Goal: Task Accomplishment & Management: Complete application form

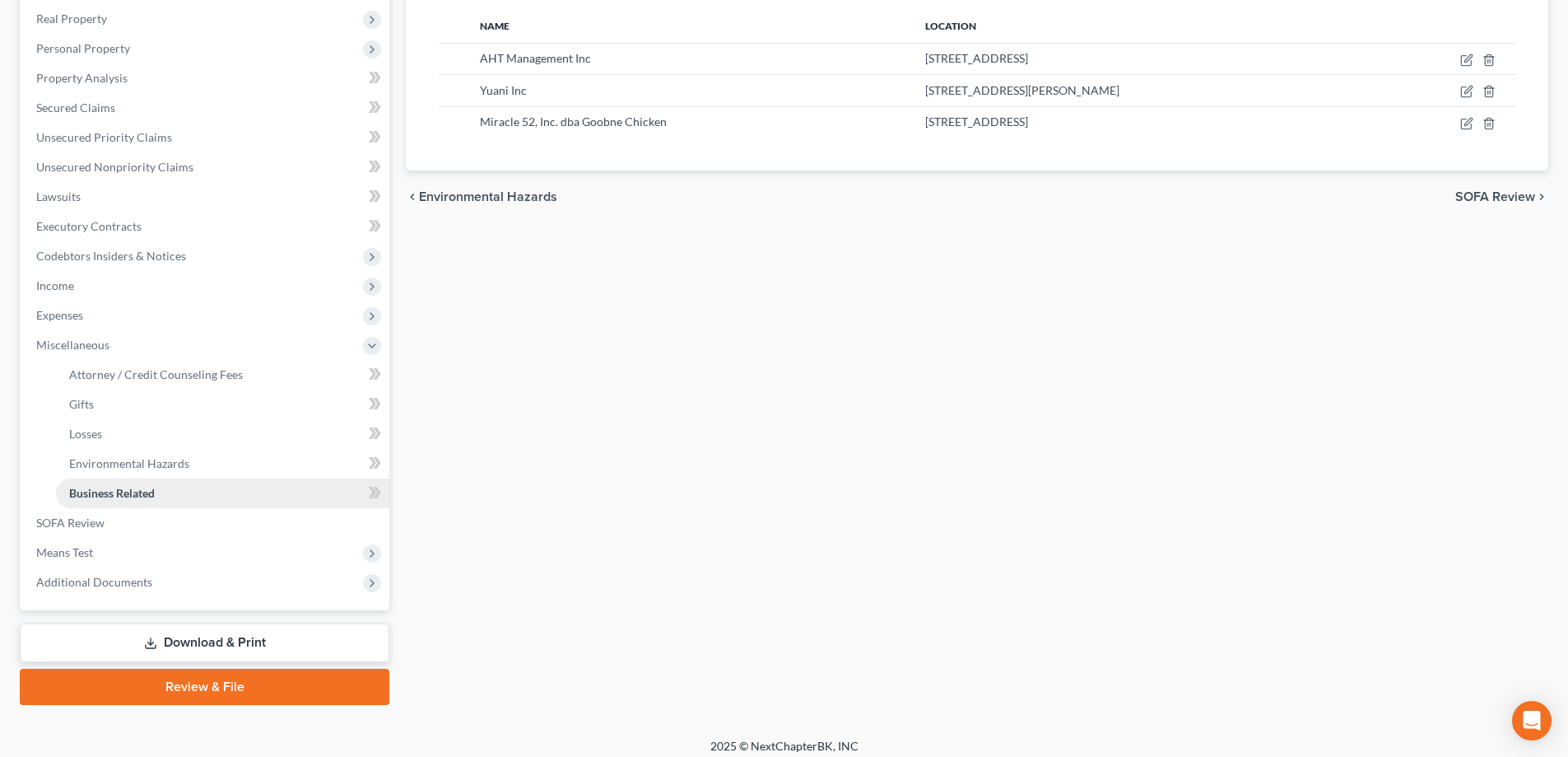
scroll to position [266, 0]
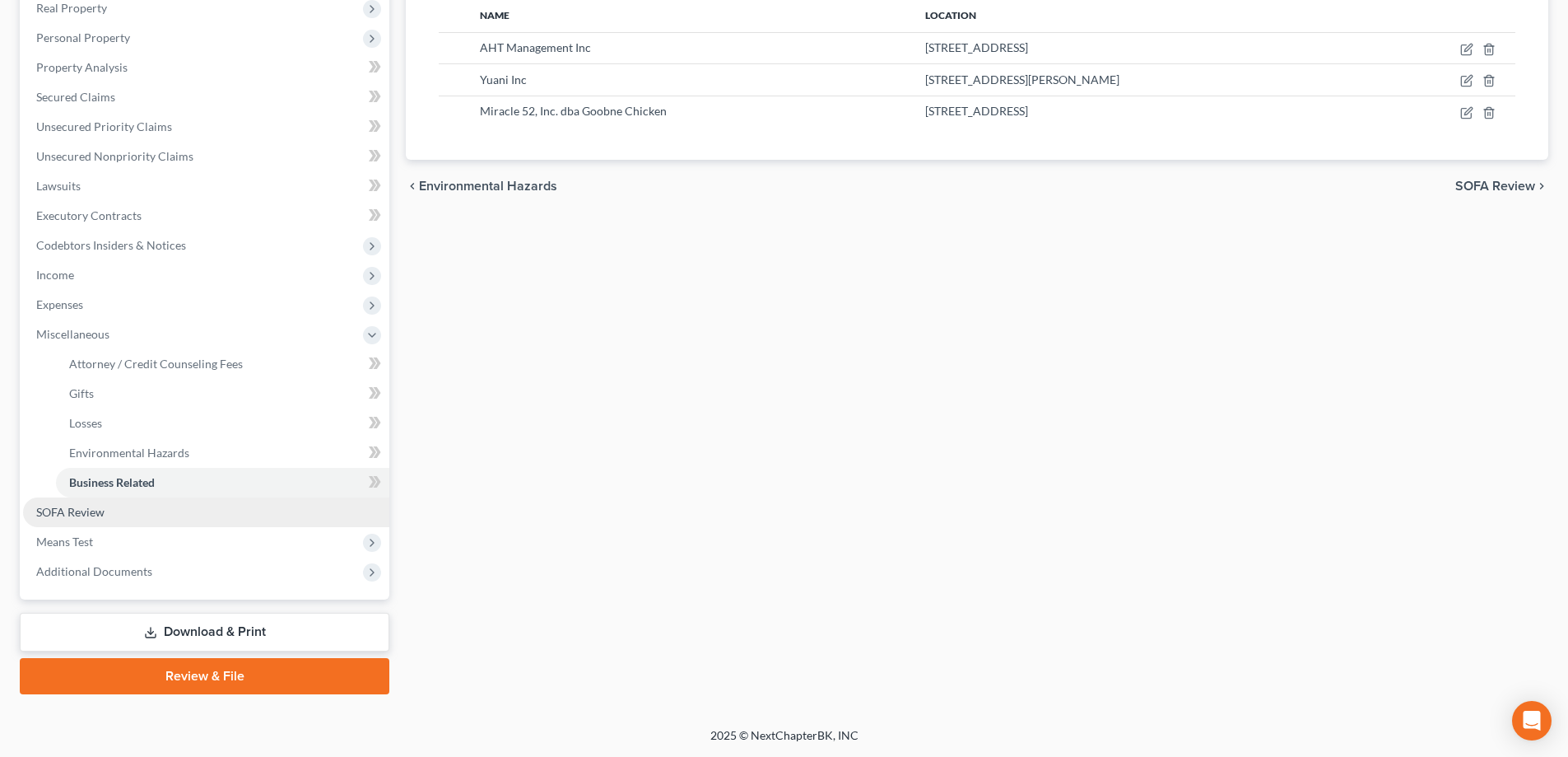
click at [118, 507] on link "SOFA Review" at bounding box center [206, 512] width 366 height 30
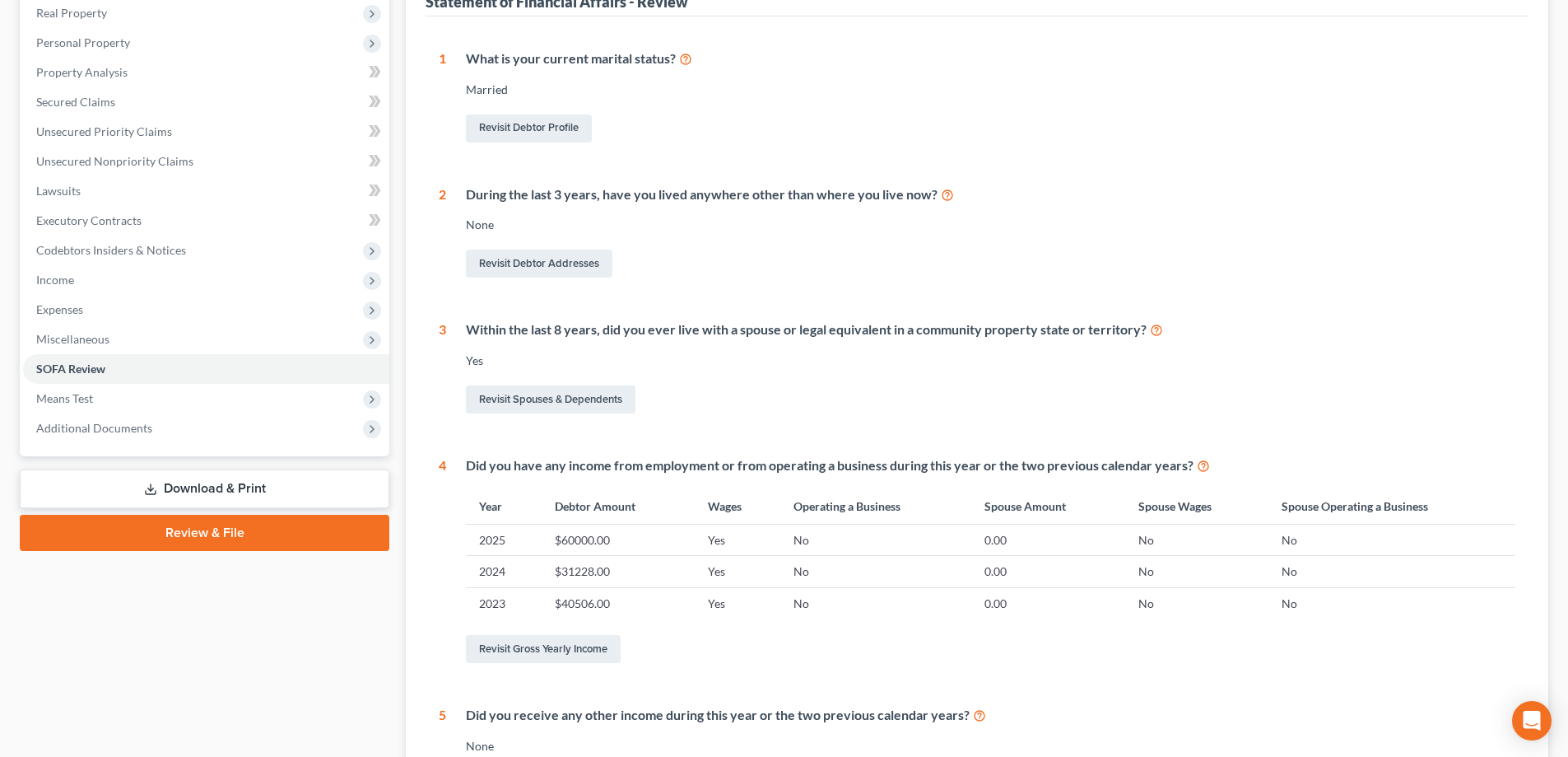
scroll to position [329, 0]
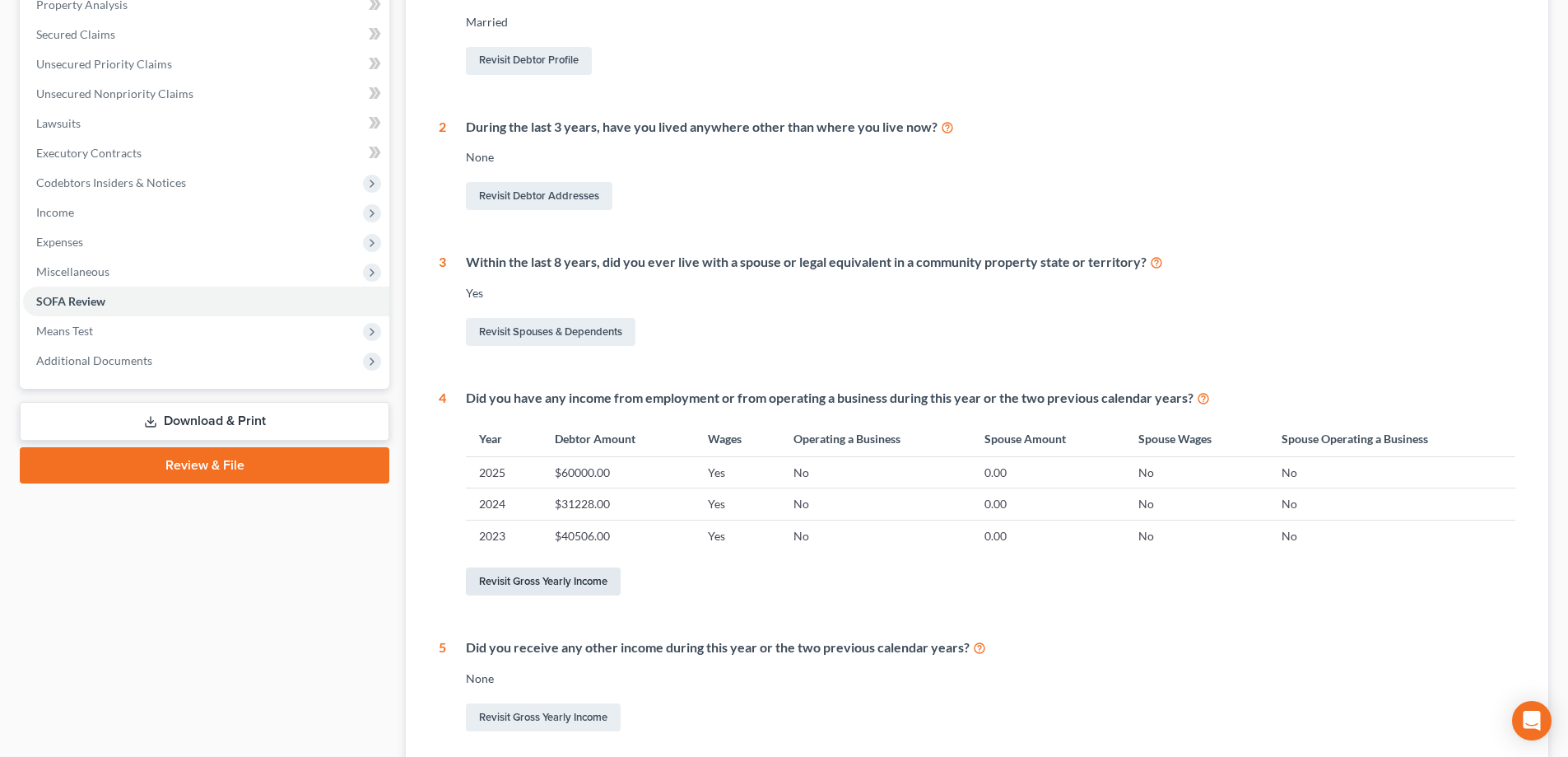
click at [581, 576] on link "Revisit Gross Yearly Income" at bounding box center [543, 581] width 155 height 28
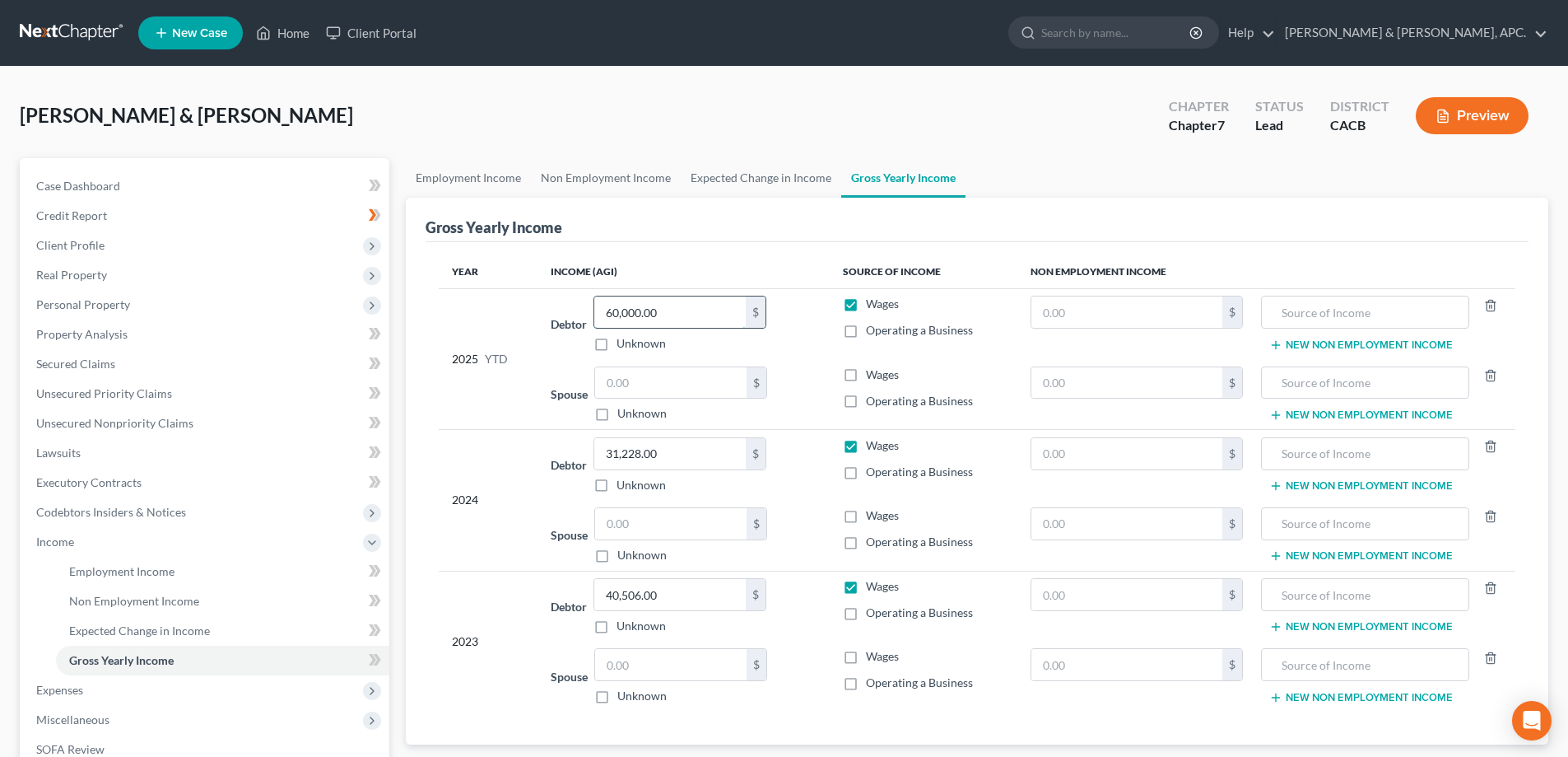
click at [669, 316] on input "60,000.00" at bounding box center [670, 312] width 151 height 31
type input "70,500.00"
click at [657, 384] on input "text" at bounding box center [671, 383] width 151 height 31
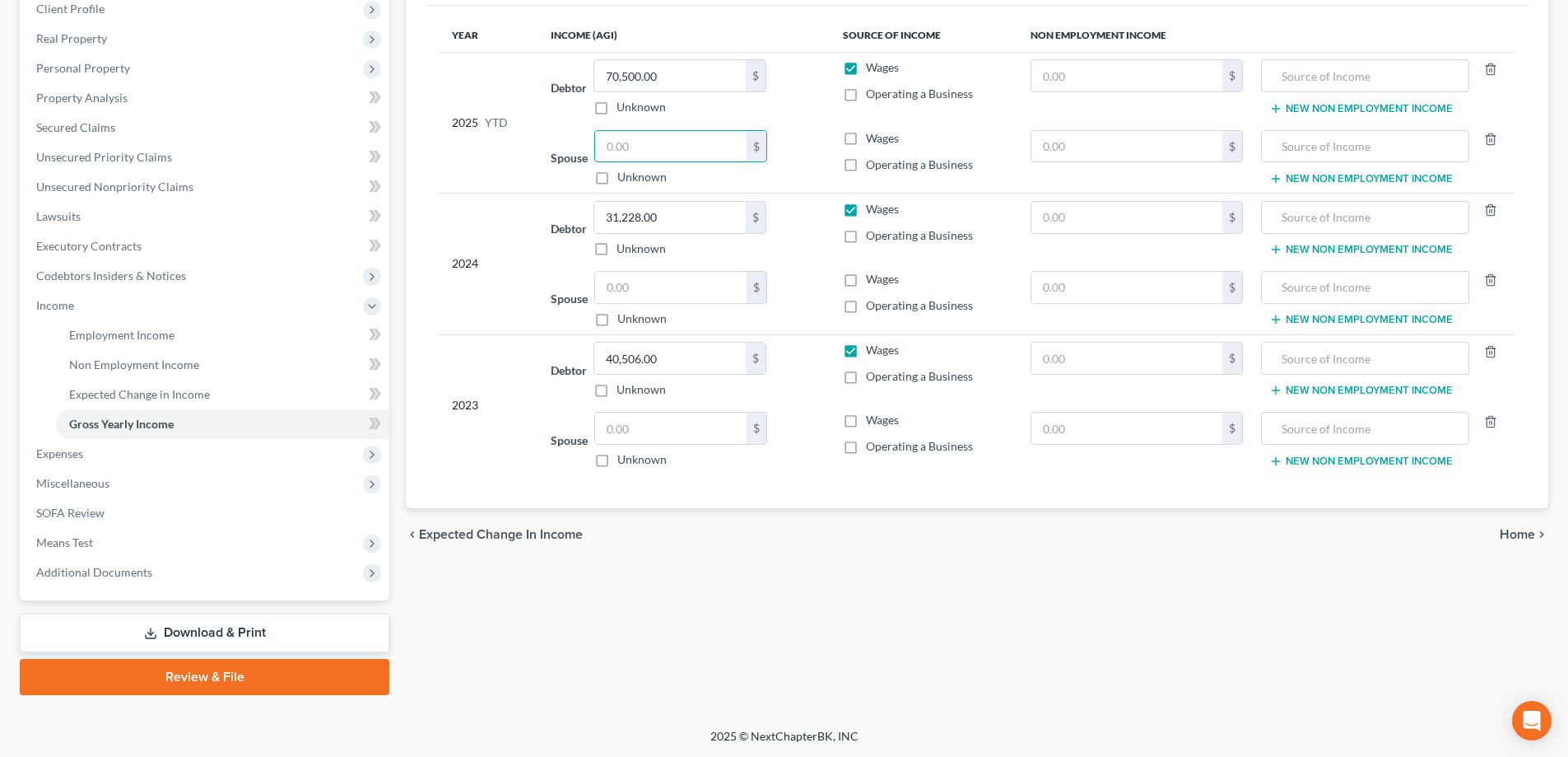
scroll to position [237, 0]
click at [1516, 537] on span "Home" at bounding box center [1517, 533] width 35 height 13
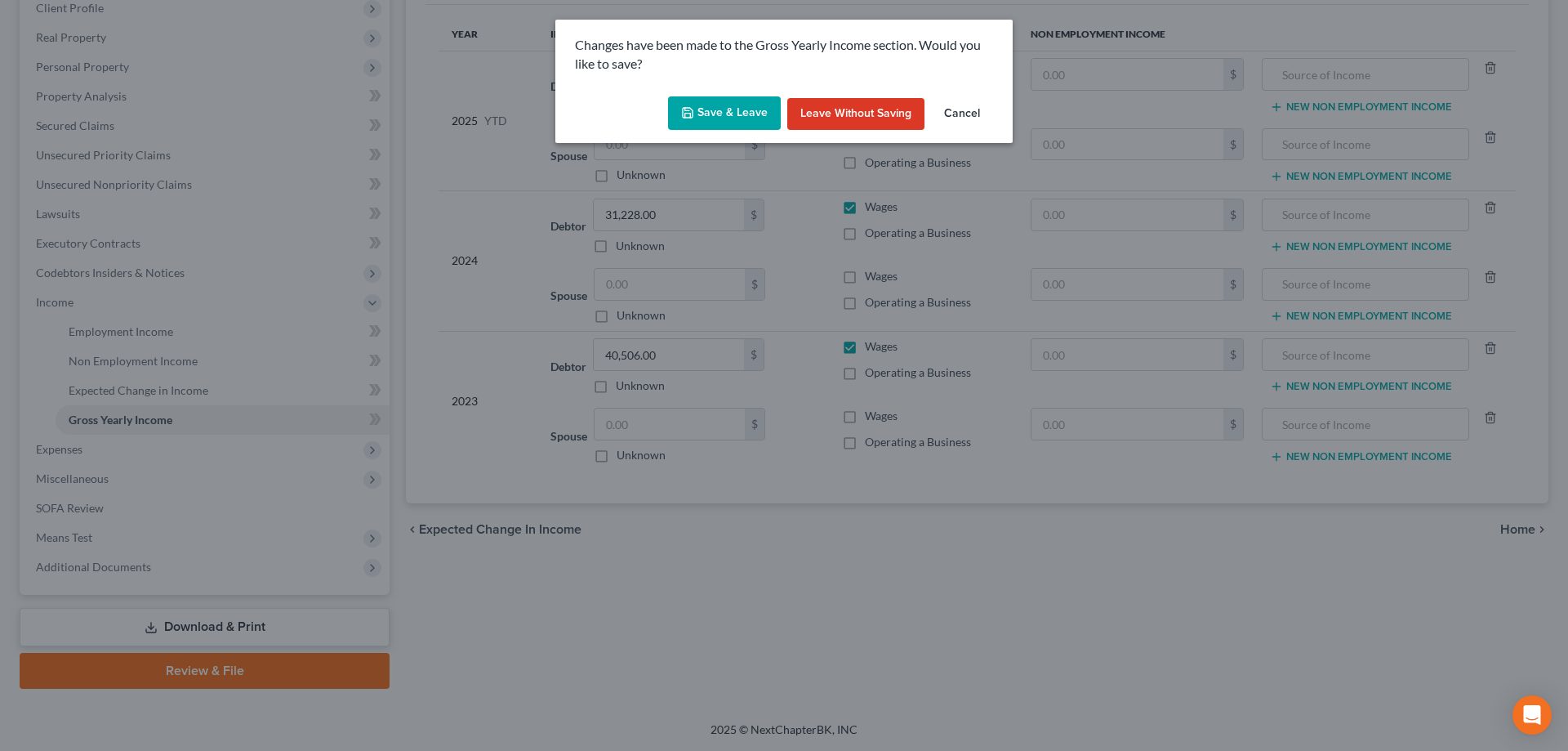
click at [731, 116] on button "Save & Leave" at bounding box center [724, 113] width 113 height 35
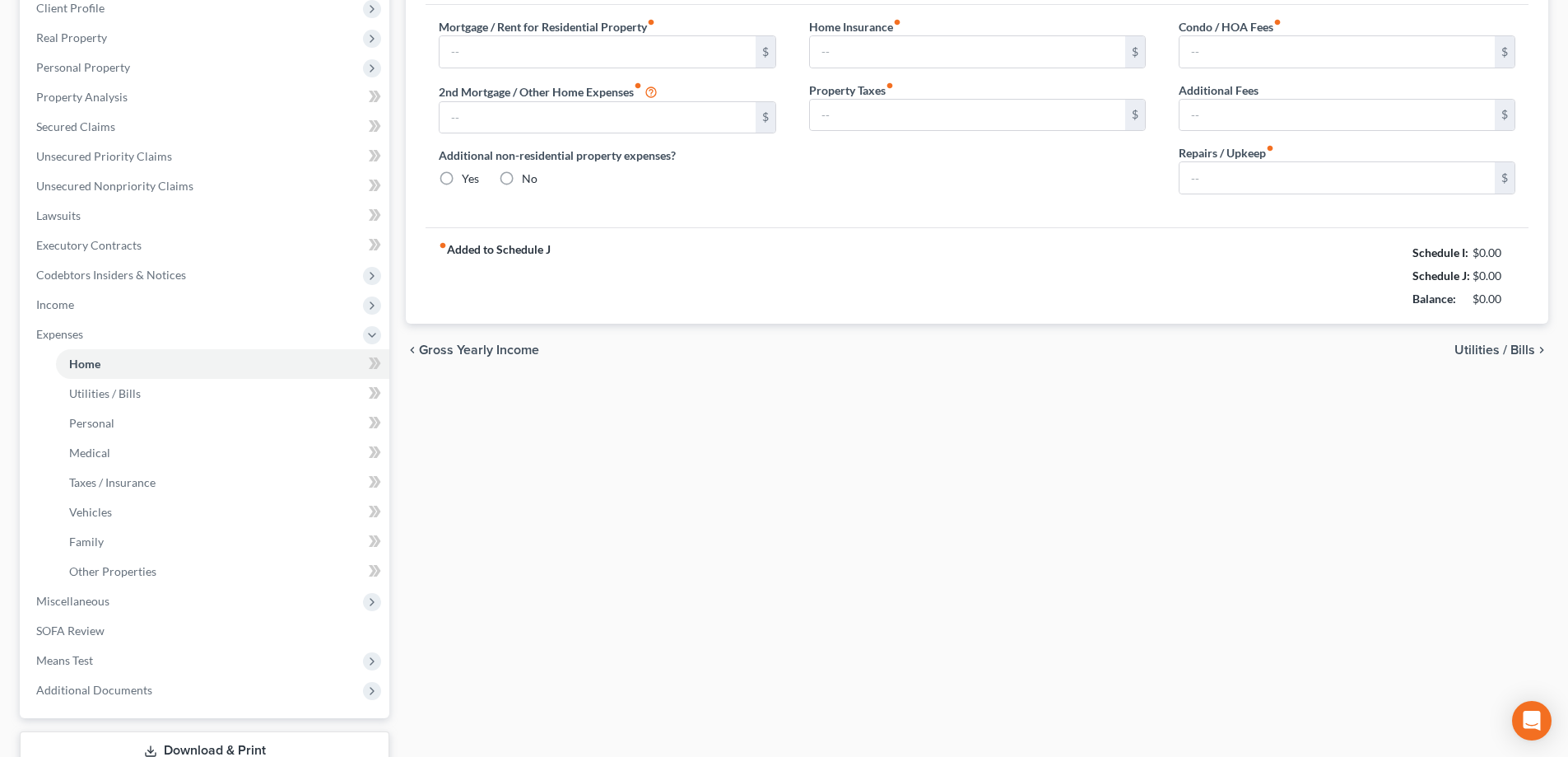
type input "2,500.00"
type input "0.00"
radio input "true"
type input "200.00"
type input "625.00"
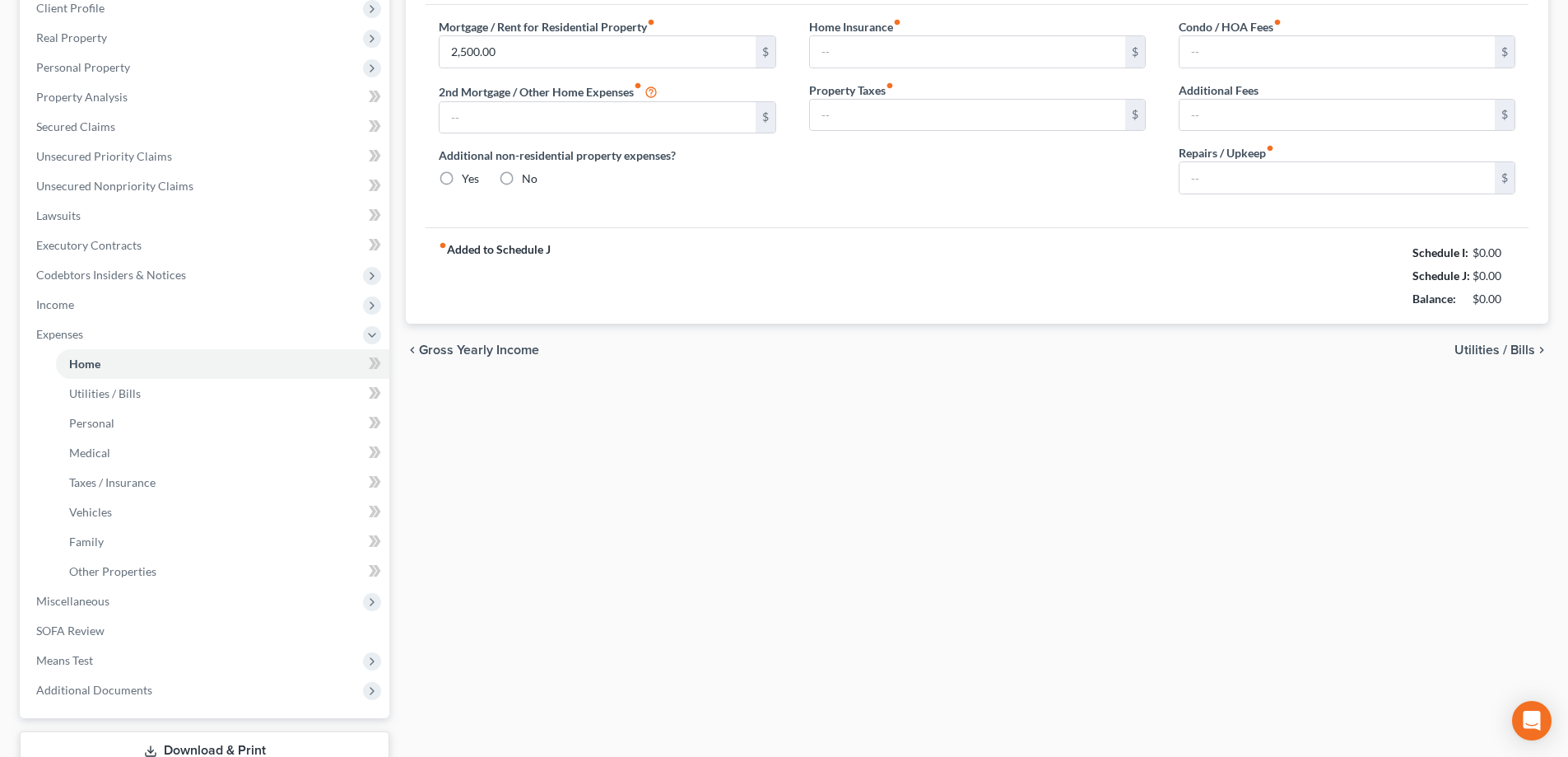
type input "620.00"
type input "0.00"
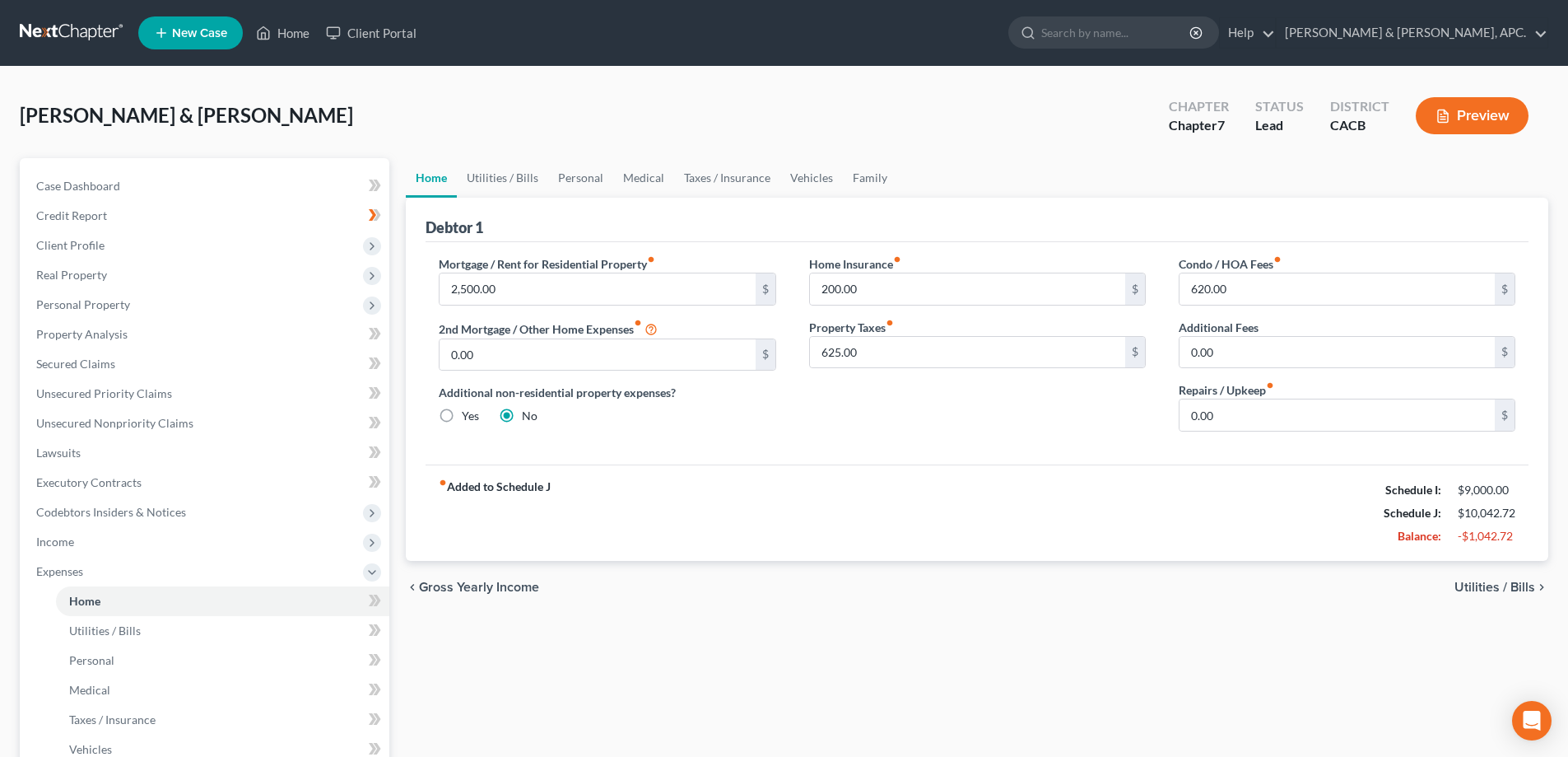
click at [61, 41] on link at bounding box center [72, 33] width 105 height 30
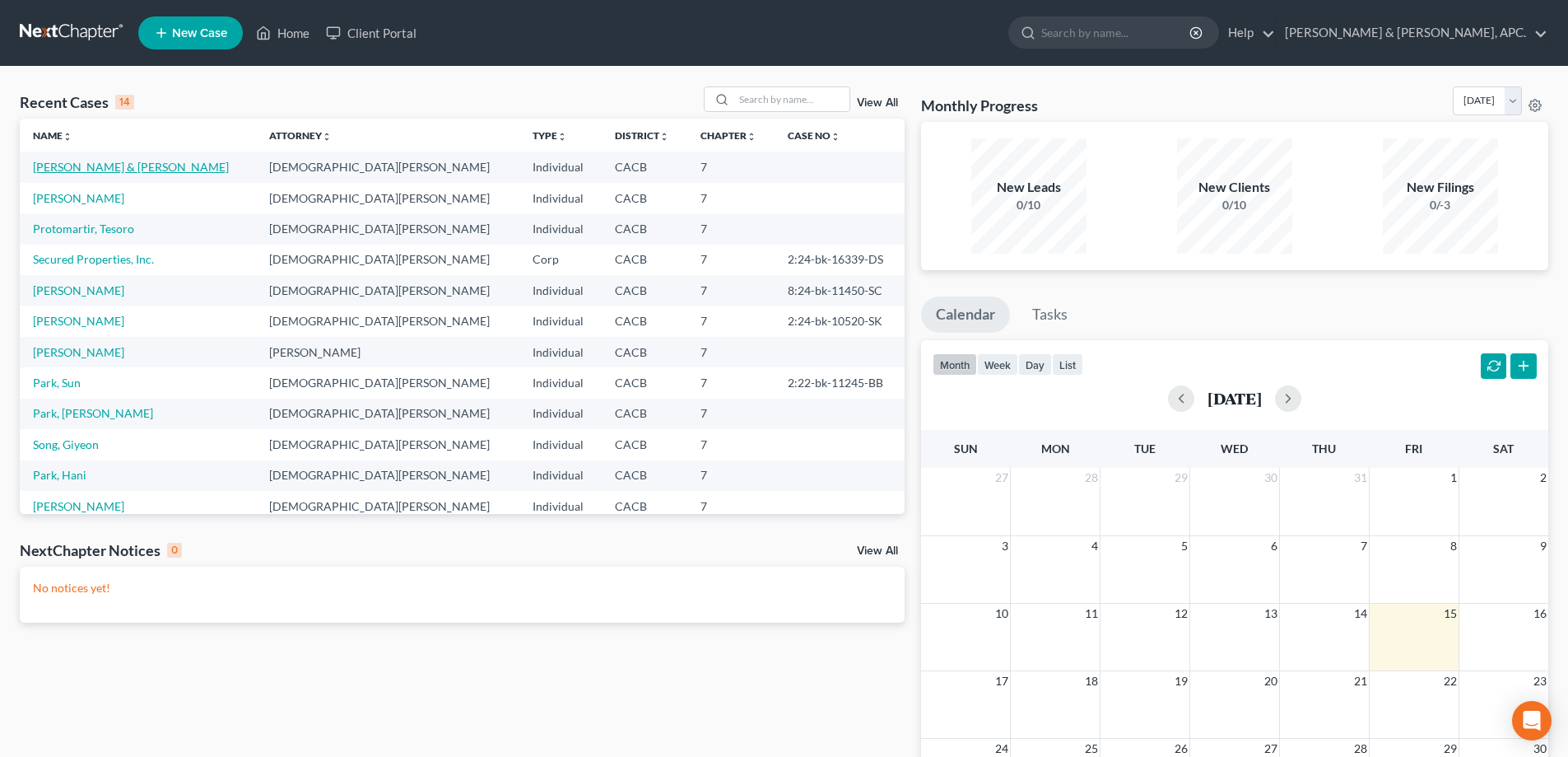
click at [65, 164] on link "[PERSON_NAME] & [PERSON_NAME]" at bounding box center [131, 166] width 196 height 14
select select "10"
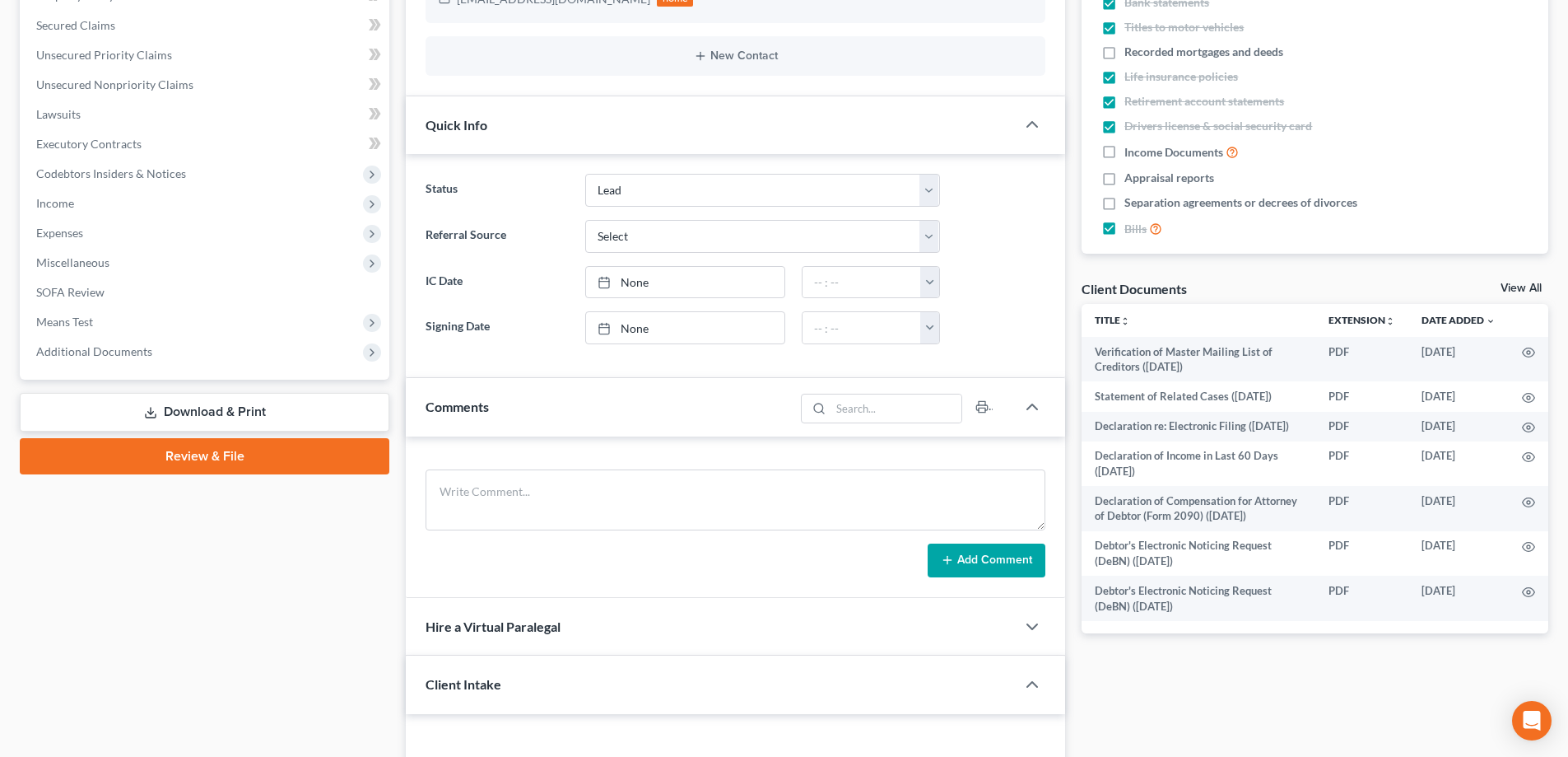
scroll to position [411, 0]
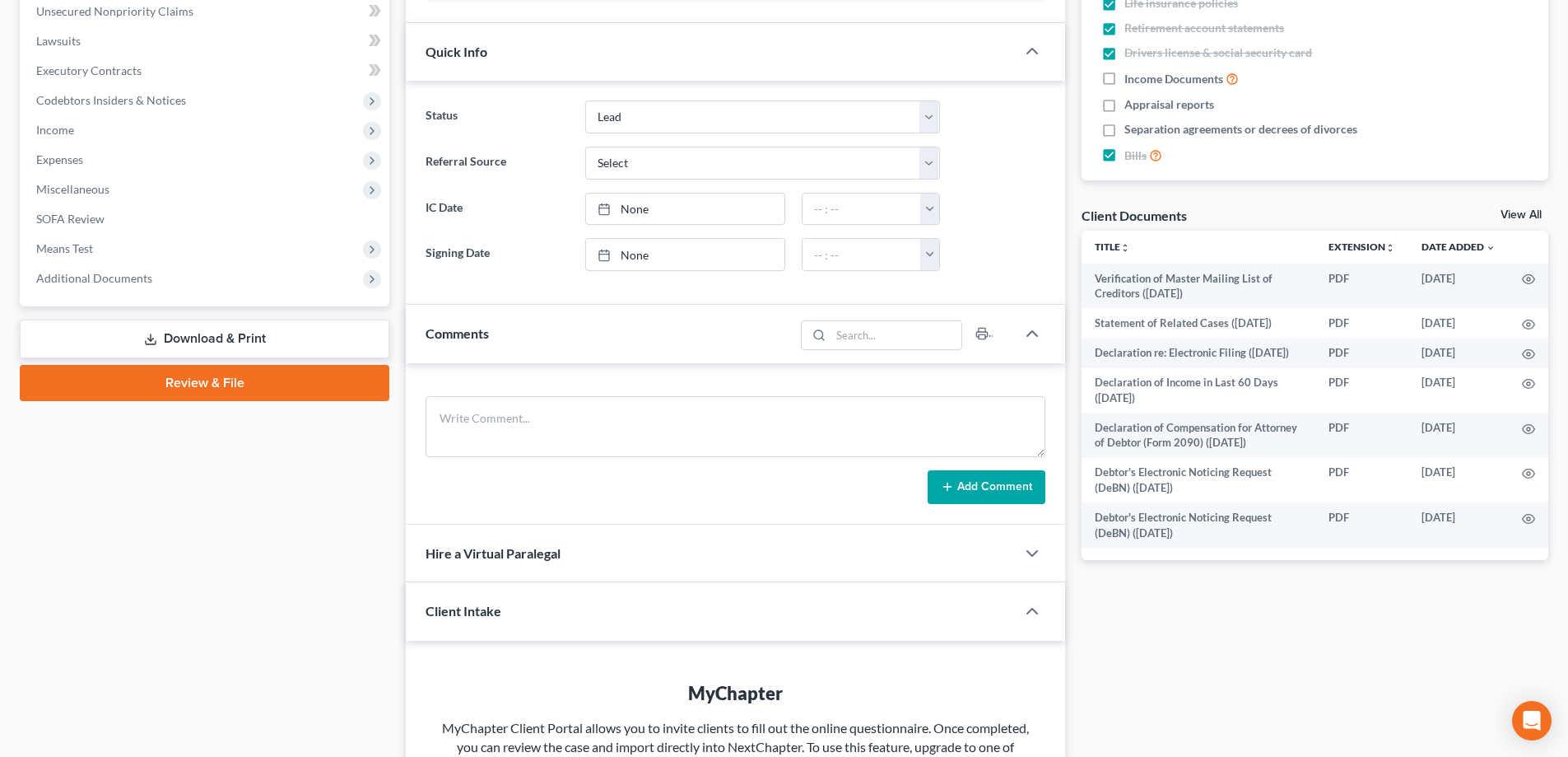
click at [245, 330] on link "Download & Print" at bounding box center [204, 338] width 370 height 39
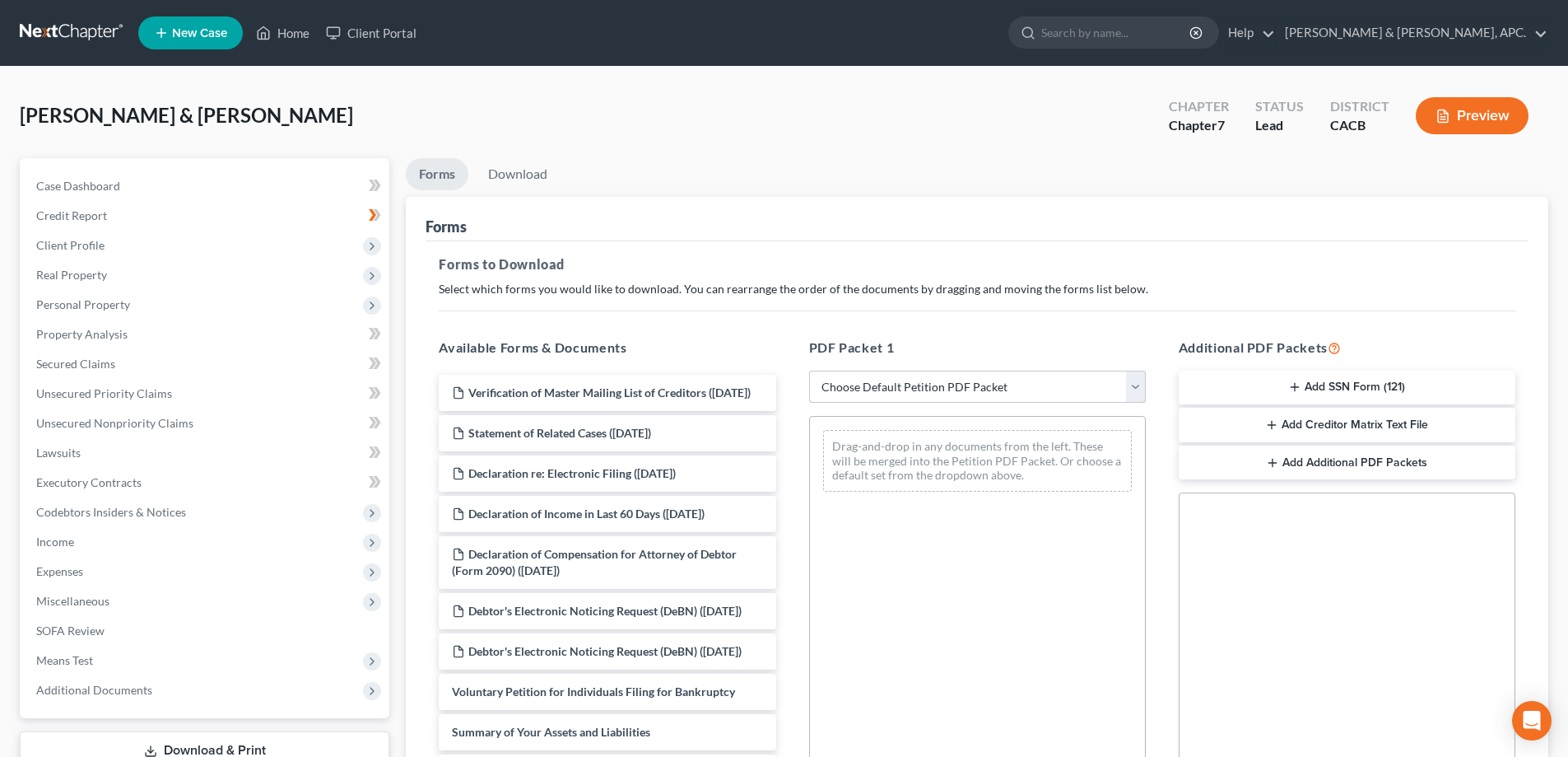
click at [1142, 388] on select "Choose Default Petition PDF Packet Complete Bankruptcy Petition (all forms and …" at bounding box center [977, 387] width 336 height 33
select select "0"
click at [809, 371] on select "Choose Default Petition PDF Packet Complete Bankruptcy Petition (all forms and …" at bounding box center [977, 387] width 336 height 33
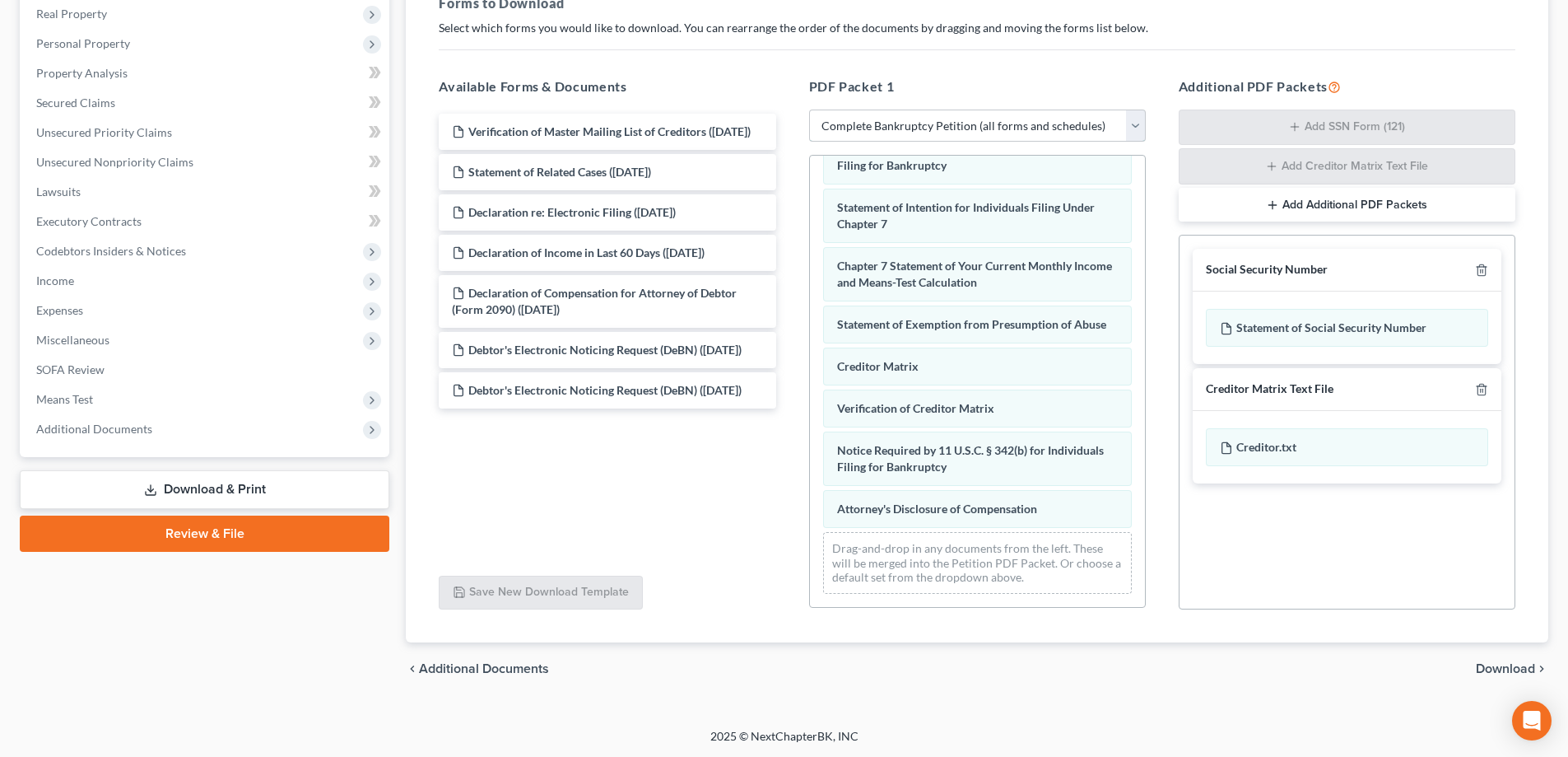
scroll to position [262, 0]
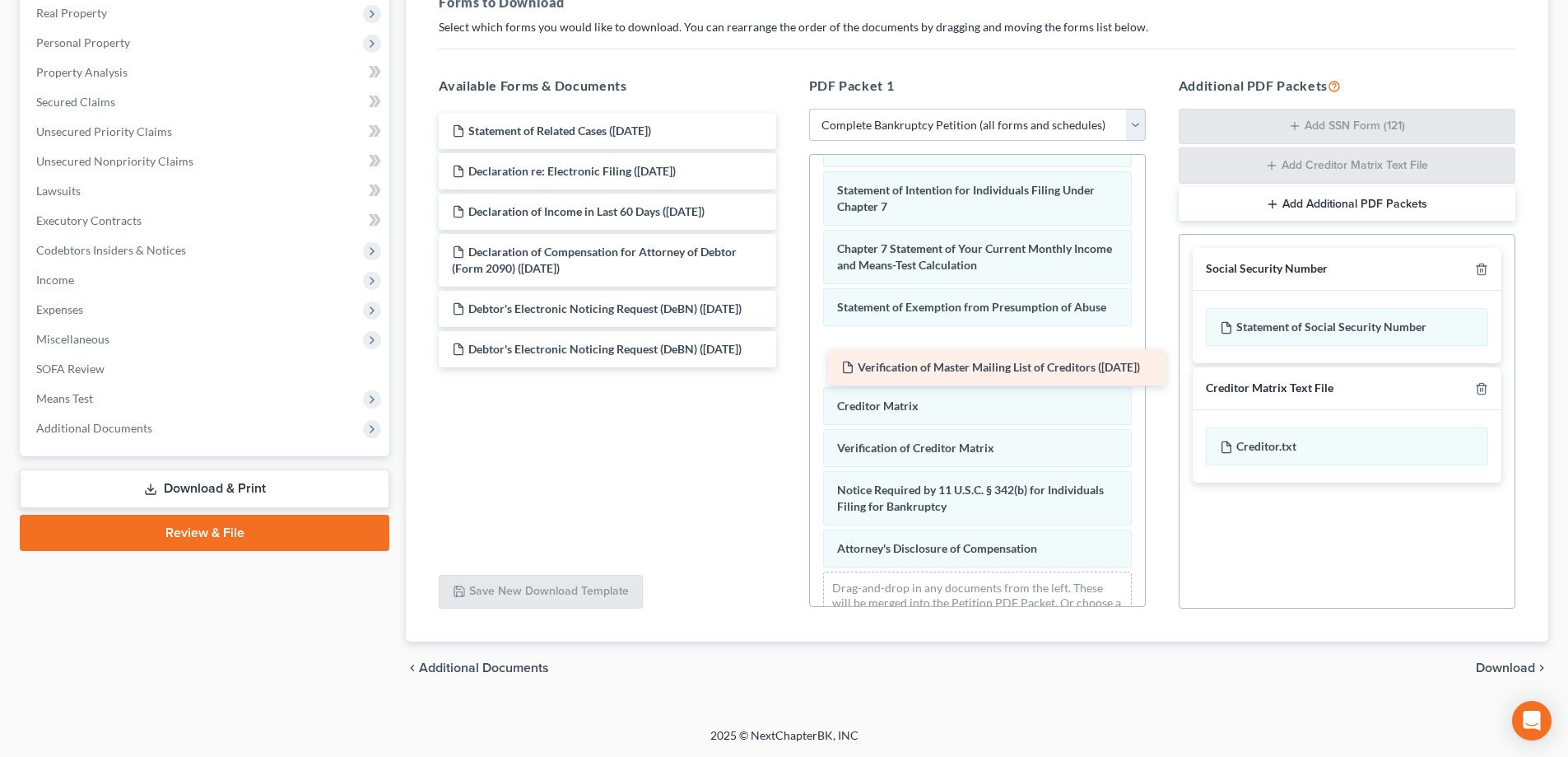
drag, startPoint x: 528, startPoint y: 138, endPoint x: 918, endPoint y: 374, distance: 455.8
click at [788, 367] on div "Verification of Master Mailing List of Creditors (04/25/2025) Verification of M…" at bounding box center [607, 240] width 363 height 254
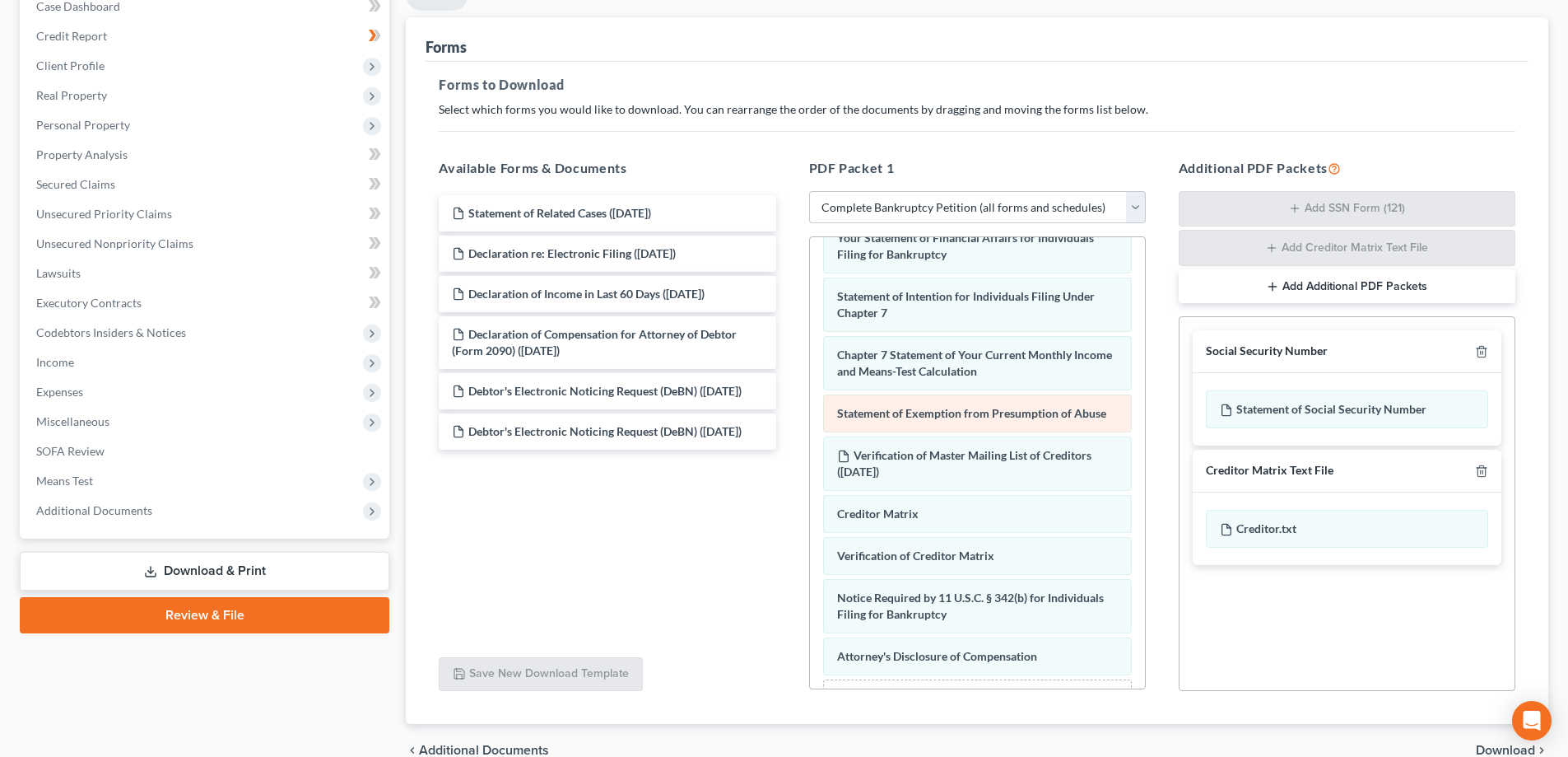
scroll to position [460, 0]
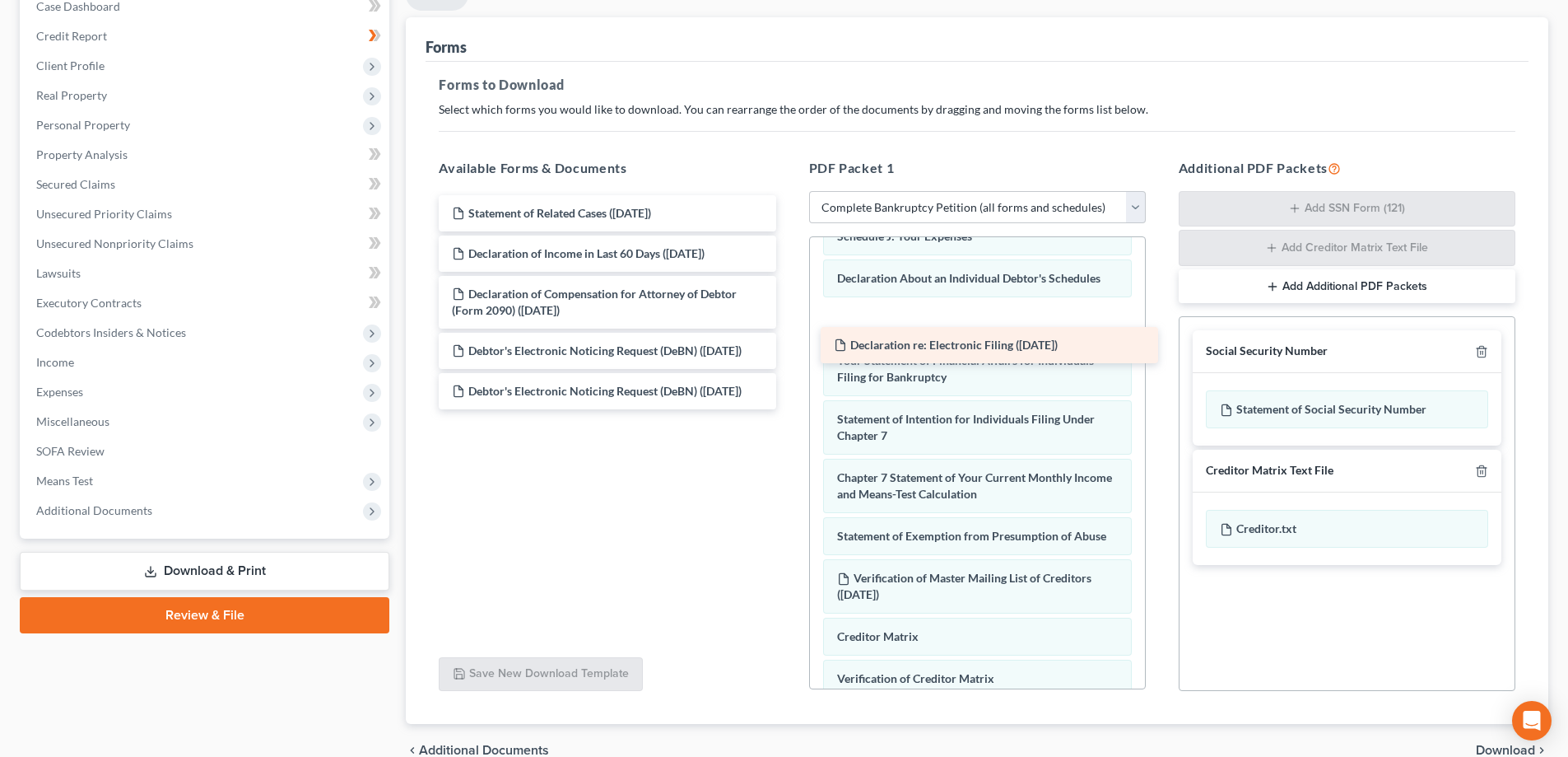
drag, startPoint x: 591, startPoint y: 250, endPoint x: 973, endPoint y: 341, distance: 392.7
click at [788, 341] on div "Declaration re: Electronic Filing (04/25/2025) Statement of Related Cases (04/2…" at bounding box center [607, 302] width 363 height 214
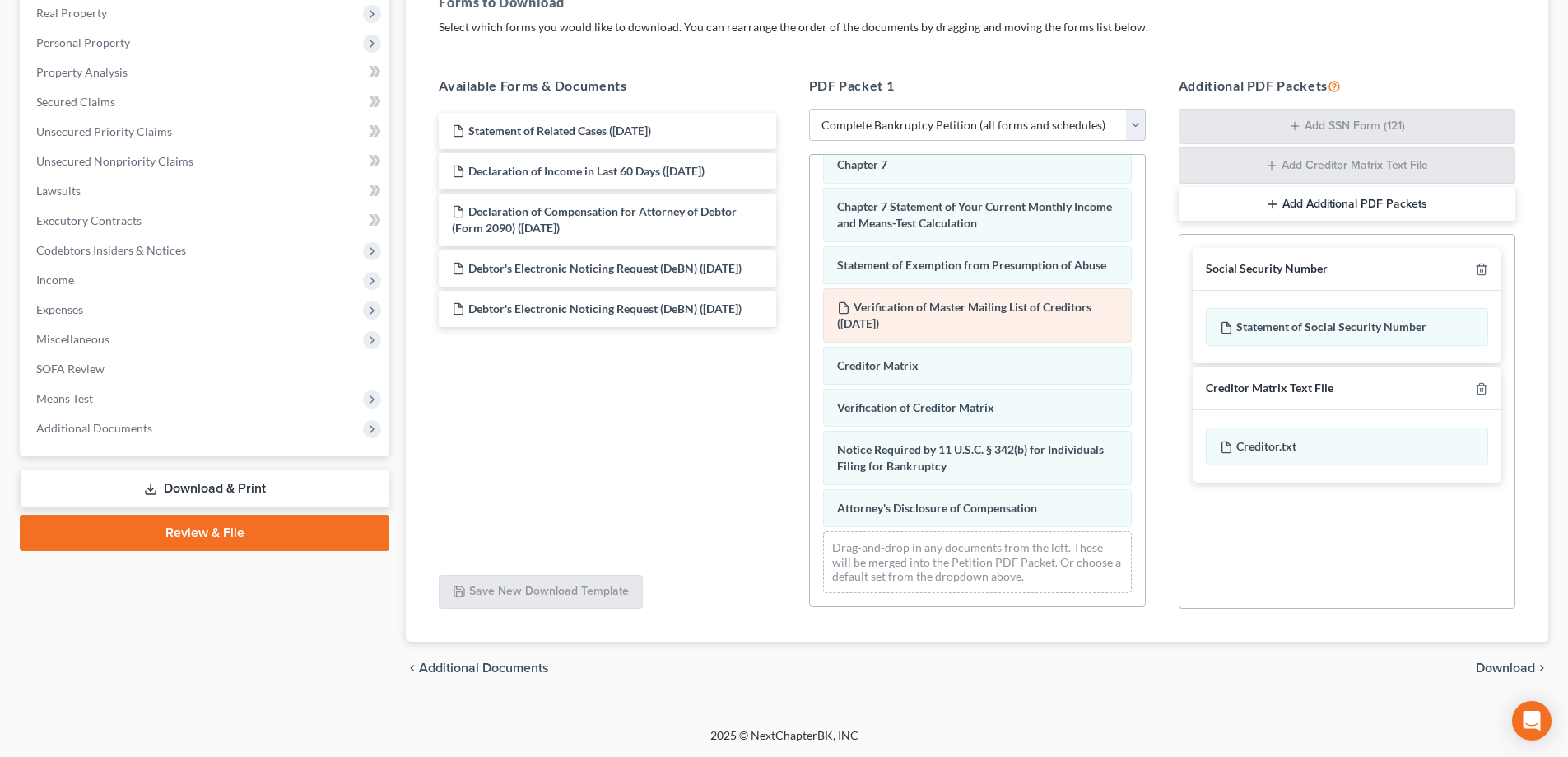
scroll to position [667, 0]
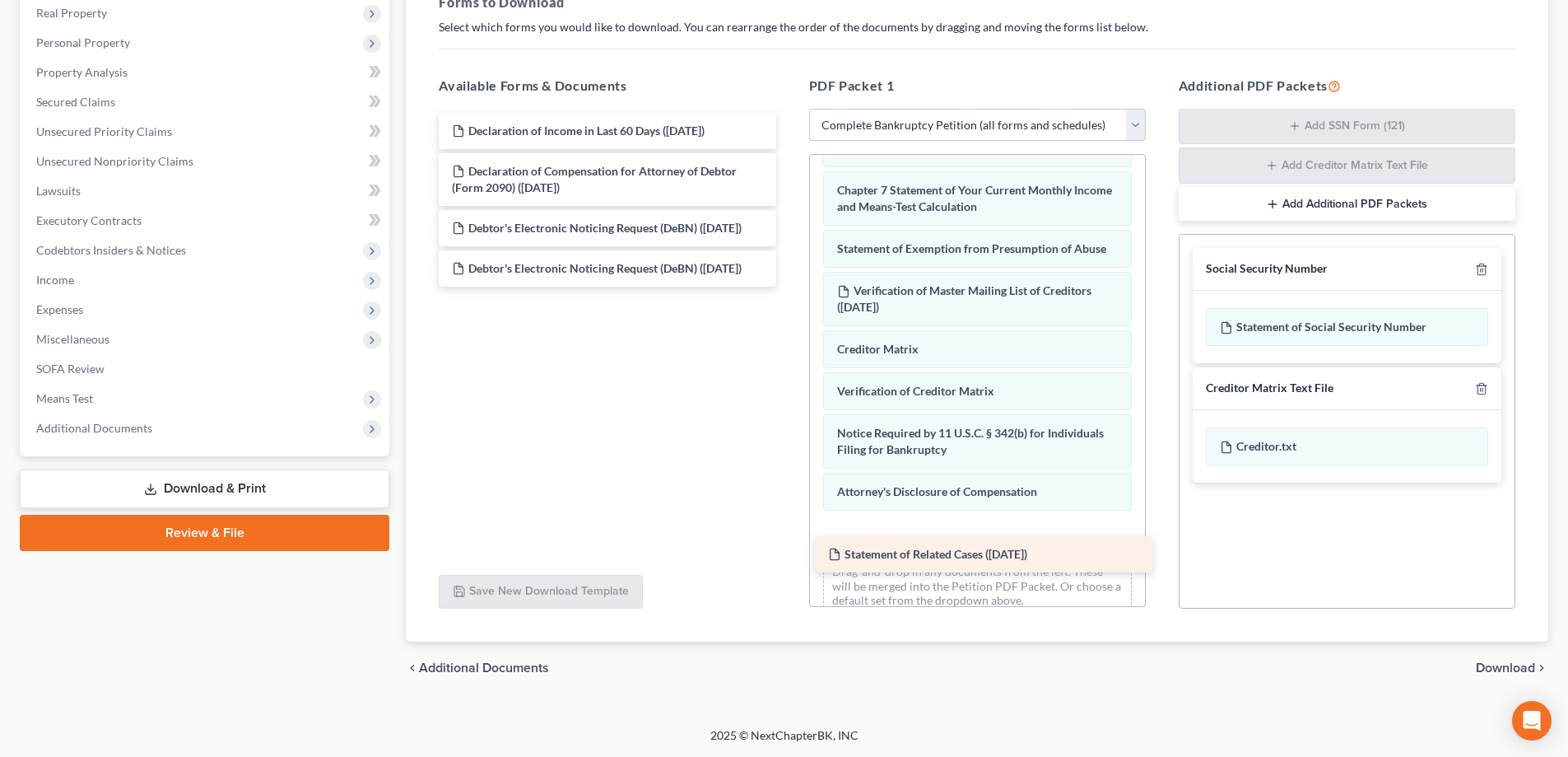
drag, startPoint x: 566, startPoint y: 136, endPoint x: 942, endPoint y: 560, distance: 566.7
click at [788, 287] on div "Statement of Related Cases (04/25/2025) Statement of Related Cases (04/25/2025)…" at bounding box center [607, 199] width 363 height 173
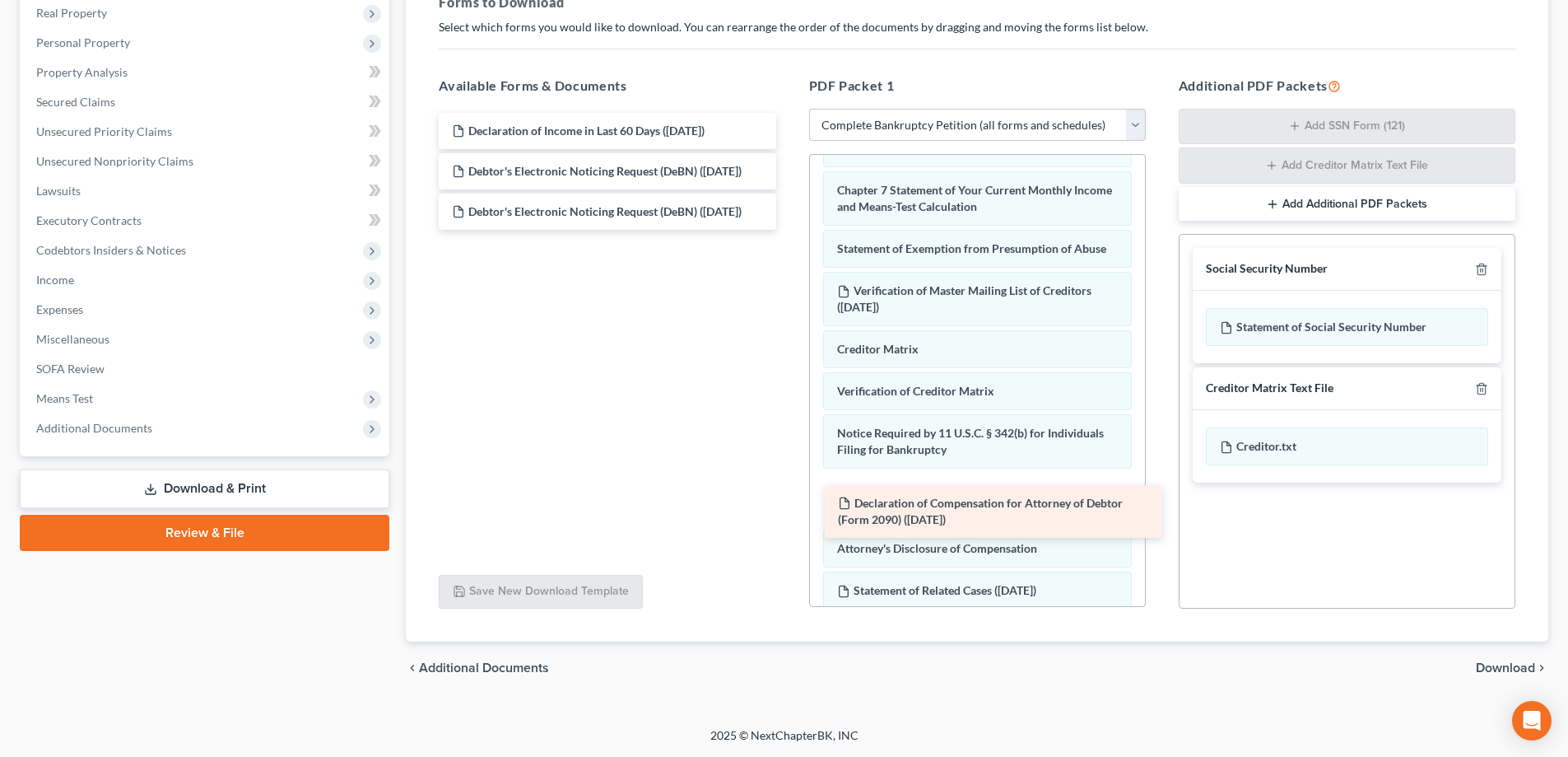
drag, startPoint x: 650, startPoint y: 173, endPoint x: 1035, endPoint y: 504, distance: 507.7
click at [788, 230] on div "Declaration of Compensation for Attorney of Debtor (Form 2090) (04/25/2025) Dec…" at bounding box center [607, 171] width 363 height 117
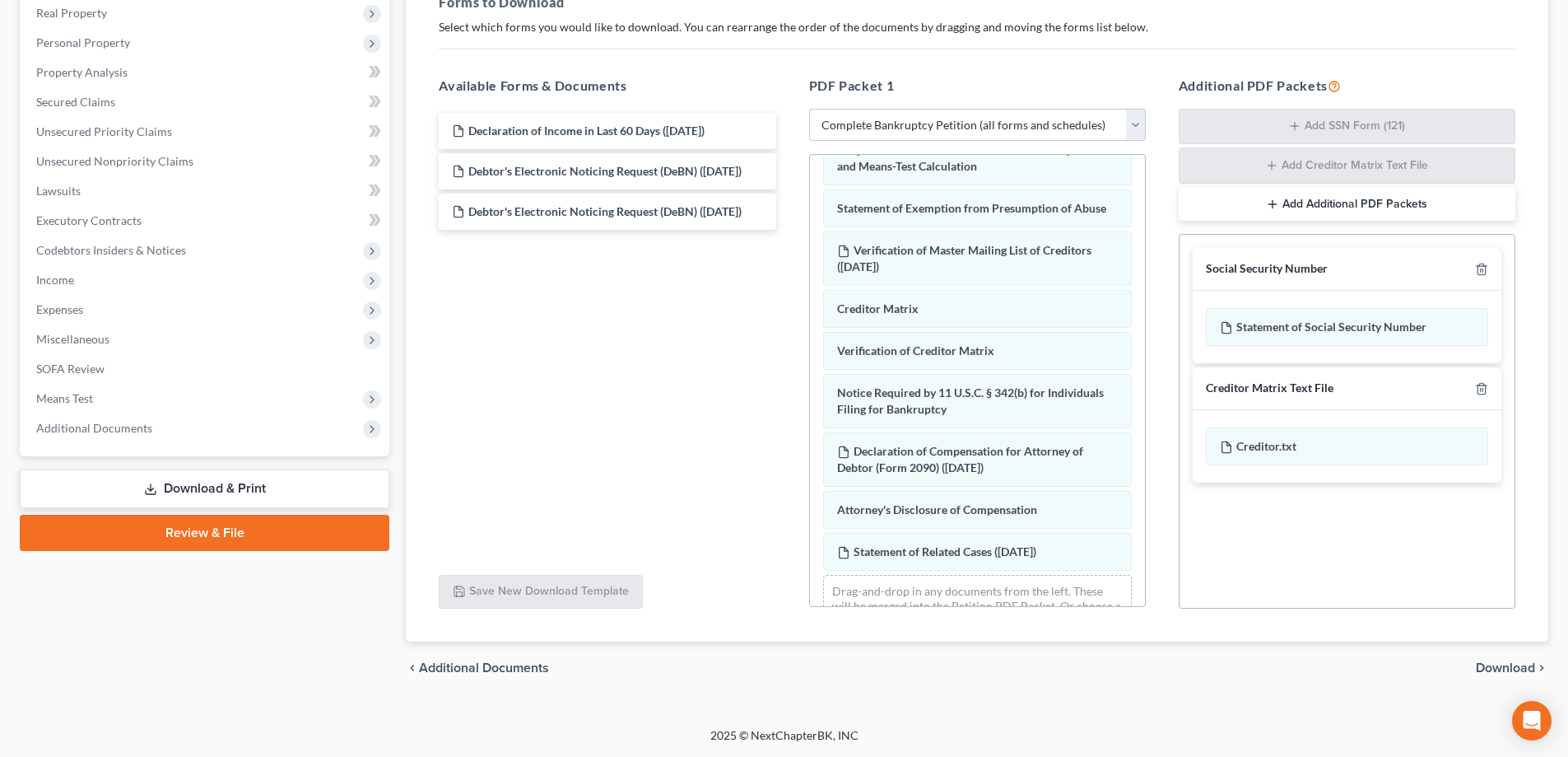
scroll to position [767, 0]
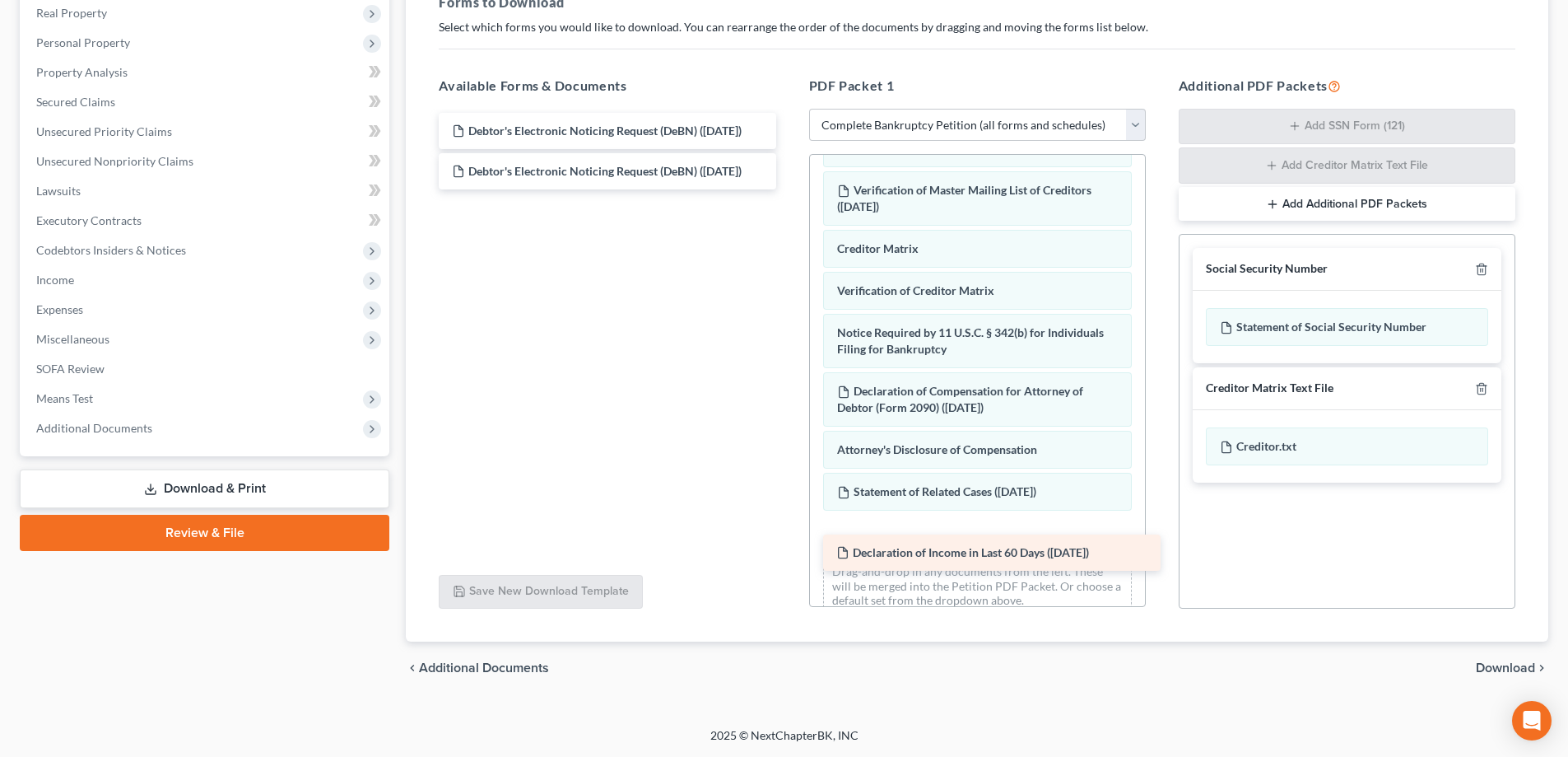
drag, startPoint x: 606, startPoint y: 135, endPoint x: 990, endPoint y: 557, distance: 570.6
click at [788, 189] on div "Declaration of Income in Last 60 Days (04/25/2025) Declaration of Income in Las…" at bounding box center [607, 150] width 363 height 77
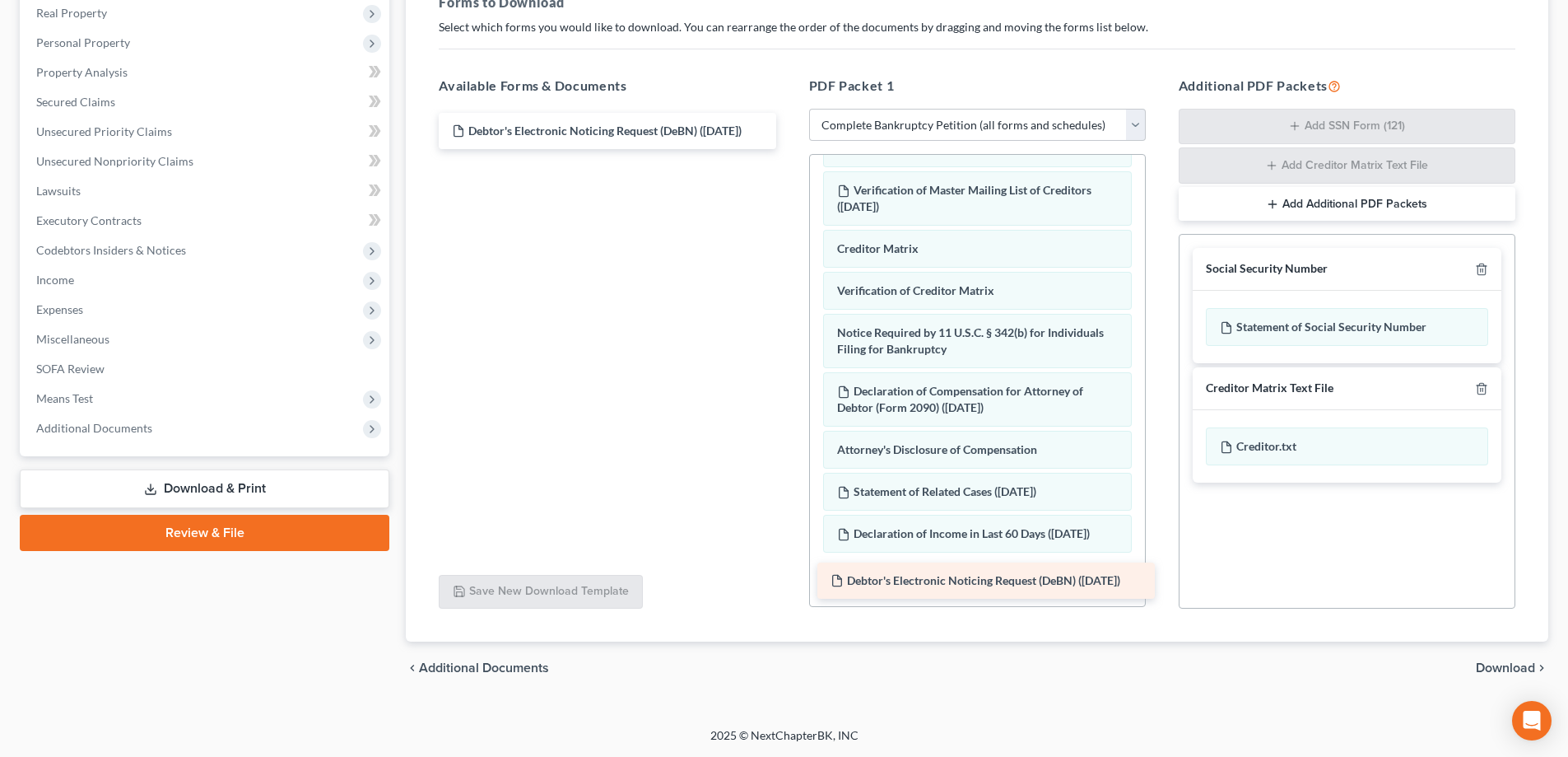
drag, startPoint x: 654, startPoint y: 139, endPoint x: 1033, endPoint y: 588, distance: 587.6
click at [788, 149] on div "Debtor's Electronic Noticing Request (DeBN) (04/25/2025) Debtor's Electronic No…" at bounding box center [607, 130] width 363 height 36
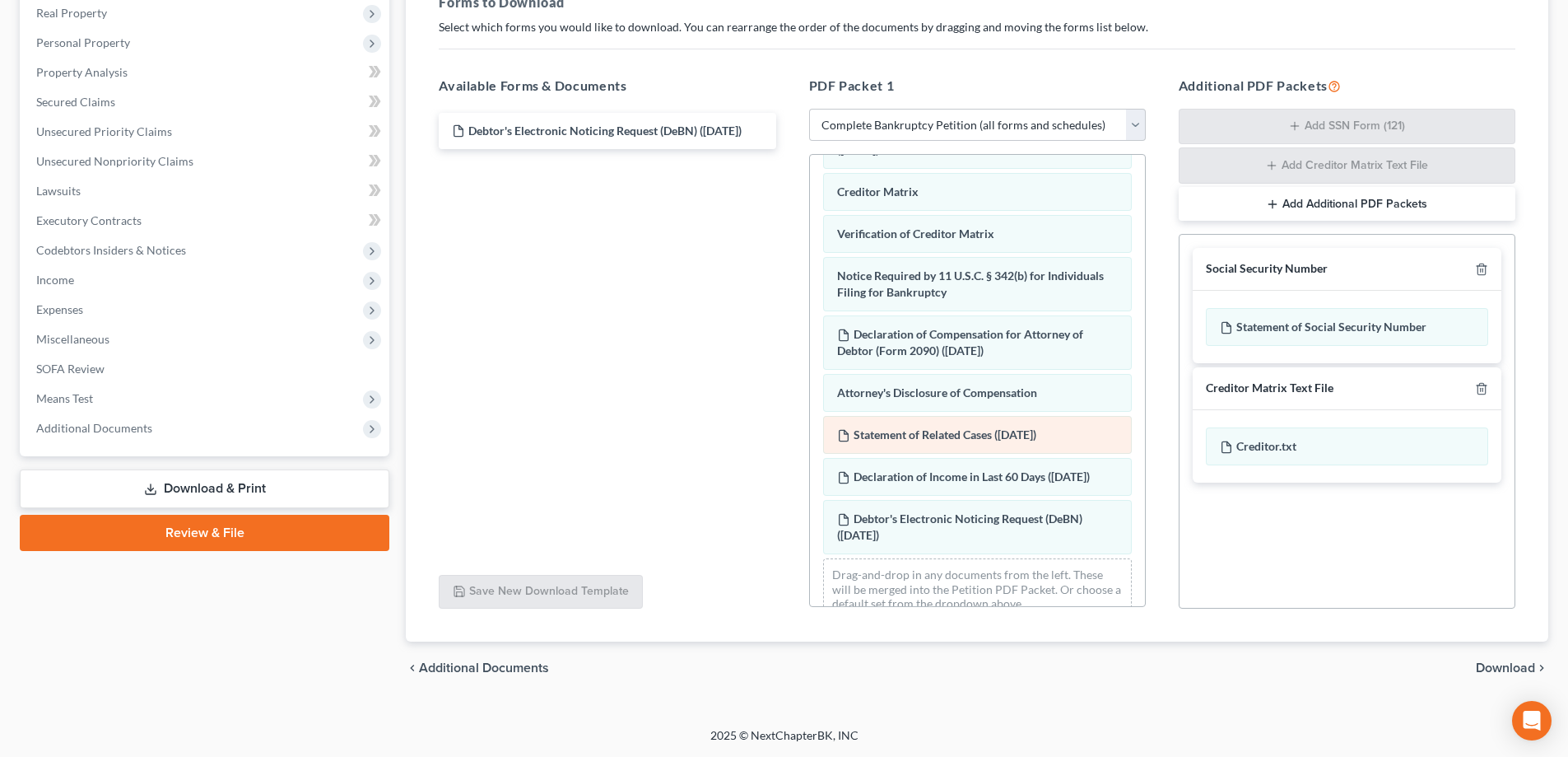
scroll to position [884, 0]
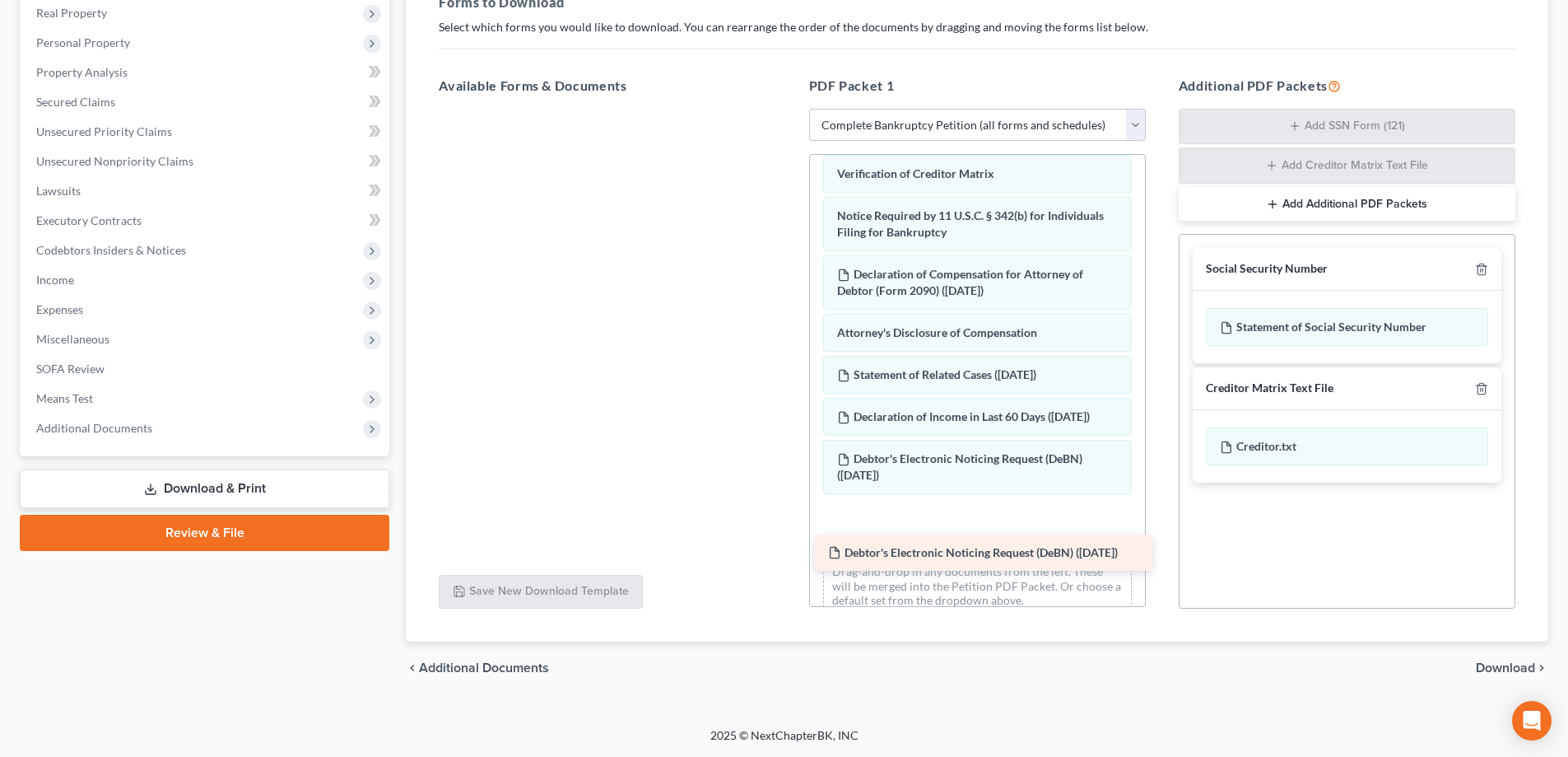
drag, startPoint x: 560, startPoint y: 127, endPoint x: 937, endPoint y: 550, distance: 566.6
click at [788, 109] on div "Debtor's Electronic Noticing Request (DeBN) (04/25/2025) Debtor's Electronic No…" at bounding box center [607, 109] width 363 height 0
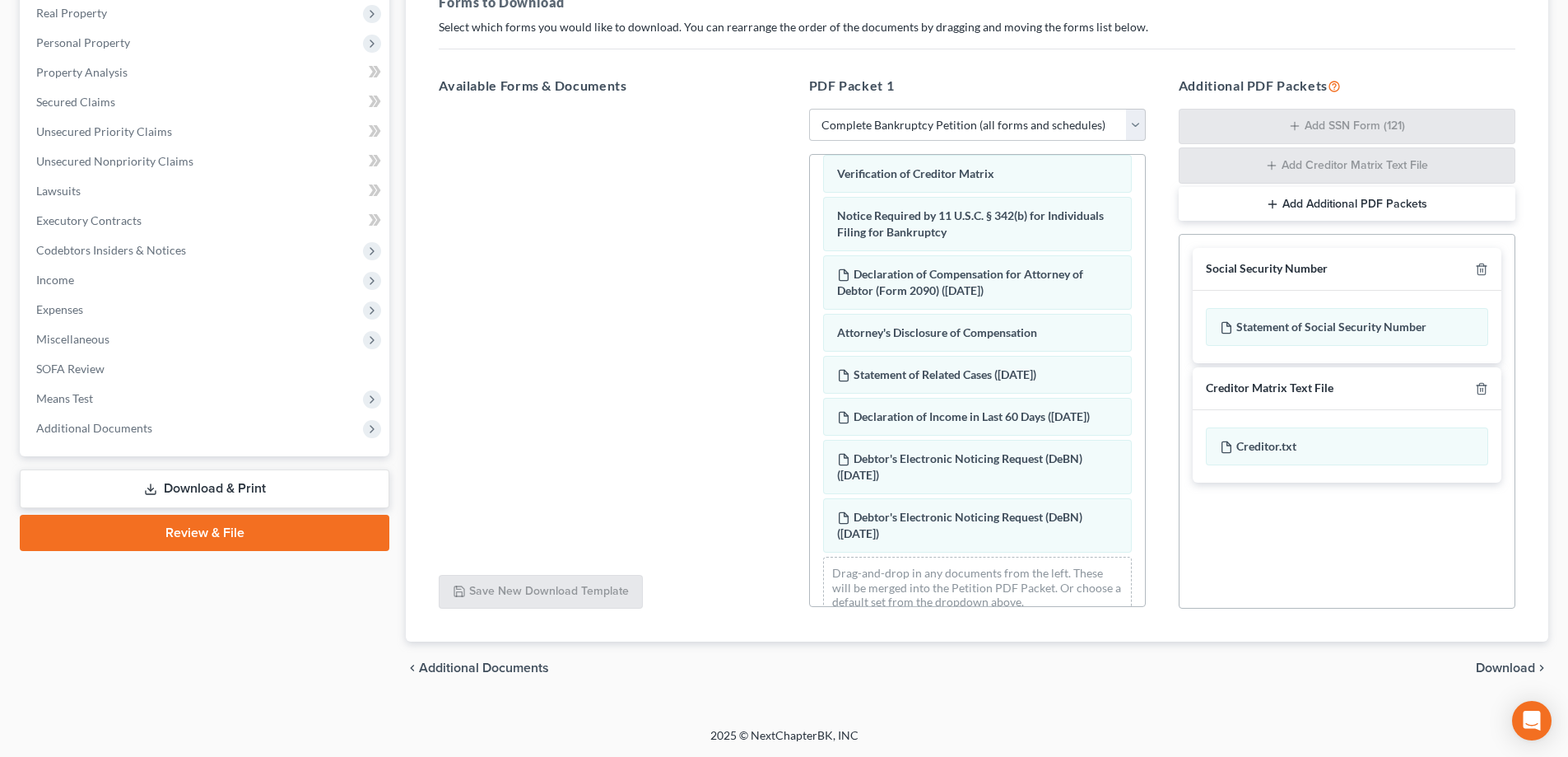
click at [1510, 668] on span "Download" at bounding box center [1505, 668] width 59 height 13
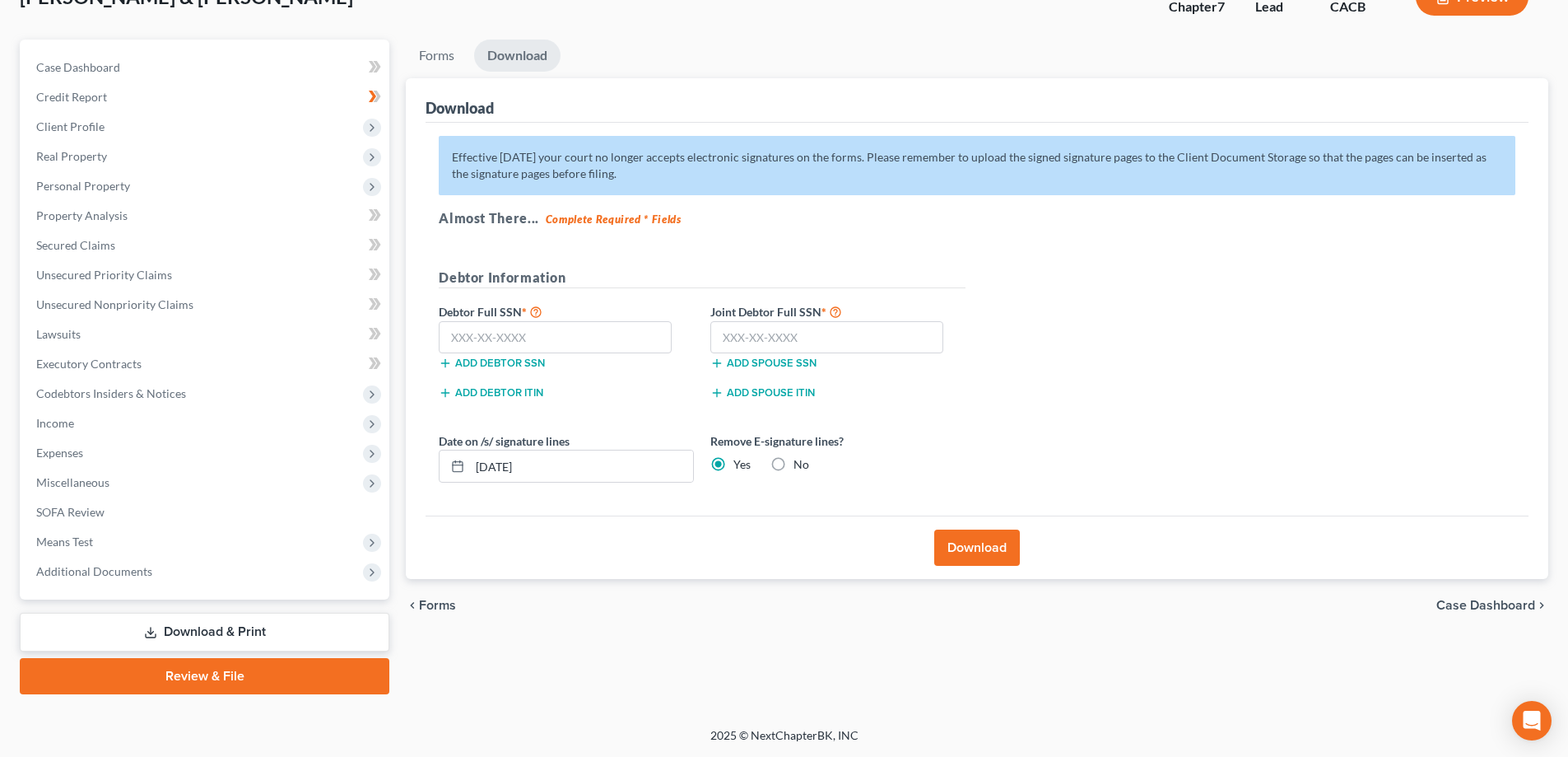
scroll to position [119, 0]
click at [530, 337] on input "text" at bounding box center [555, 337] width 233 height 33
type input "624-79-4213"
click at [742, 345] on input "text" at bounding box center [827, 337] width 233 height 33
type input "420-67-8008"
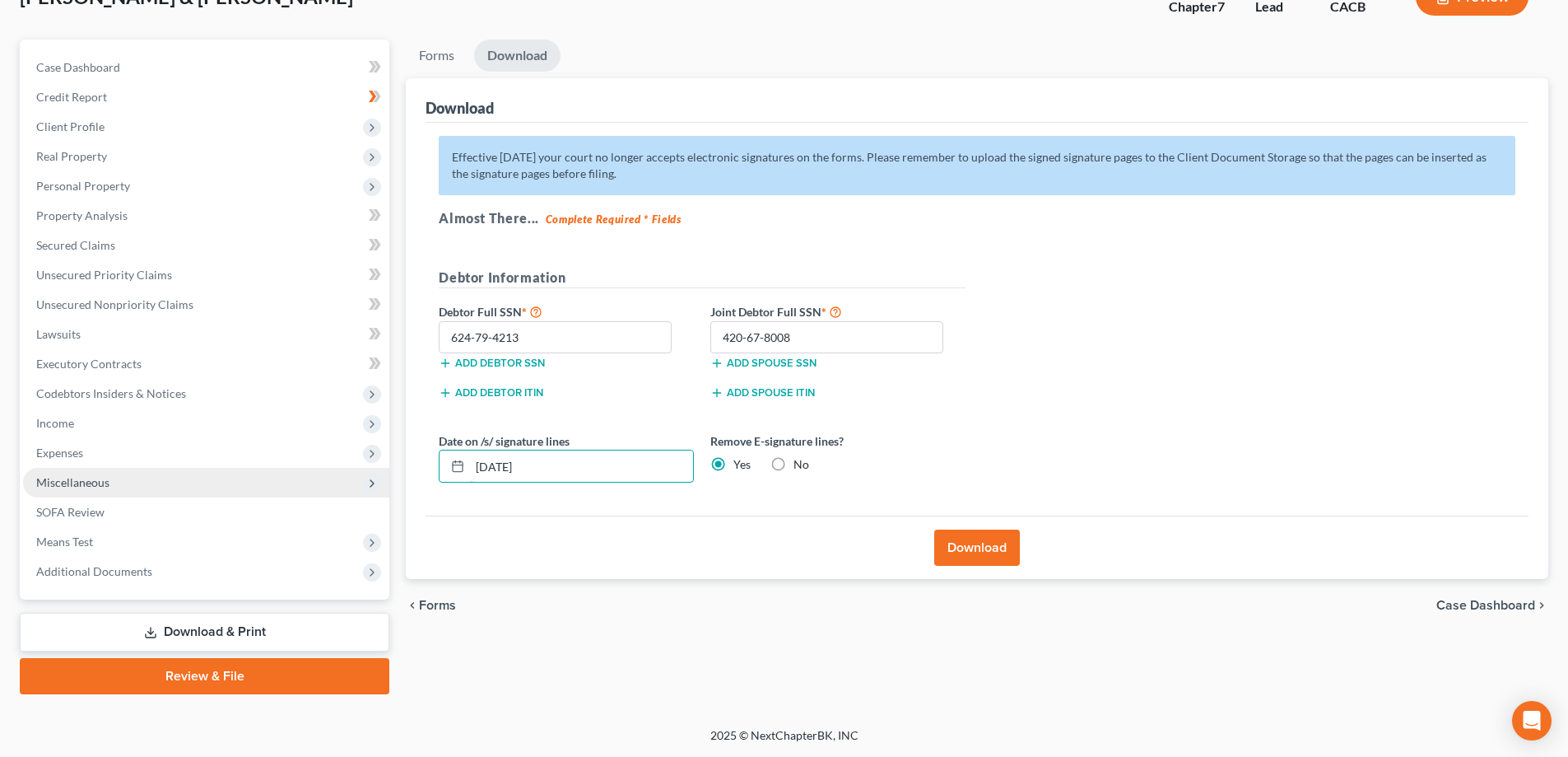
drag, startPoint x: 563, startPoint y: 468, endPoint x: 336, endPoint y: 468, distance: 227.0
click at [336, 468] on div "Petition Navigation Case Dashboard Payments Invoices Payments Payments Credit R…" at bounding box center [784, 367] width 1545 height 655
click at [996, 558] on button "Download" at bounding box center [976, 547] width 86 height 36
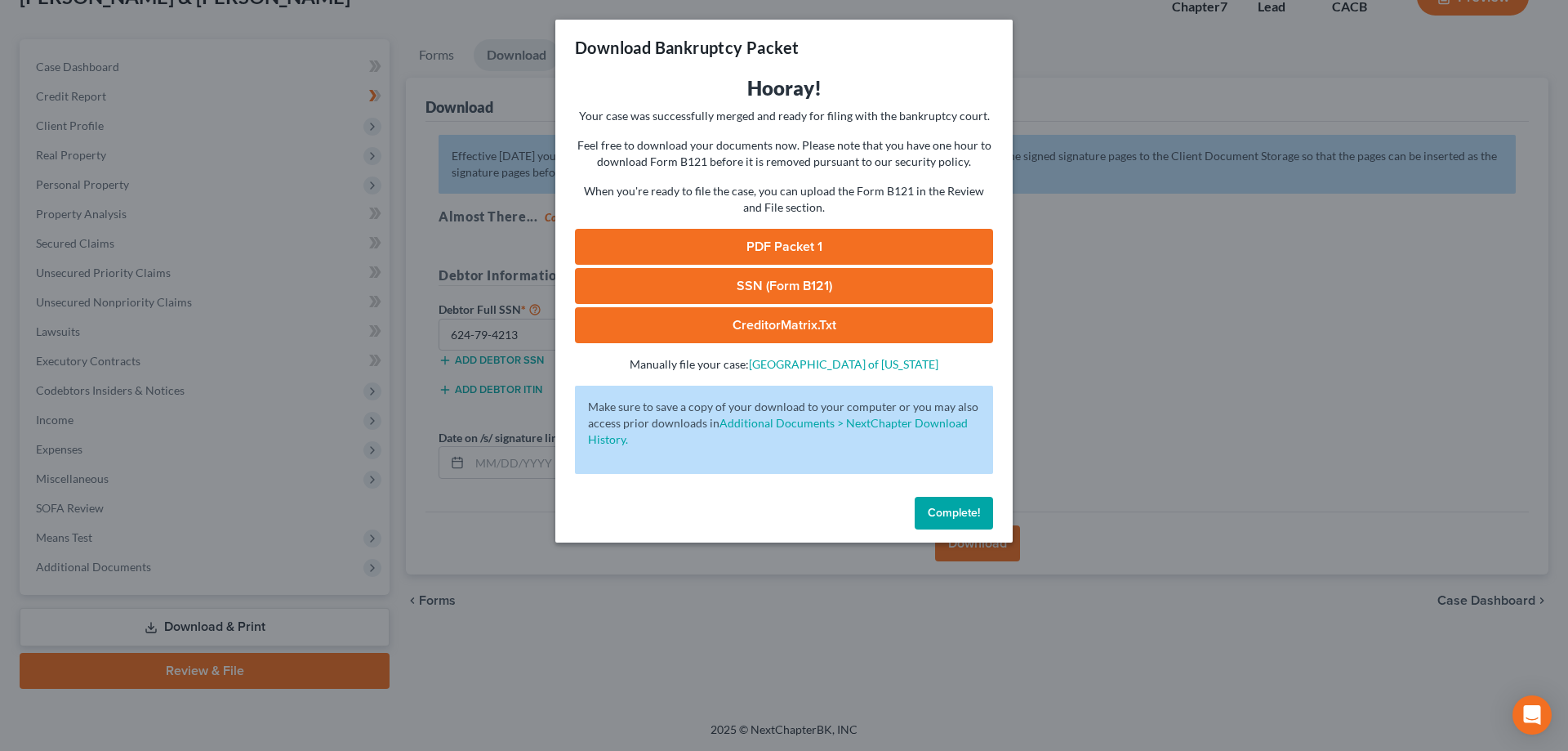
click at [1174, 338] on div "Download Bankruptcy Packet Hooray! Your case was successfully merged and ready …" at bounding box center [784, 375] width 1568 height 751
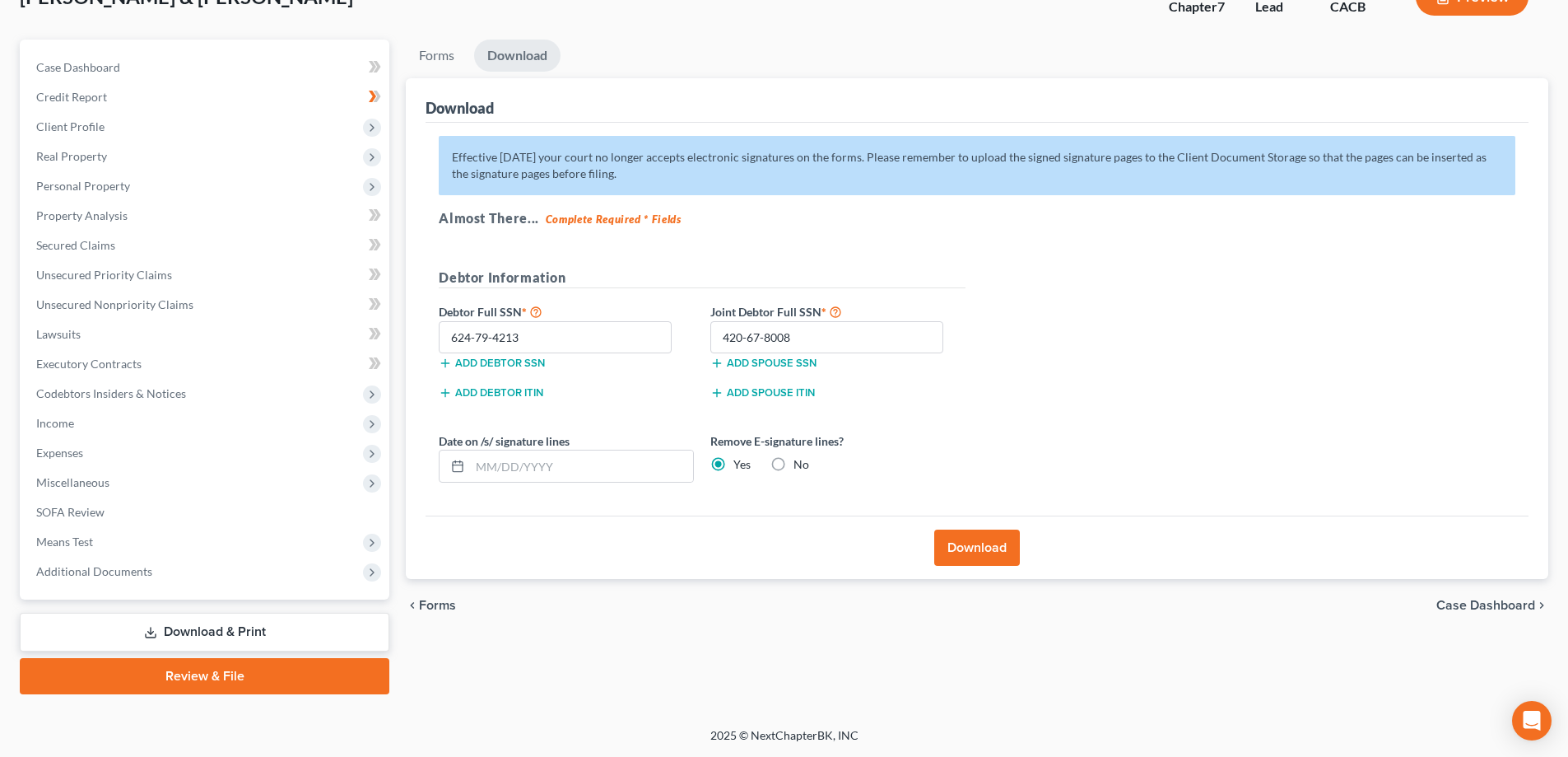
click at [235, 673] on link "Review & File" at bounding box center [204, 675] width 370 height 36
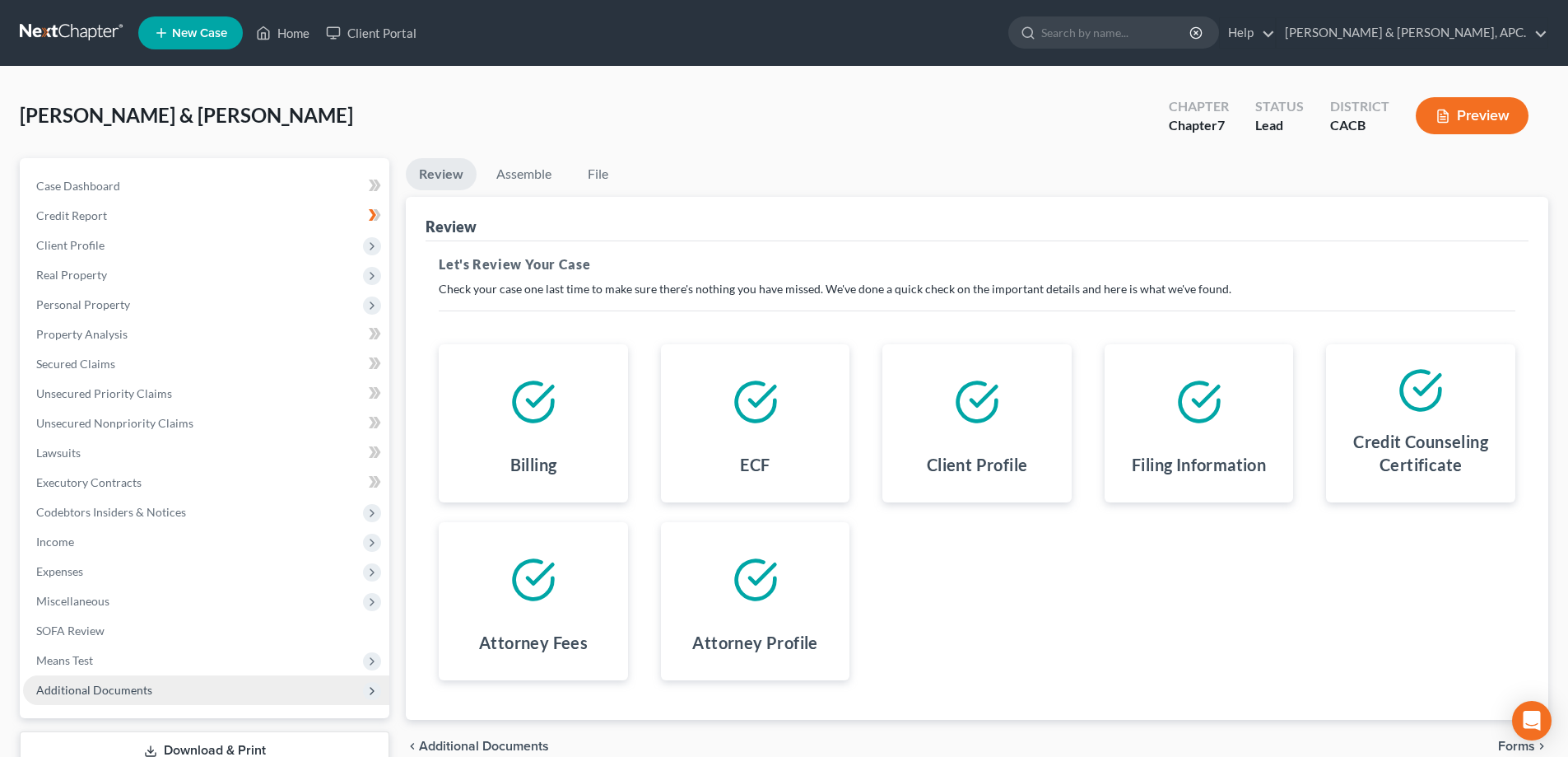
click at [171, 690] on span "Additional Documents" at bounding box center [206, 690] width 366 height 30
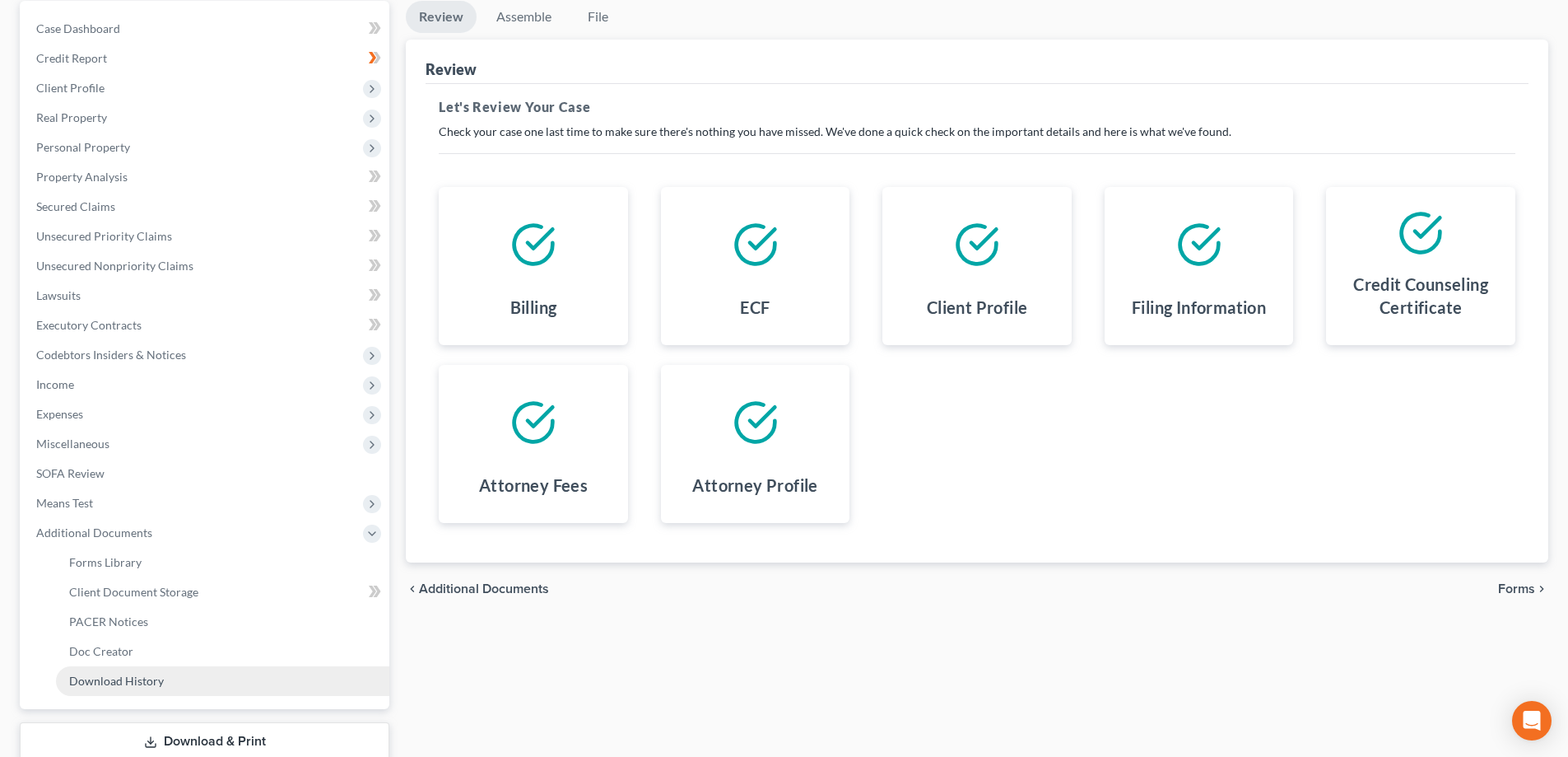
scroll to position [165, 0]
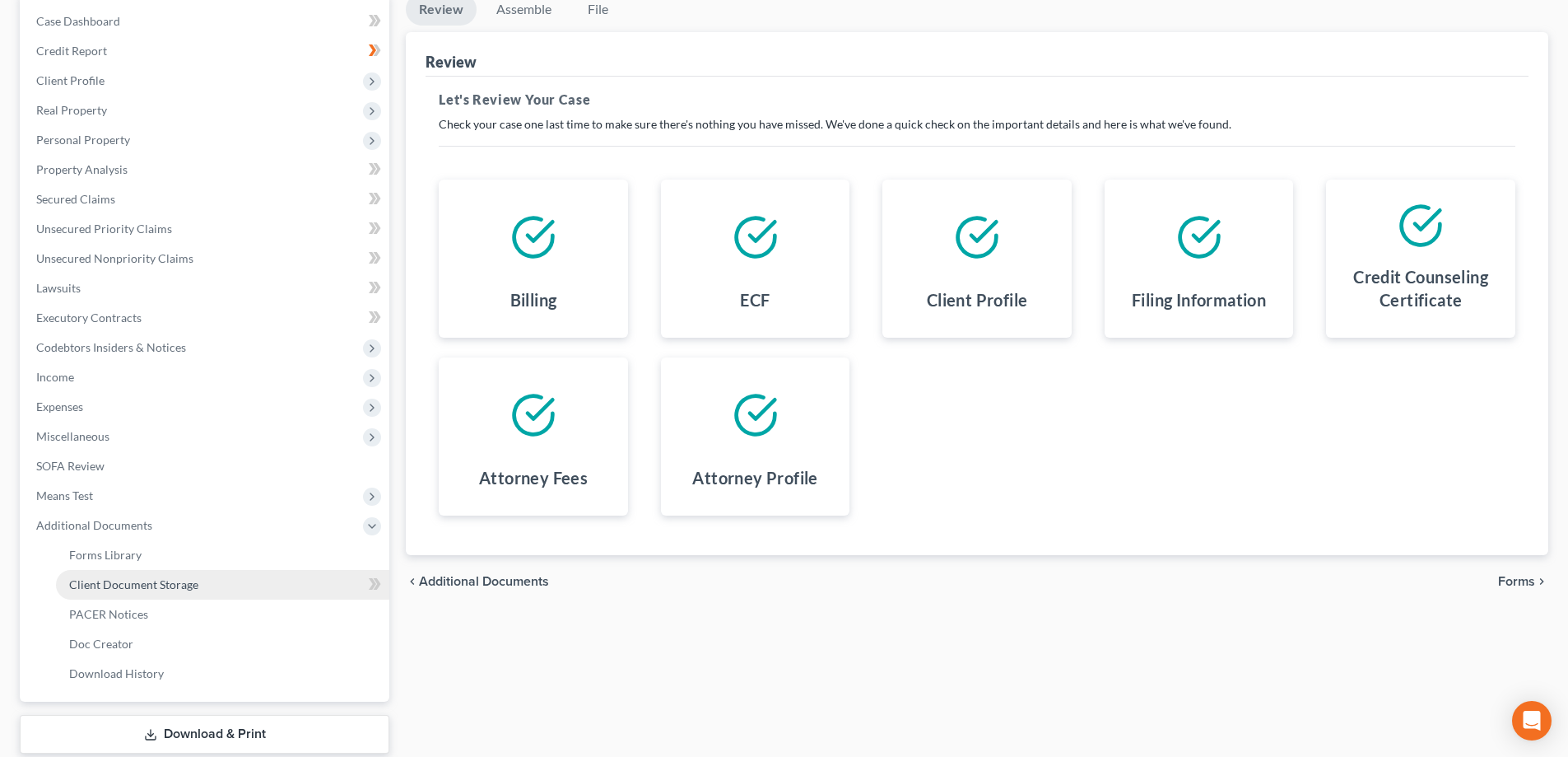
click at [165, 581] on span "Client Document Storage" at bounding box center [134, 584] width 129 height 14
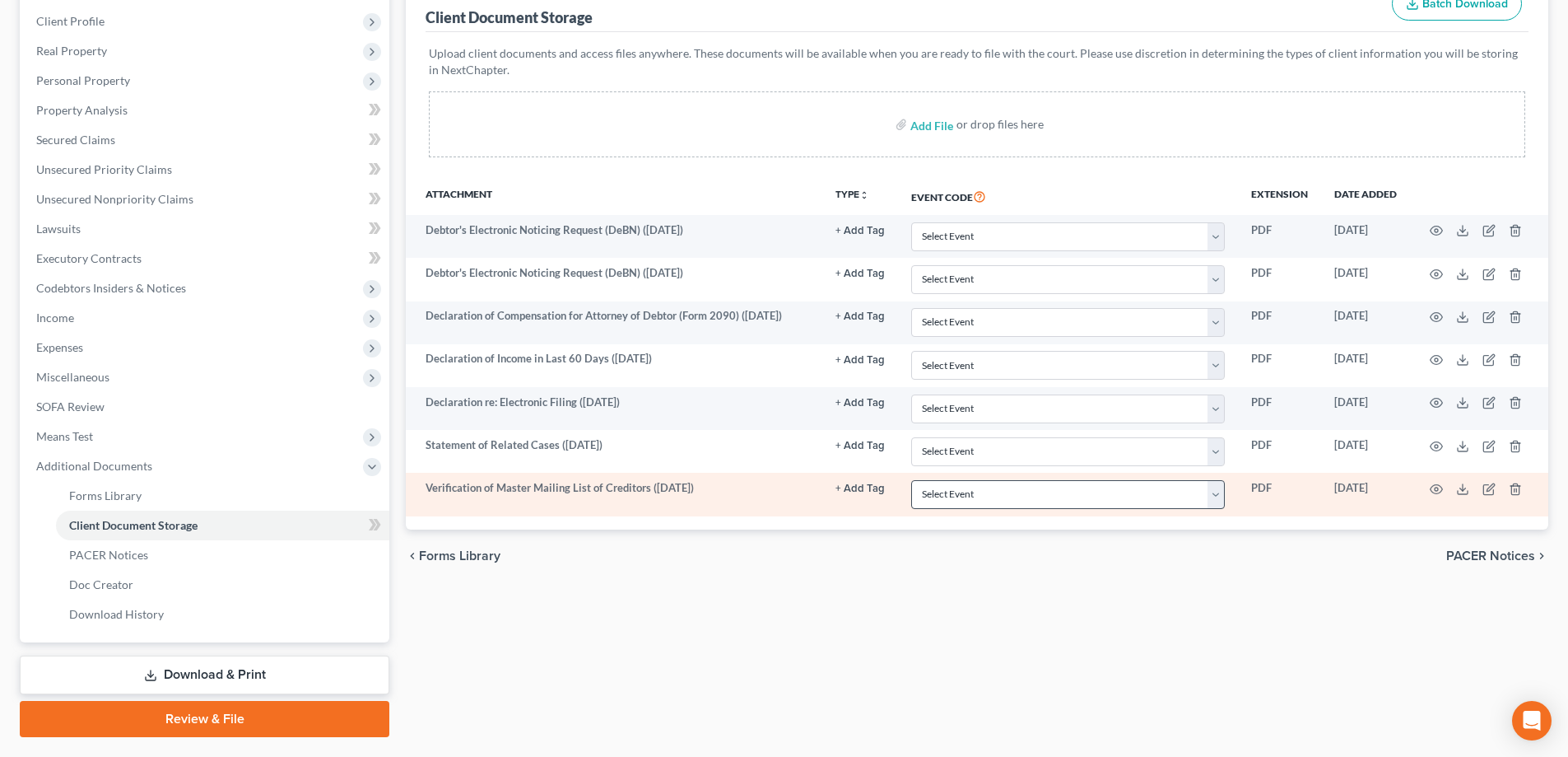
scroll to position [266, 0]
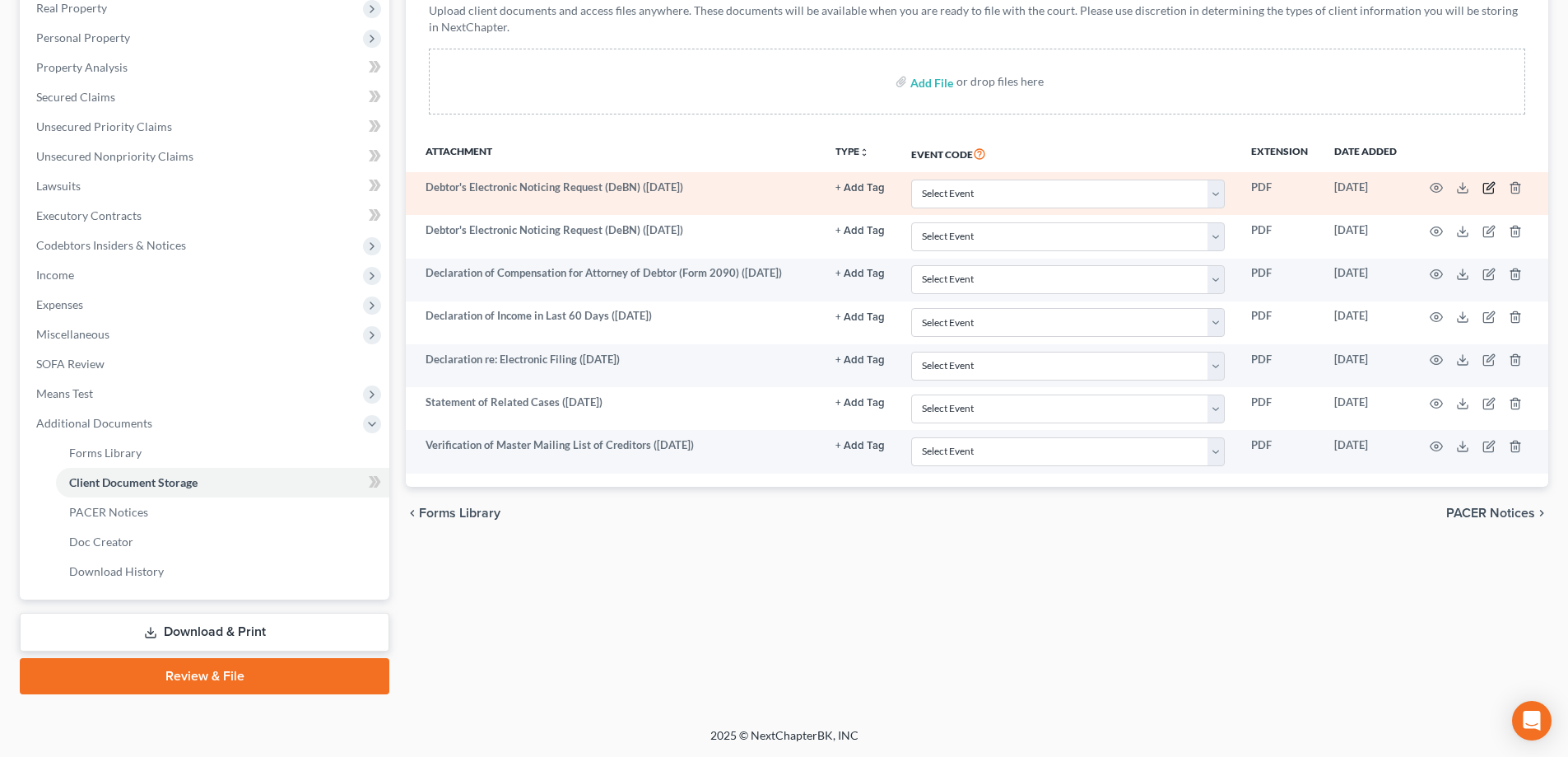
click at [1489, 190] on icon "button" at bounding box center [1491, 186] width 7 height 7
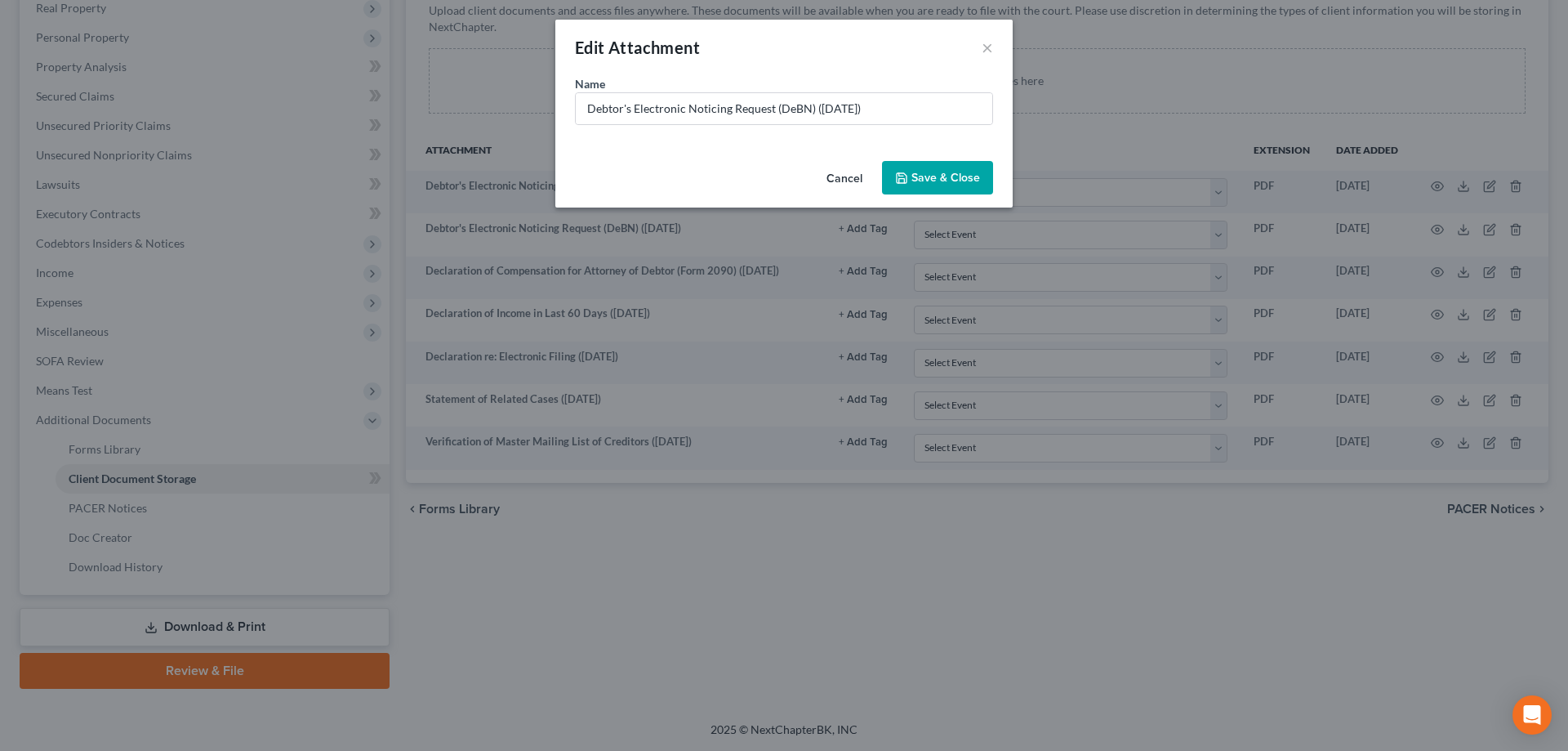
click at [853, 177] on button "Cancel" at bounding box center [844, 179] width 62 height 33
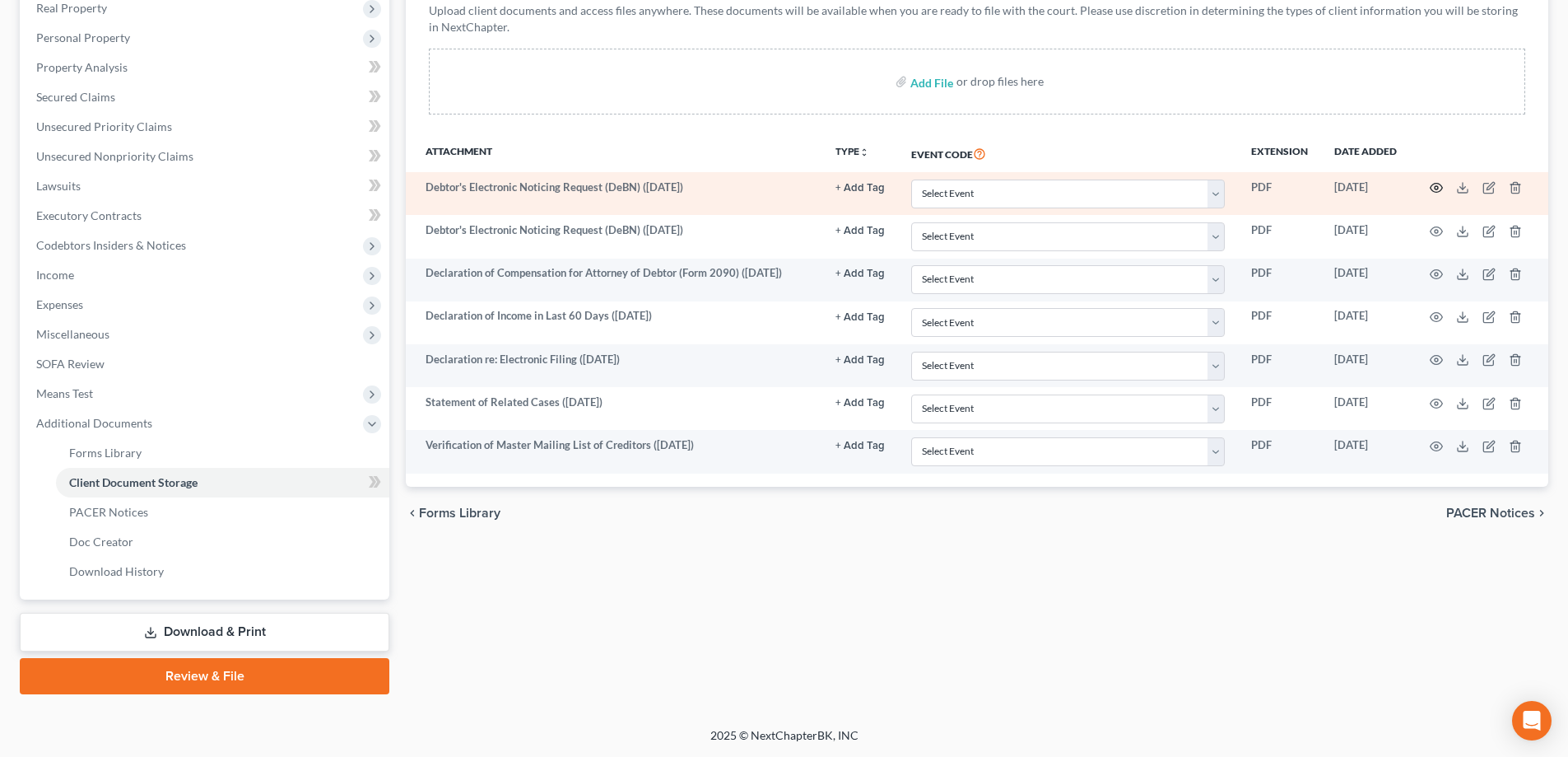
click at [1437, 188] on icon "button" at bounding box center [1436, 187] width 13 height 13
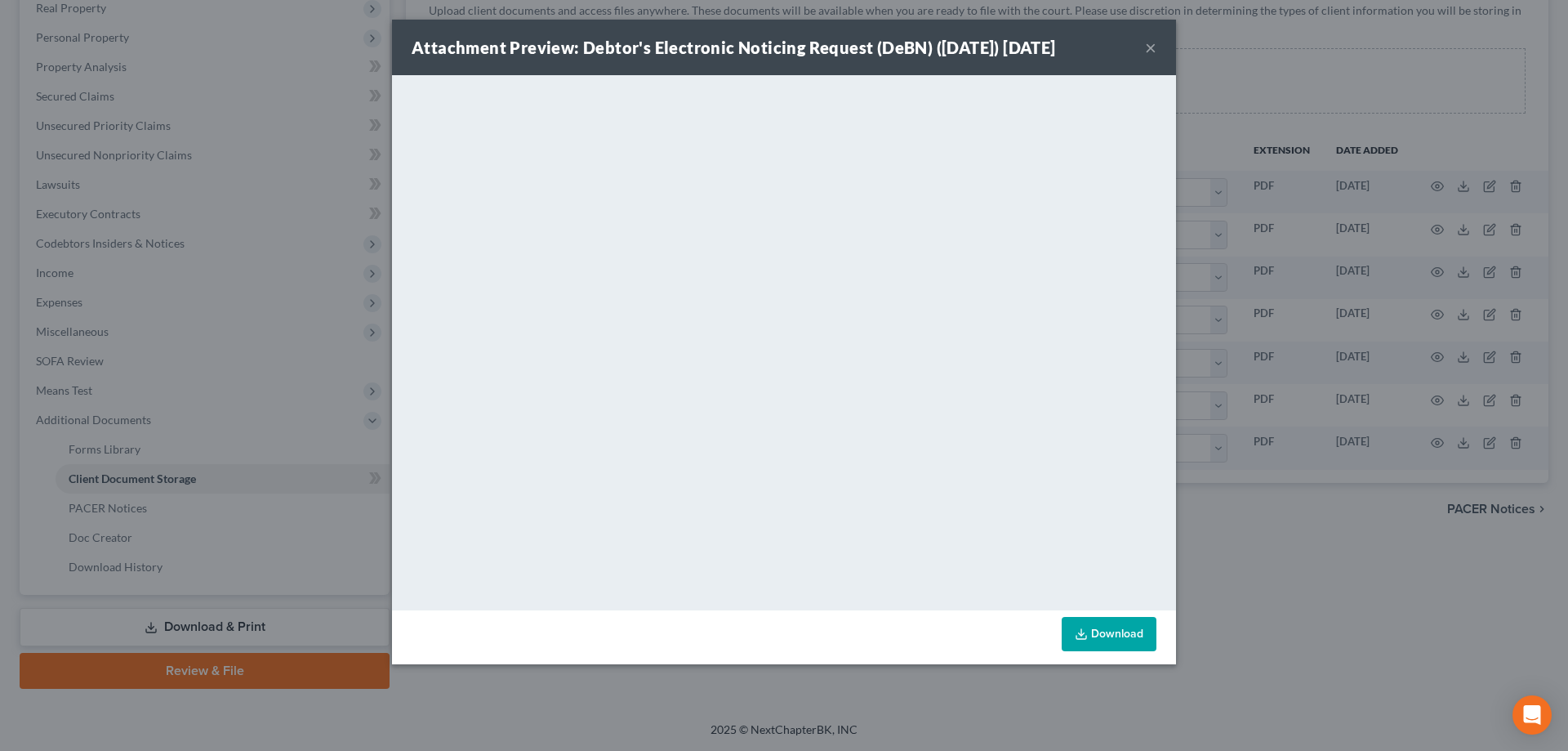
click at [1148, 55] on button "×" at bounding box center [1151, 47] width 12 height 19
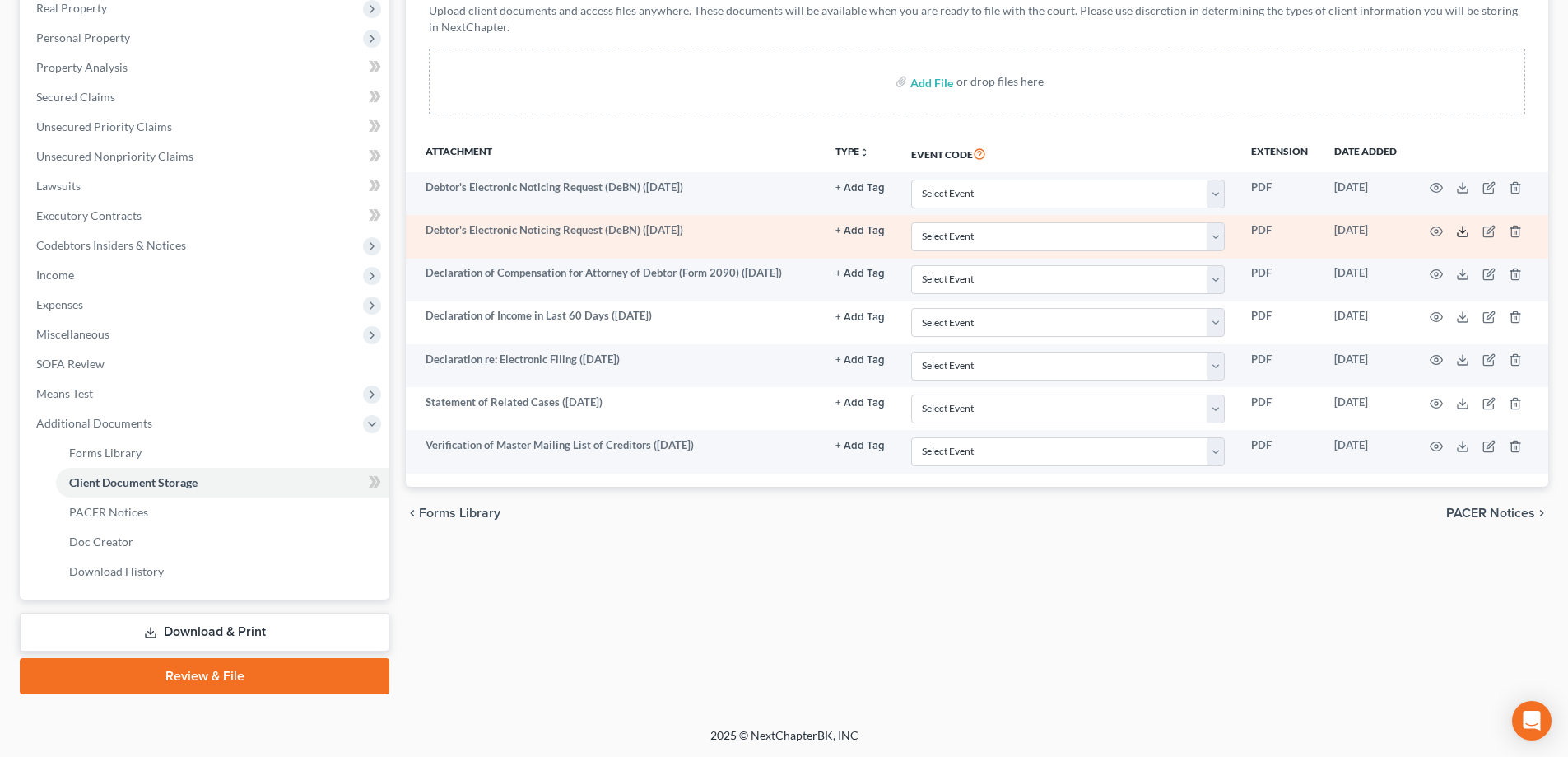
click at [1462, 236] on icon at bounding box center [1462, 235] width 10 height 4
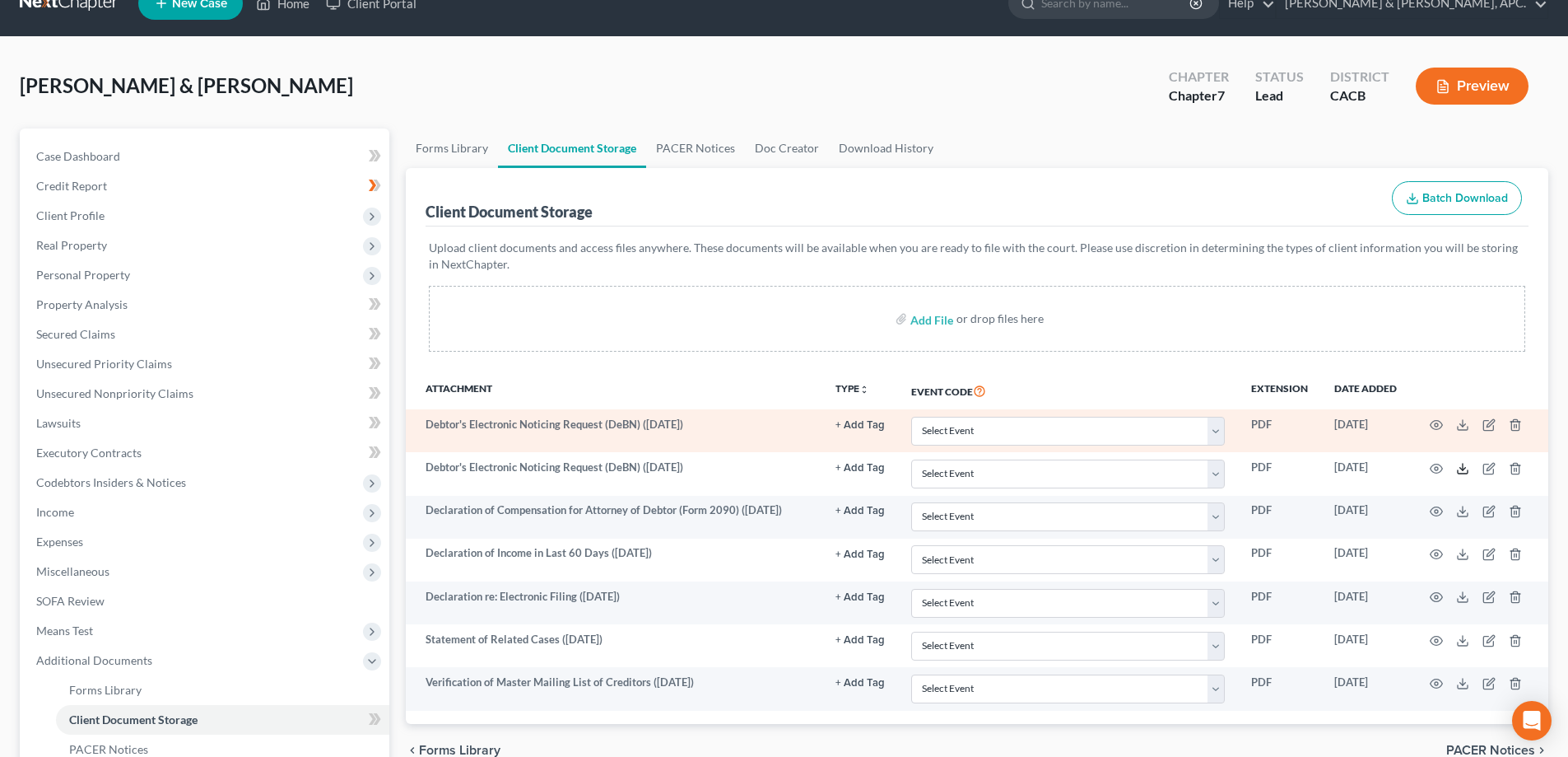
scroll to position [19, 0]
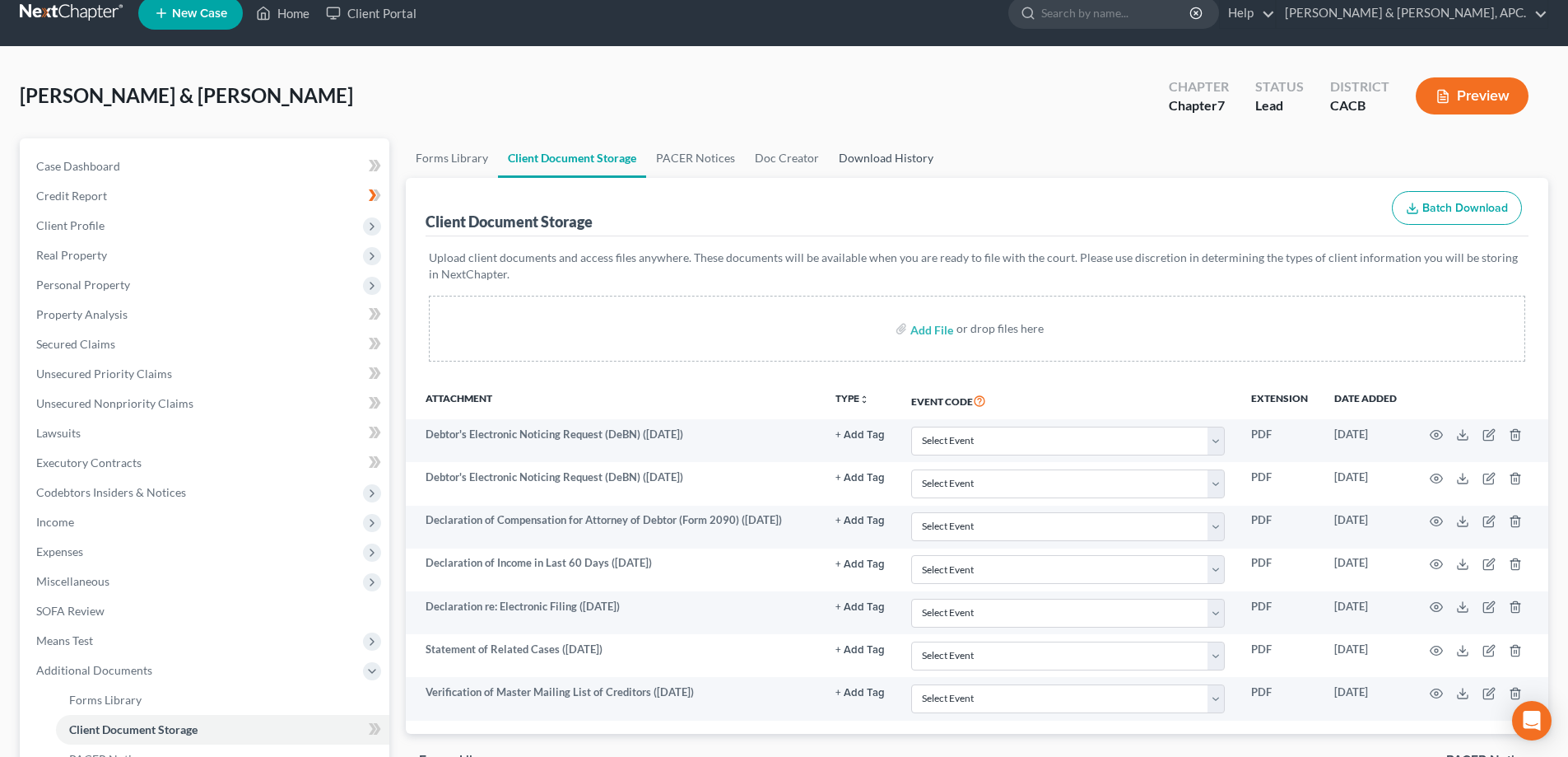
click at [867, 157] on link "Download History" at bounding box center [886, 158] width 114 height 40
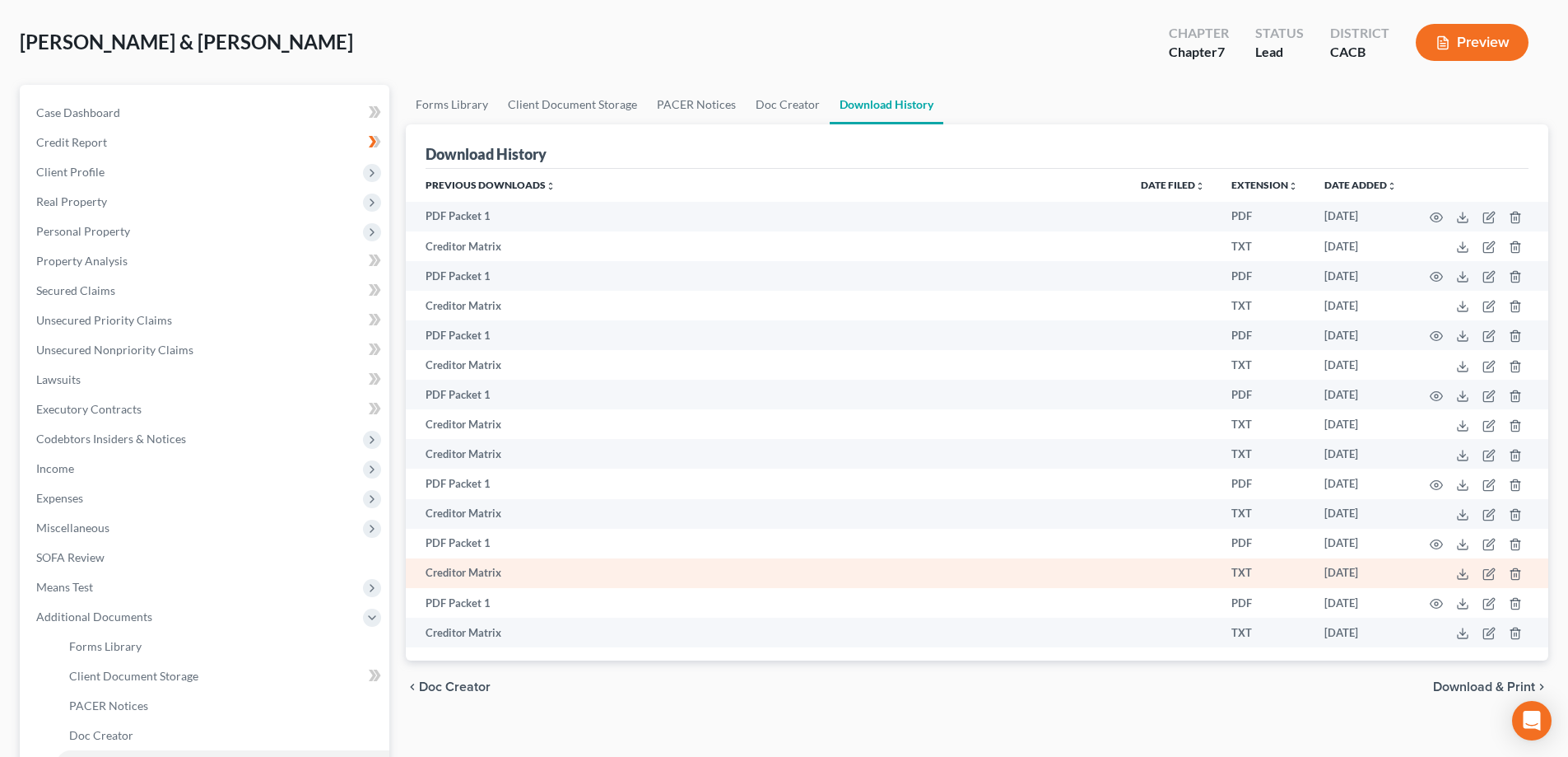
scroll to position [266, 0]
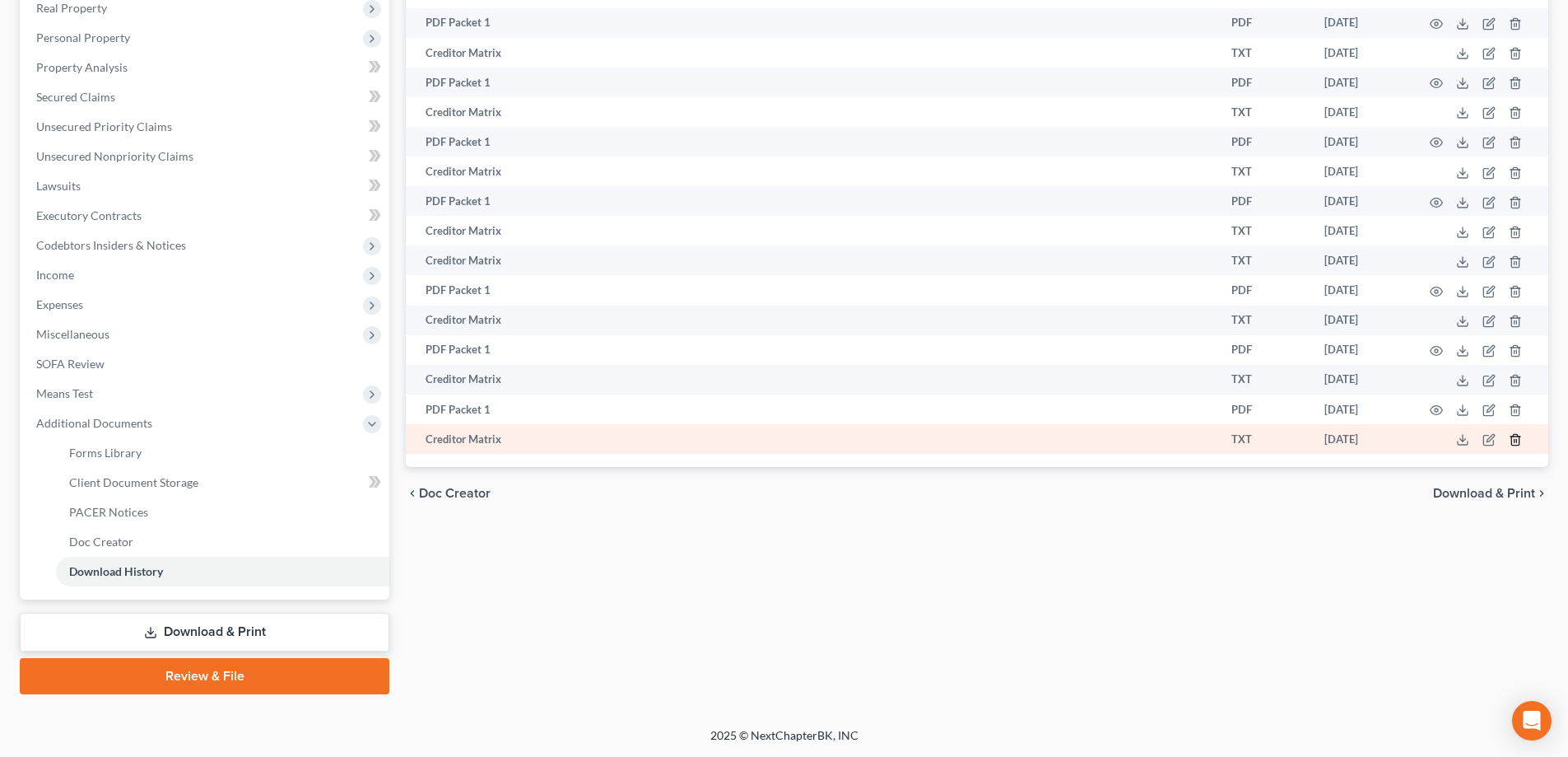
click at [1515, 441] on line "button" at bounding box center [1515, 442] width 0 height 4
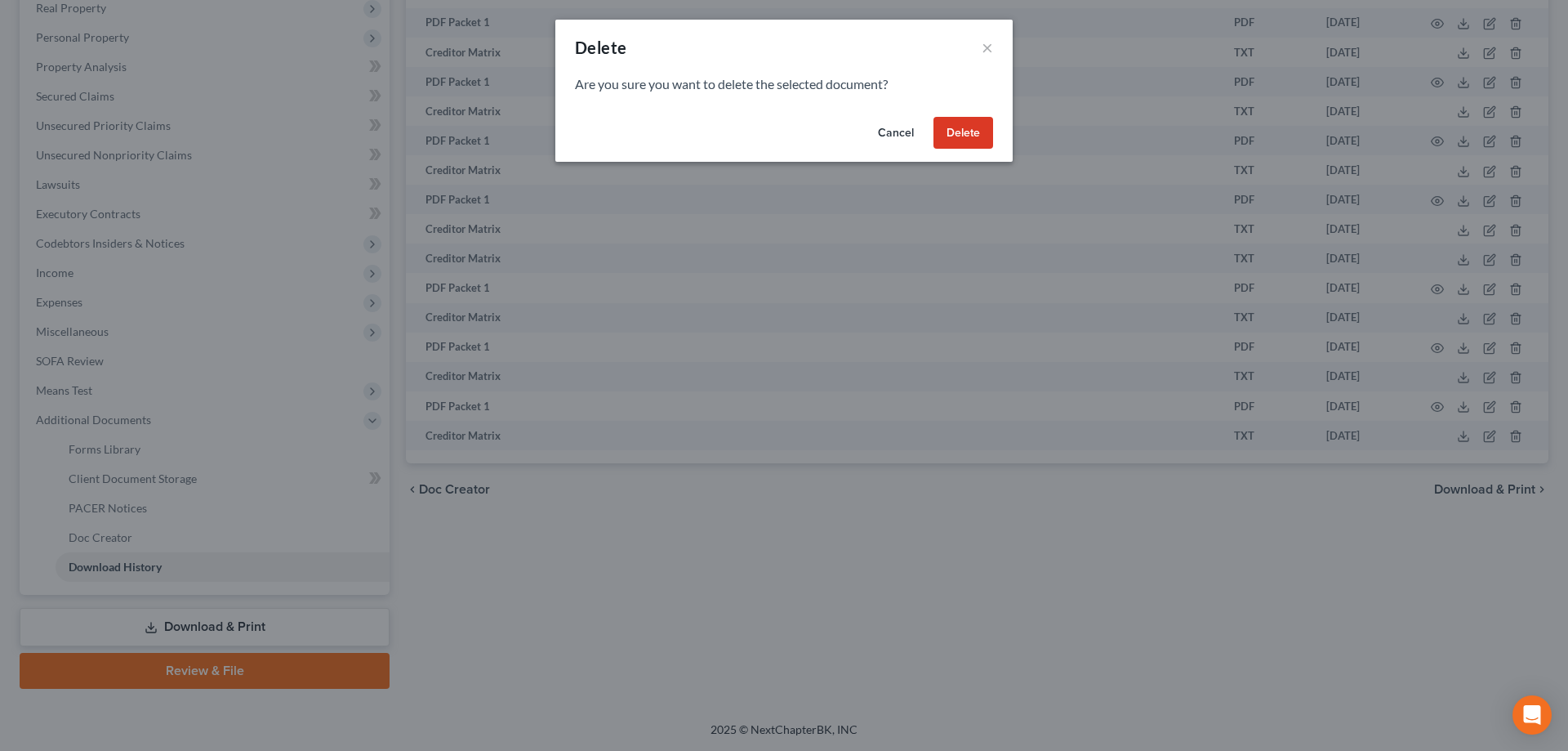
click at [967, 144] on button "Delete" at bounding box center [963, 134] width 59 height 33
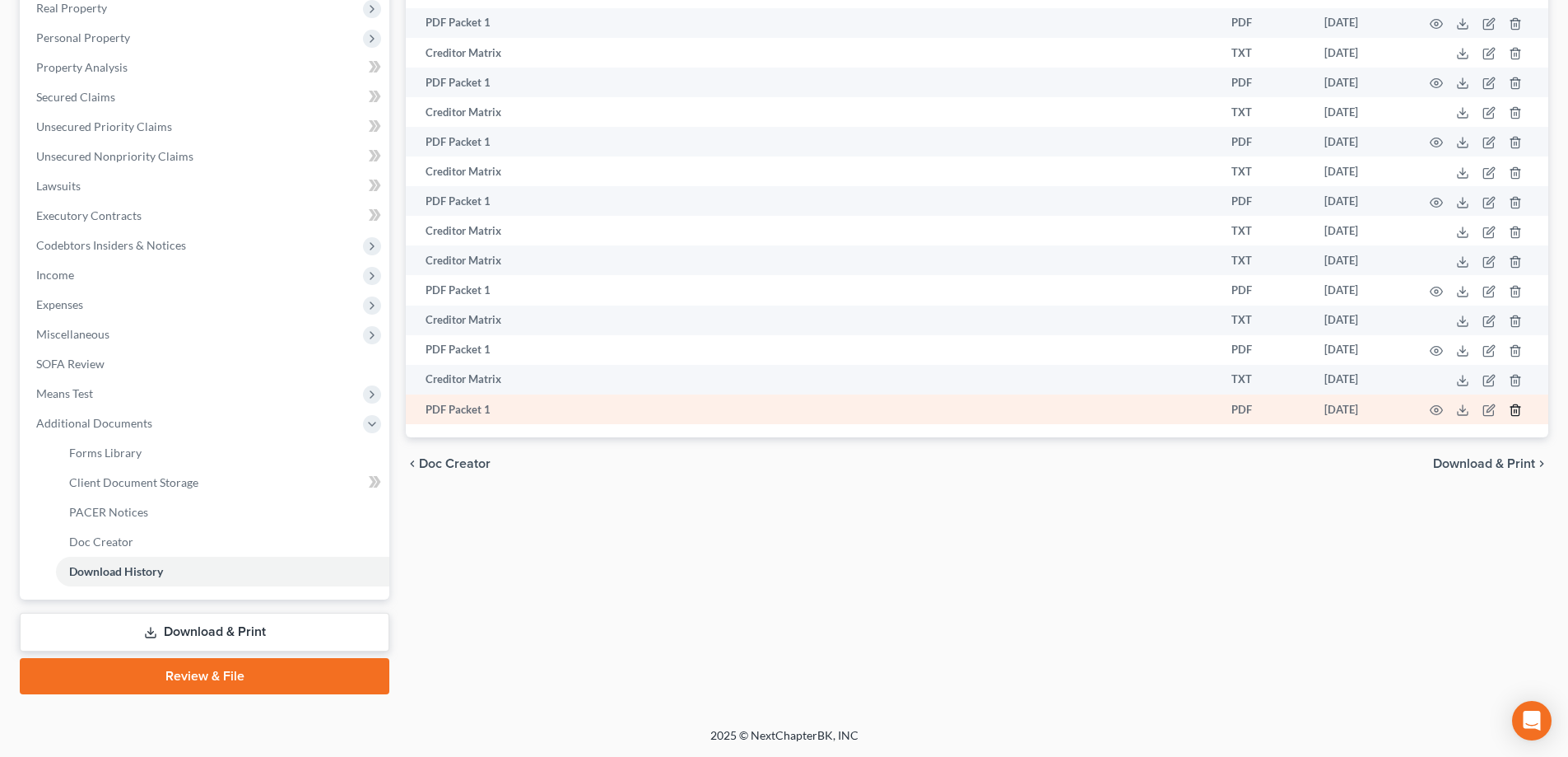
click at [1516, 410] on line "button" at bounding box center [1516, 412] width 0 height 4
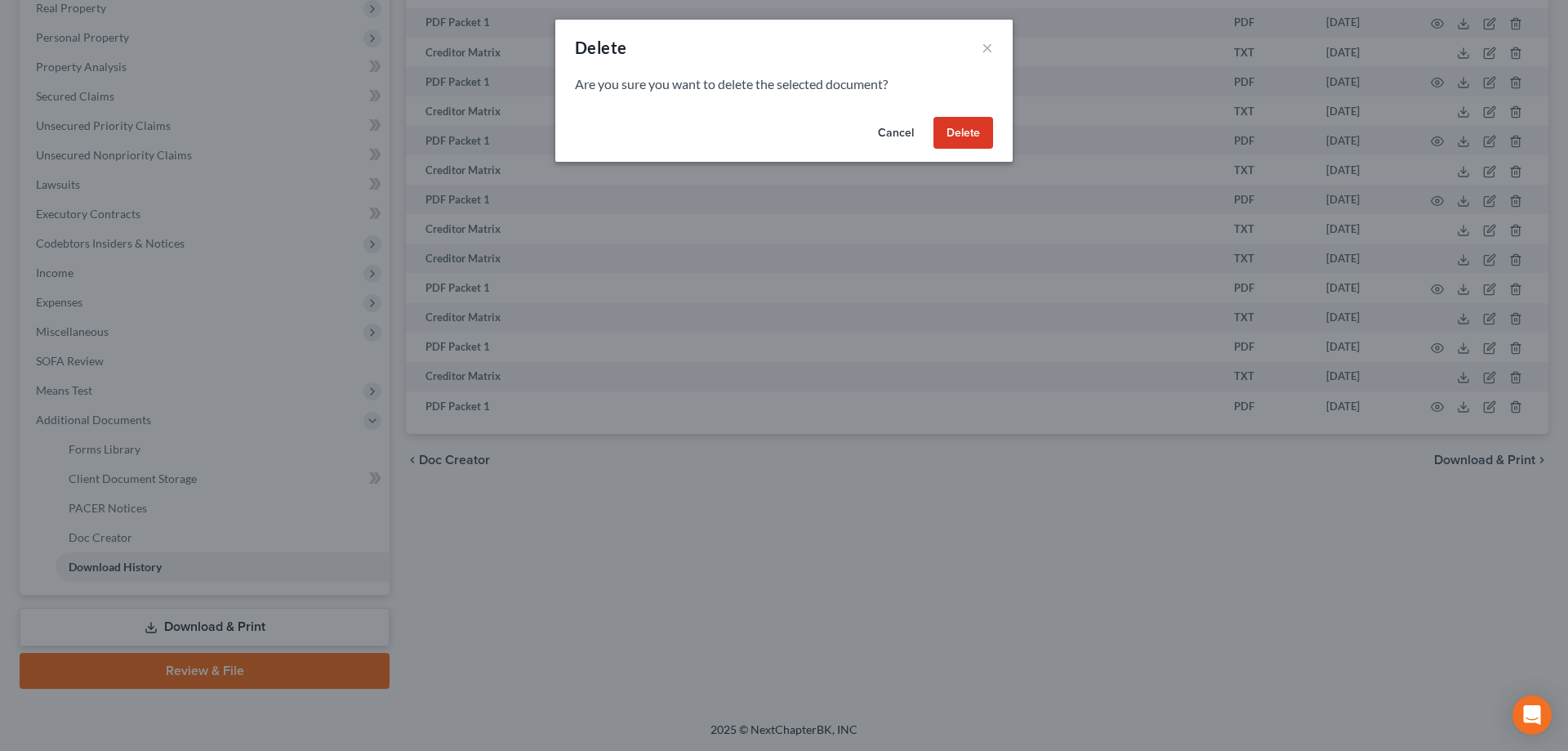
click at [969, 130] on button "Delete" at bounding box center [963, 134] width 59 height 33
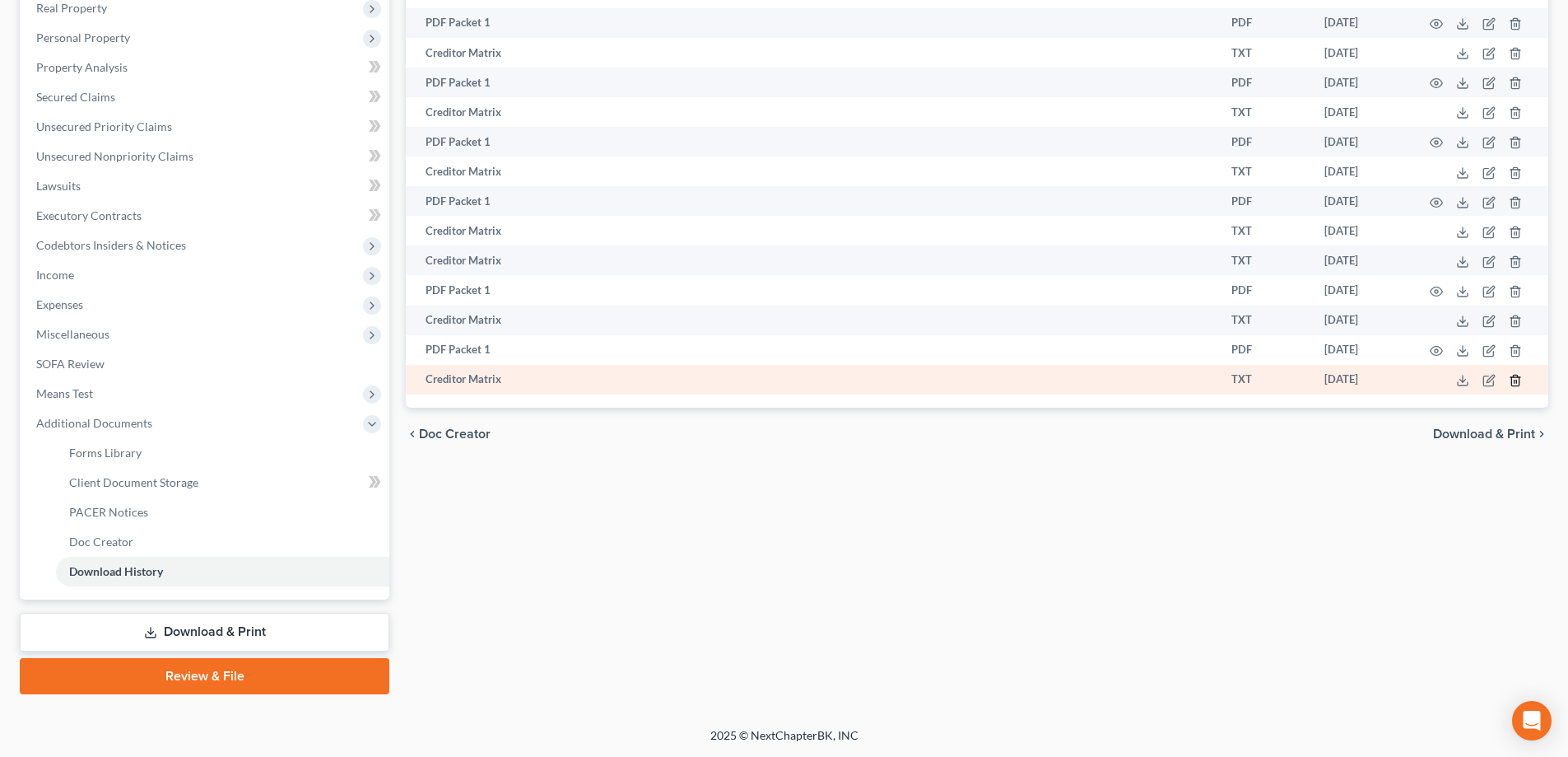
click at [1515, 378] on icon "button" at bounding box center [1515, 380] width 13 height 13
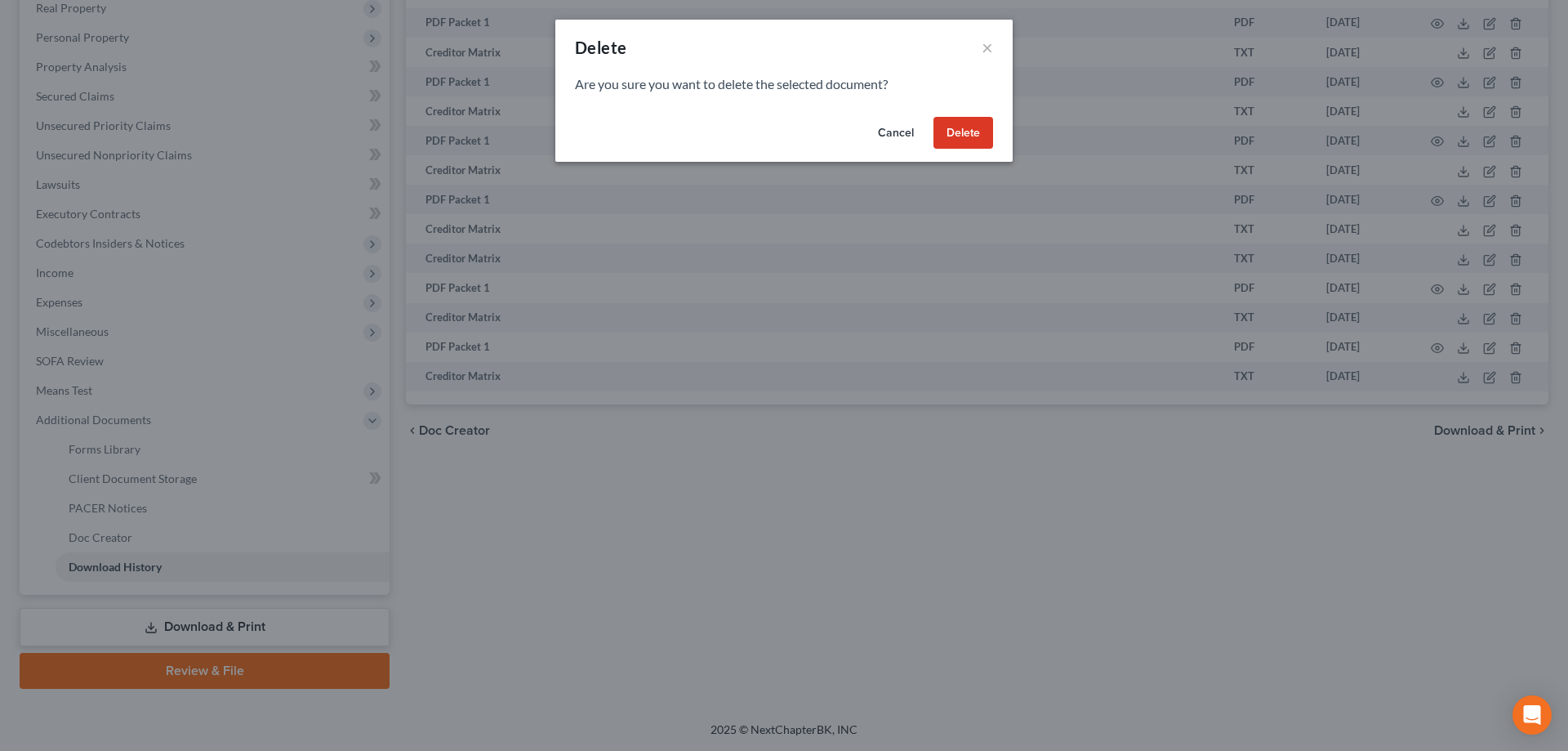
click at [947, 122] on button "Delete" at bounding box center [963, 134] width 59 height 33
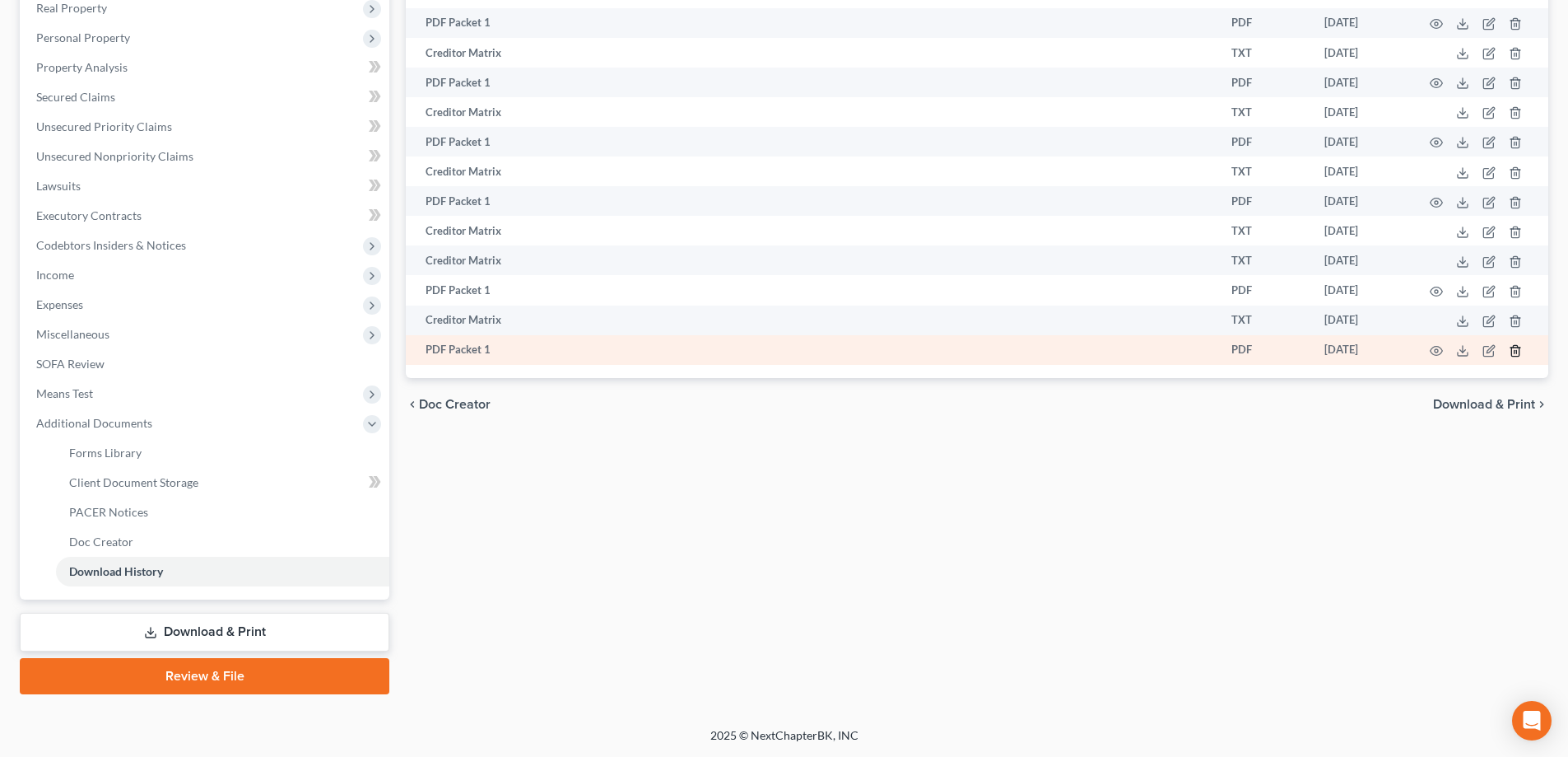
click at [1512, 349] on icon "button" at bounding box center [1515, 350] width 7 height 11
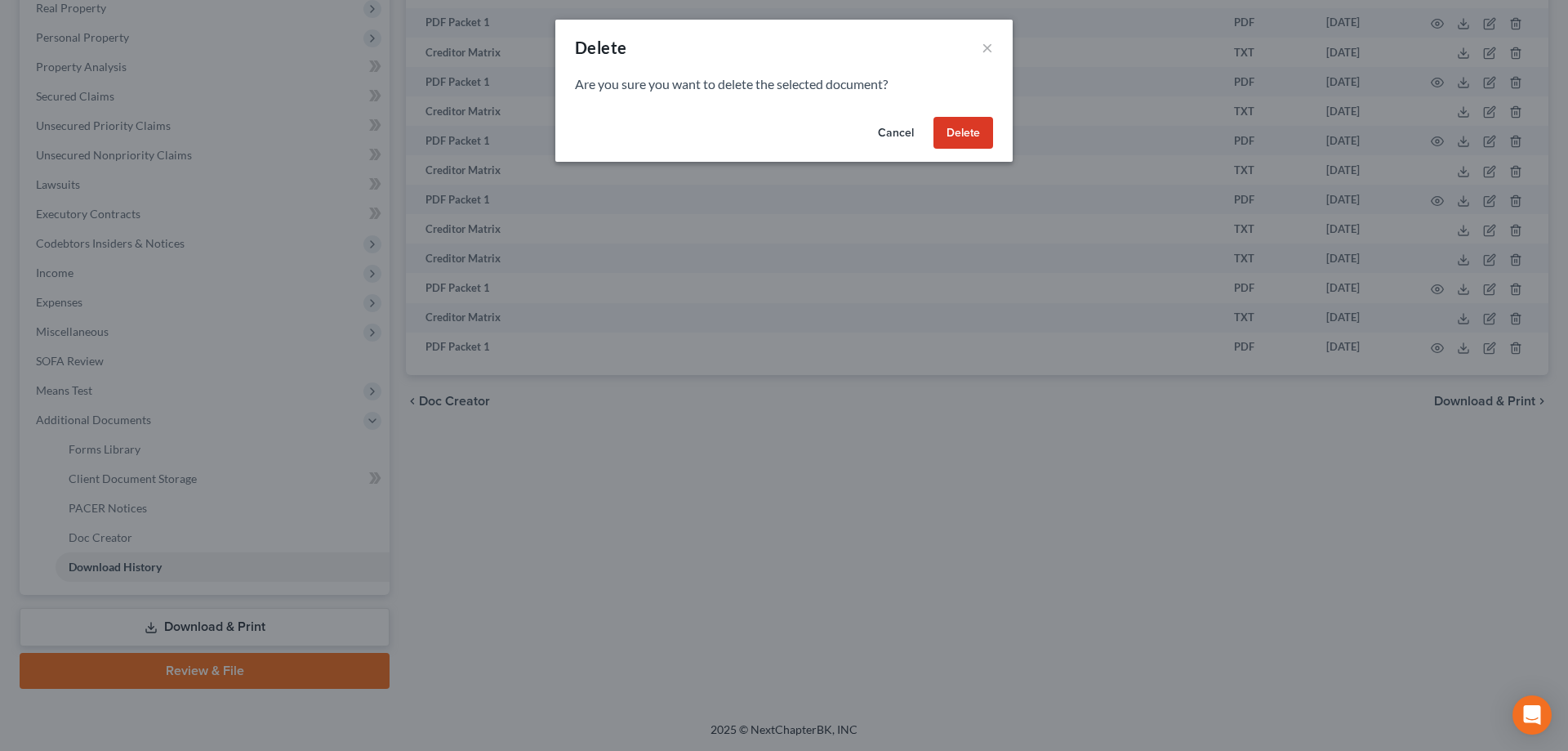
click at [940, 132] on button "Delete" at bounding box center [963, 134] width 59 height 33
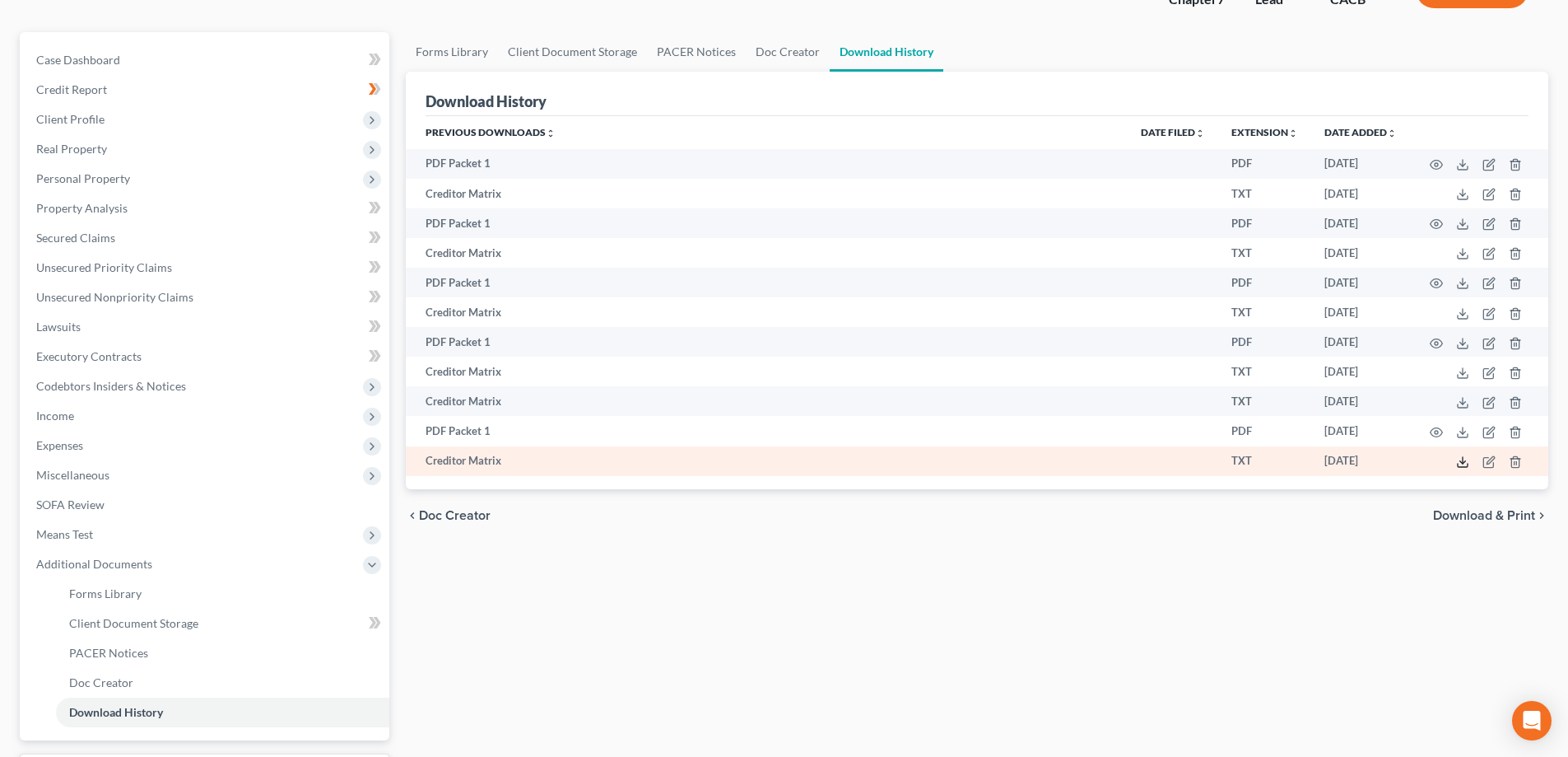
scroll to position [102, 0]
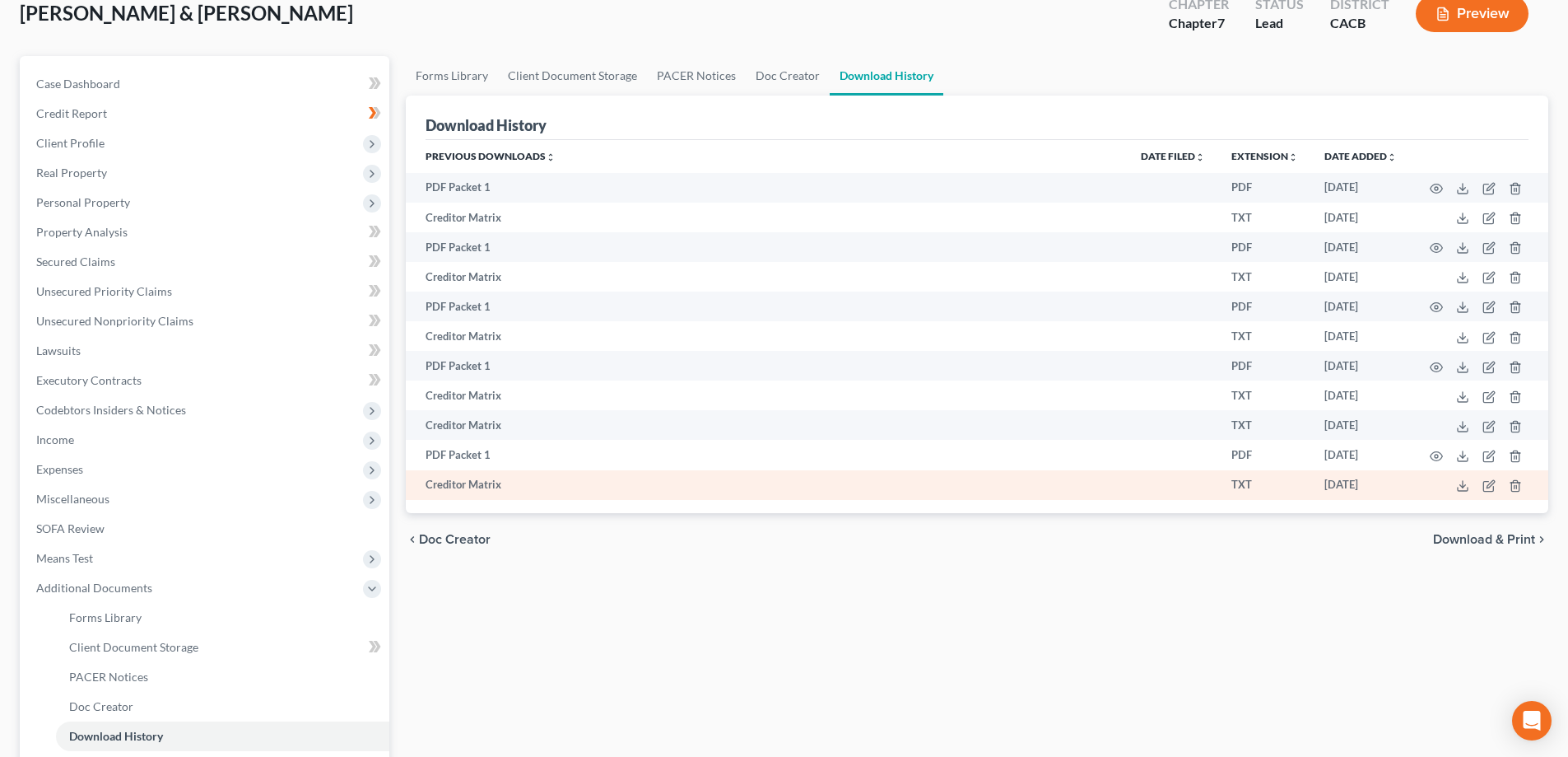
click at [1522, 481] on td at bounding box center [1480, 485] width 138 height 30
click at [1516, 481] on icon "button" at bounding box center [1515, 486] width 13 height 13
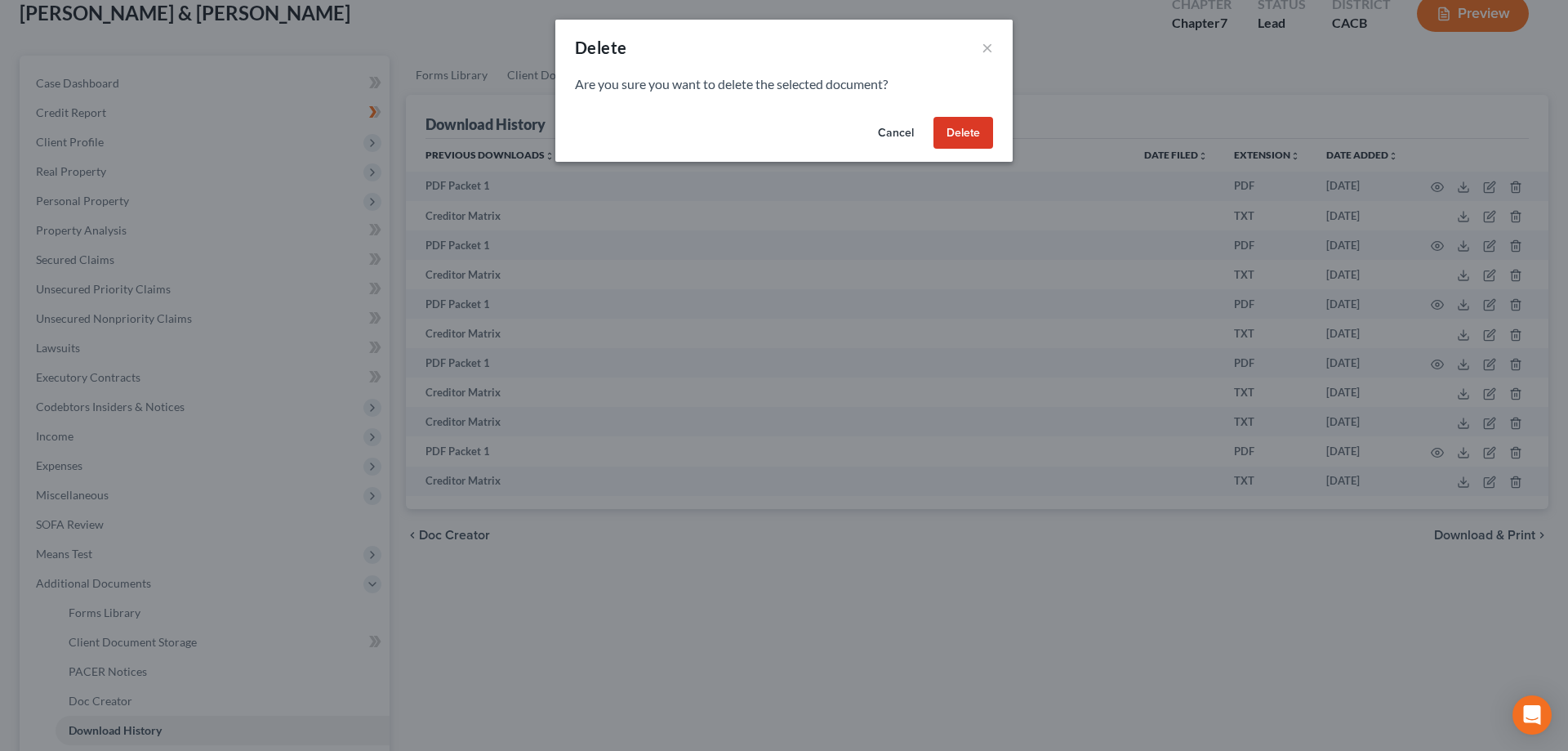
click at [982, 126] on button "Delete" at bounding box center [963, 134] width 59 height 33
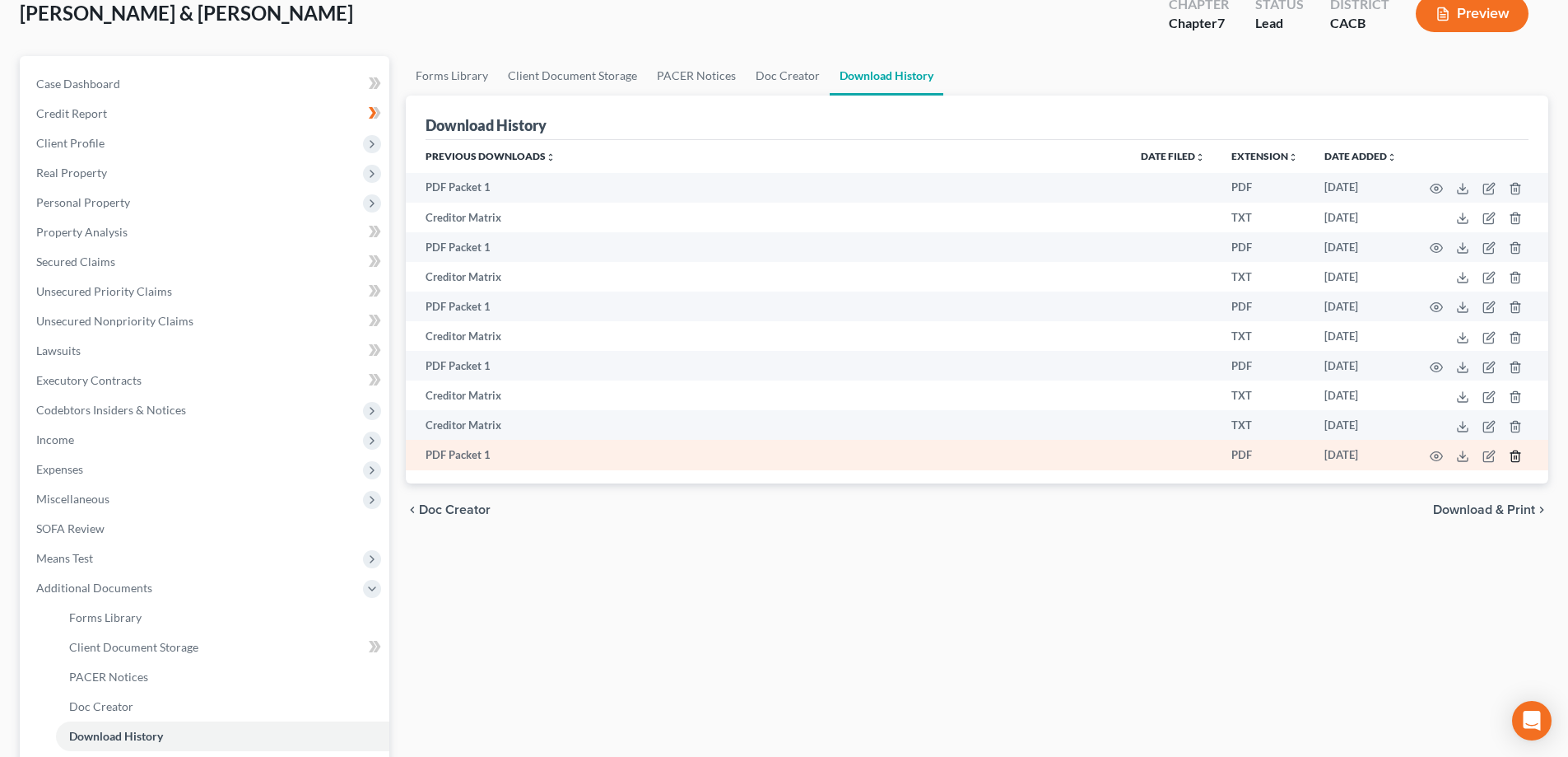
click at [1520, 458] on icon "button" at bounding box center [1515, 456] width 13 height 13
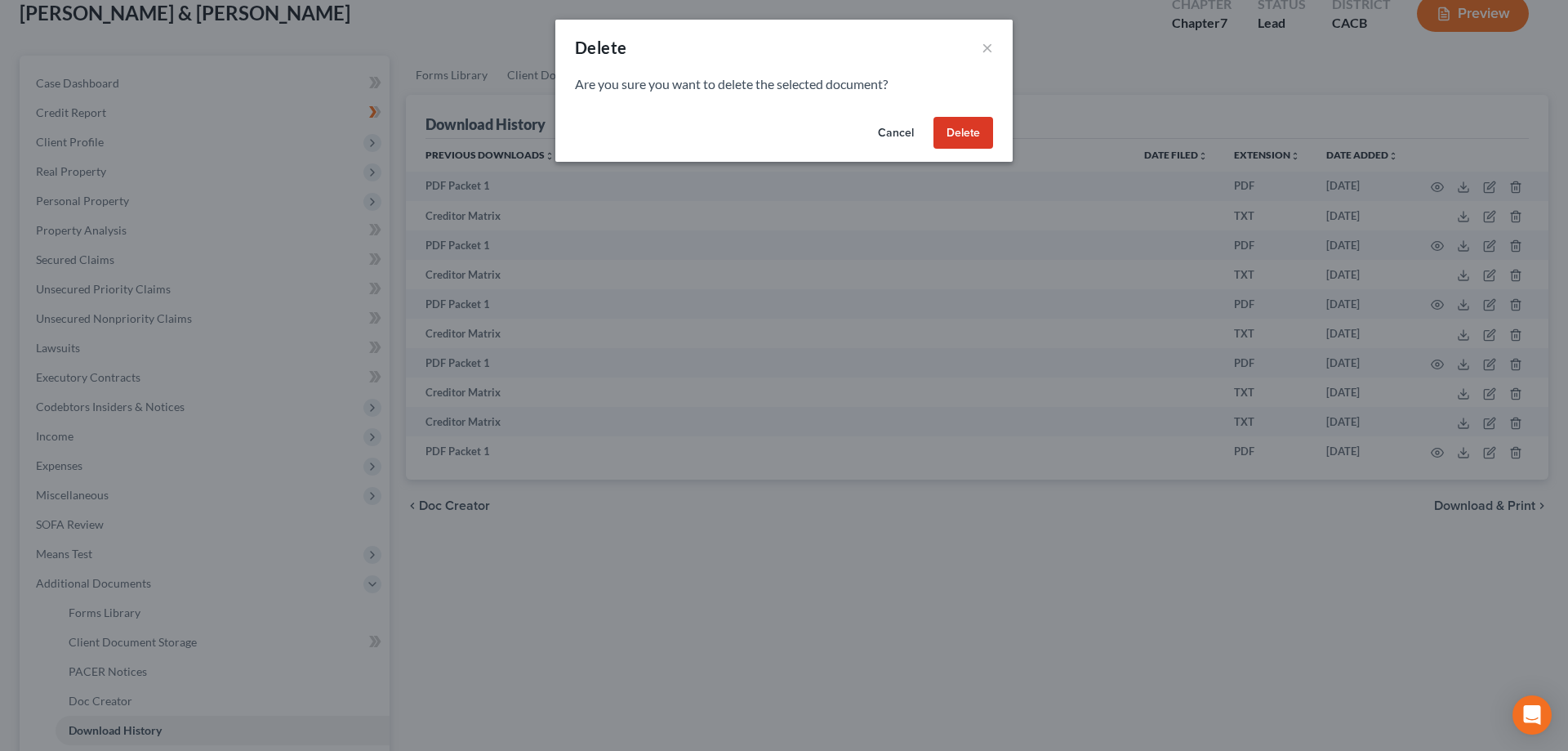
click at [975, 118] on button "Delete" at bounding box center [963, 134] width 59 height 33
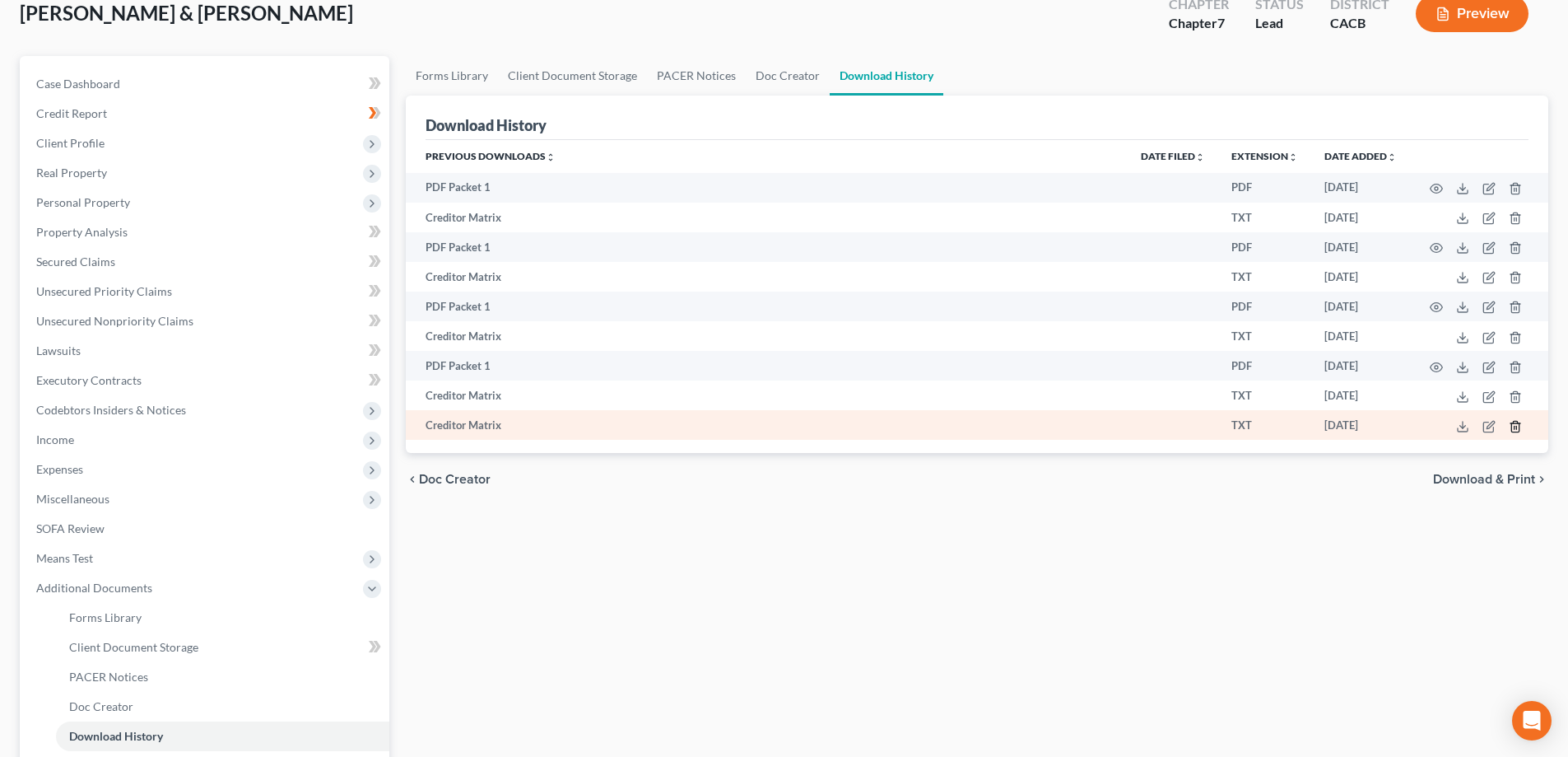
click at [1518, 427] on icon "button" at bounding box center [1515, 426] width 13 height 13
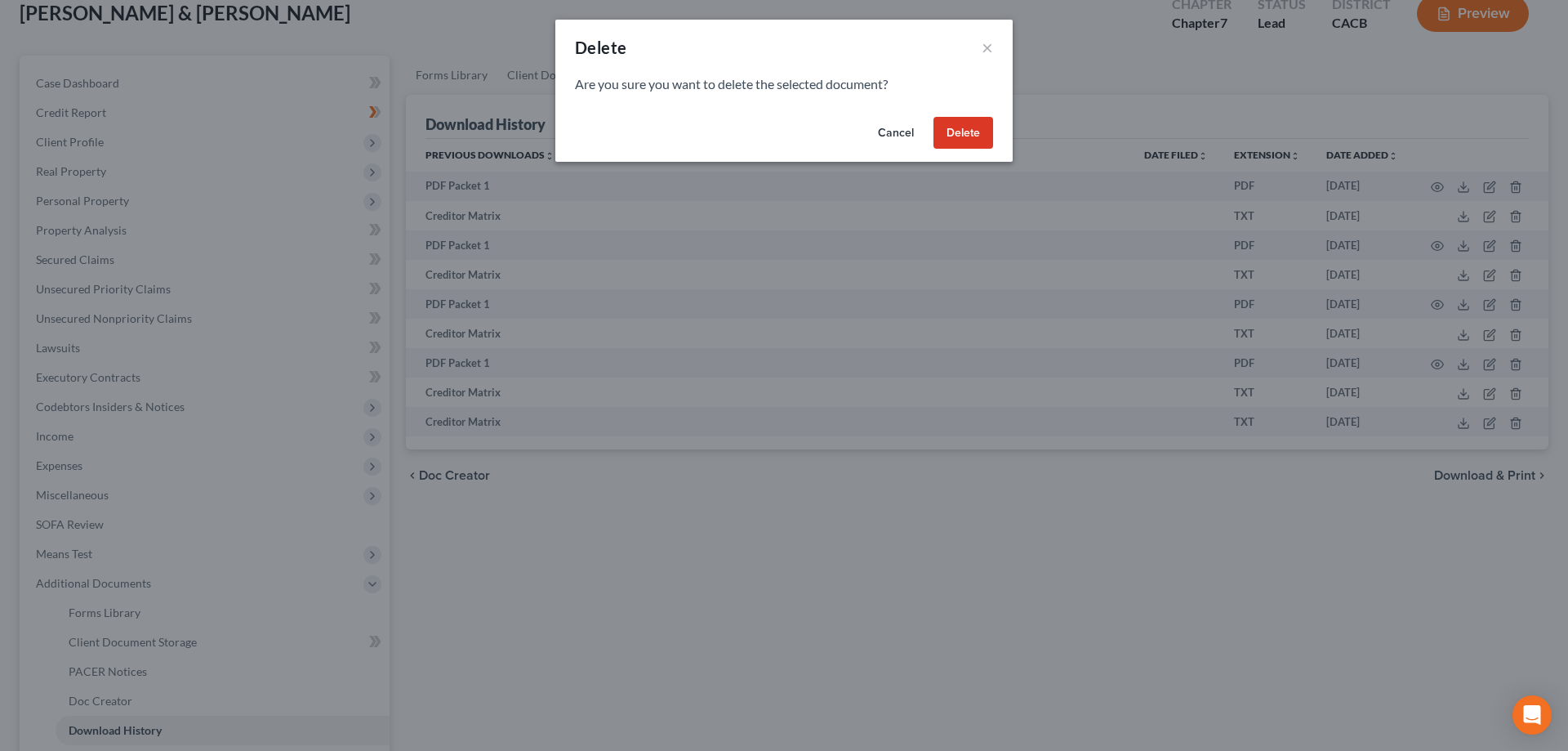
click at [983, 122] on button "Delete" at bounding box center [963, 134] width 59 height 33
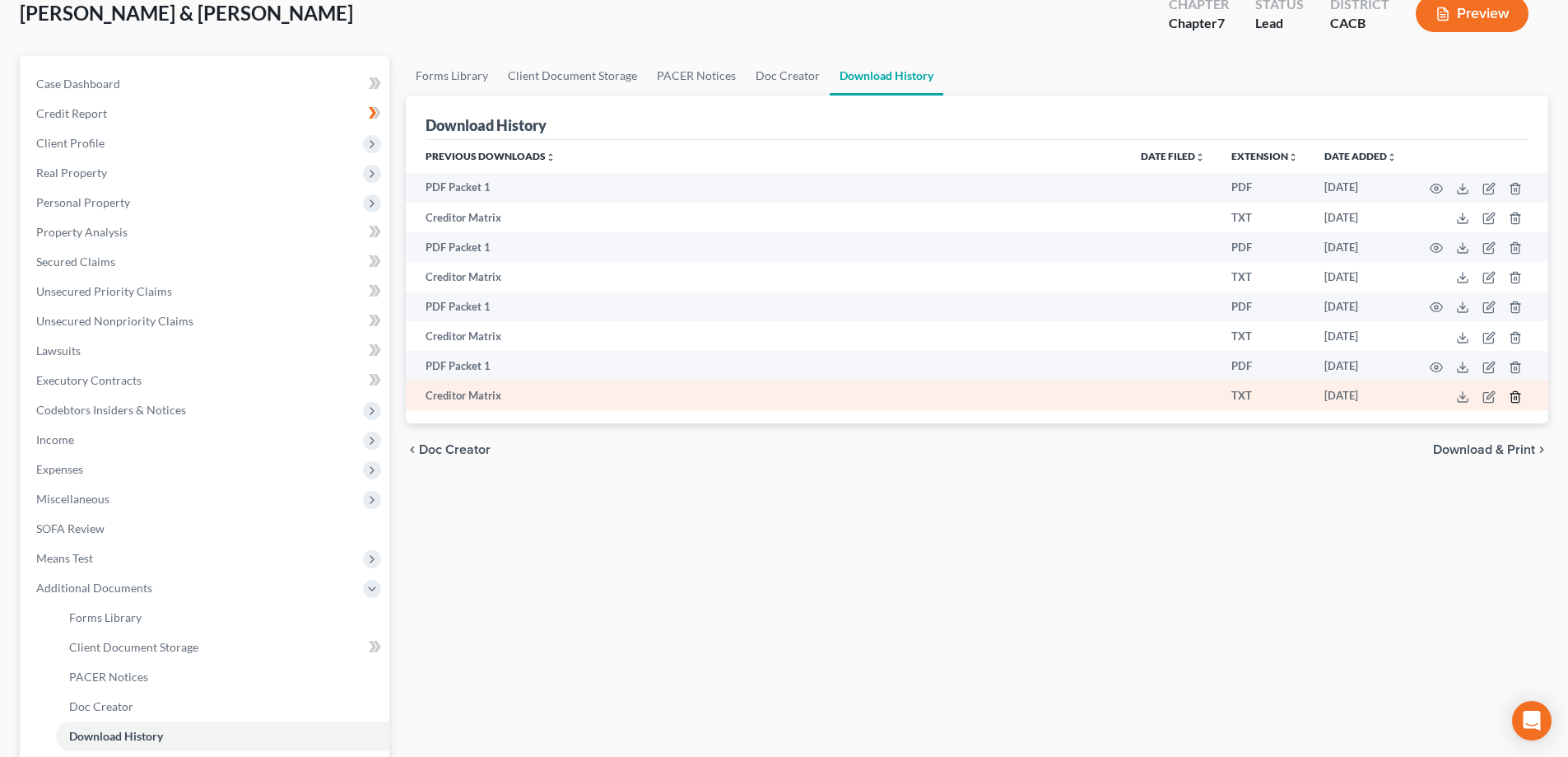
click at [1518, 401] on icon "button" at bounding box center [1515, 396] width 7 height 11
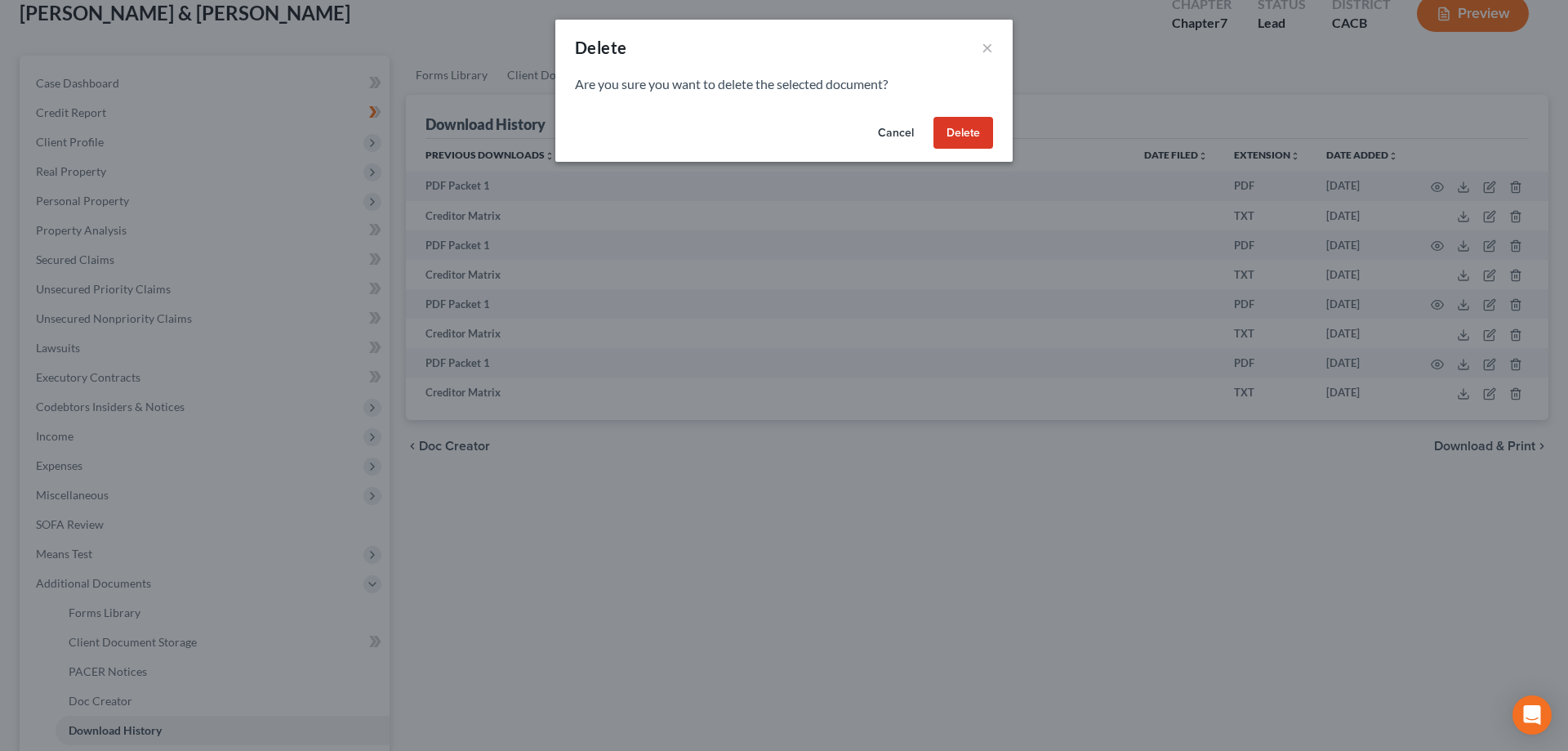
click at [961, 134] on button "Delete" at bounding box center [963, 134] width 59 height 33
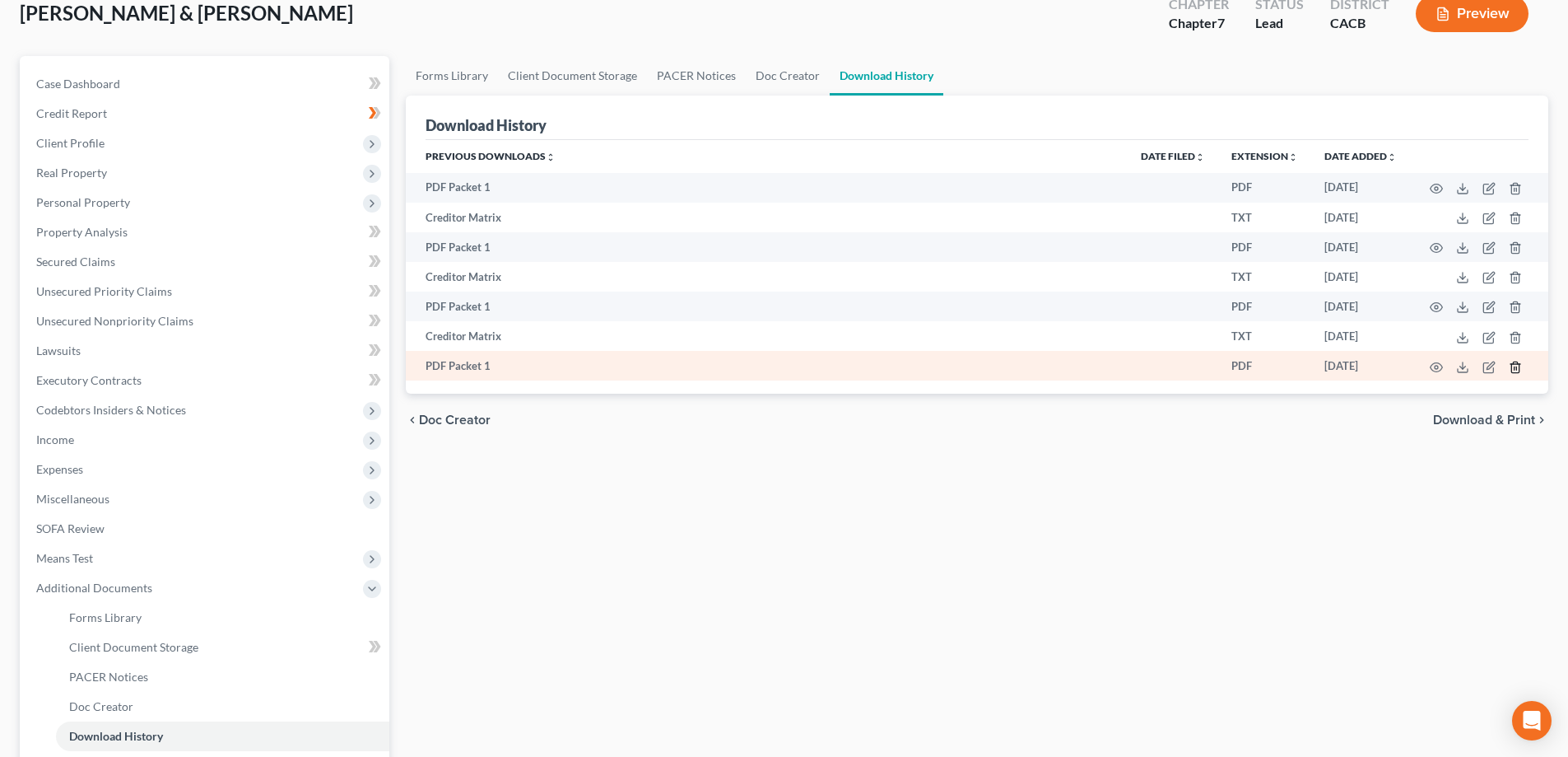
click at [1515, 372] on icon "button" at bounding box center [1515, 367] width 13 height 13
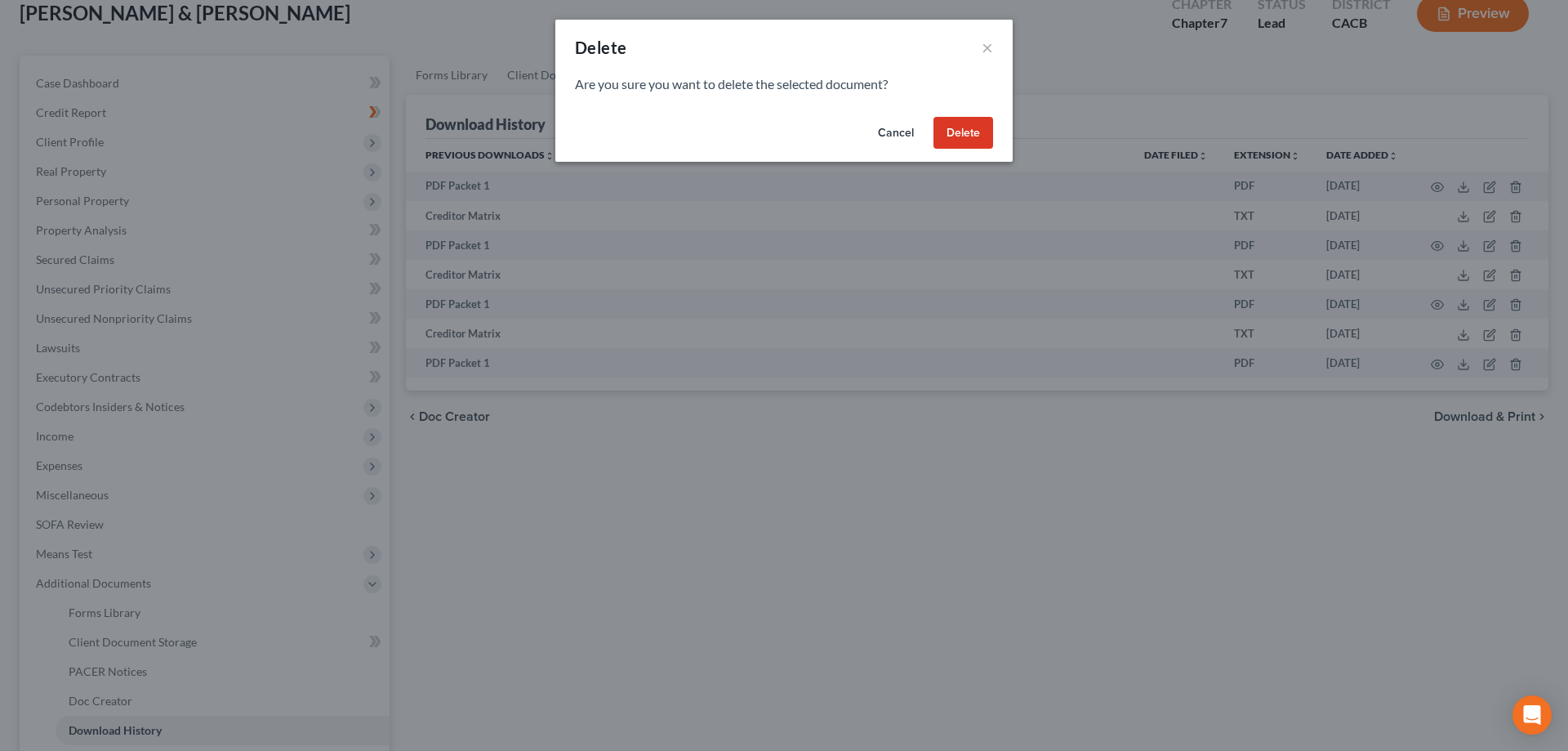
click at [965, 119] on button "Delete" at bounding box center [963, 134] width 59 height 33
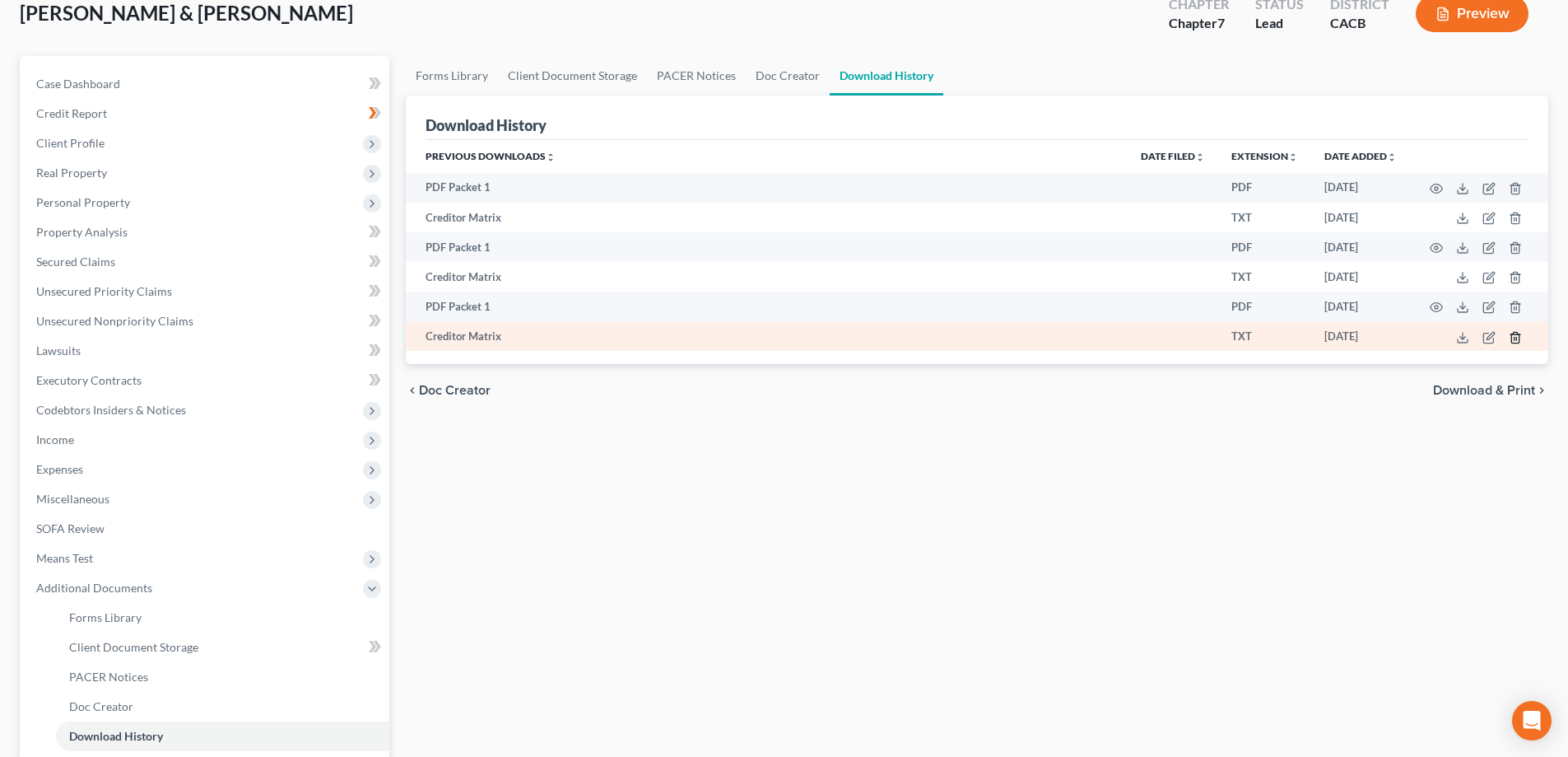
click at [1518, 337] on icon "button" at bounding box center [1515, 337] width 13 height 13
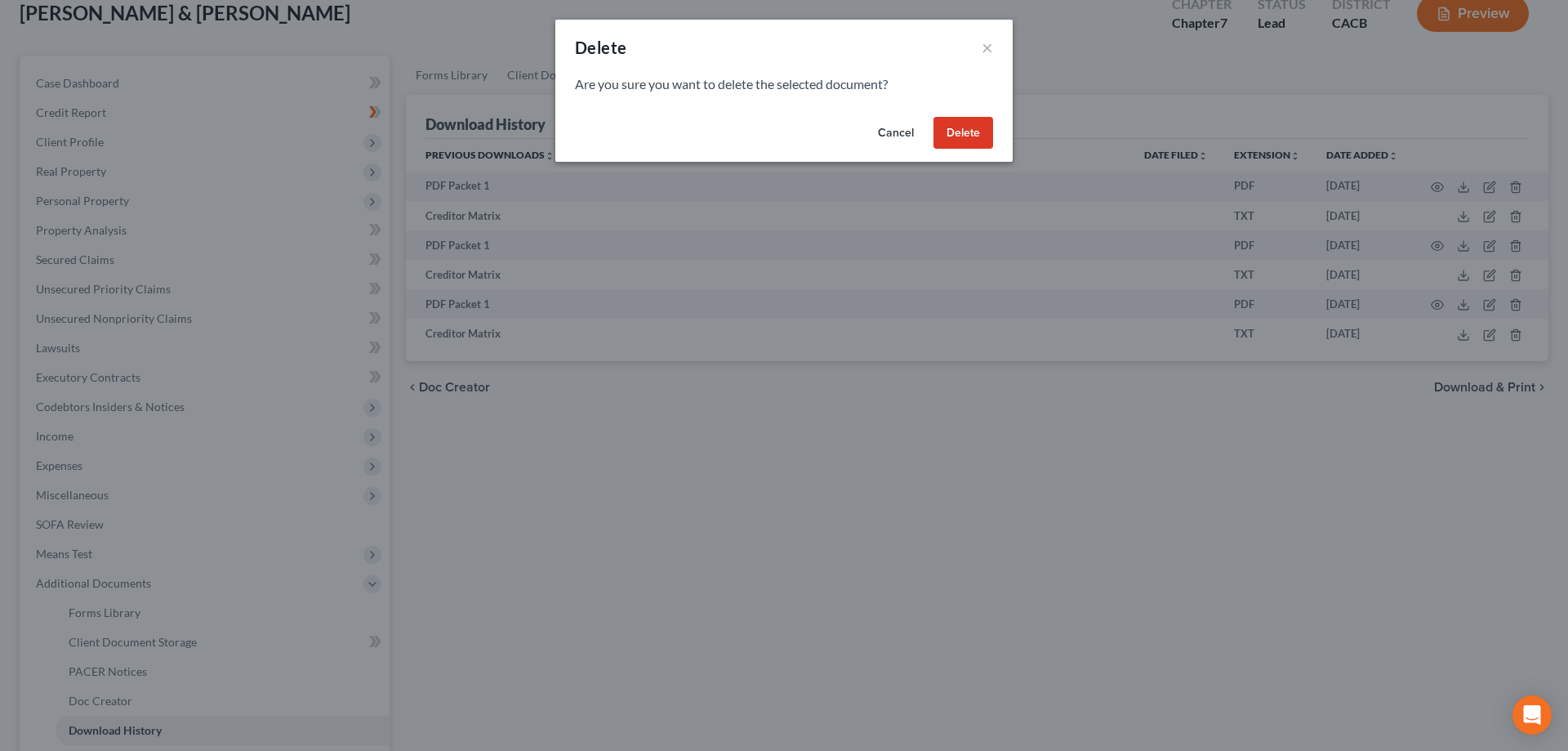
click at [983, 134] on button "Delete" at bounding box center [963, 134] width 59 height 33
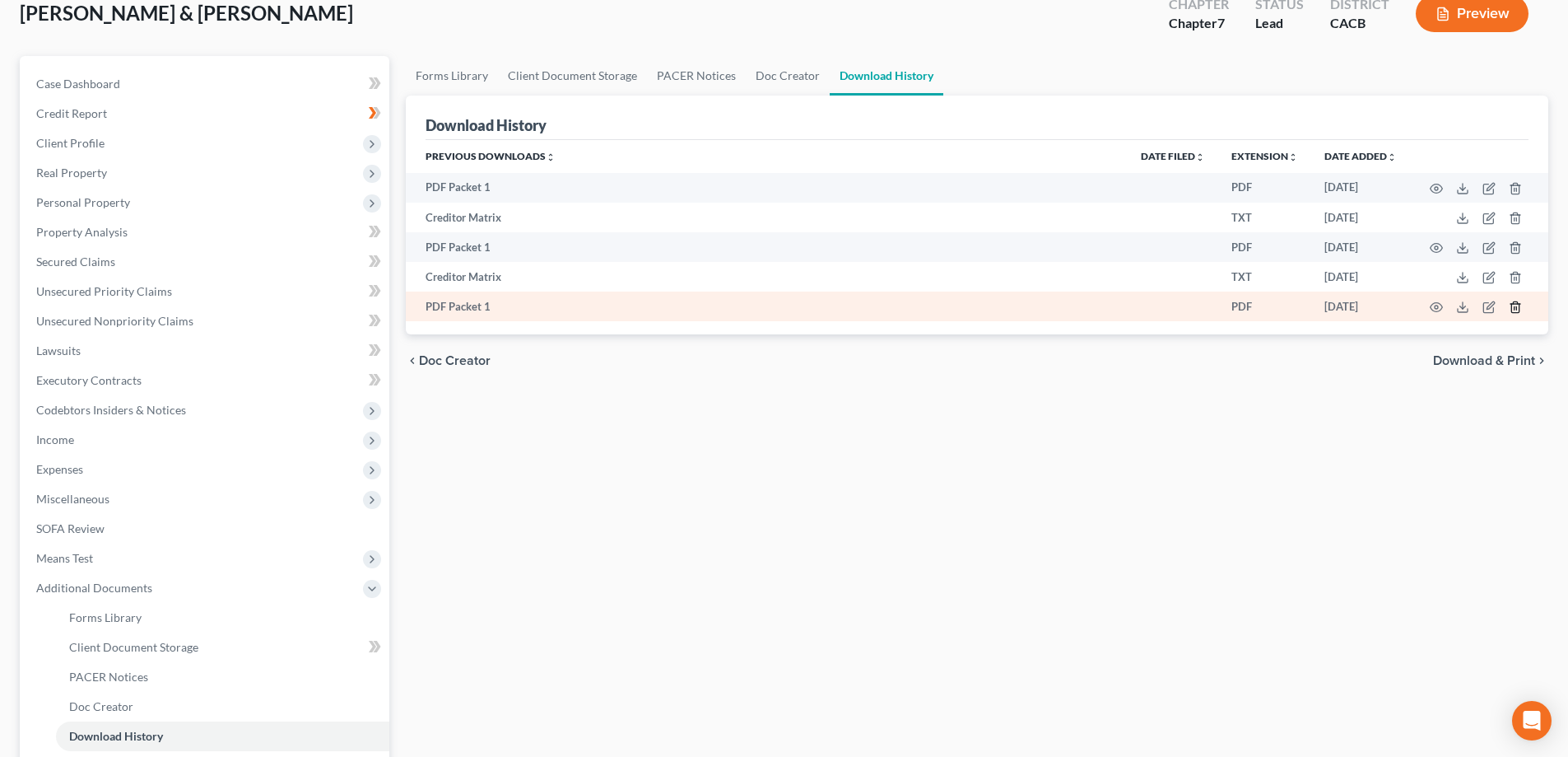
click at [1520, 306] on icon "button" at bounding box center [1515, 307] width 13 height 13
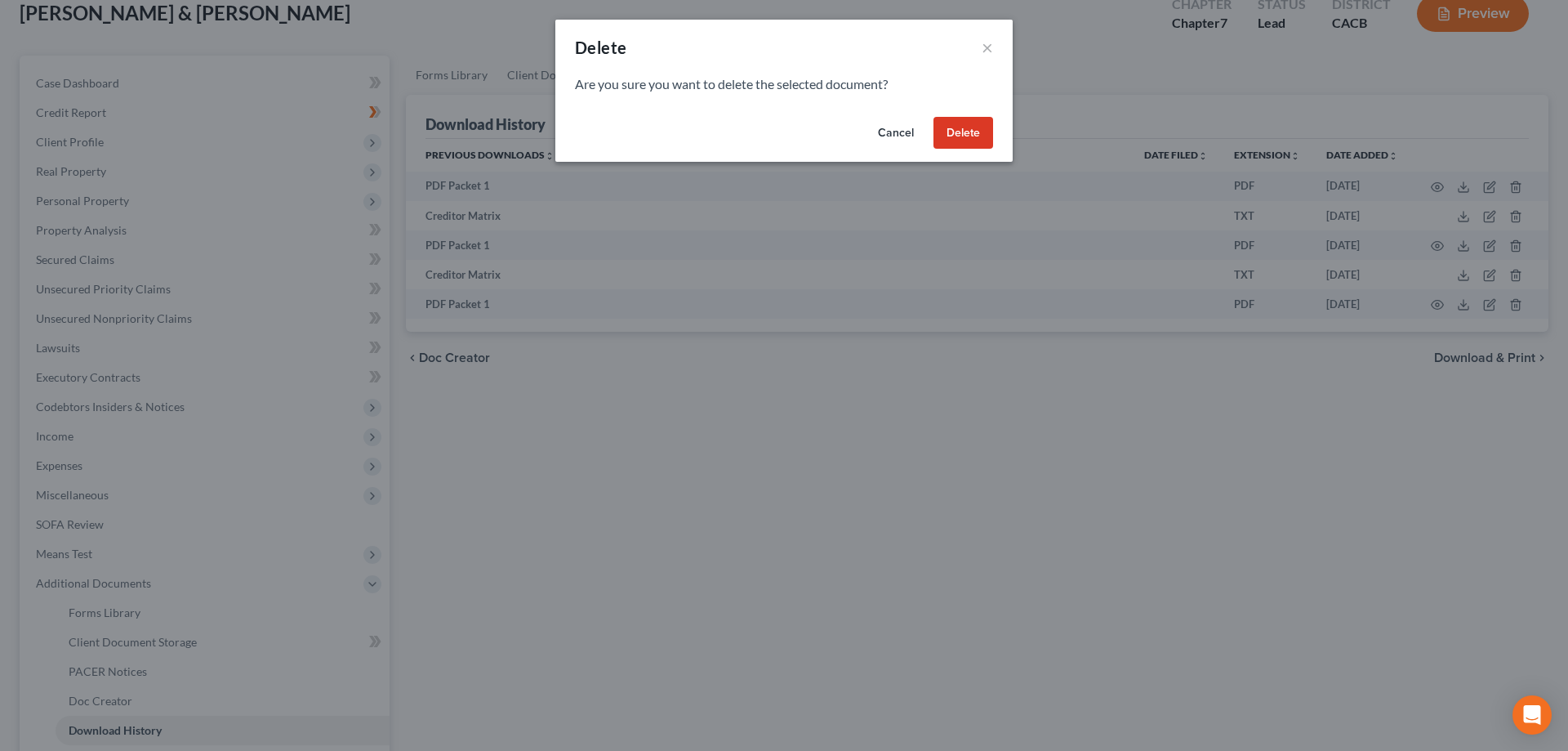
click at [975, 135] on button "Delete" at bounding box center [963, 134] width 59 height 33
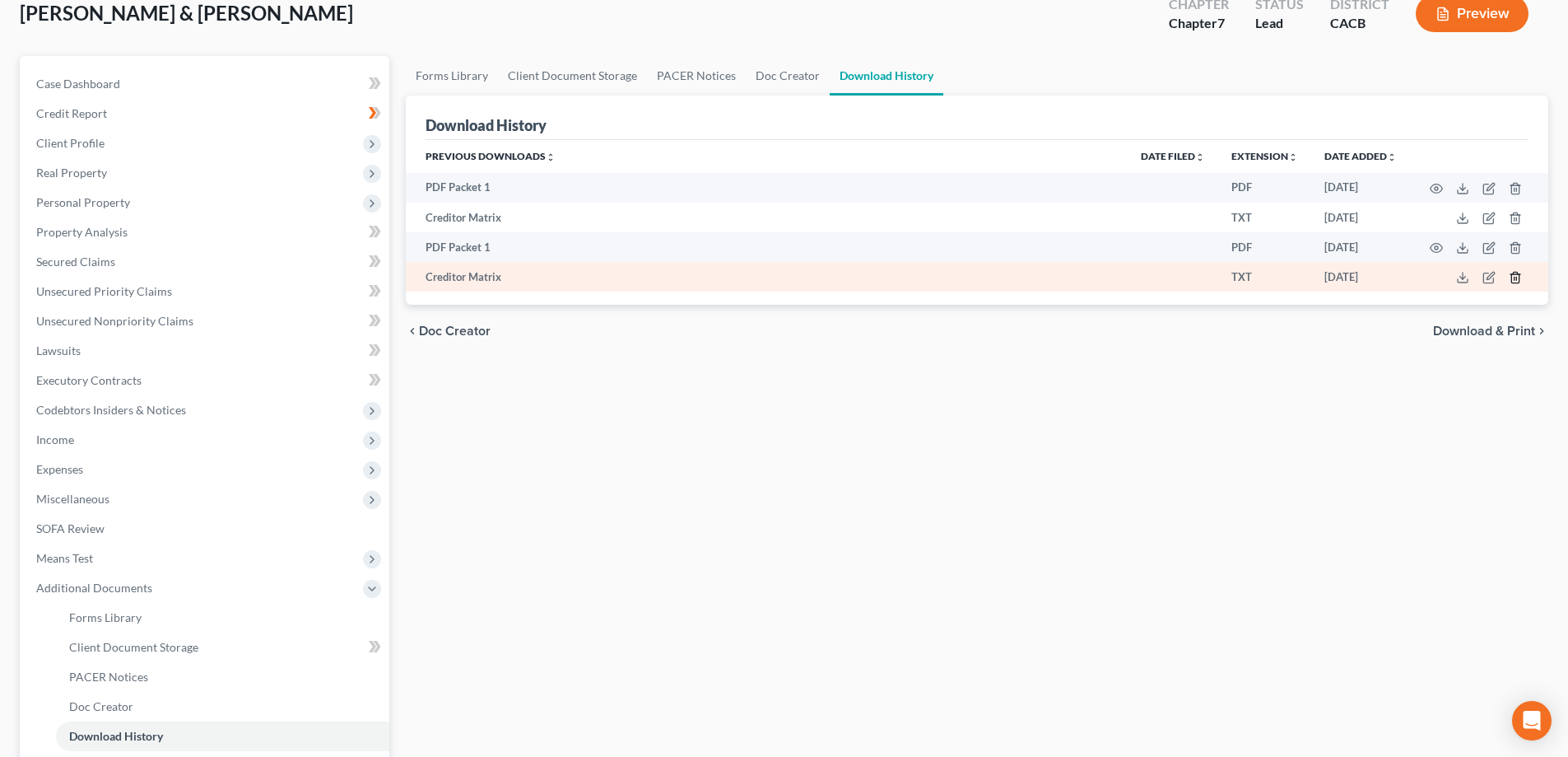
click at [1514, 277] on icon "button" at bounding box center [1515, 278] width 13 height 13
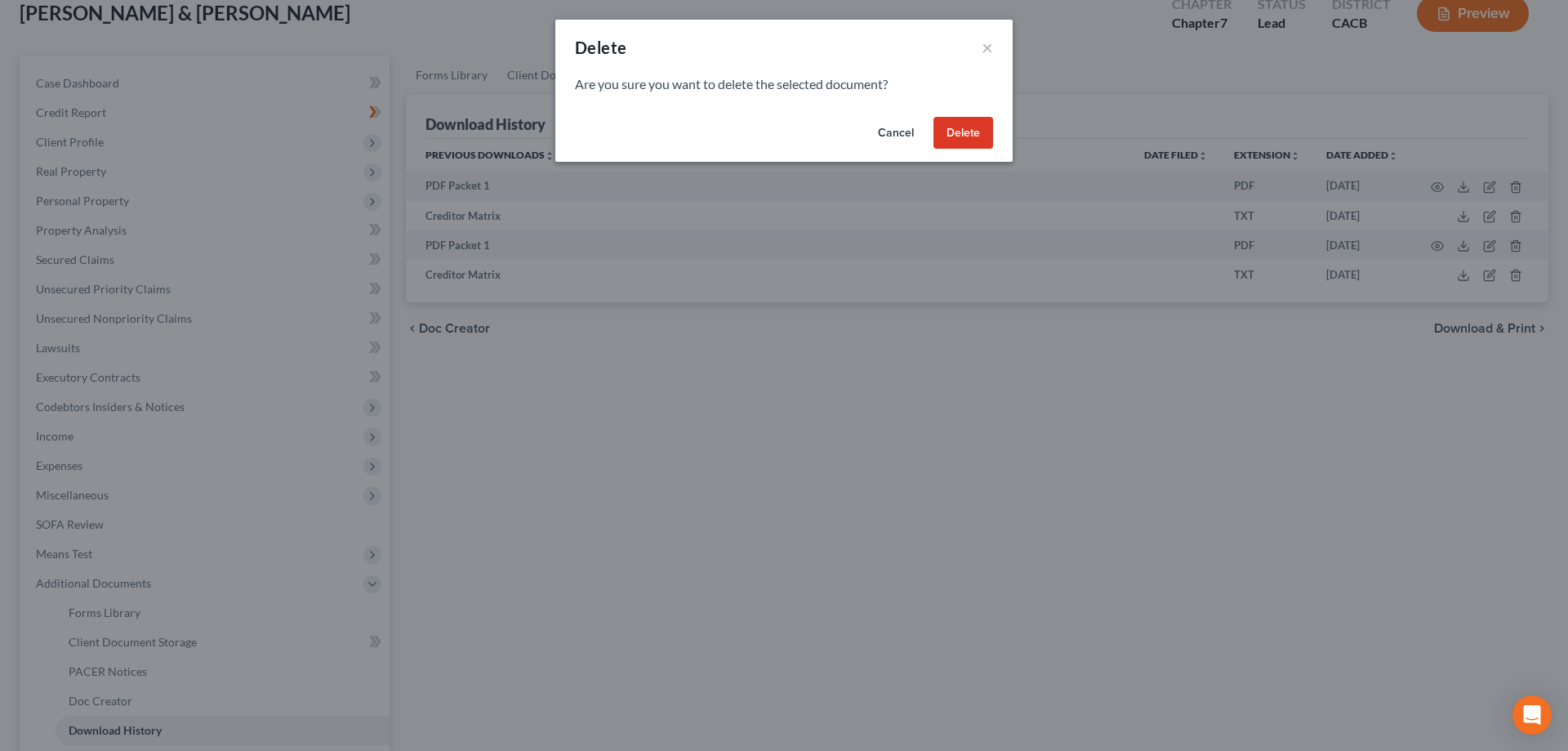
click at [965, 134] on button "Delete" at bounding box center [963, 134] width 59 height 33
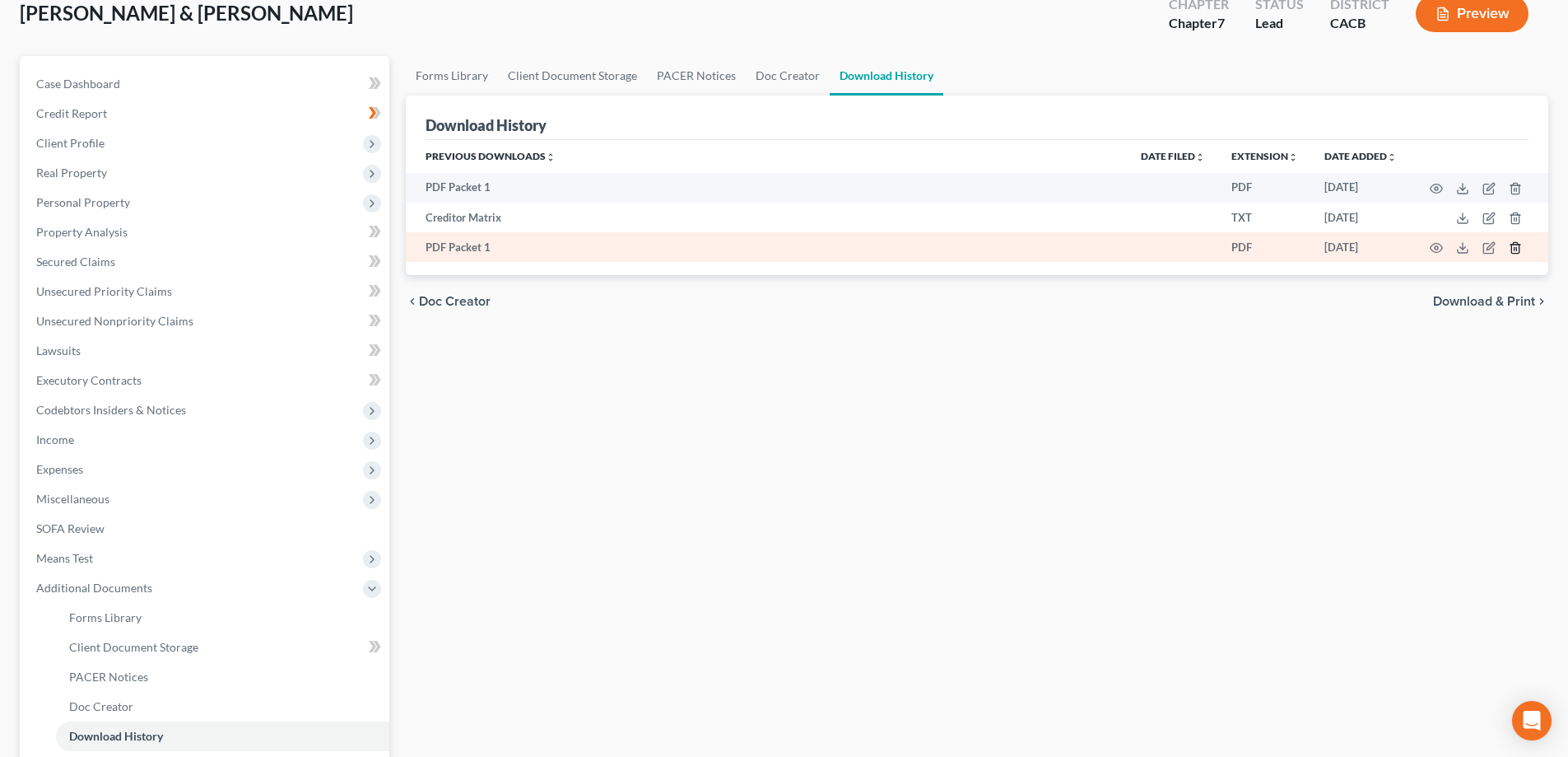
click at [1518, 249] on icon "button" at bounding box center [1515, 248] width 7 height 11
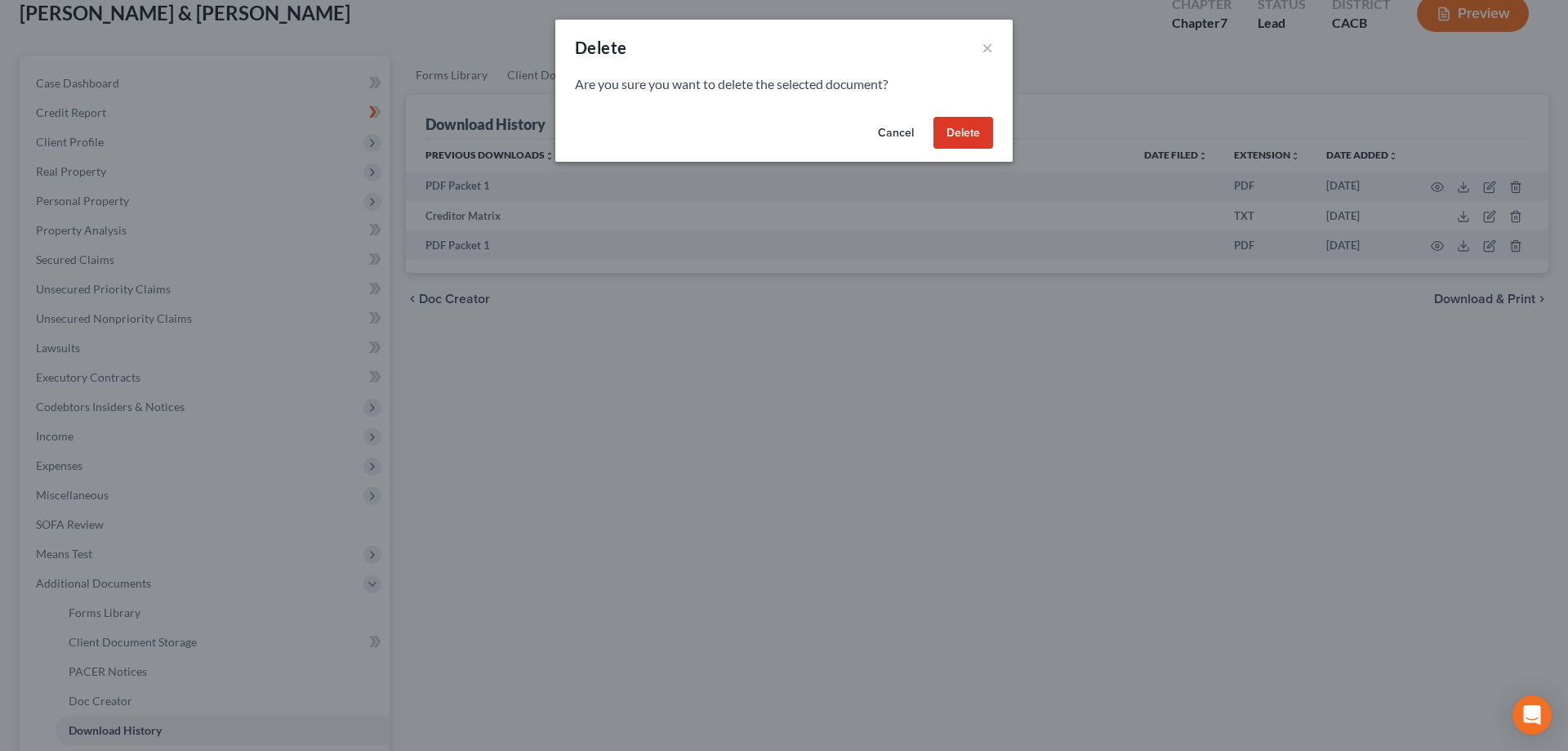
click at [982, 134] on button "Delete" at bounding box center [963, 134] width 59 height 33
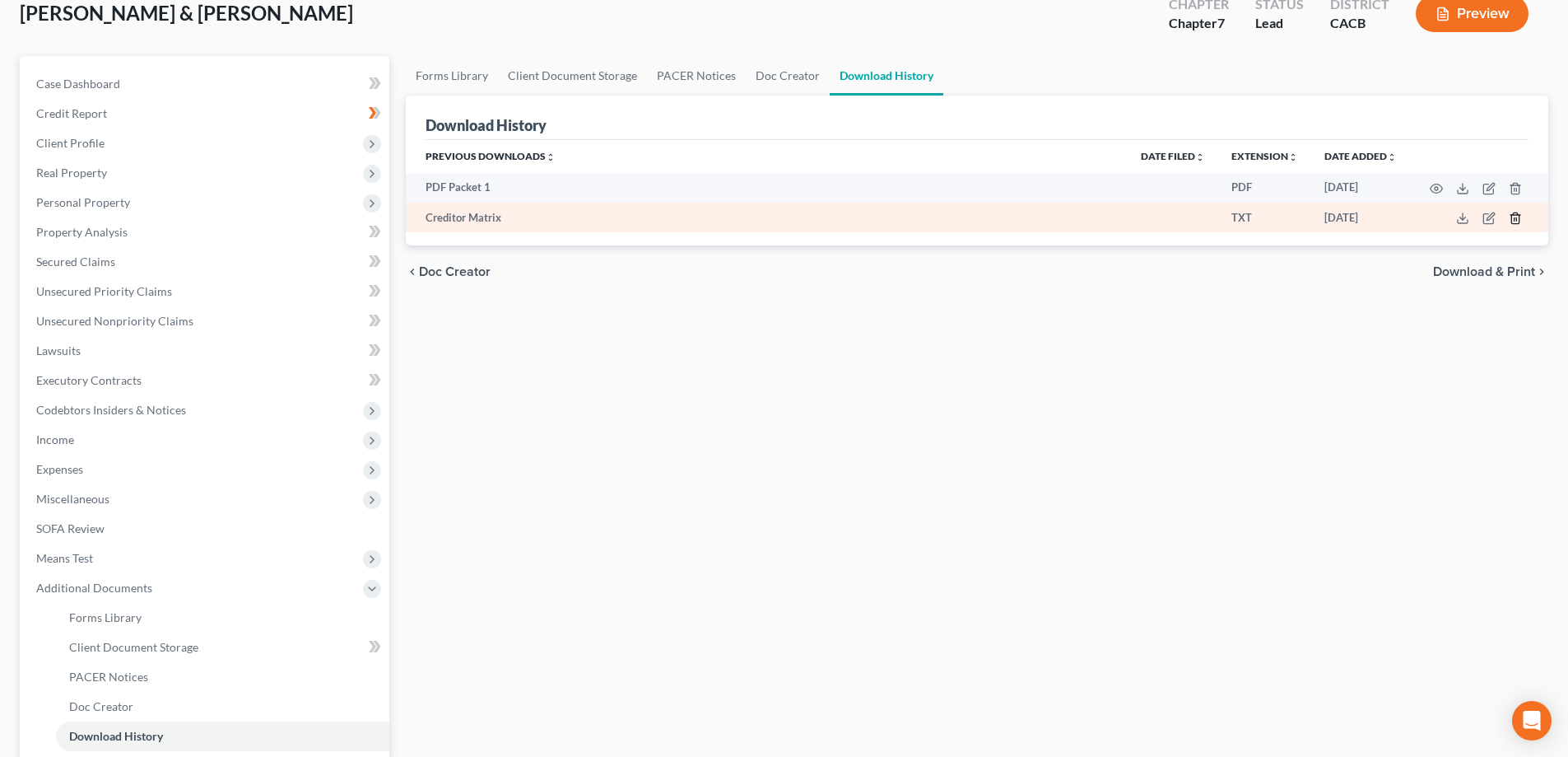
click at [1515, 219] on icon "button" at bounding box center [1515, 218] width 13 height 13
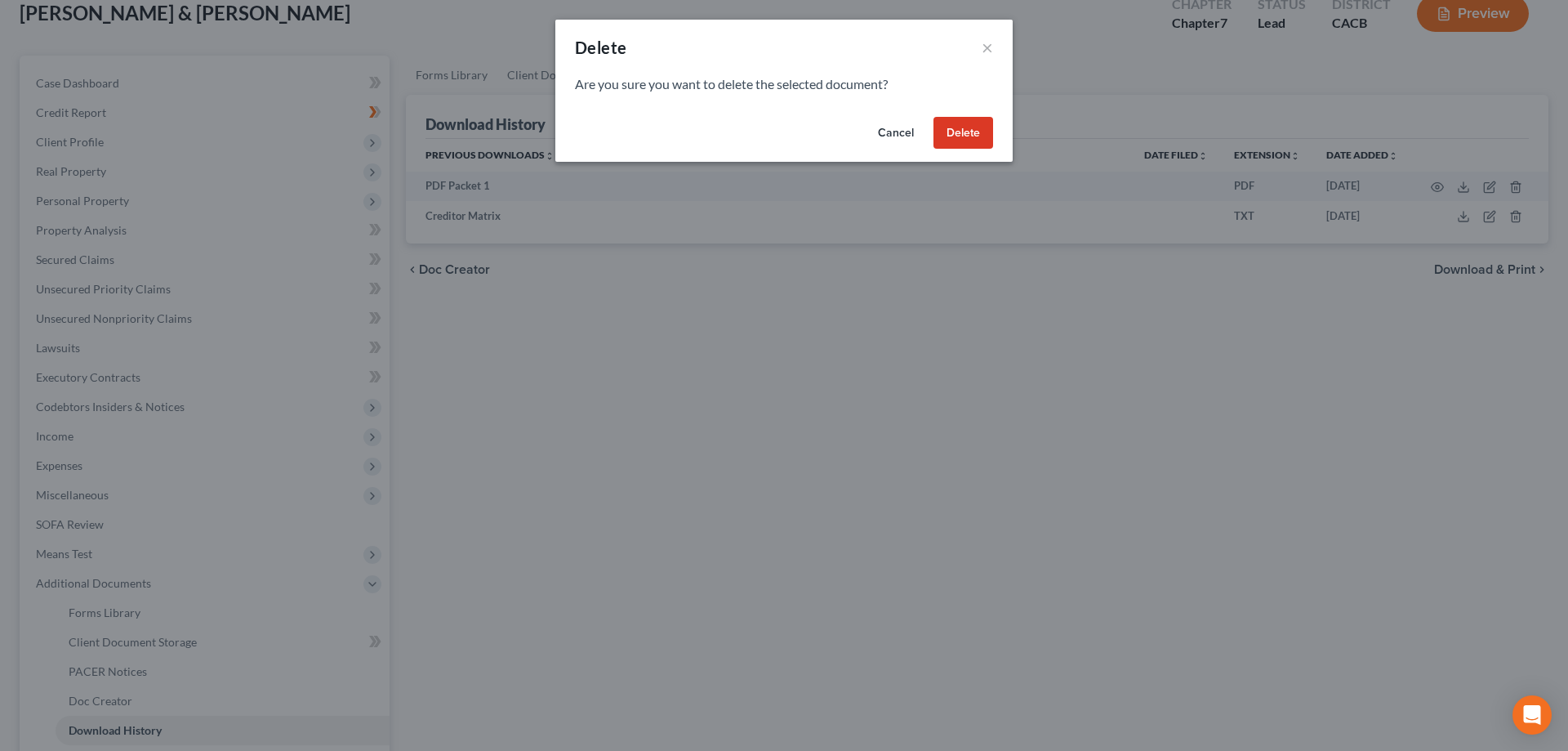
click at [972, 133] on button "Delete" at bounding box center [963, 134] width 59 height 33
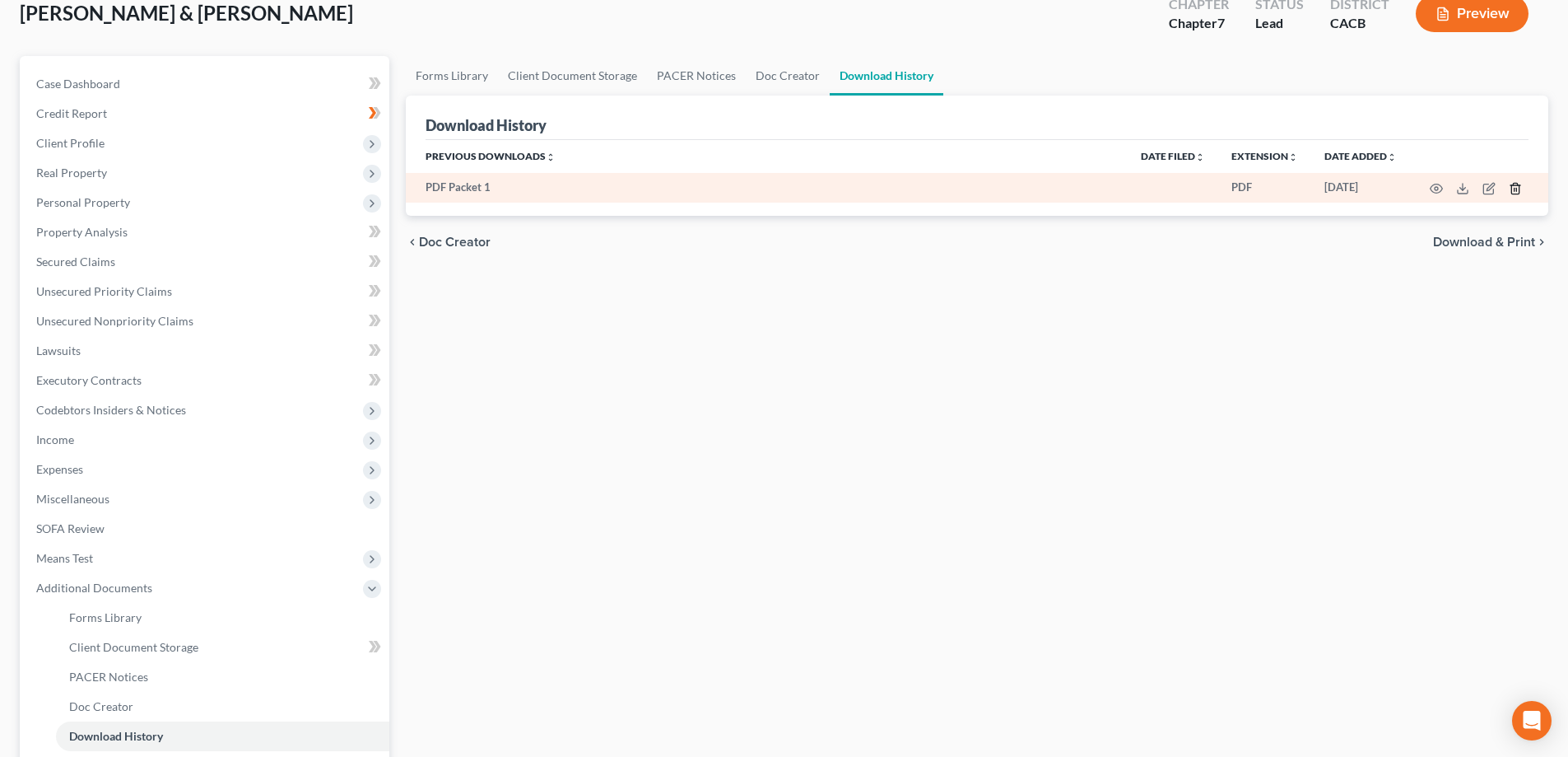
click at [1515, 185] on polyline "button" at bounding box center [1515, 185] width 10 height 0
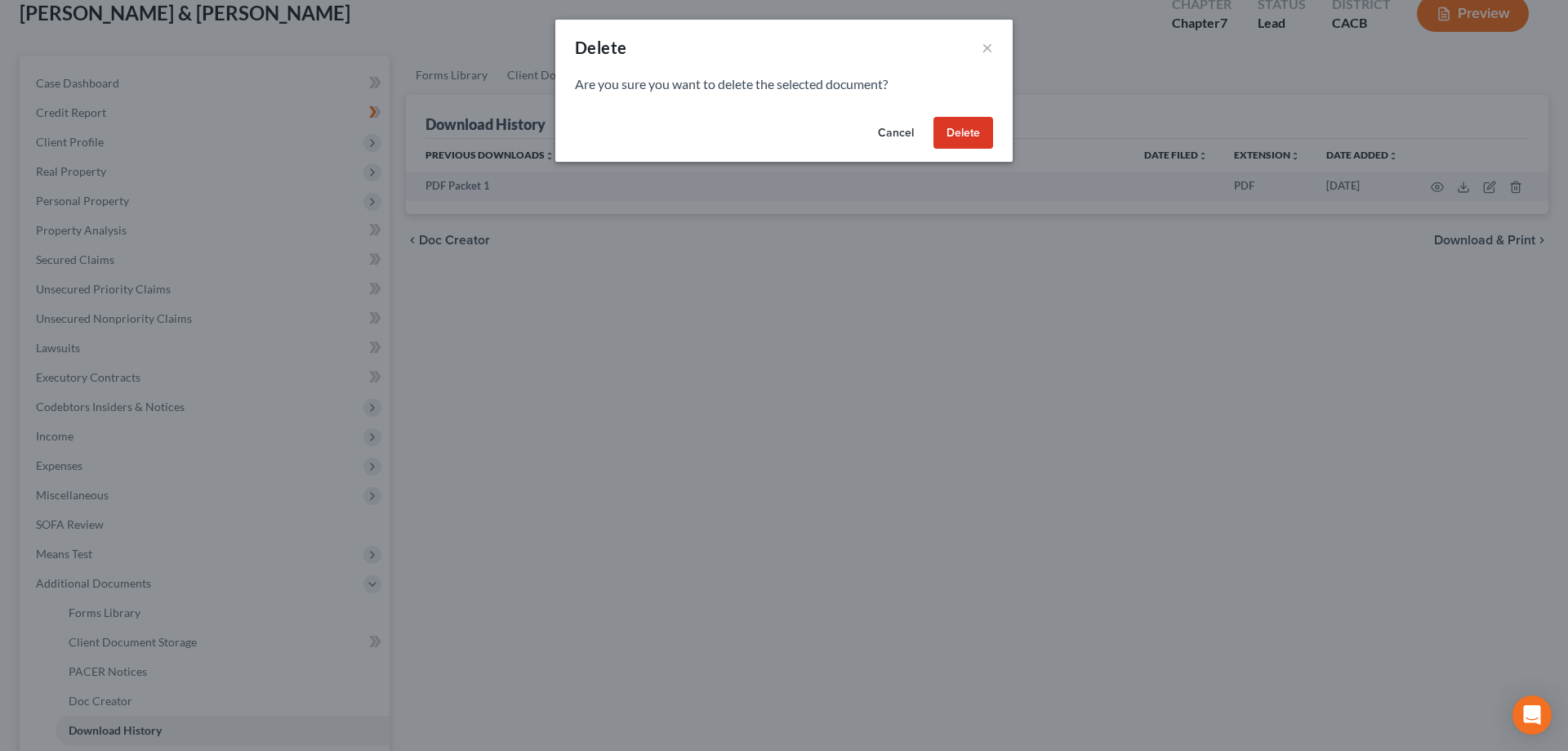
click at [964, 137] on button "Delete" at bounding box center [963, 134] width 59 height 33
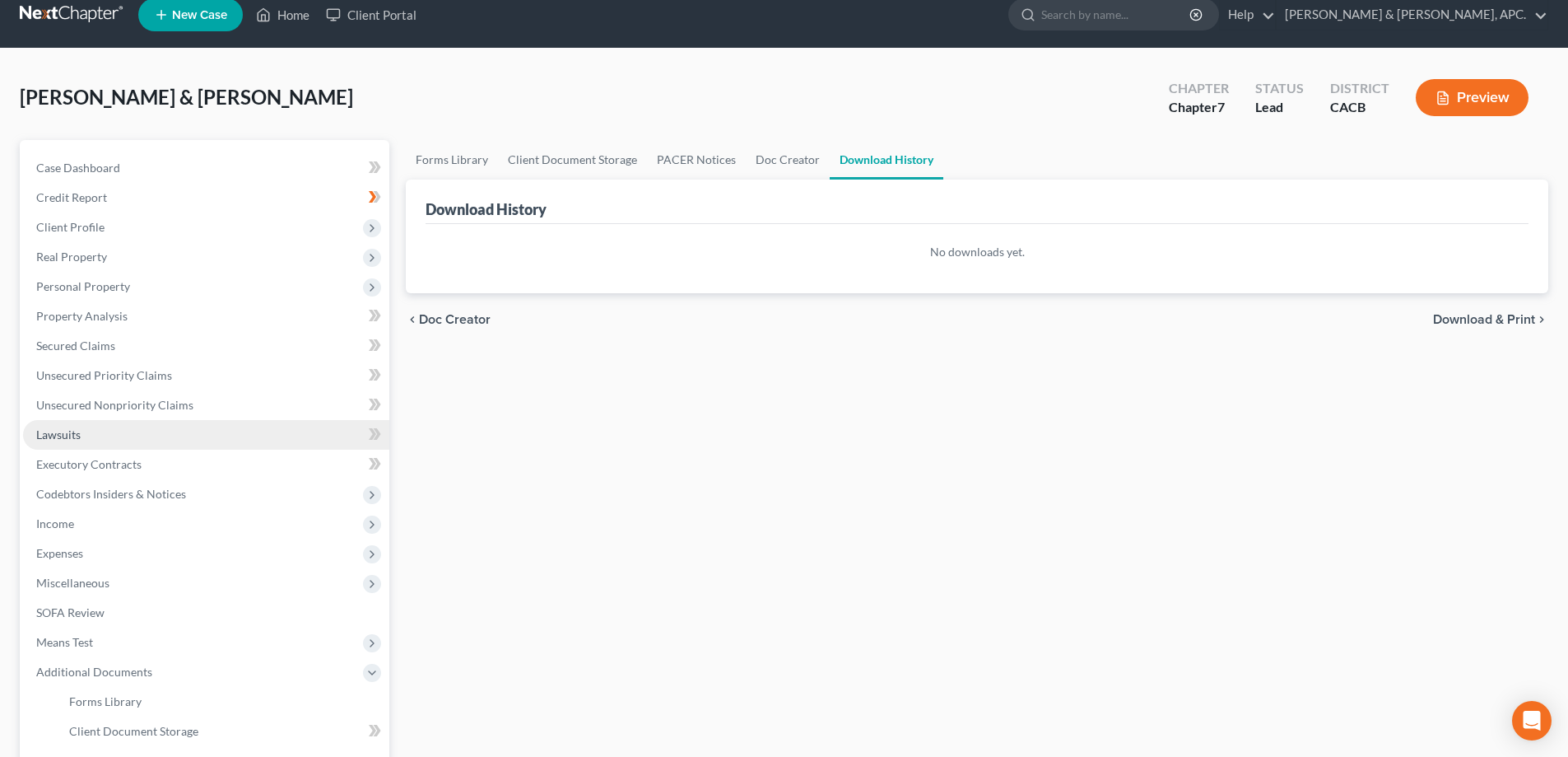
scroll to position [0, 0]
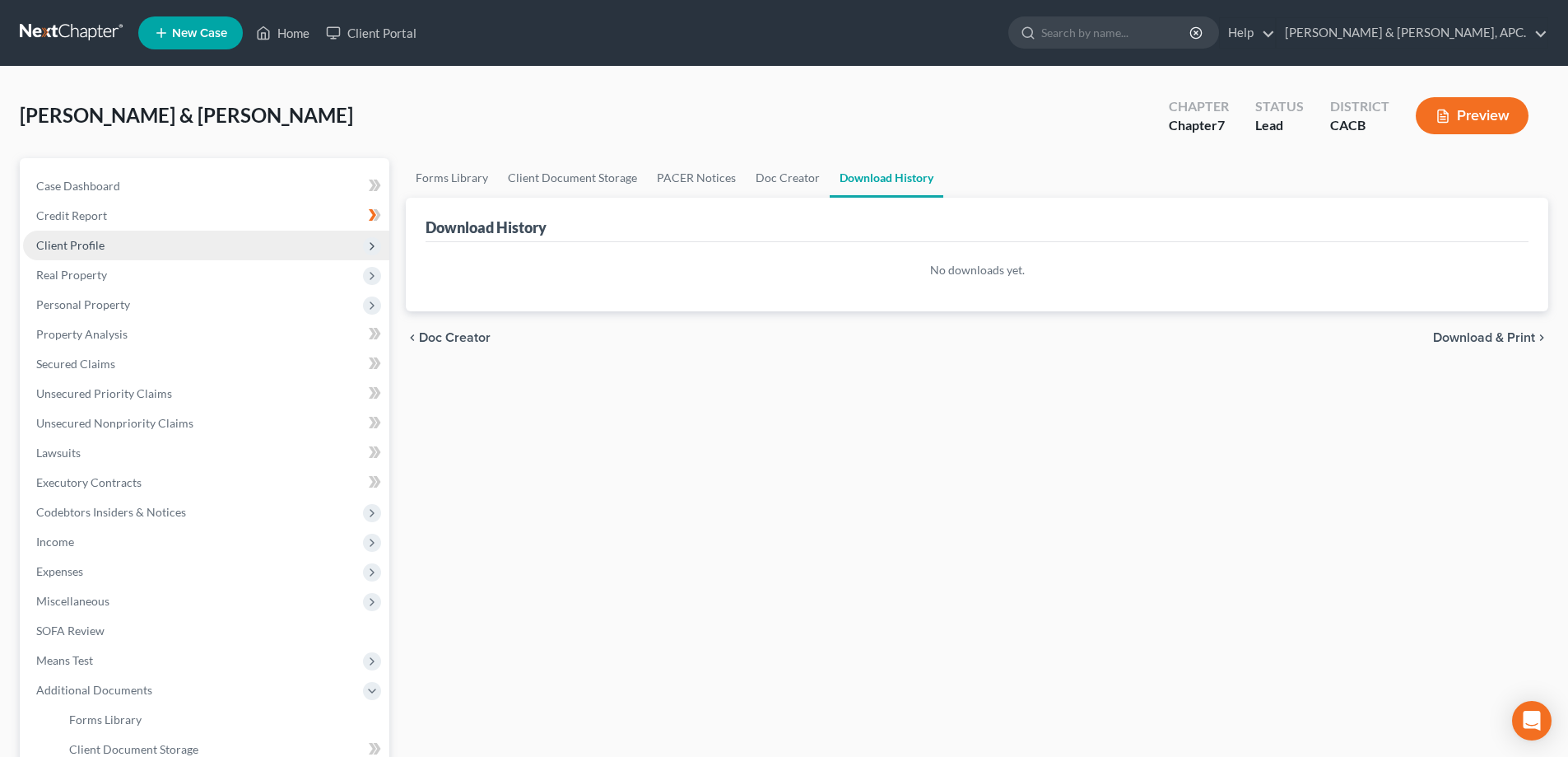
click at [97, 243] on span "Client Profile" at bounding box center [70, 244] width 68 height 14
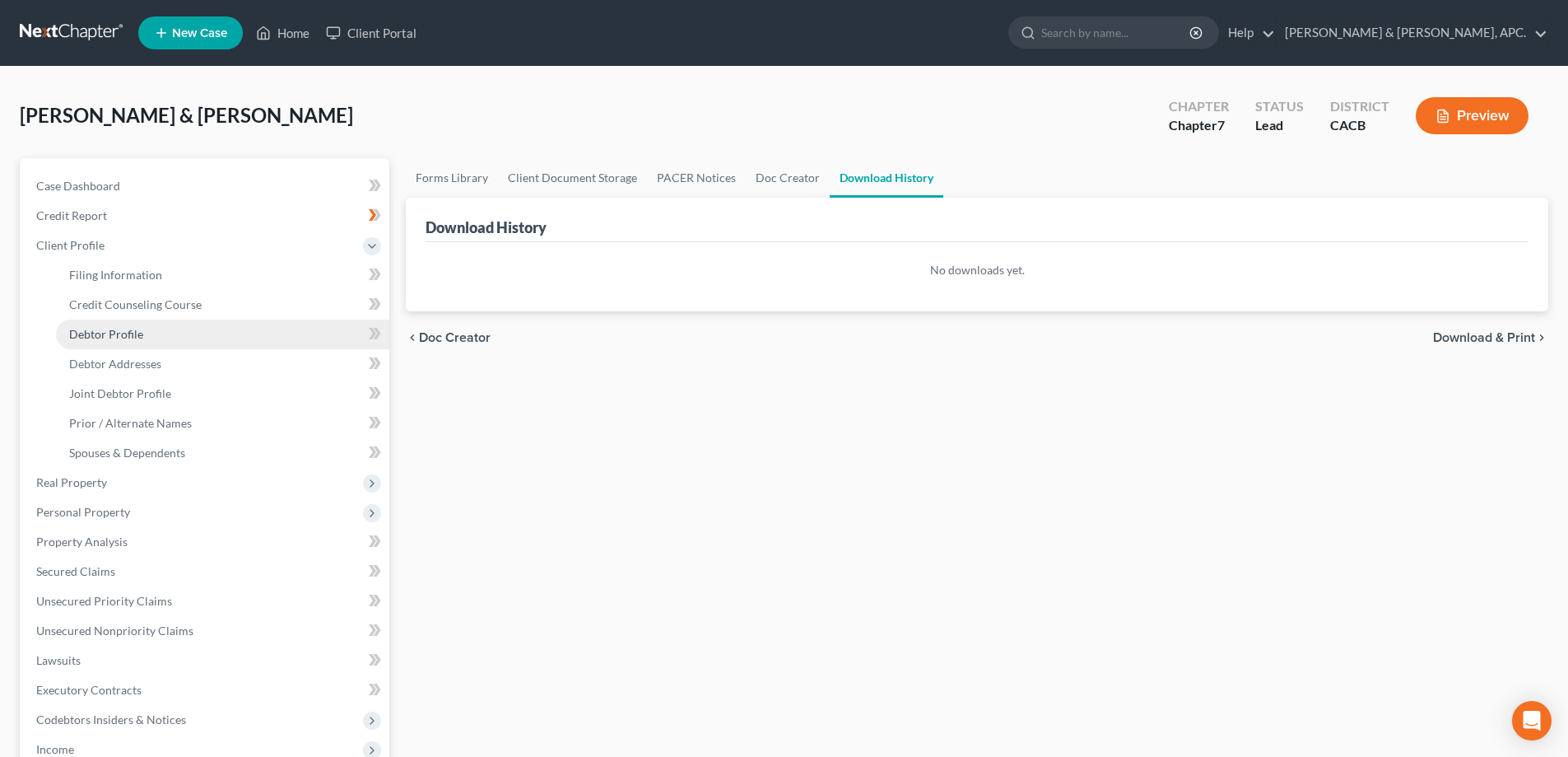
click at [127, 331] on span "Debtor Profile" at bounding box center [106, 333] width 74 height 14
select select "1"
select select "4"
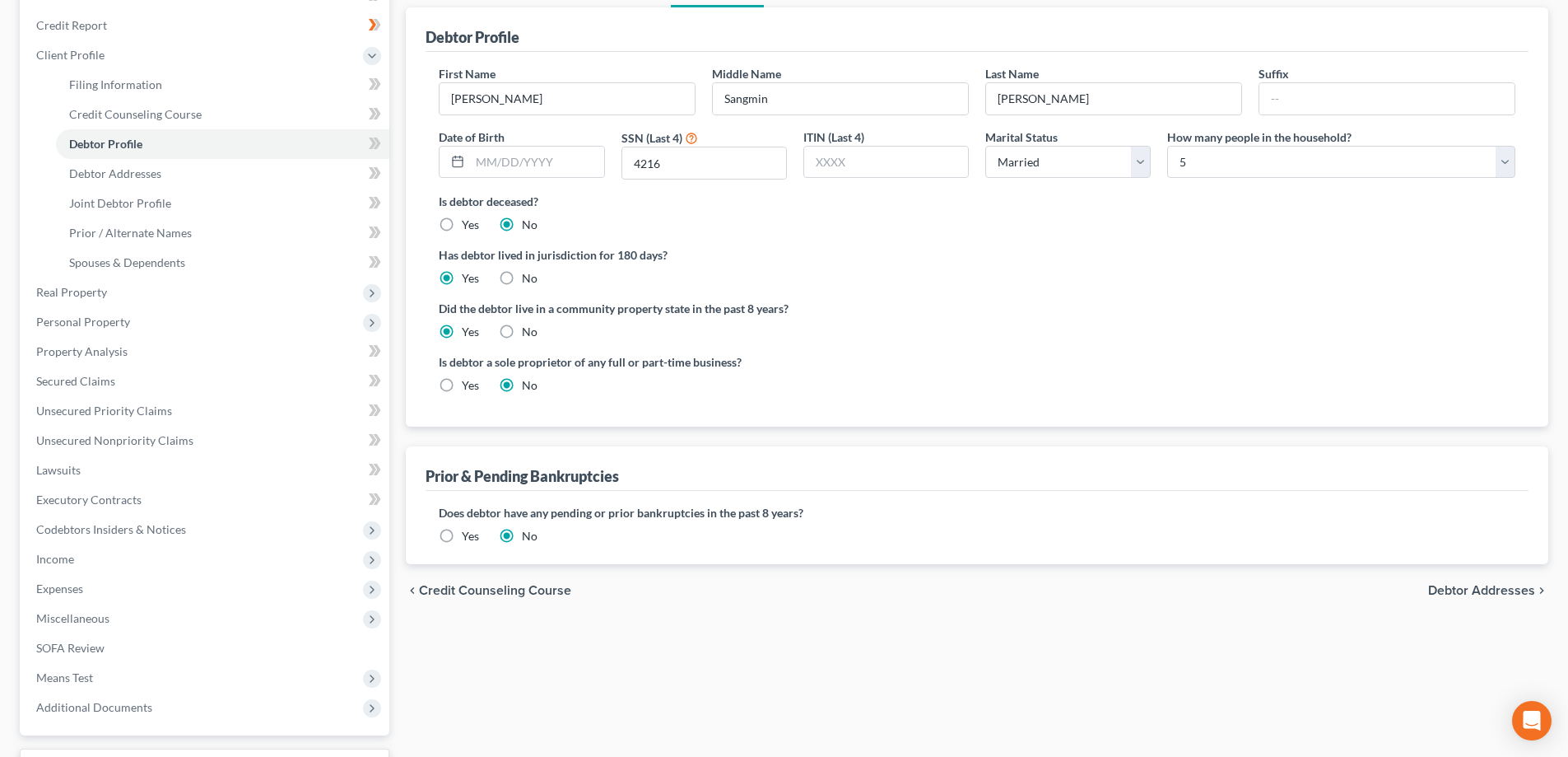
scroll to position [247, 0]
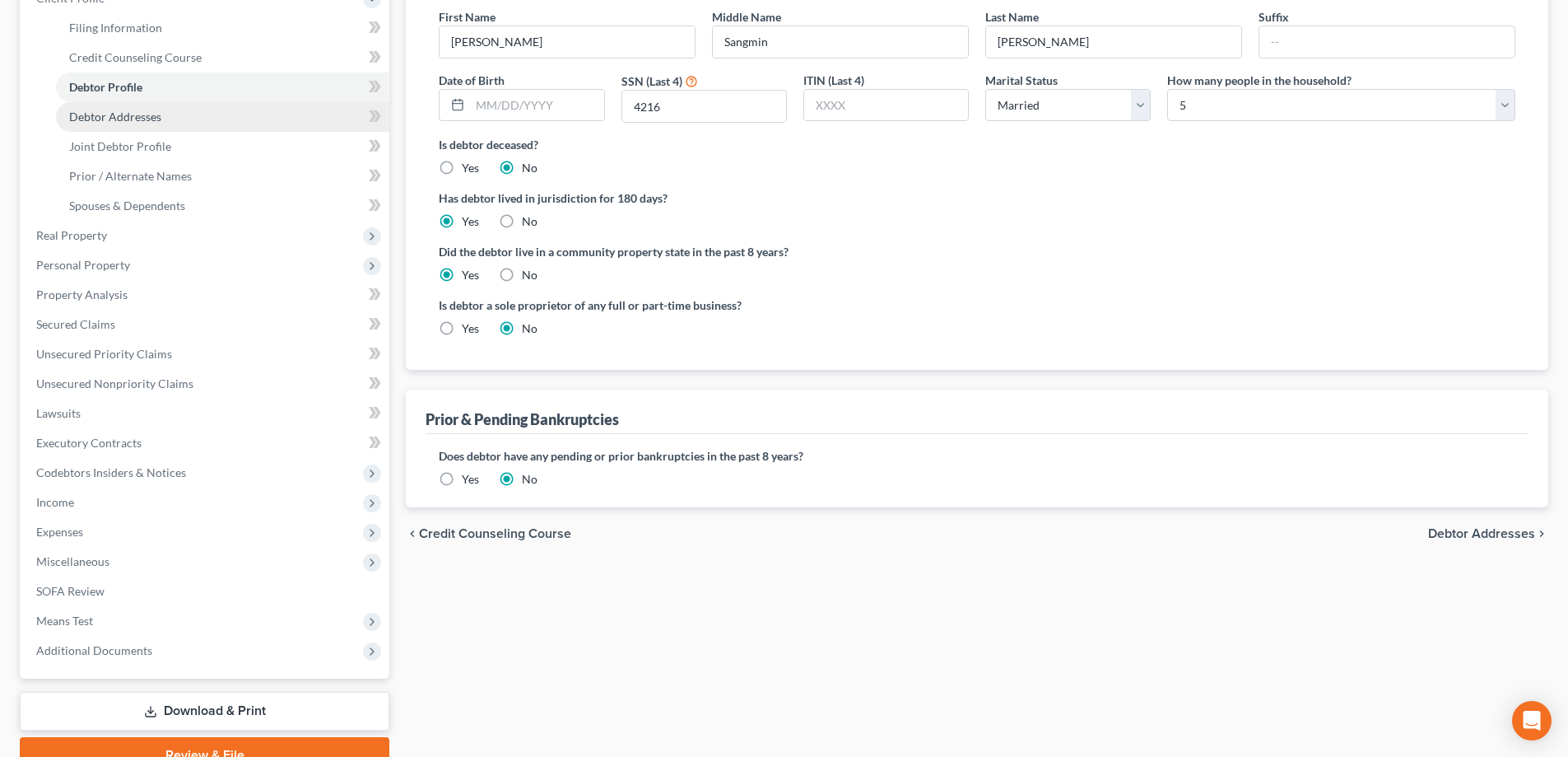
click at [101, 120] on span "Debtor Addresses" at bounding box center [115, 116] width 92 height 14
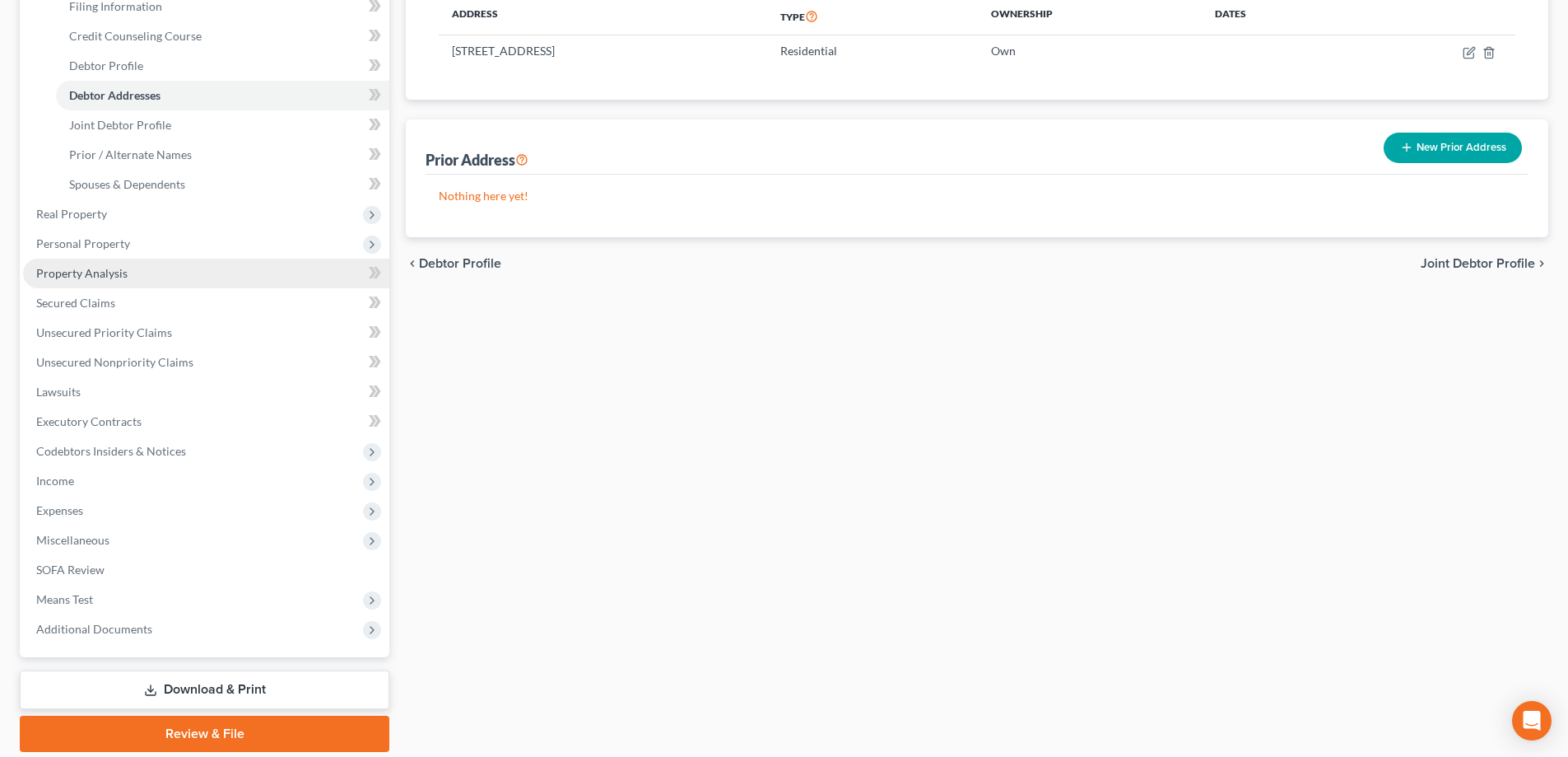
scroll to position [326, 0]
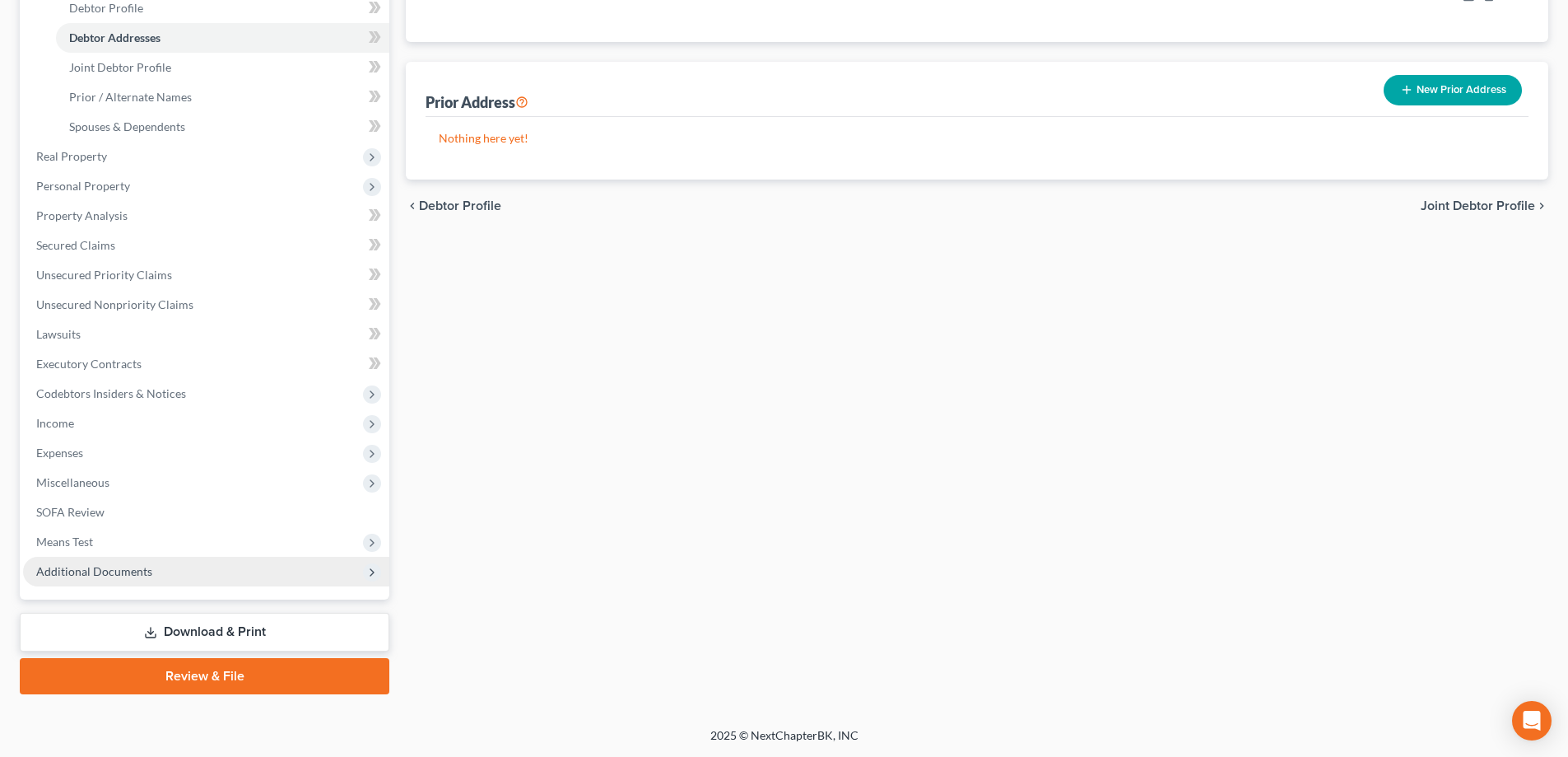
click at [372, 574] on icon at bounding box center [371, 572] width 13 height 13
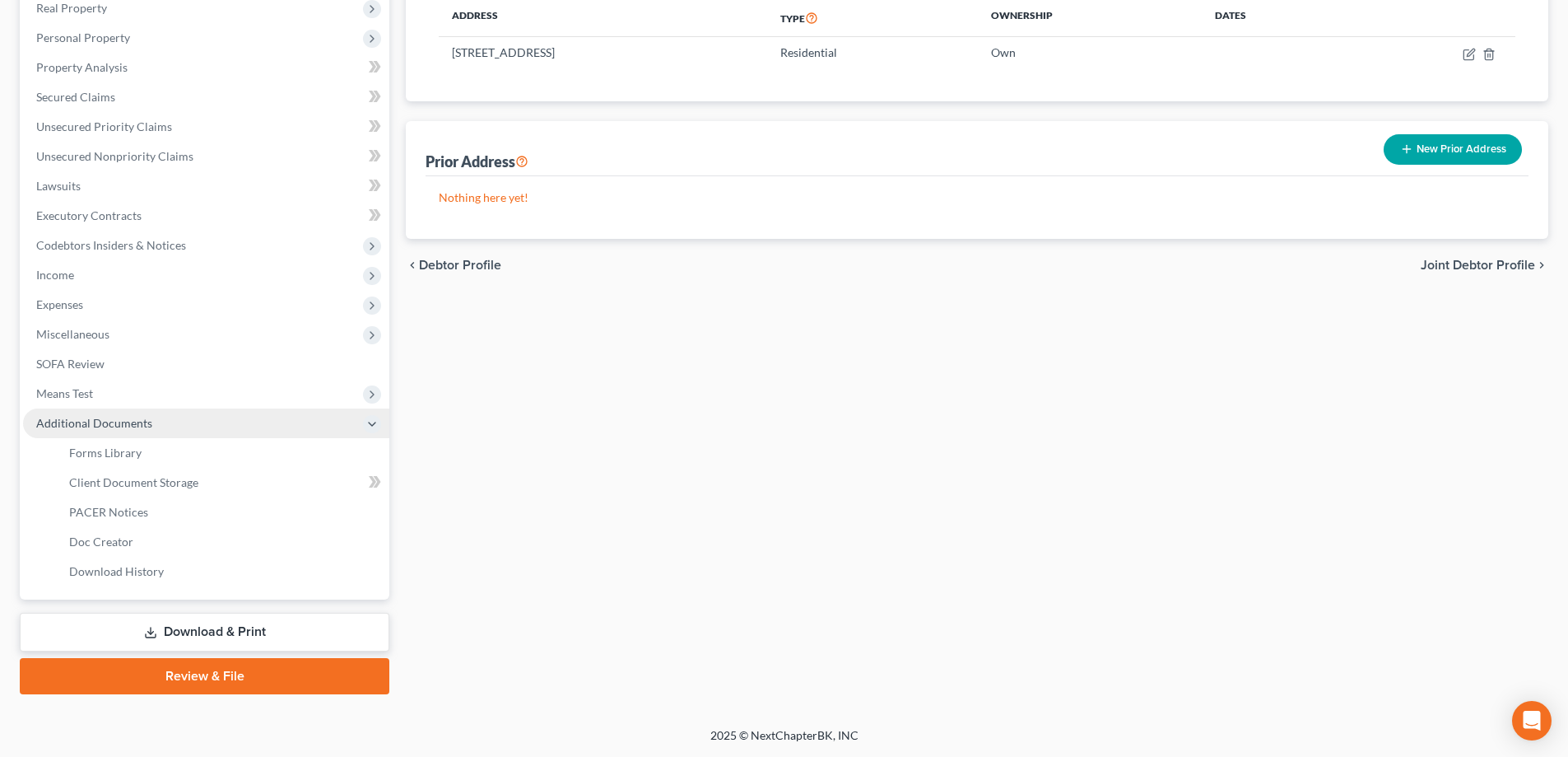
scroll to position [266, 0]
click at [217, 457] on link "Forms Library" at bounding box center [223, 453] width 334 height 30
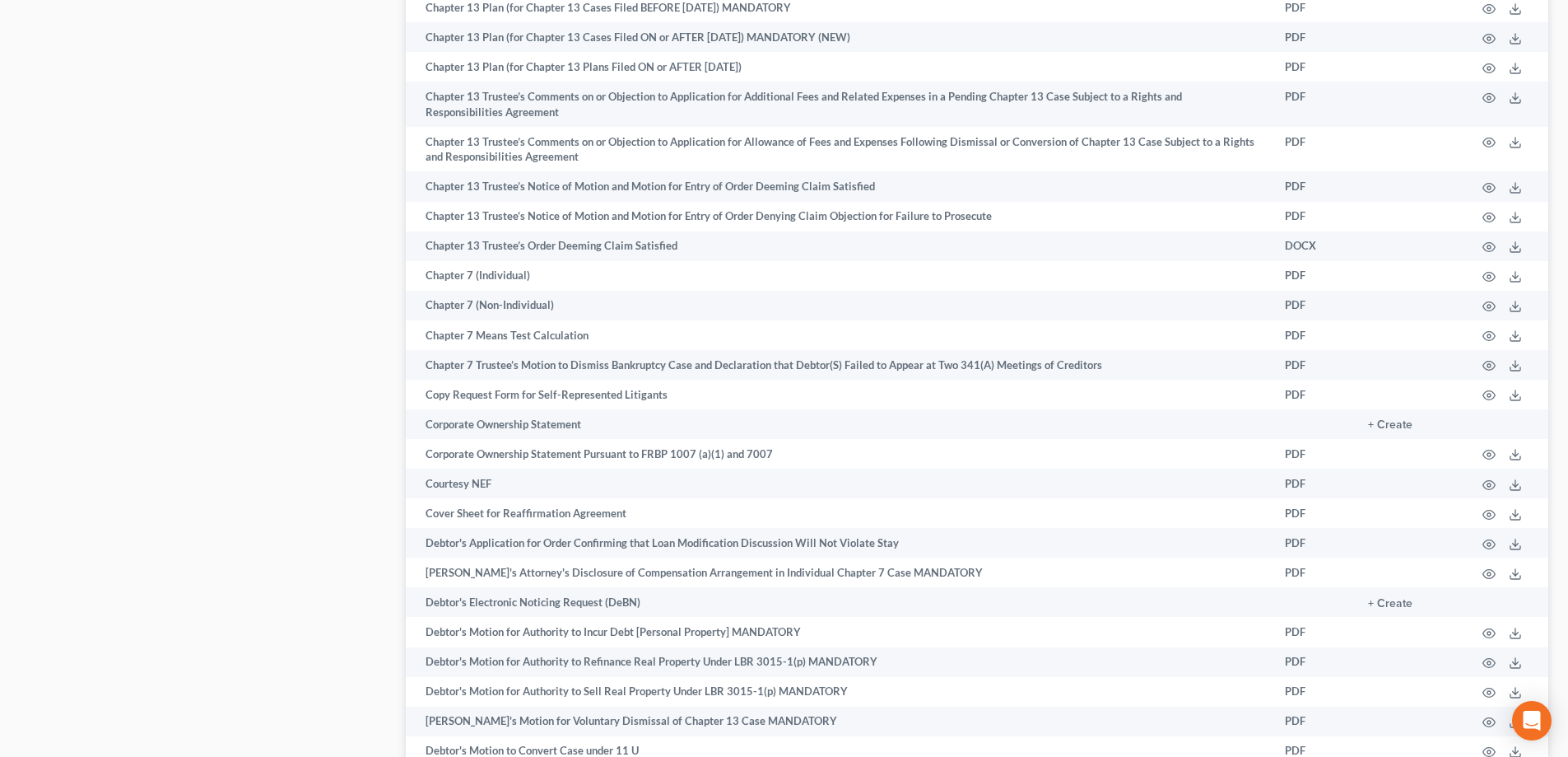
scroll to position [1565, 0]
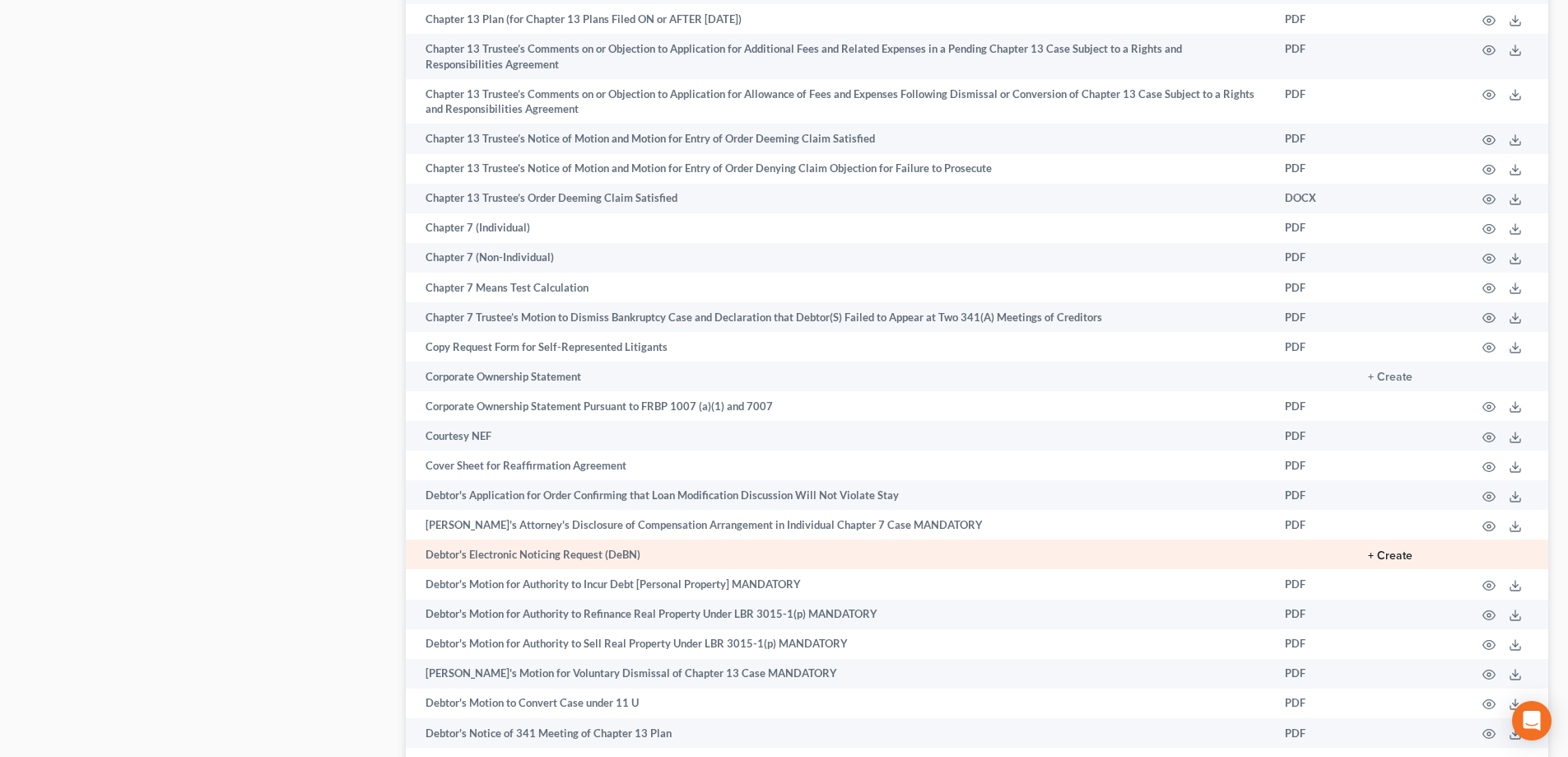
click at [1394, 551] on button "+ Create" at bounding box center [1390, 555] width 44 height 12
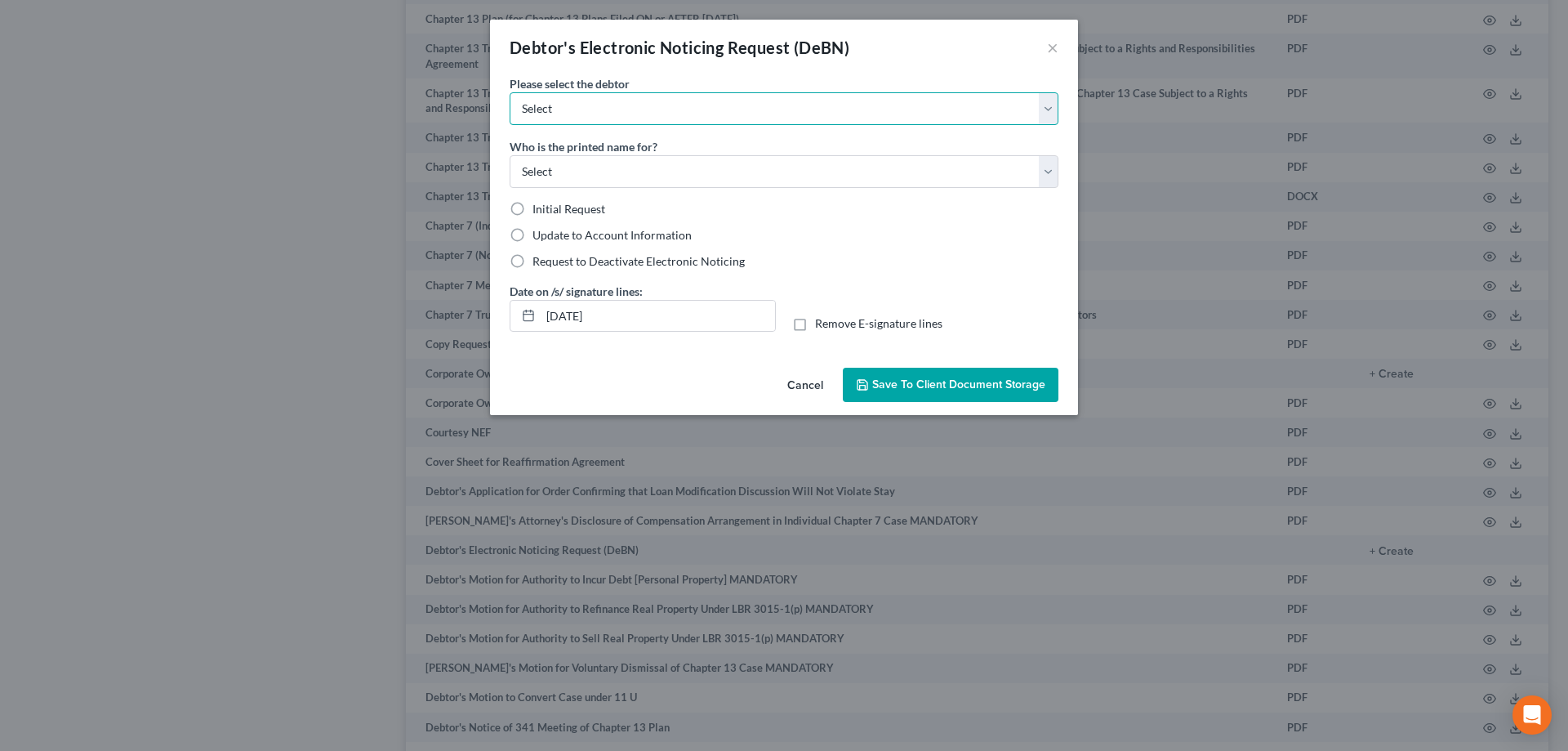
click at [1041, 114] on select "Select Jacob Lee Sulki Cho" at bounding box center [784, 109] width 549 height 33
select select "0"
click at [510, 92] on select "Select Jacob Lee Sulki Cho" at bounding box center [784, 109] width 549 height 33
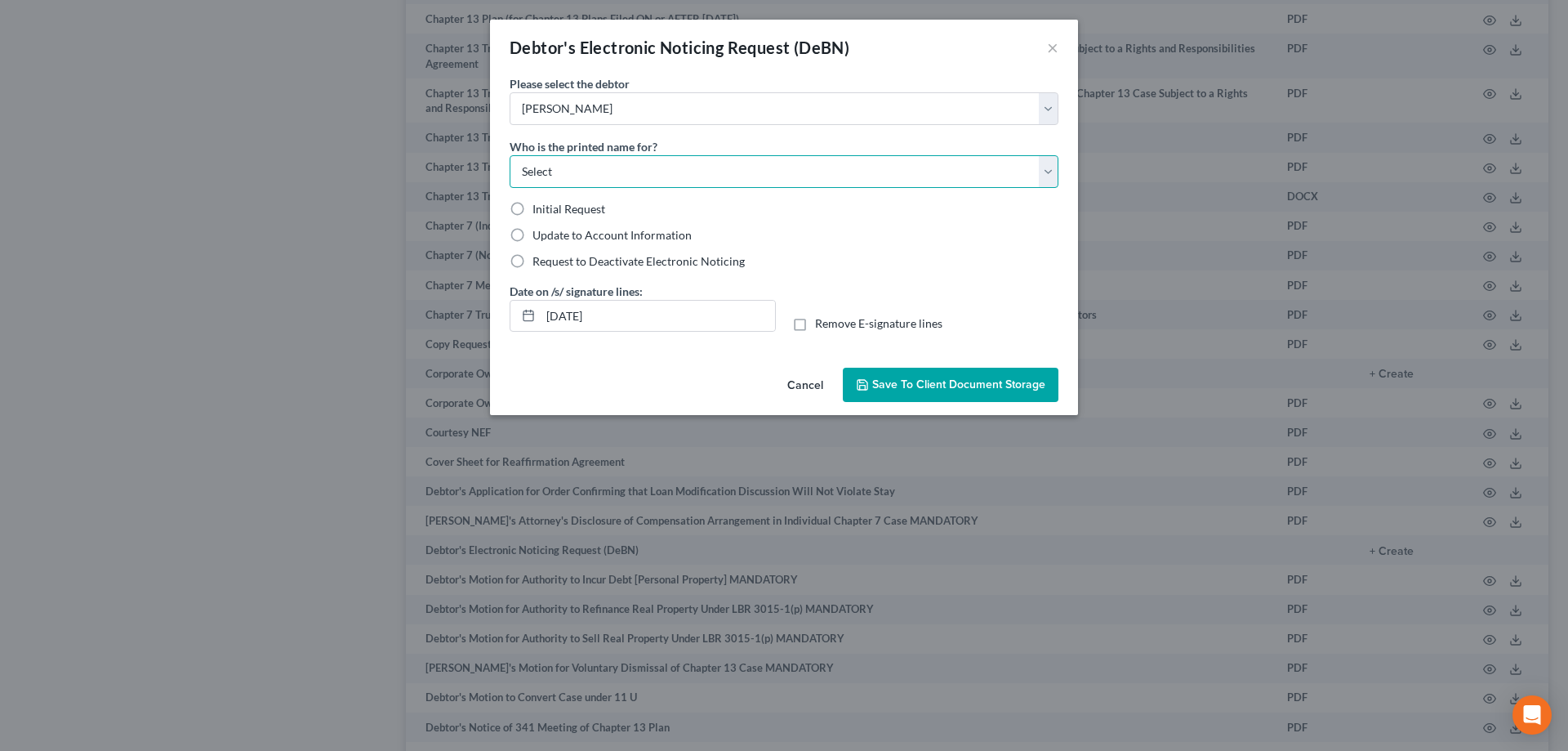
click at [1047, 163] on select "Select Debtor Attorney" at bounding box center [784, 172] width 549 height 33
select select "0"
click at [510, 156] on select "Select Debtor Attorney" at bounding box center [784, 172] width 549 height 33
drag, startPoint x: 683, startPoint y: 316, endPoint x: 506, endPoint y: 317, distance: 177.0
click at [506, 317] on div "Date on /s/ signature lines: 08/15/2025" at bounding box center [642, 307] width 283 height 49
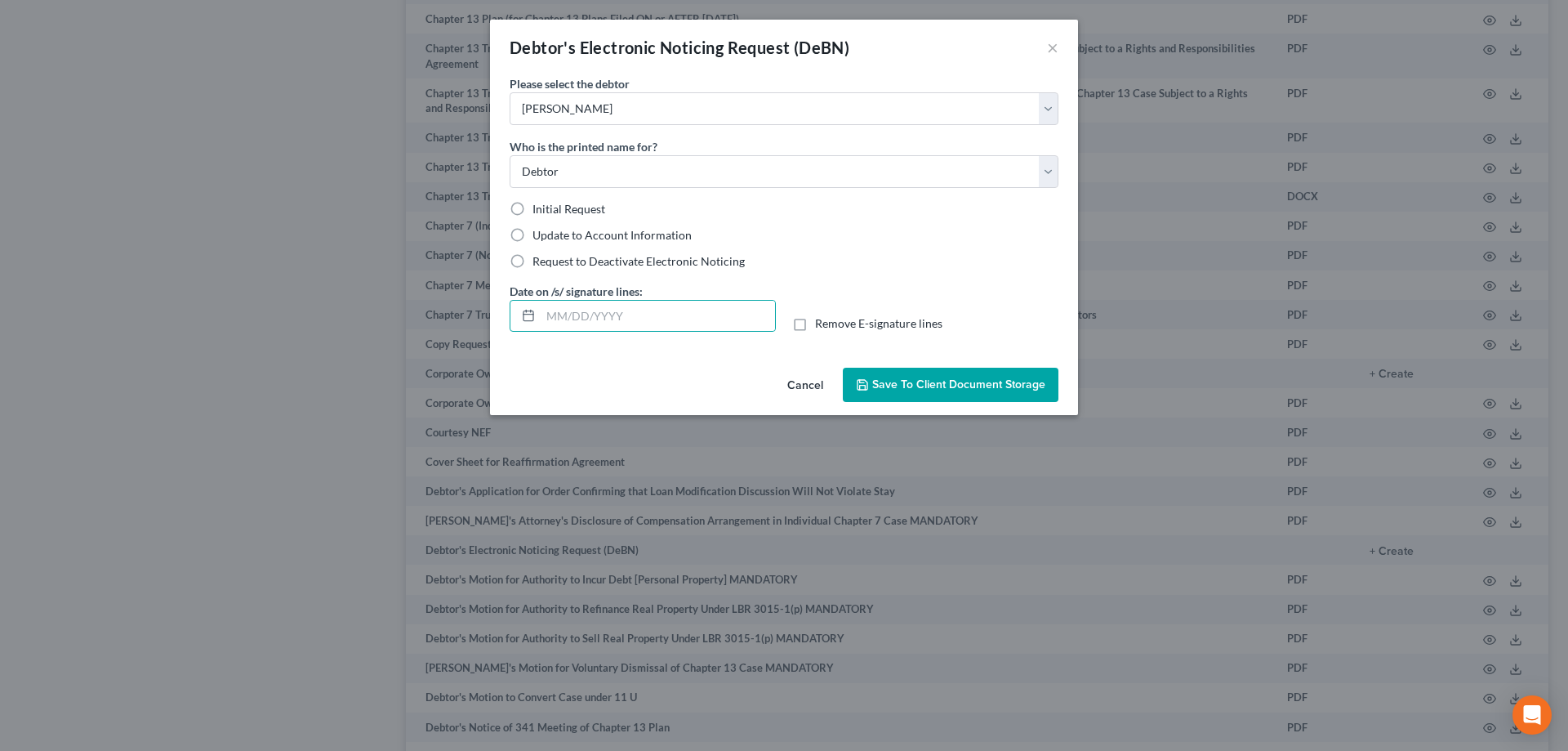
click at [811, 381] on button "Cancel" at bounding box center [805, 386] width 62 height 33
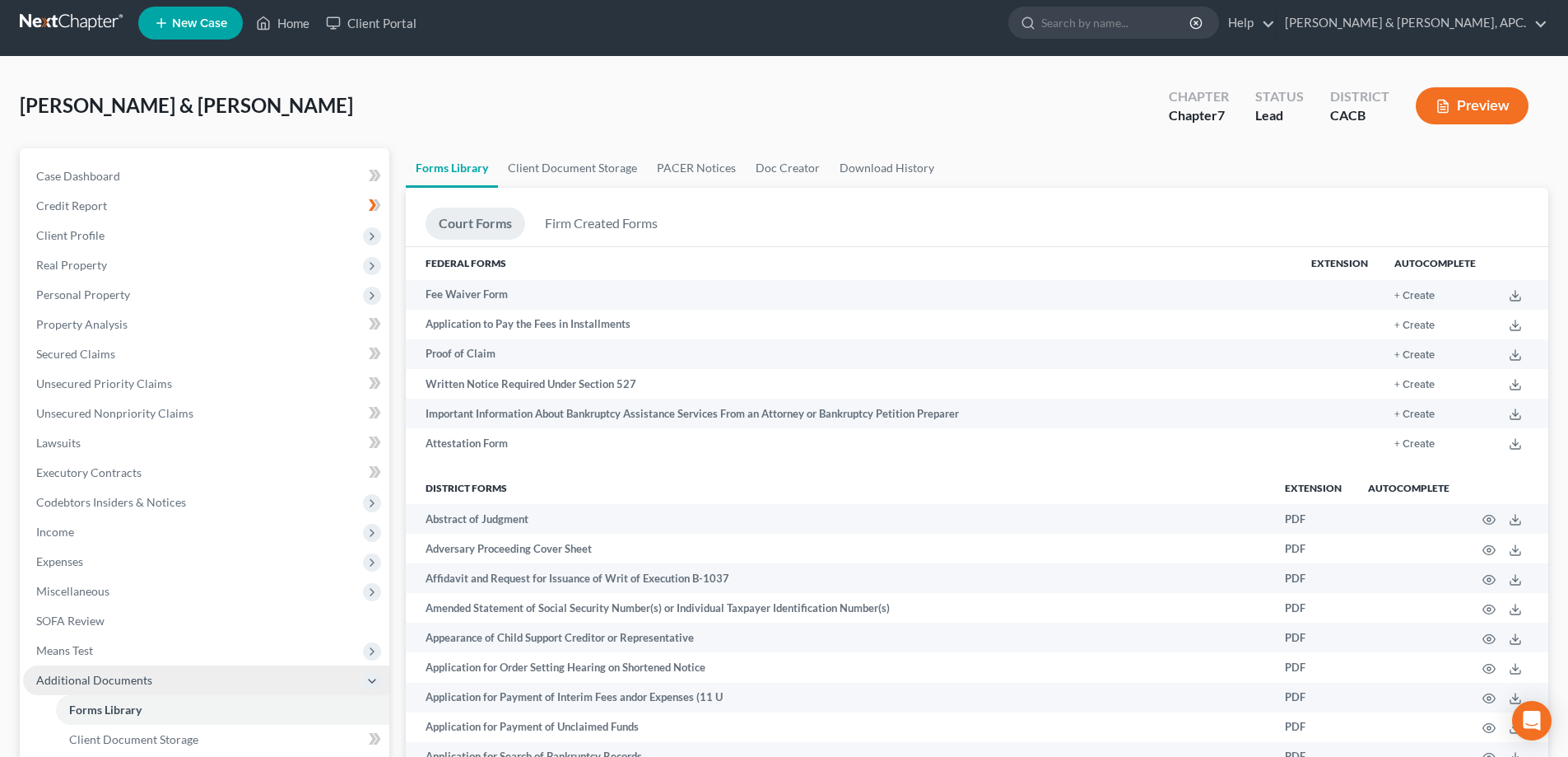
scroll to position [0, 0]
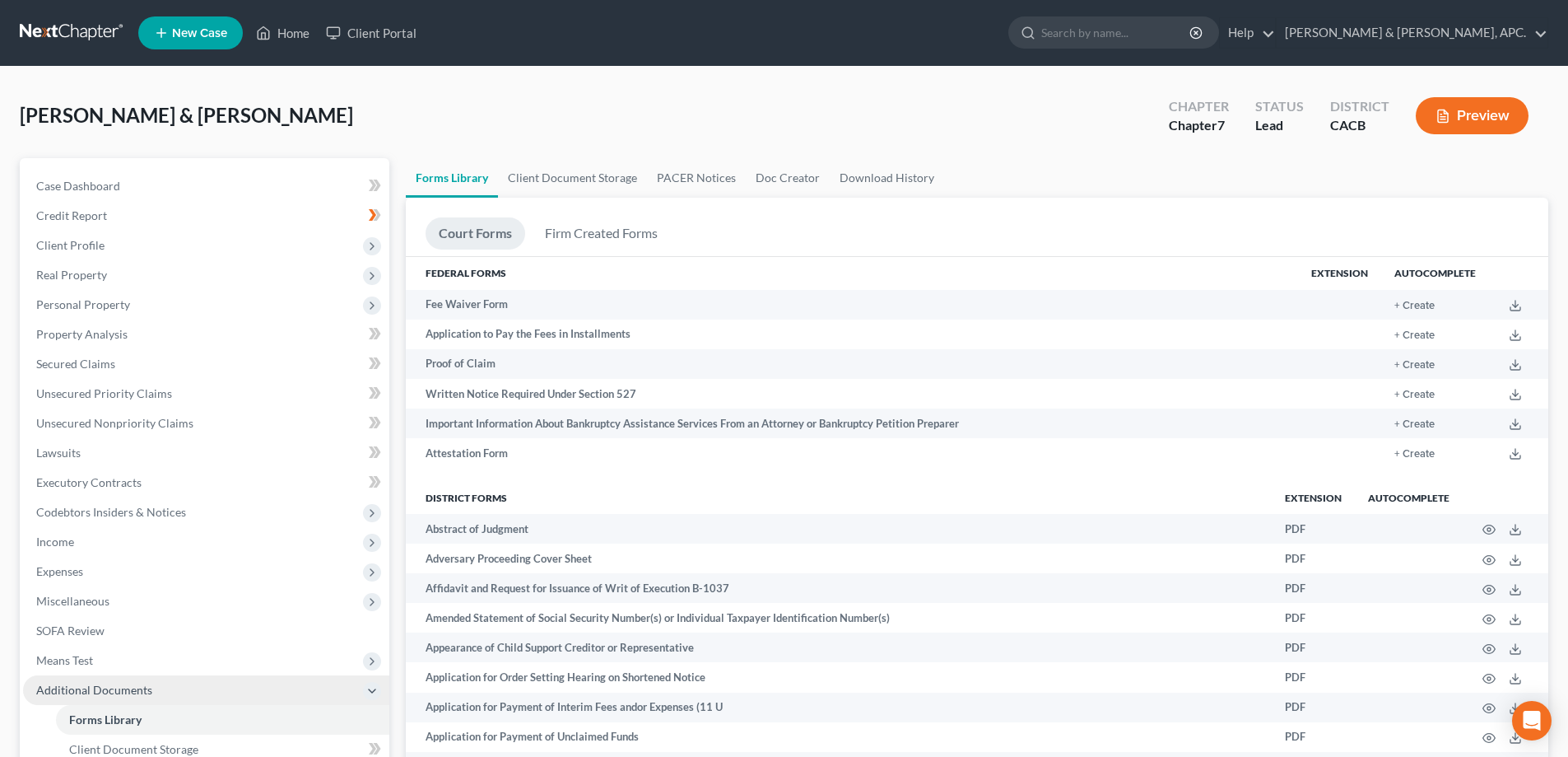
click at [42, 32] on link at bounding box center [72, 33] width 105 height 30
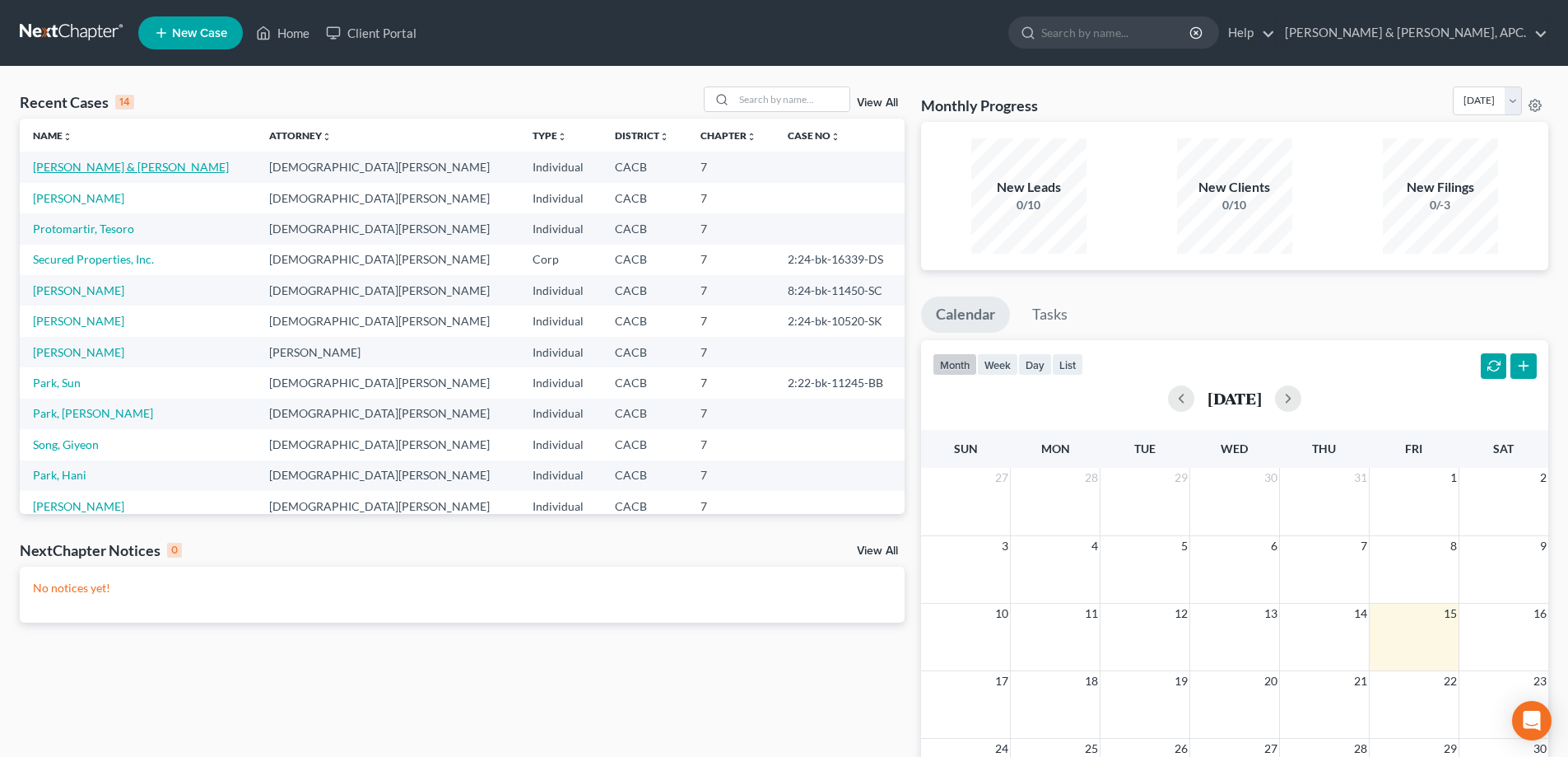
click at [115, 172] on link "[PERSON_NAME] & [PERSON_NAME]" at bounding box center [131, 166] width 196 height 14
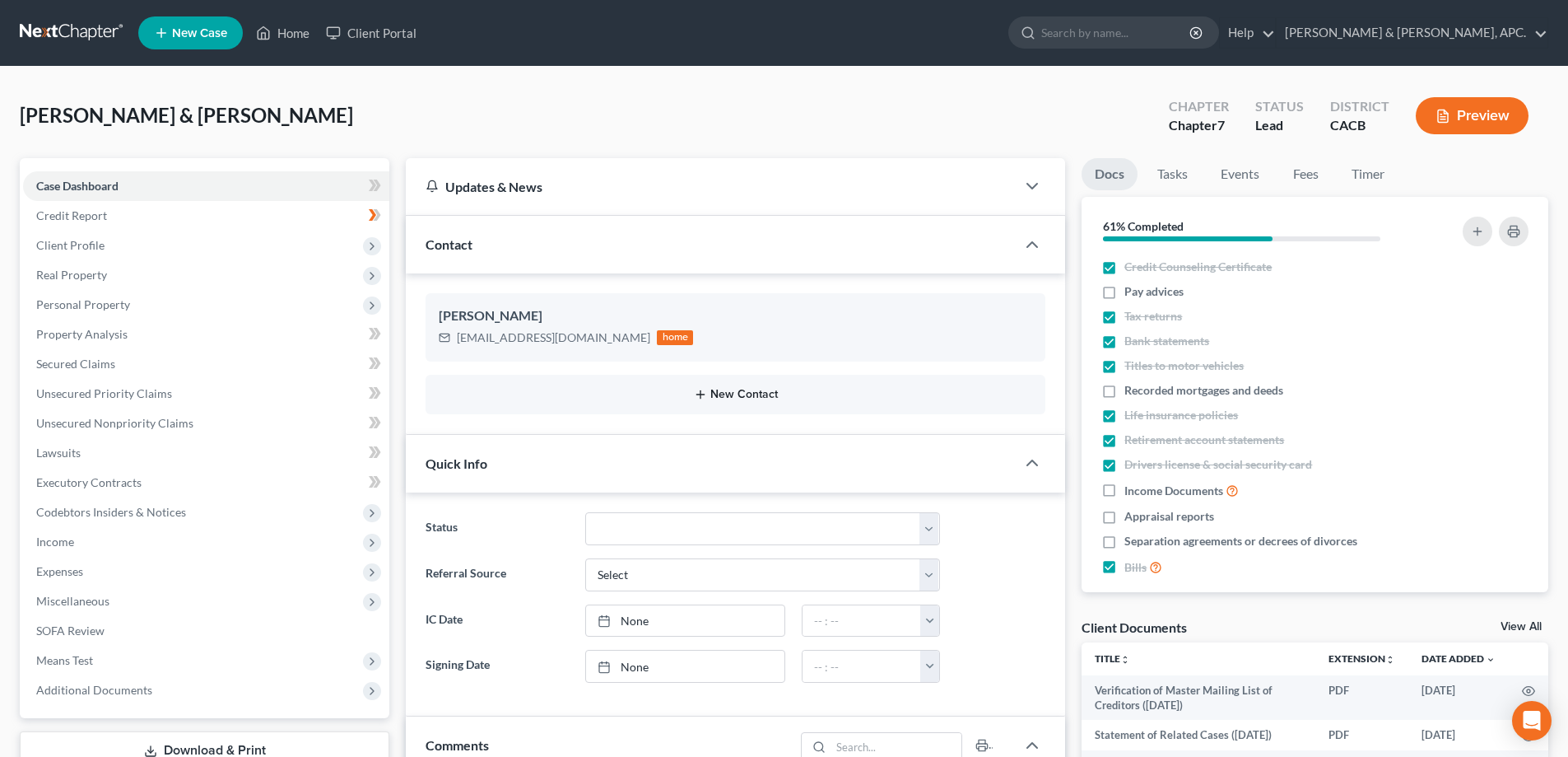
click at [745, 396] on button "New Contact" at bounding box center [736, 395] width 594 height 13
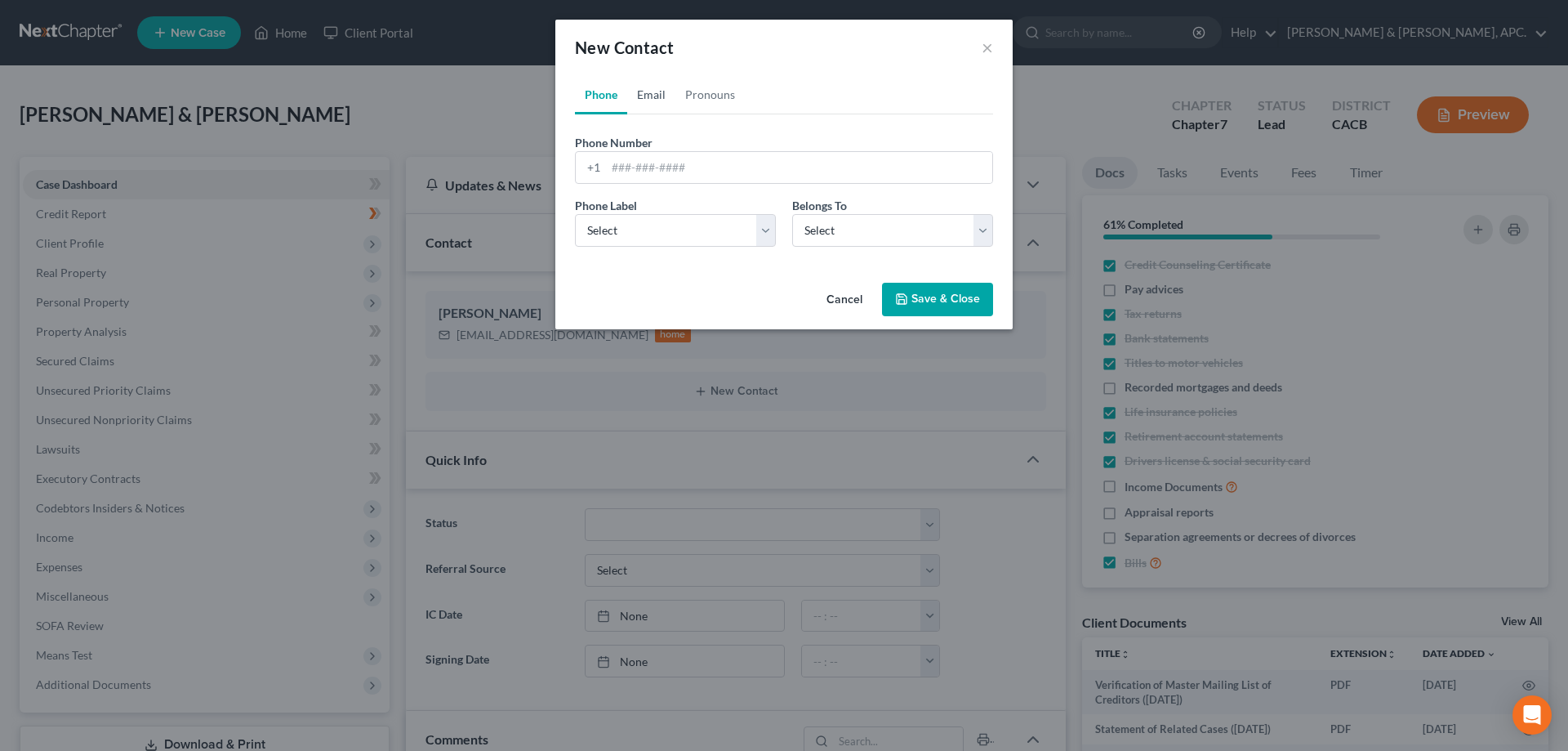
click at [650, 96] on link "Email" at bounding box center [651, 94] width 48 height 39
click at [643, 163] on input "email" at bounding box center [800, 167] width 386 height 31
type input "chosulki@gmail.com"
click at [736, 242] on select "Select Home Work Other" at bounding box center [676, 231] width 201 height 33
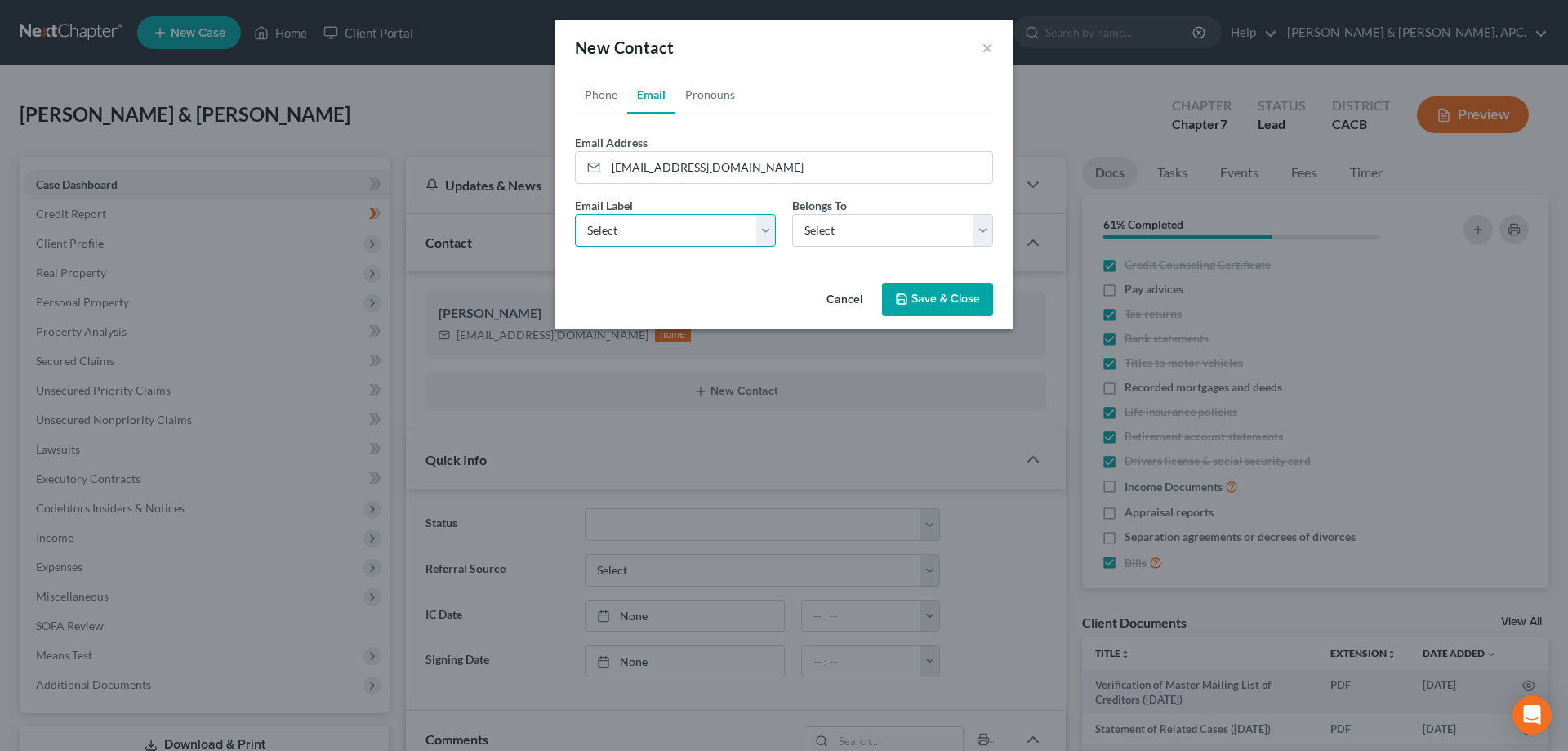
click at [736, 232] on select "Select Home Work Other" at bounding box center [676, 231] width 201 height 33
select select "0"
click at [575, 214] on select "Select Home Work Other" at bounding box center [676, 231] width 201 height 33
click at [978, 228] on select "Select Client Spouse Other" at bounding box center [893, 231] width 201 height 33
select select "1"
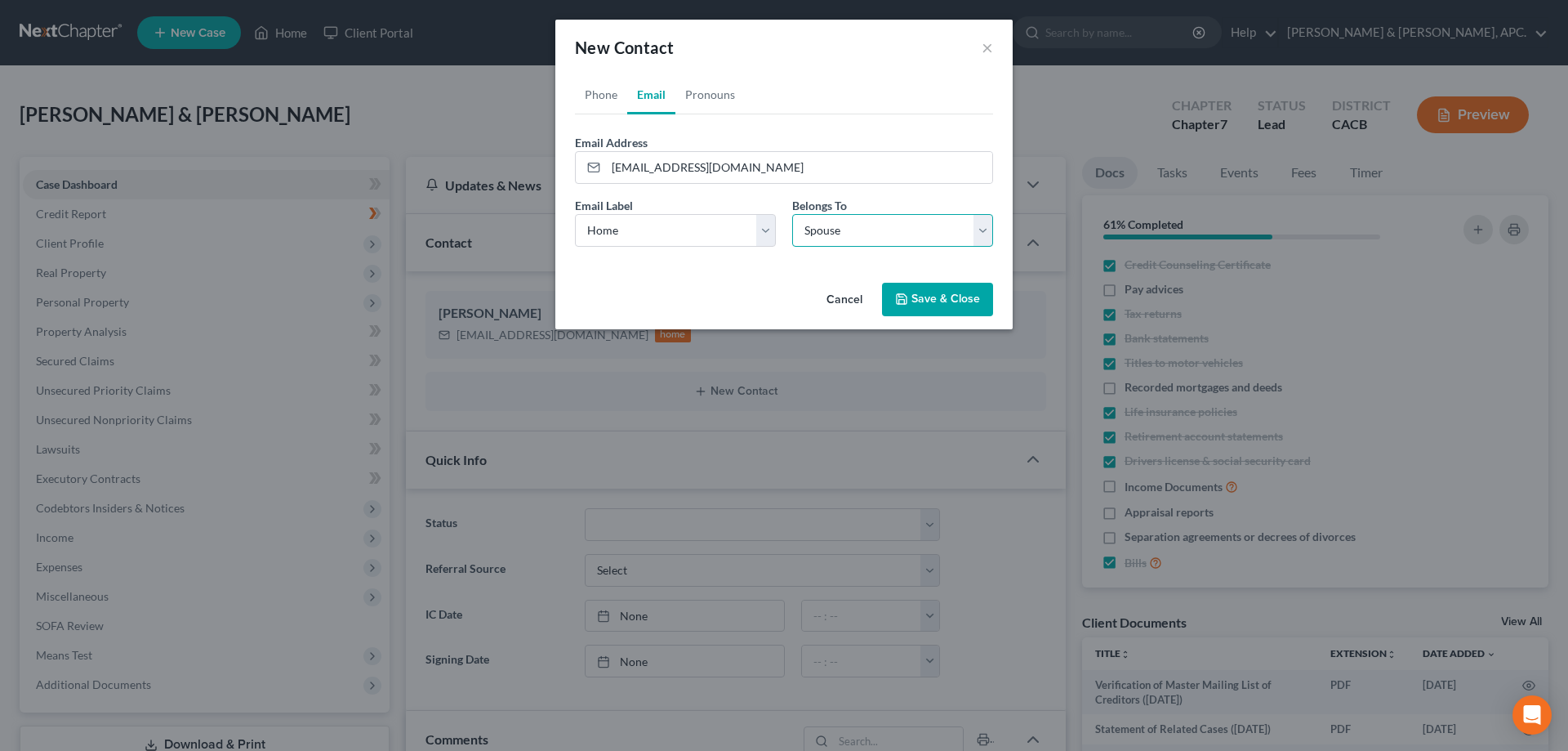
click at [792, 214] on select "Select Client Spouse Other" at bounding box center [893, 231] width 201 height 33
click at [939, 299] on button "Save & Close" at bounding box center [937, 300] width 111 height 35
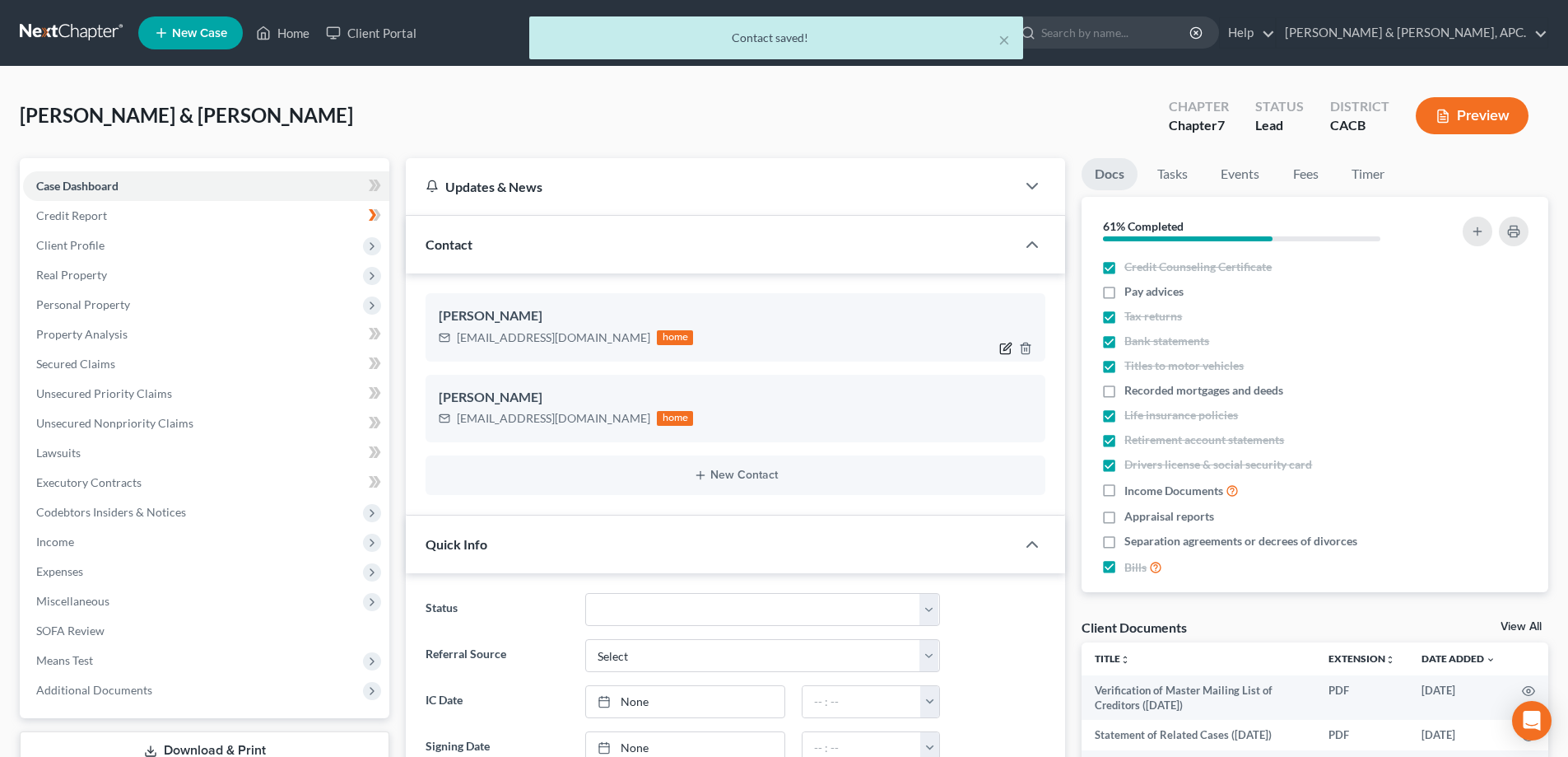
click at [1007, 351] on icon "button" at bounding box center [1006, 349] width 13 height 13
select select "0"
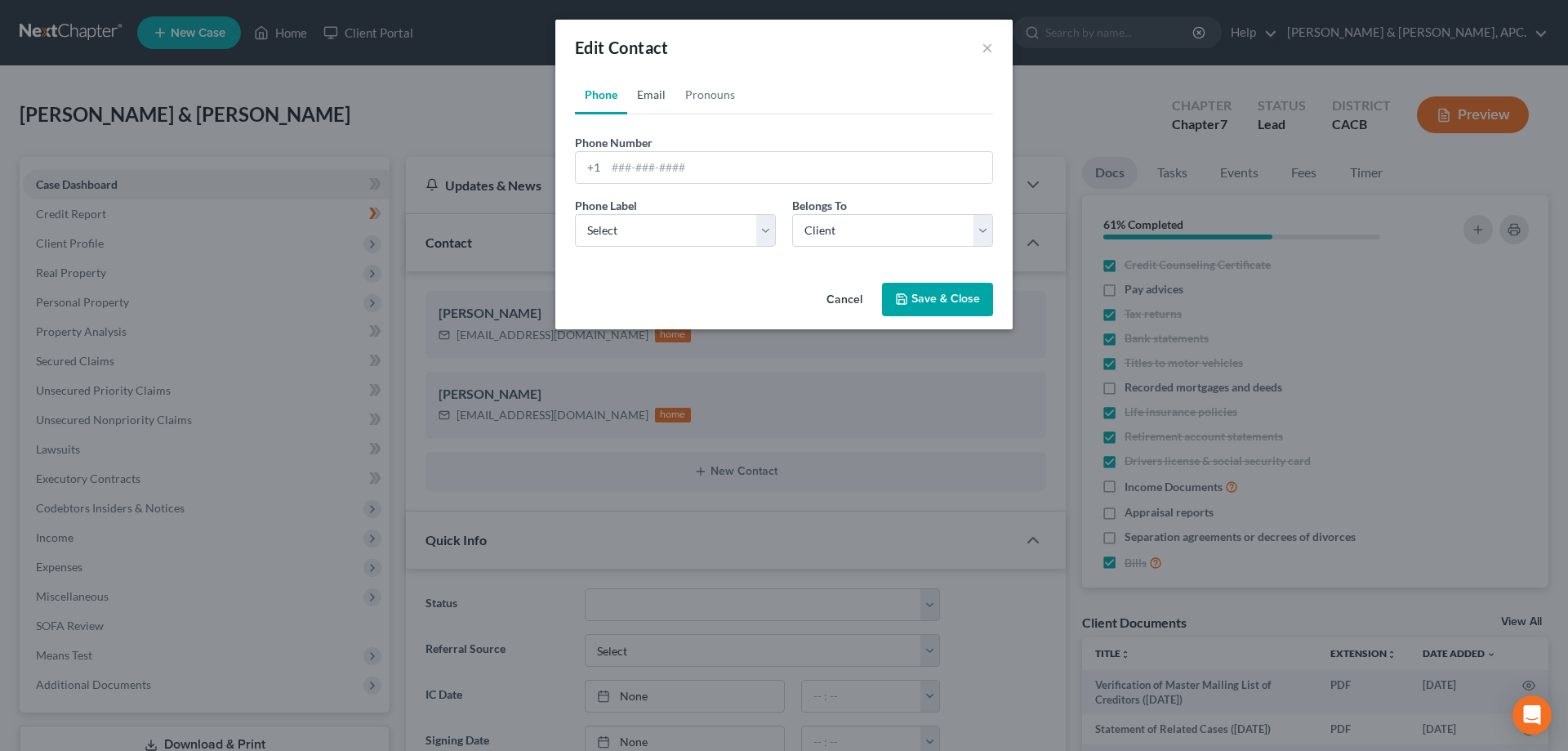
click at [656, 87] on link "Email" at bounding box center [651, 94] width 48 height 39
click at [703, 97] on link "Pronouns" at bounding box center [710, 94] width 70 height 39
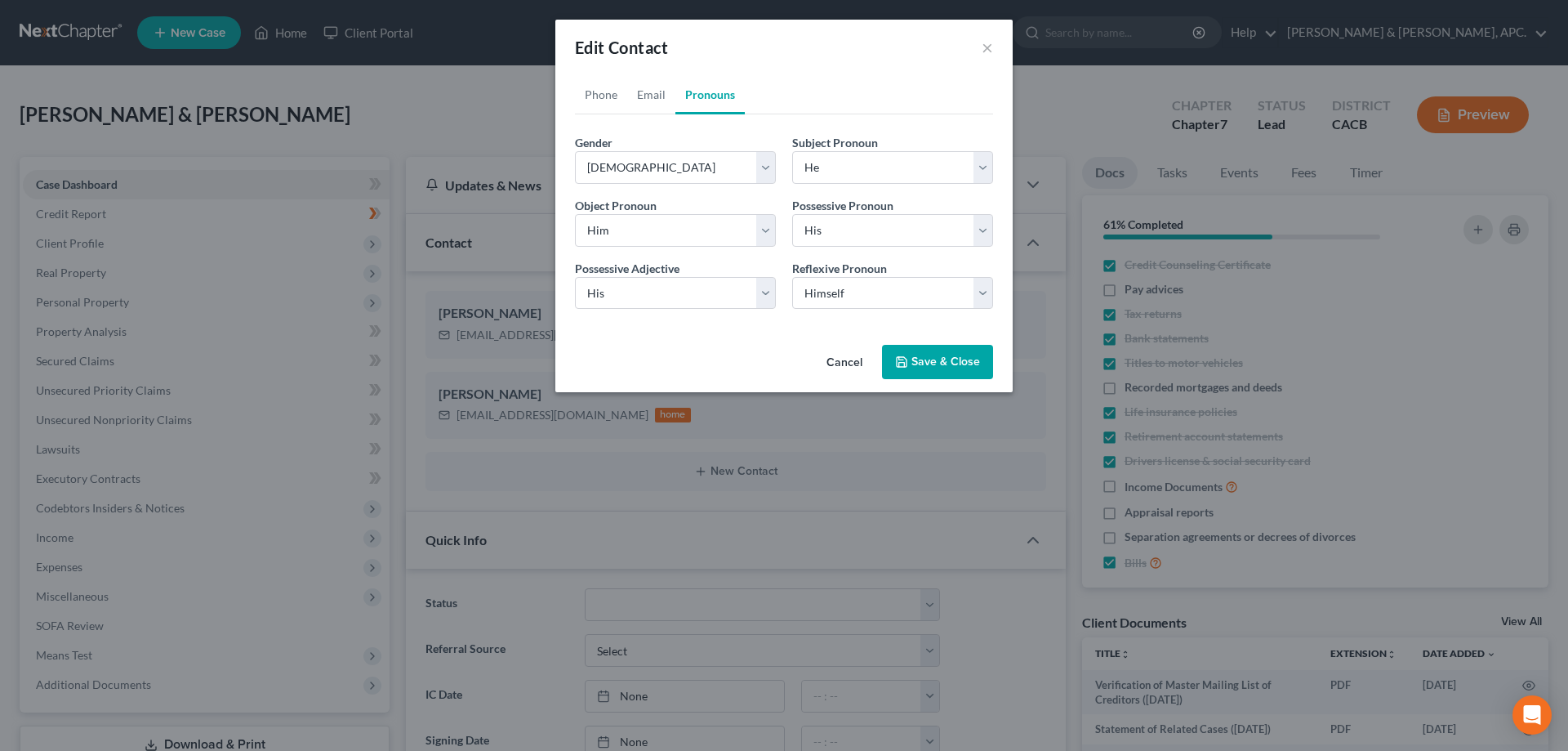
click at [951, 356] on button "Save & Close" at bounding box center [937, 362] width 111 height 35
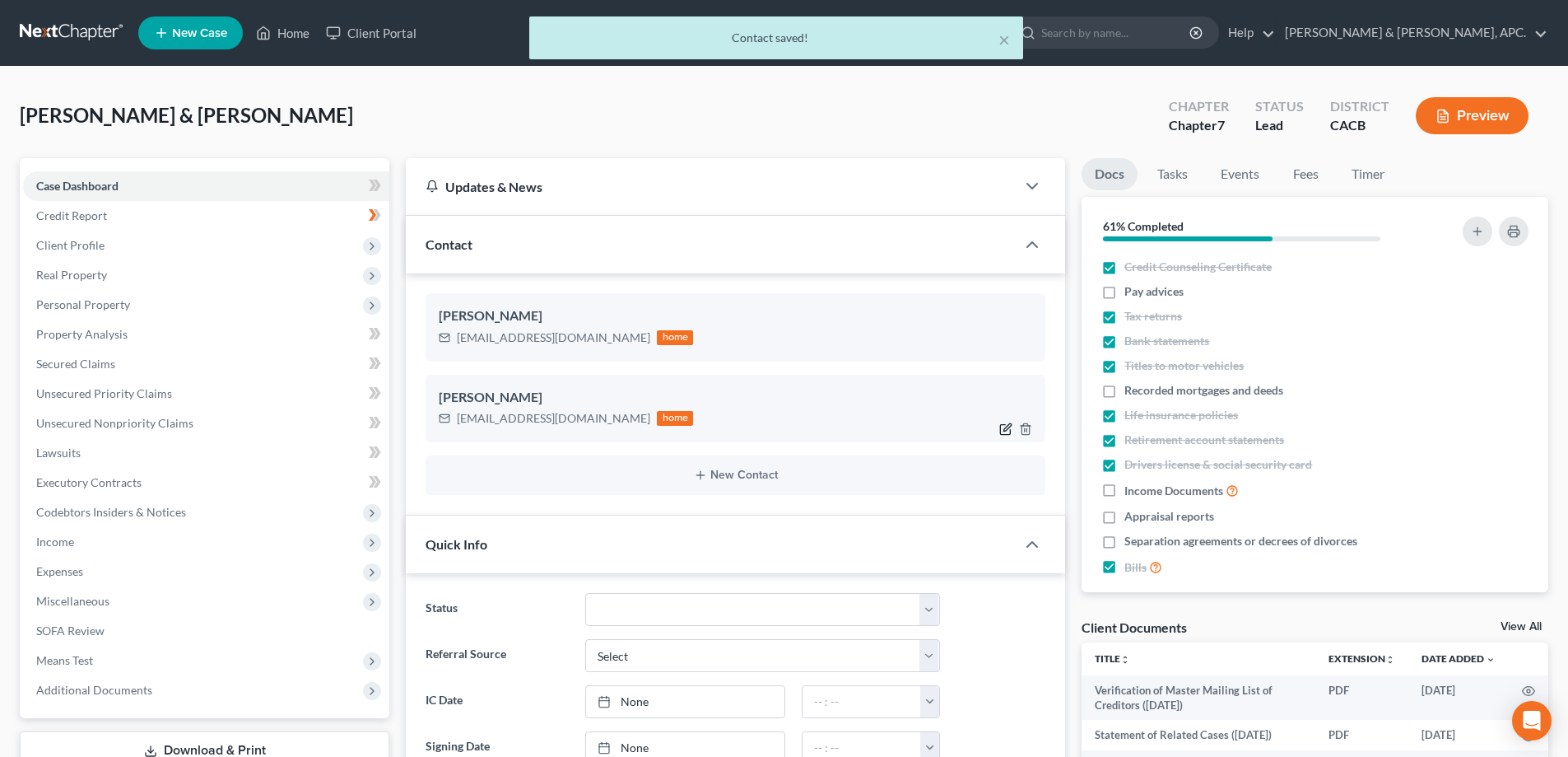
click at [1009, 425] on icon "button" at bounding box center [1008, 427] width 7 height 7
select select "1"
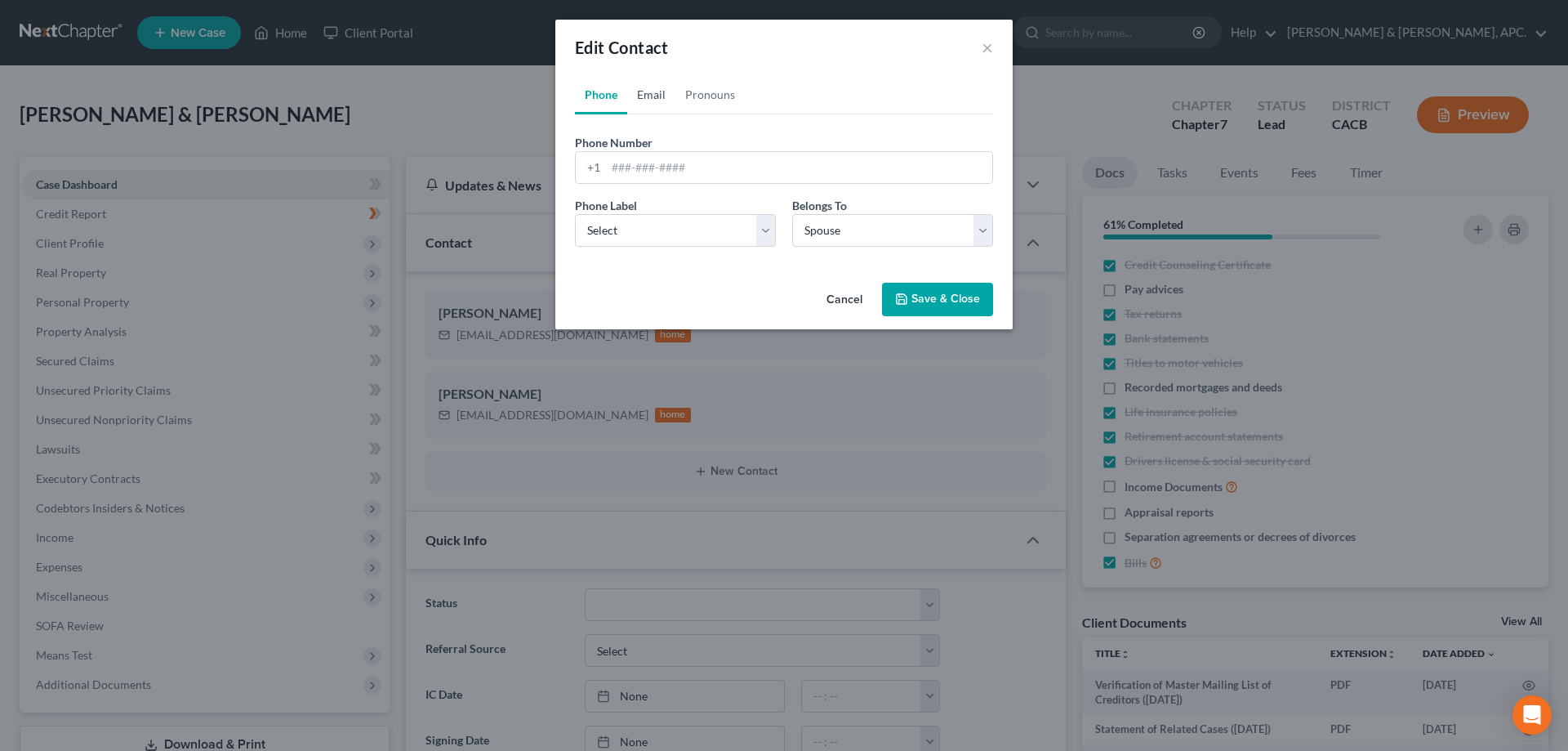
click at [645, 95] on link "Email" at bounding box center [651, 94] width 48 height 39
click at [698, 95] on link "Pronouns" at bounding box center [710, 94] width 70 height 39
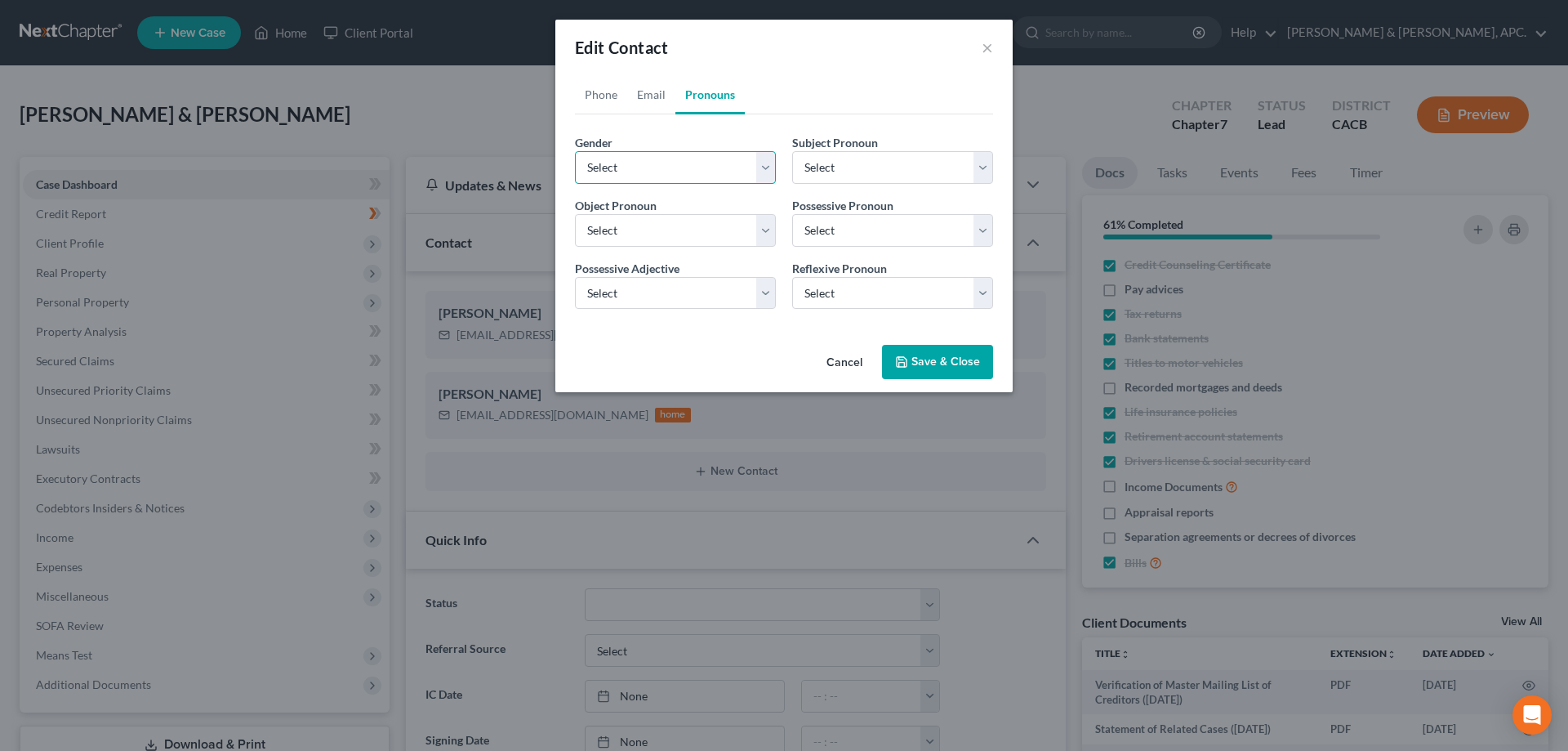
click at [773, 172] on select "Select Male Female Non Binary More Than One Person" at bounding box center [676, 167] width 201 height 33
select select "1"
click at [575, 151] on select "Select Male Female Non Binary More Than One Person" at bounding box center [676, 167] width 201 height 33
select select "1"
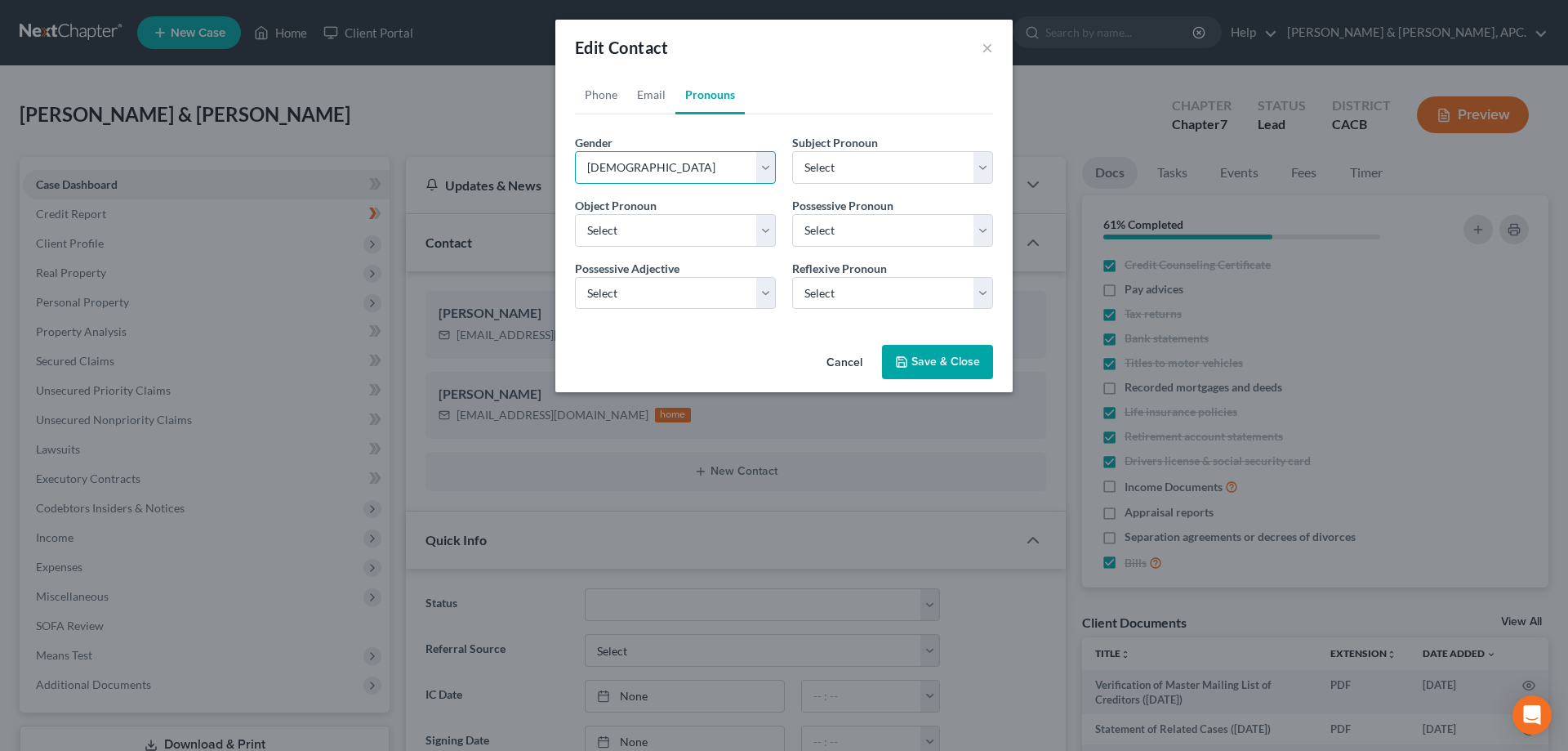
select select "1"
click at [957, 363] on button "Save & Close" at bounding box center [937, 362] width 111 height 35
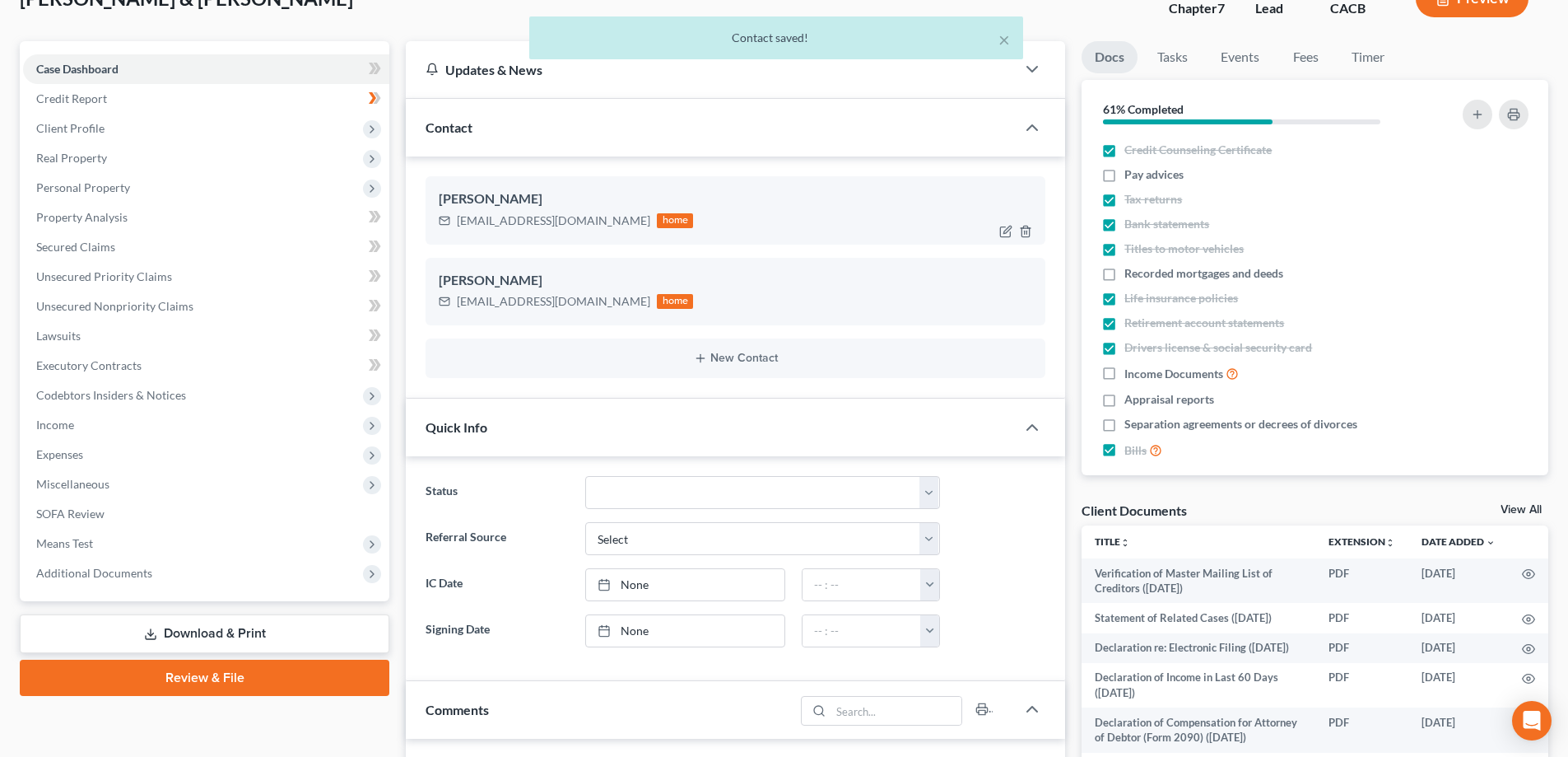
scroll to position [165, 0]
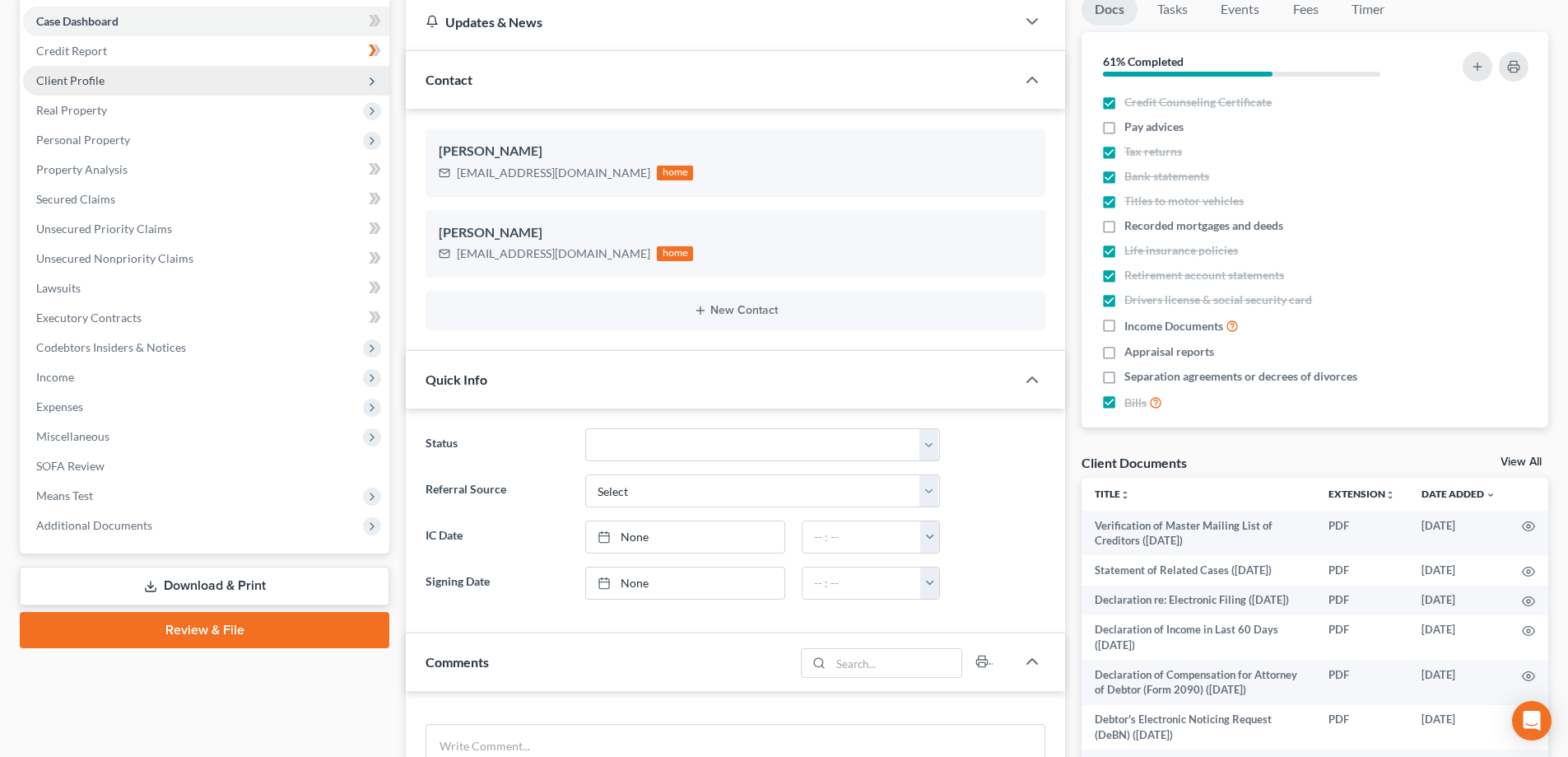
click at [81, 81] on span "Client Profile" at bounding box center [70, 79] width 68 height 14
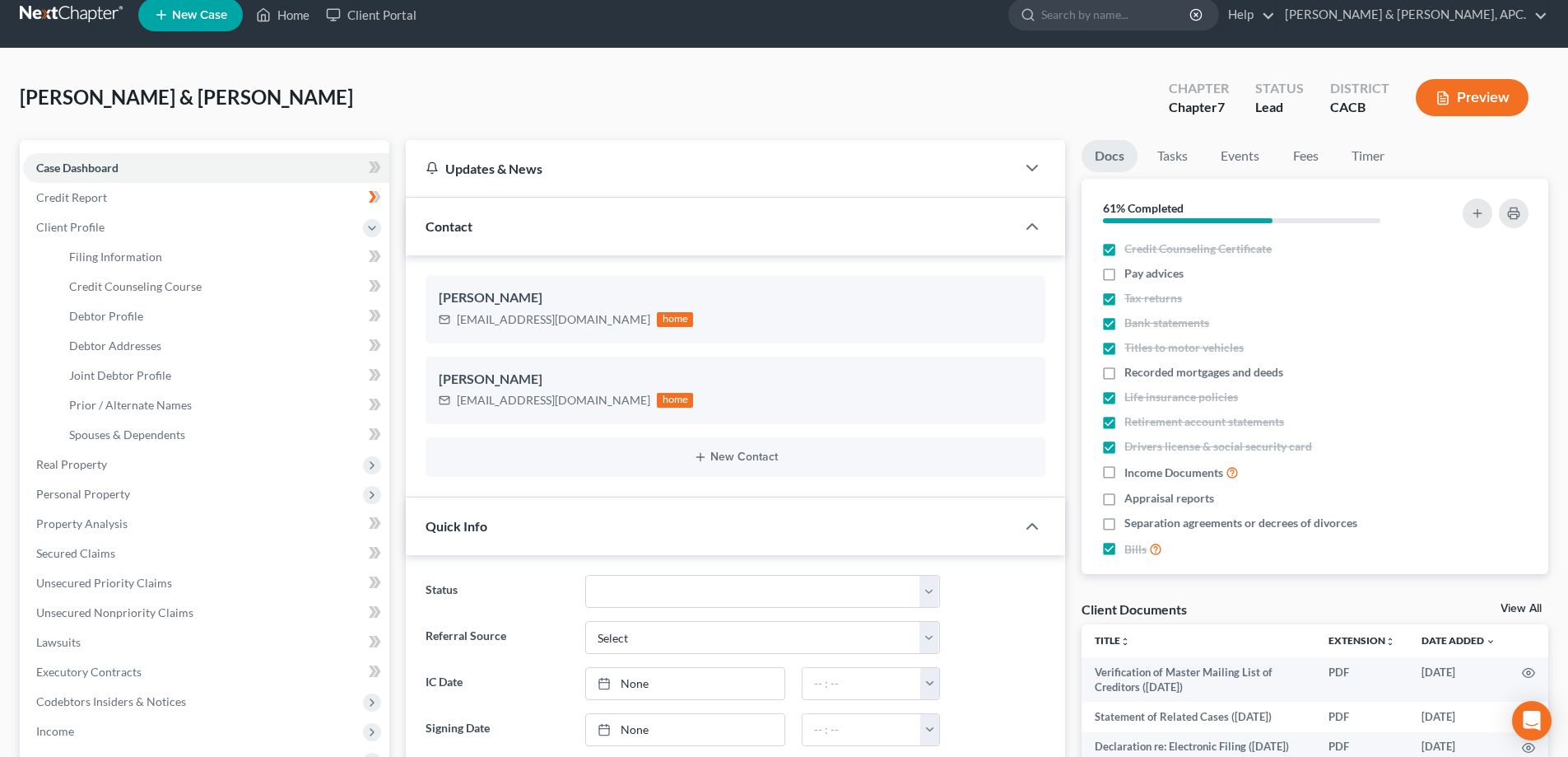
scroll to position [0, 0]
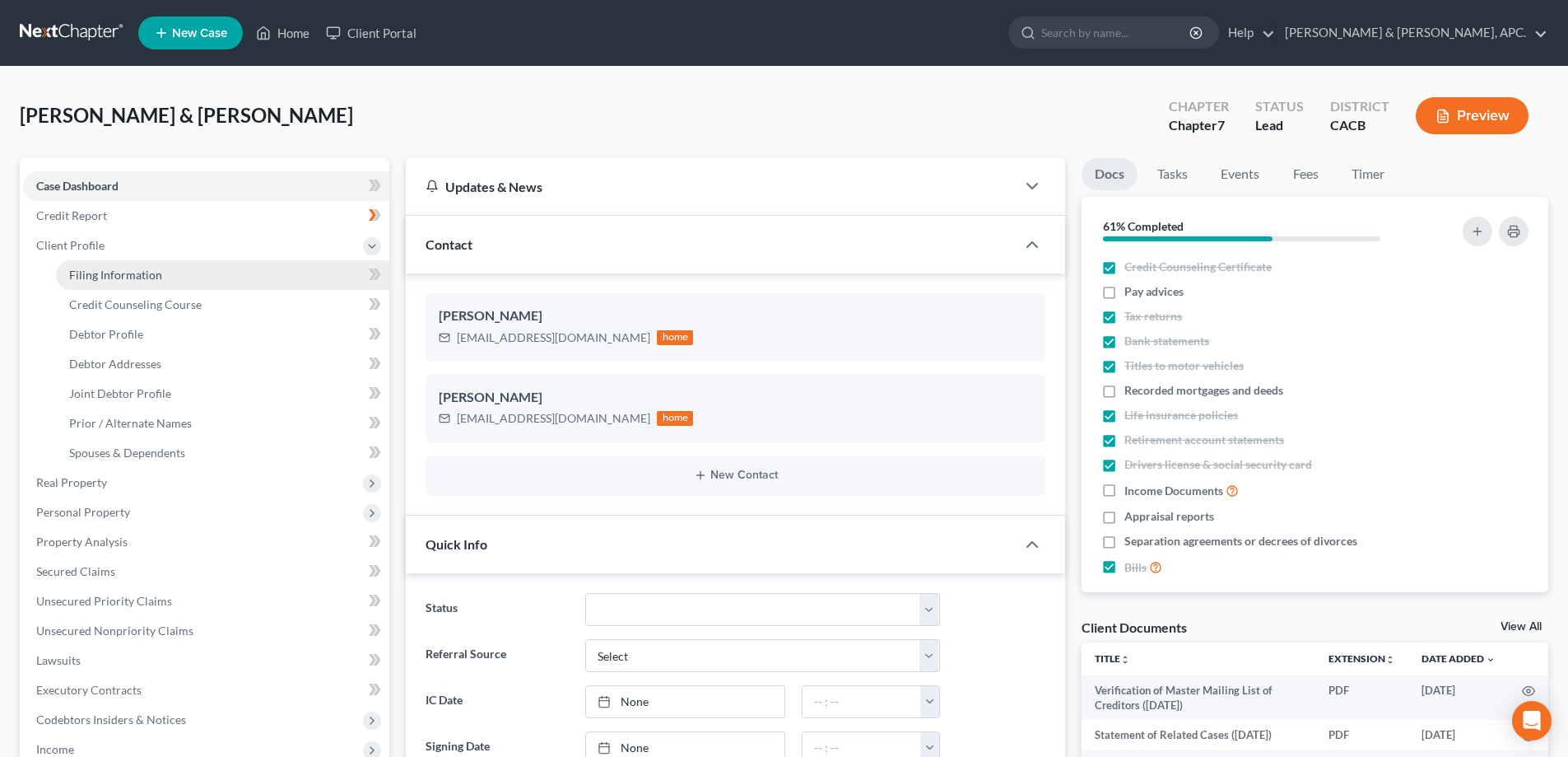
click at [136, 274] on span "Filing Information" at bounding box center [115, 274] width 93 height 14
select select "0"
select select "3"
select select "1"
select select "0"
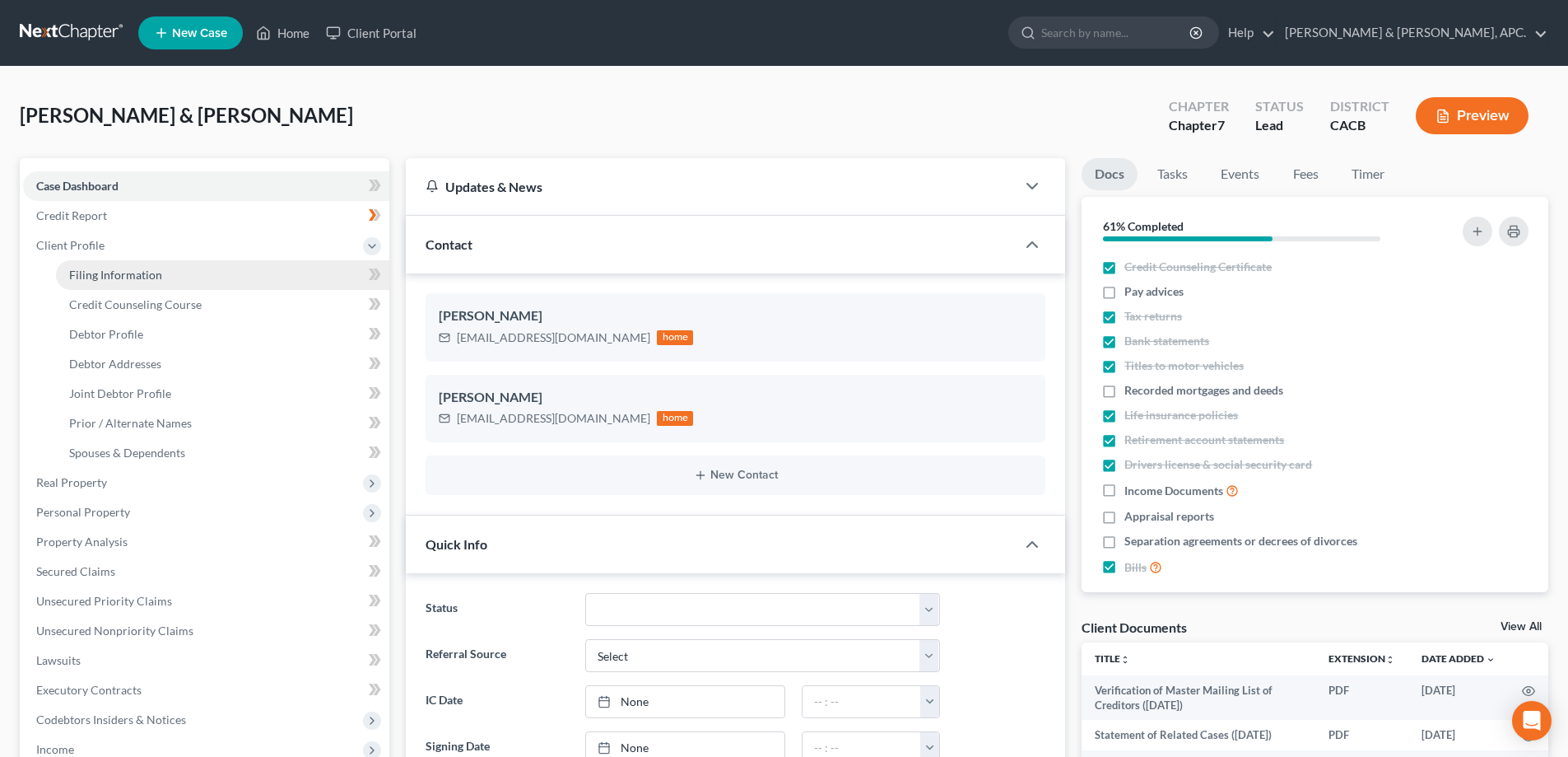
select select "4"
select select "0"
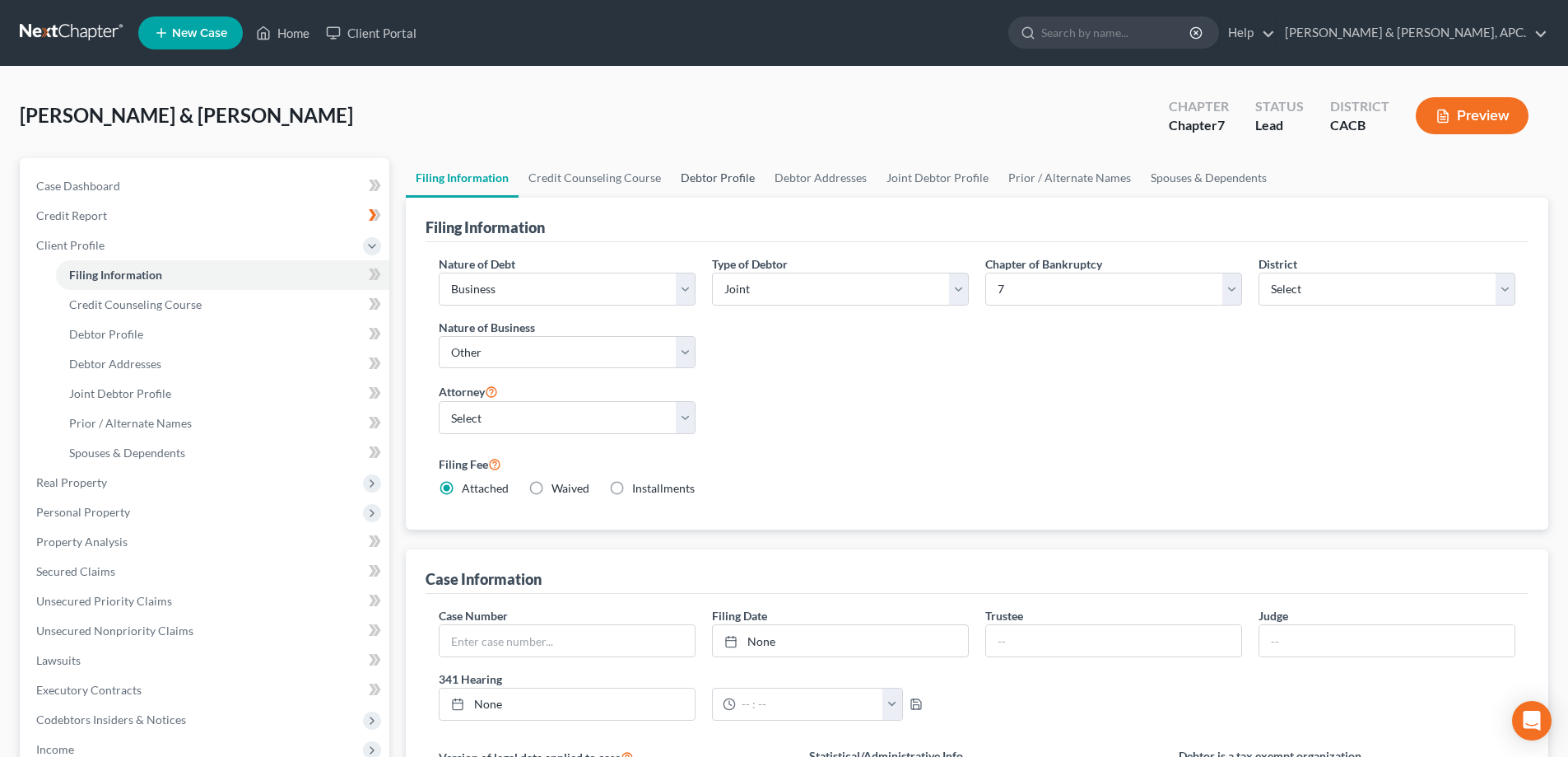
click at [704, 181] on link "Debtor Profile" at bounding box center [718, 177] width 94 height 40
select select "1"
select select "4"
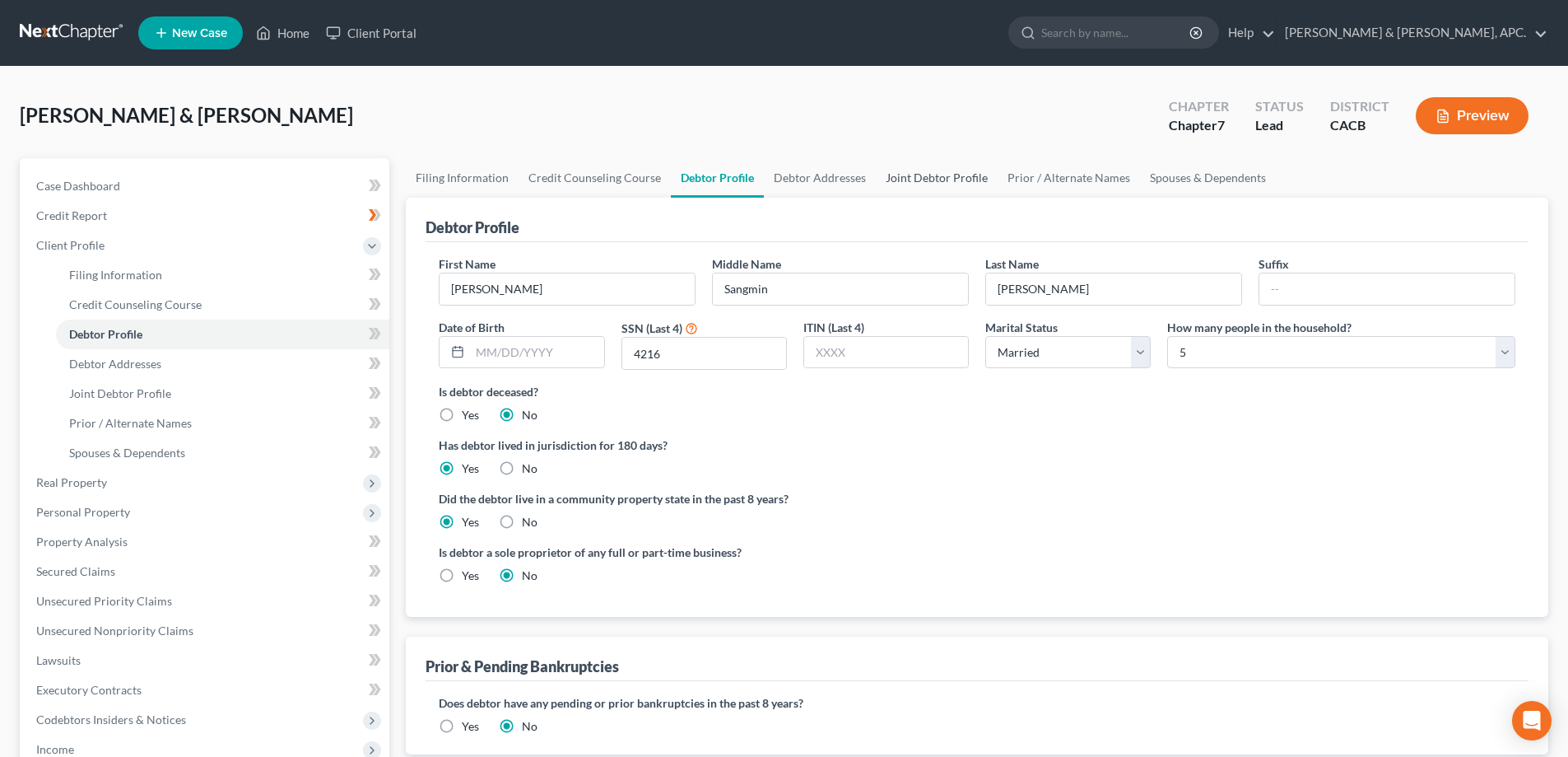
click at [914, 174] on link "Joint Debtor Profile" at bounding box center [937, 177] width 122 height 40
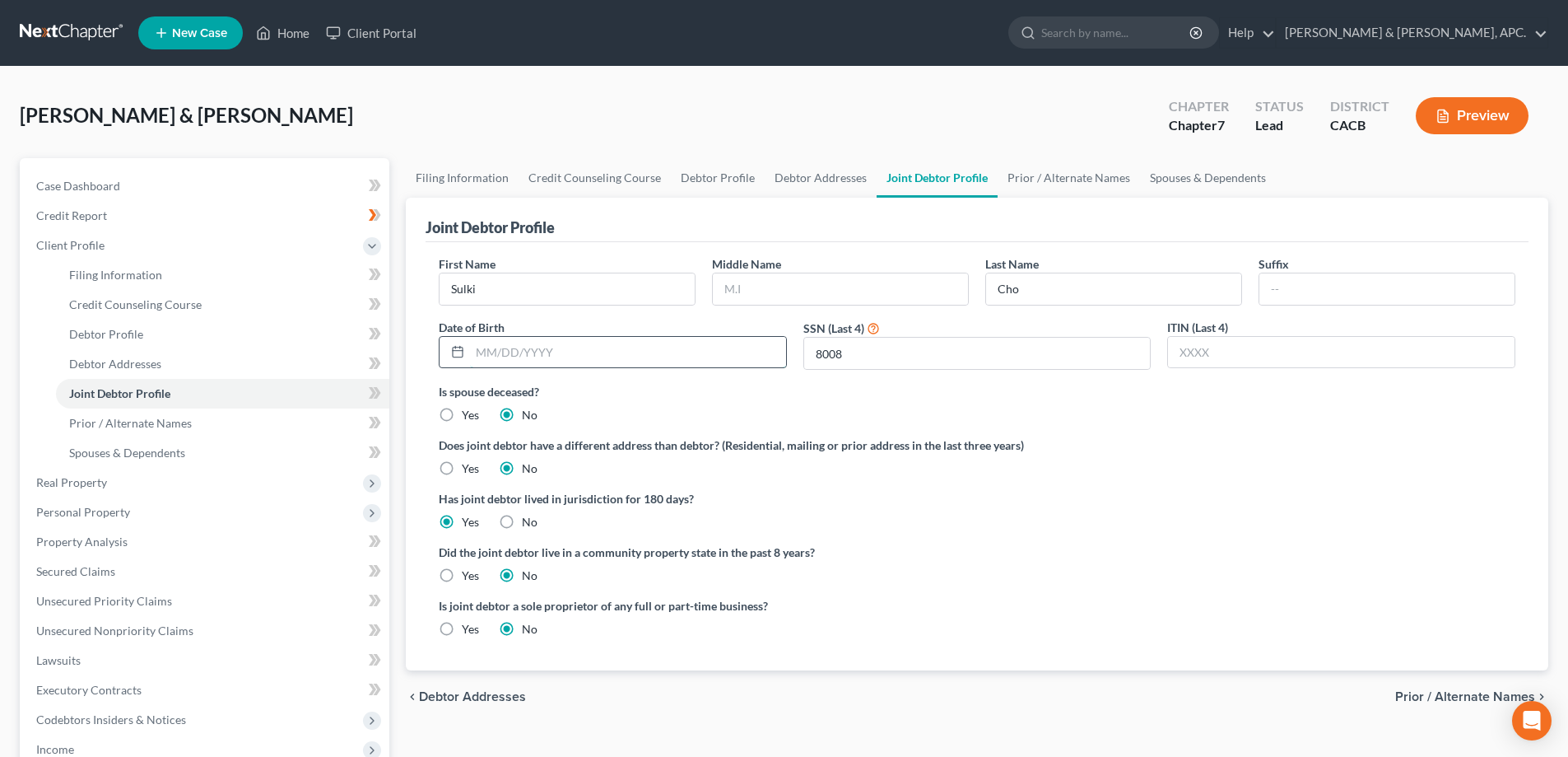
click at [531, 348] on input "text" at bounding box center [628, 352] width 316 height 31
type input "05/13/1981"
click at [627, 436] on label "Does joint debtor have a different address than debtor? (Residential, mailing o…" at bounding box center [977, 444] width 1077 height 18
click at [1469, 696] on span "Prior / Alternate Names" at bounding box center [1465, 696] width 140 height 13
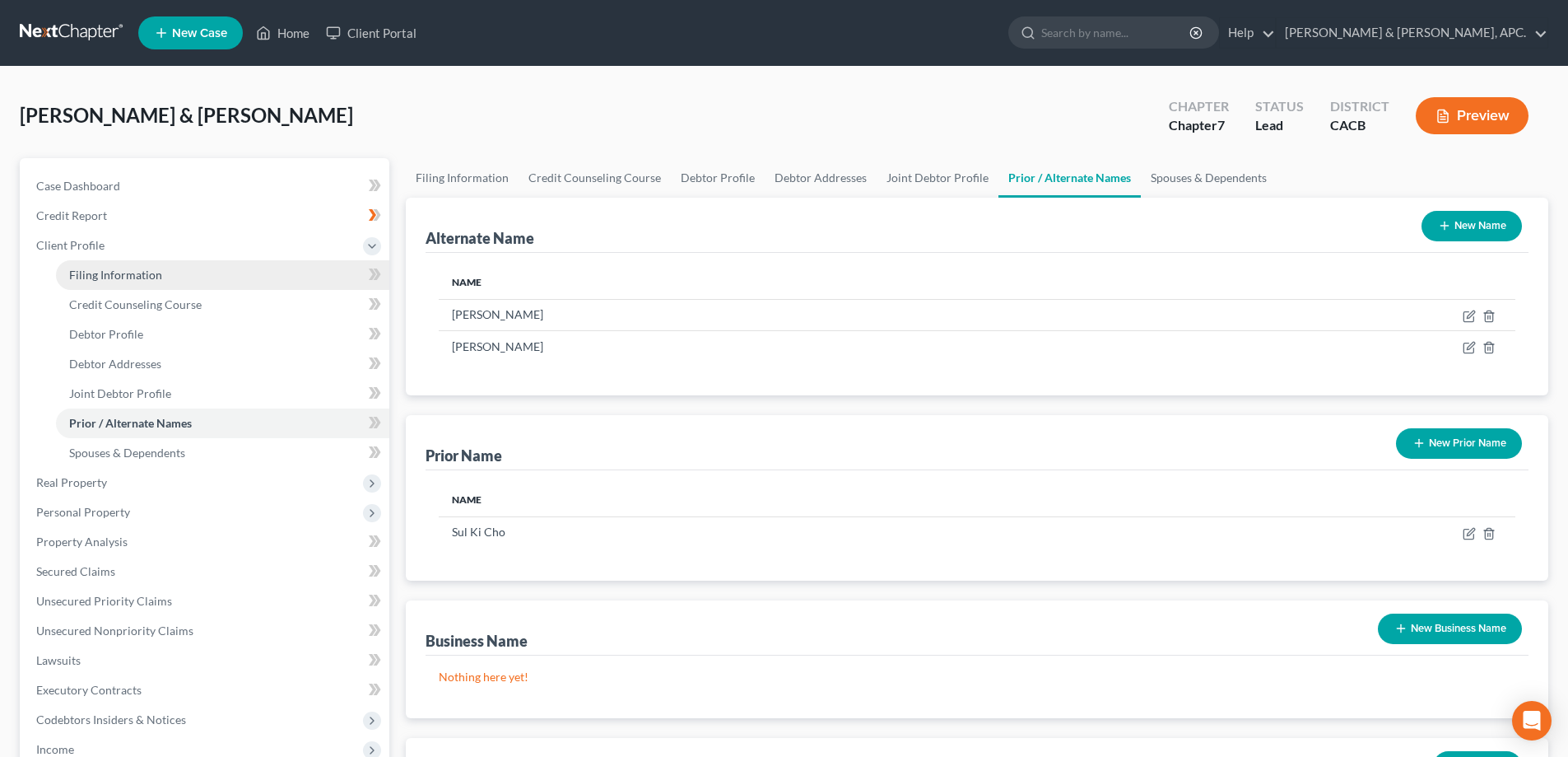
click at [103, 273] on span "Filing Information" at bounding box center [115, 274] width 93 height 14
select select "0"
select select "3"
select select "1"
select select "0"
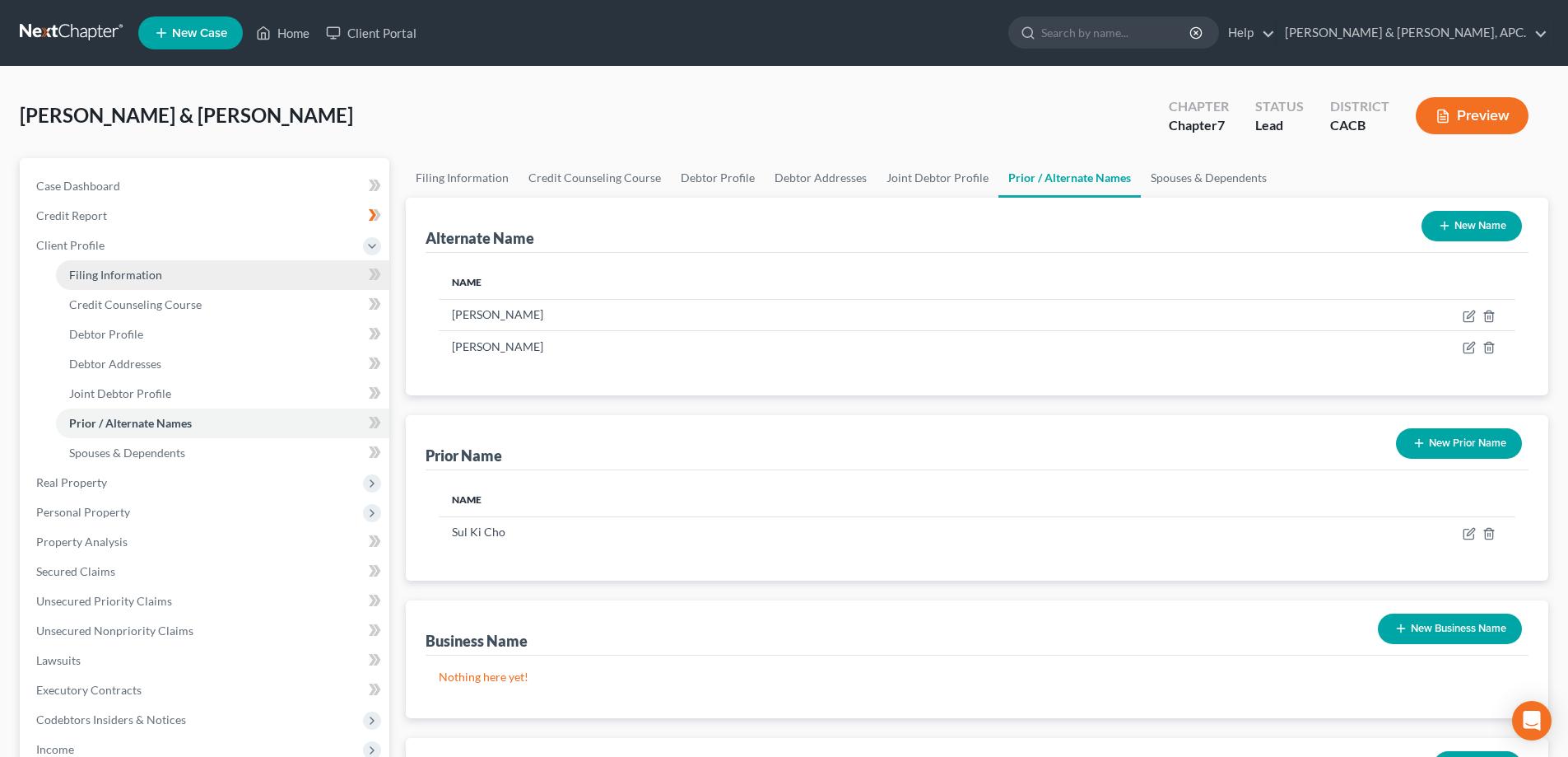
select select "7"
select select "0"
select select "4"
select select "0"
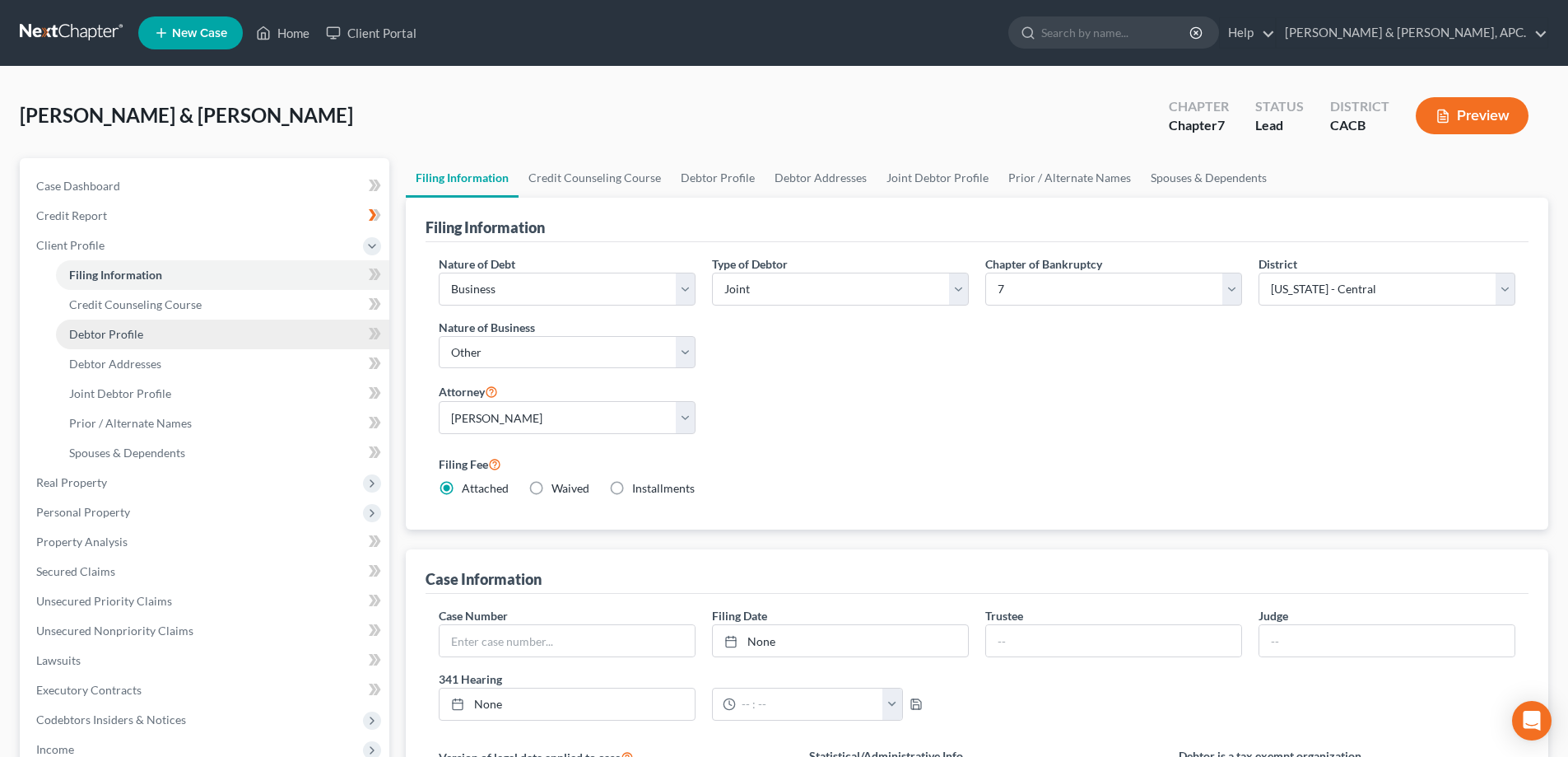
click at [124, 334] on span "Debtor Profile" at bounding box center [106, 333] width 74 height 14
select select "1"
select select "4"
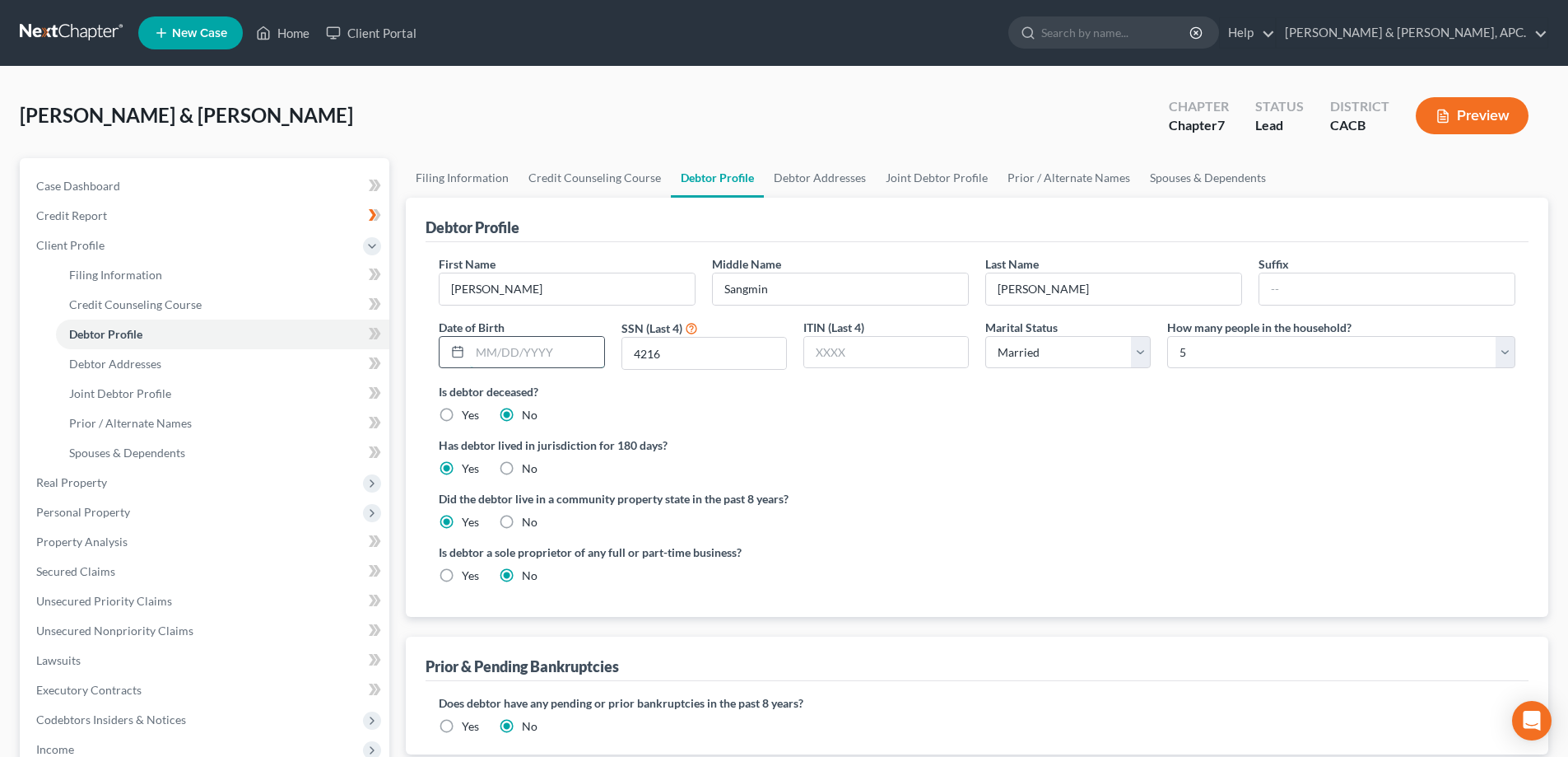
click at [489, 350] on input "text" at bounding box center [536, 352] width 134 height 31
type input "10/05/1977"
click at [1457, 113] on button "Preview" at bounding box center [1472, 115] width 112 height 37
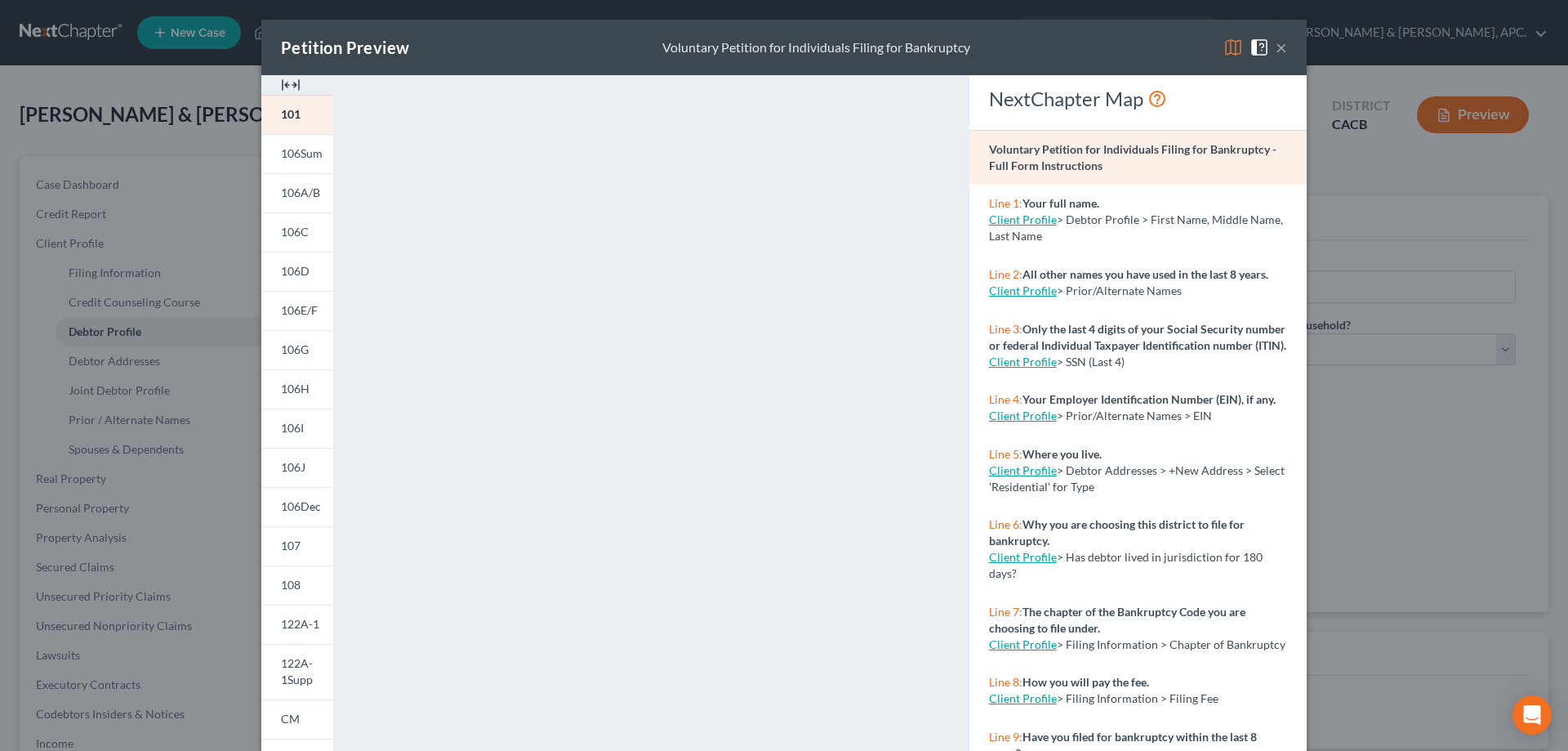
click at [1278, 50] on button "×" at bounding box center [1282, 47] width 12 height 19
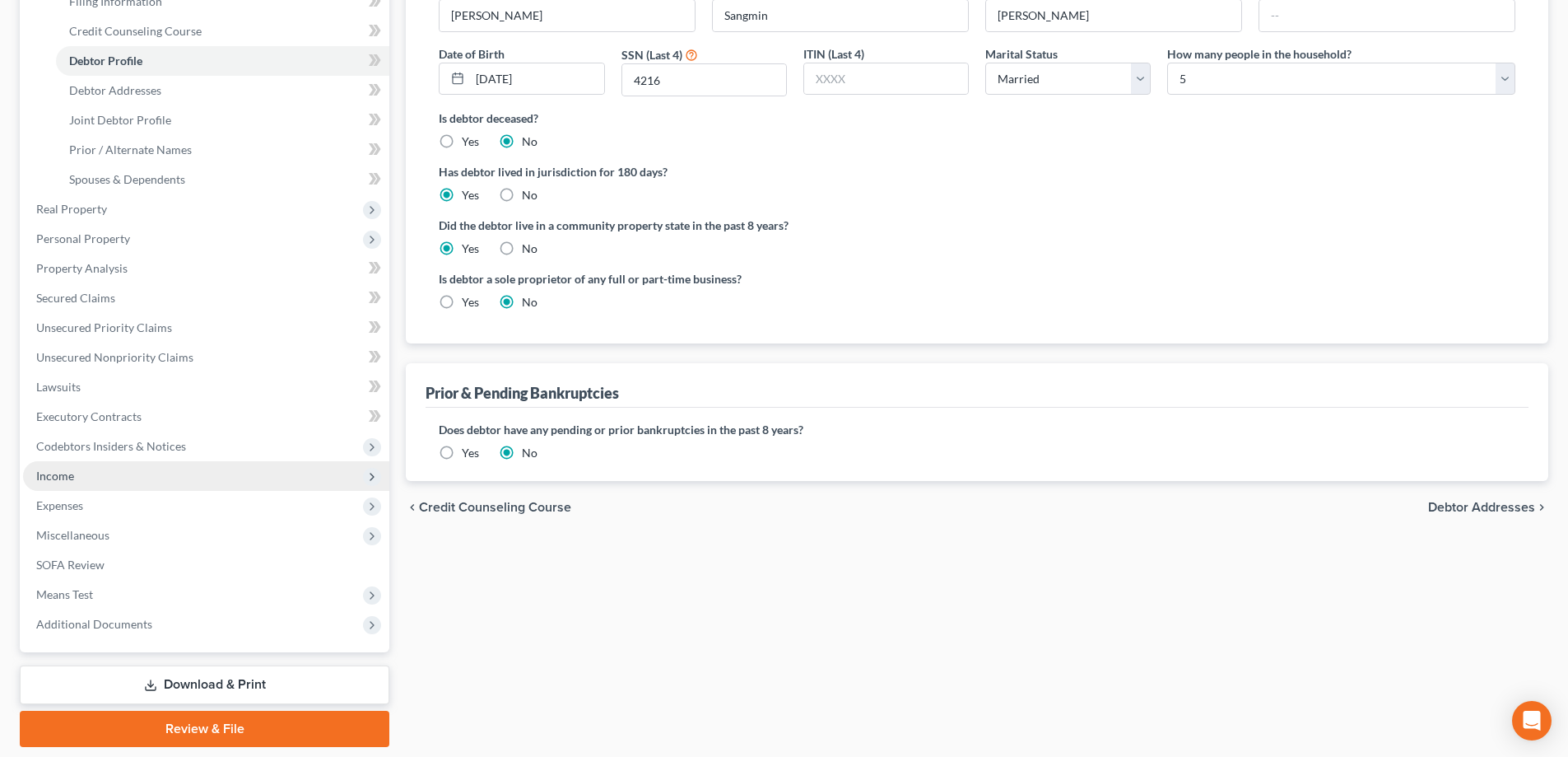
scroll to position [326, 0]
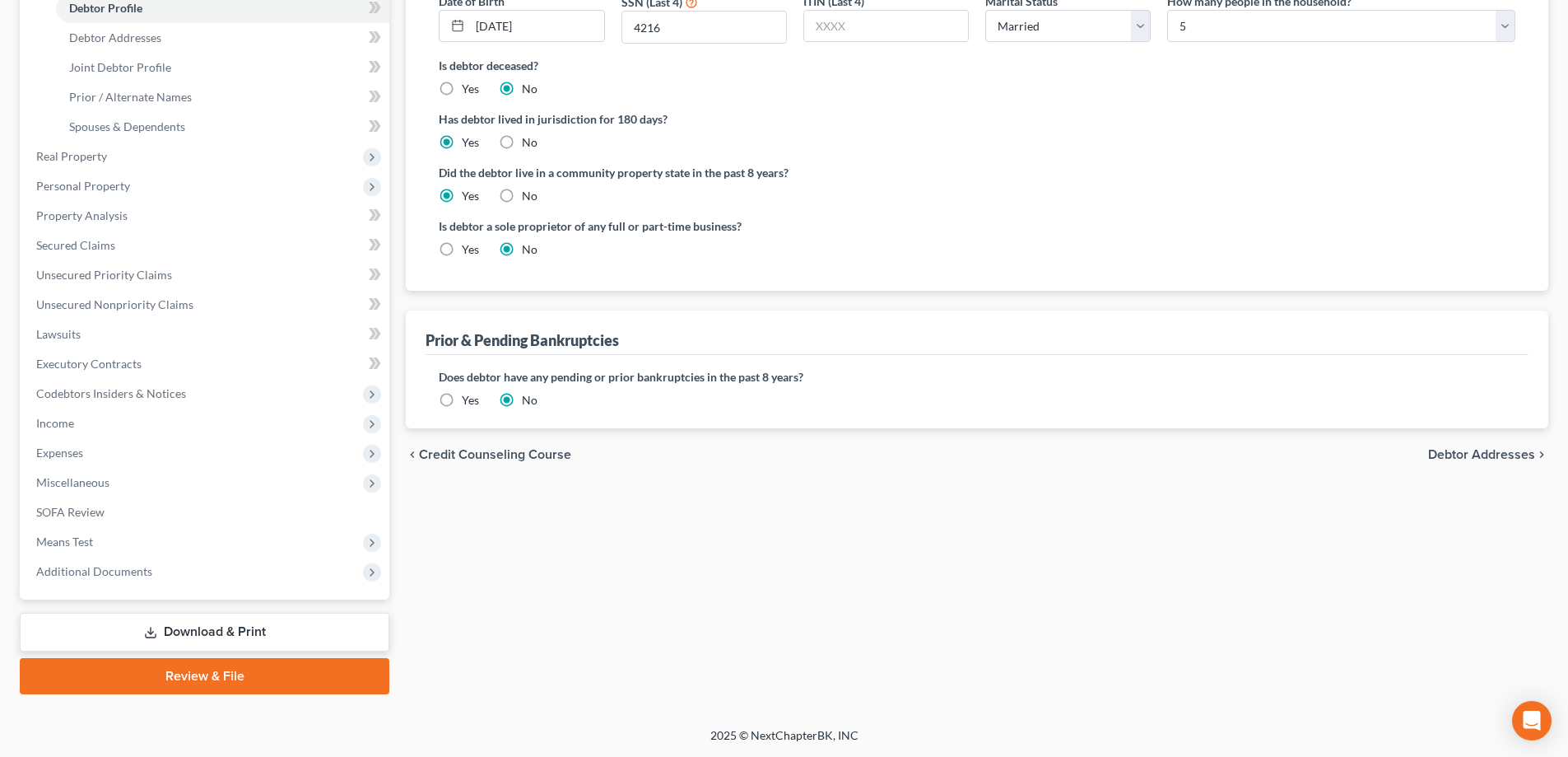
click at [235, 640] on link "Download & Print" at bounding box center [204, 632] width 370 height 39
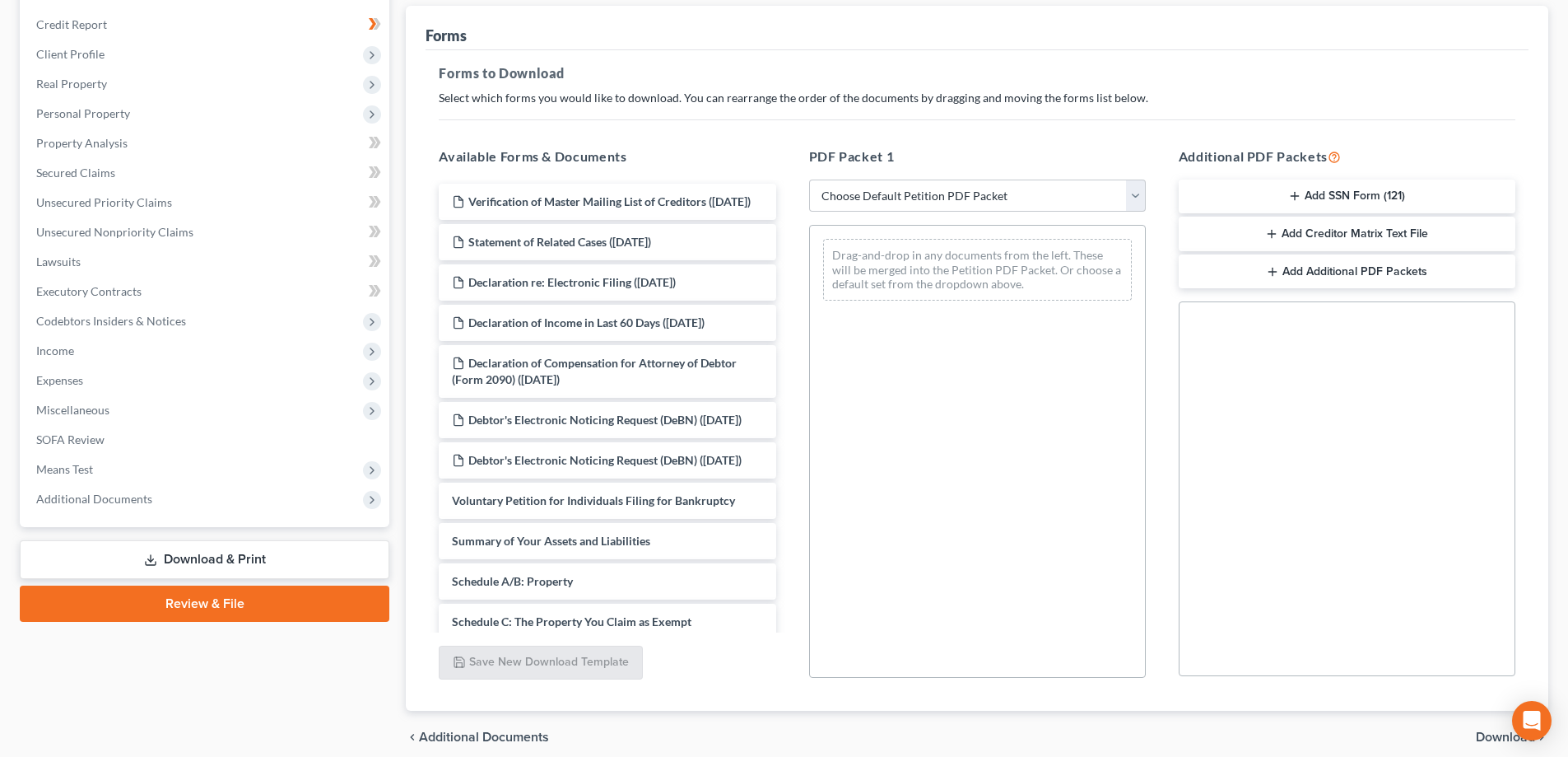
scroll to position [247, 0]
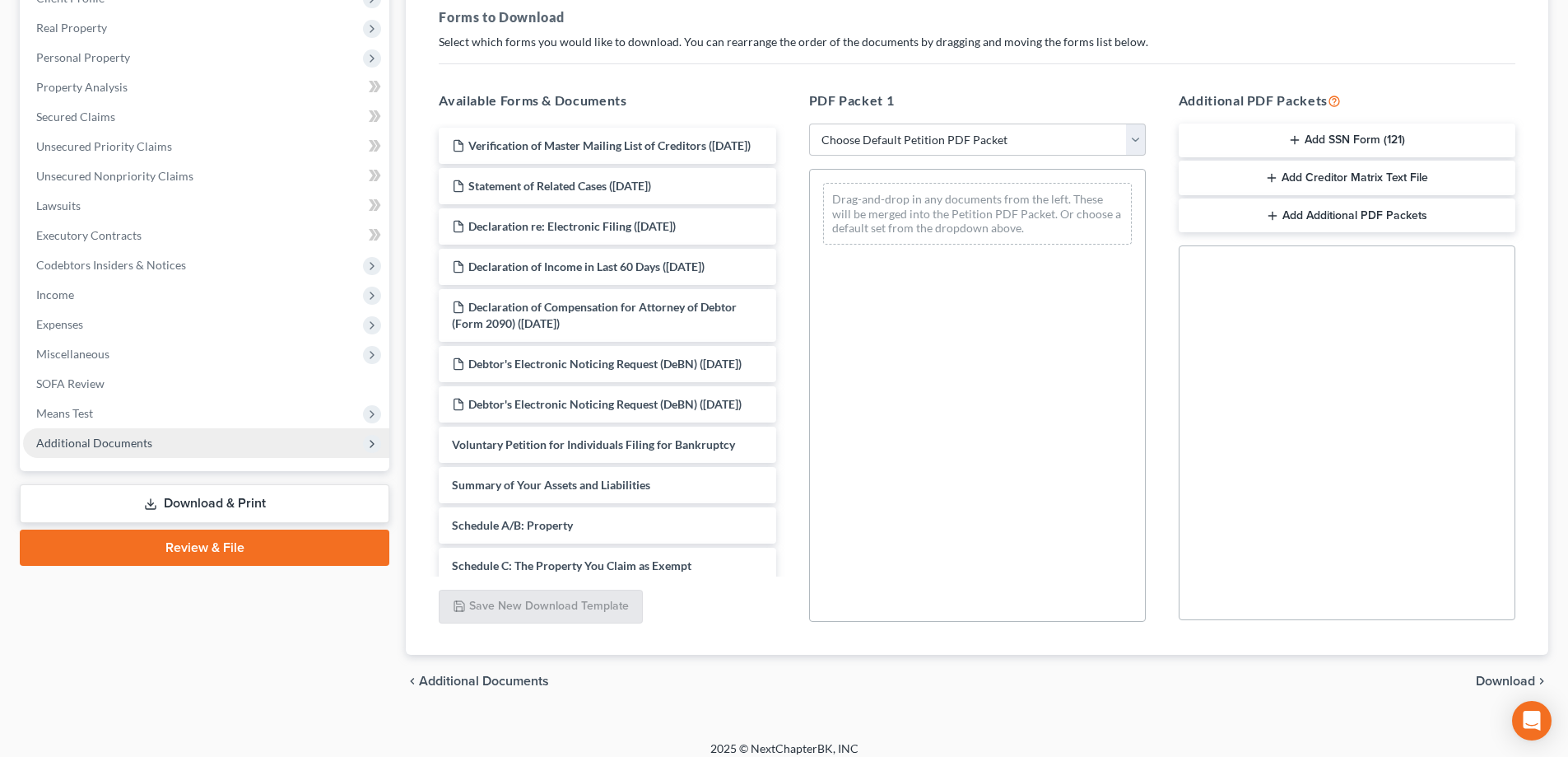
click at [130, 443] on span "Additional Documents" at bounding box center [94, 442] width 116 height 14
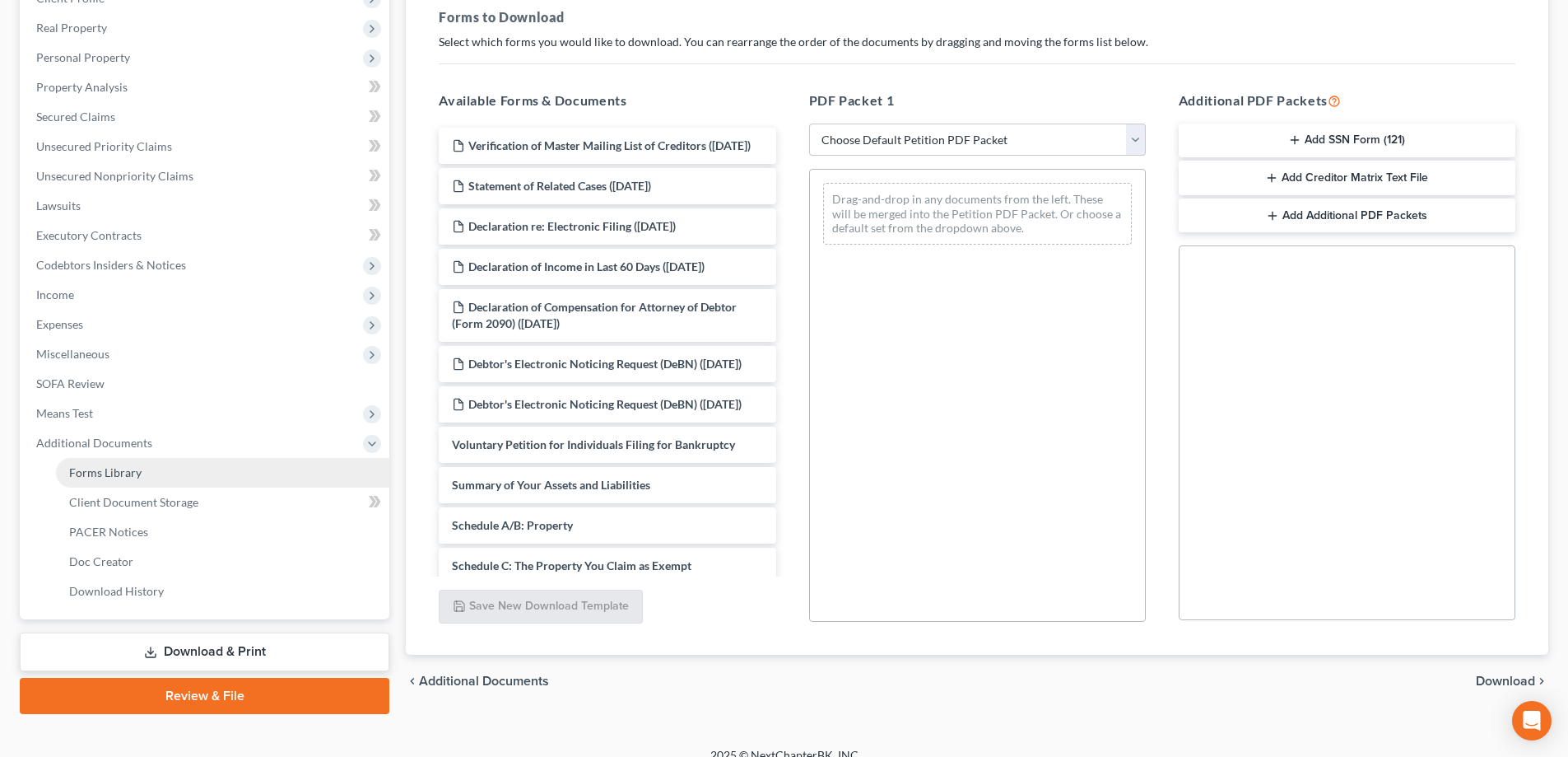
click at [137, 475] on span "Forms Library" at bounding box center [105, 471] width 73 height 14
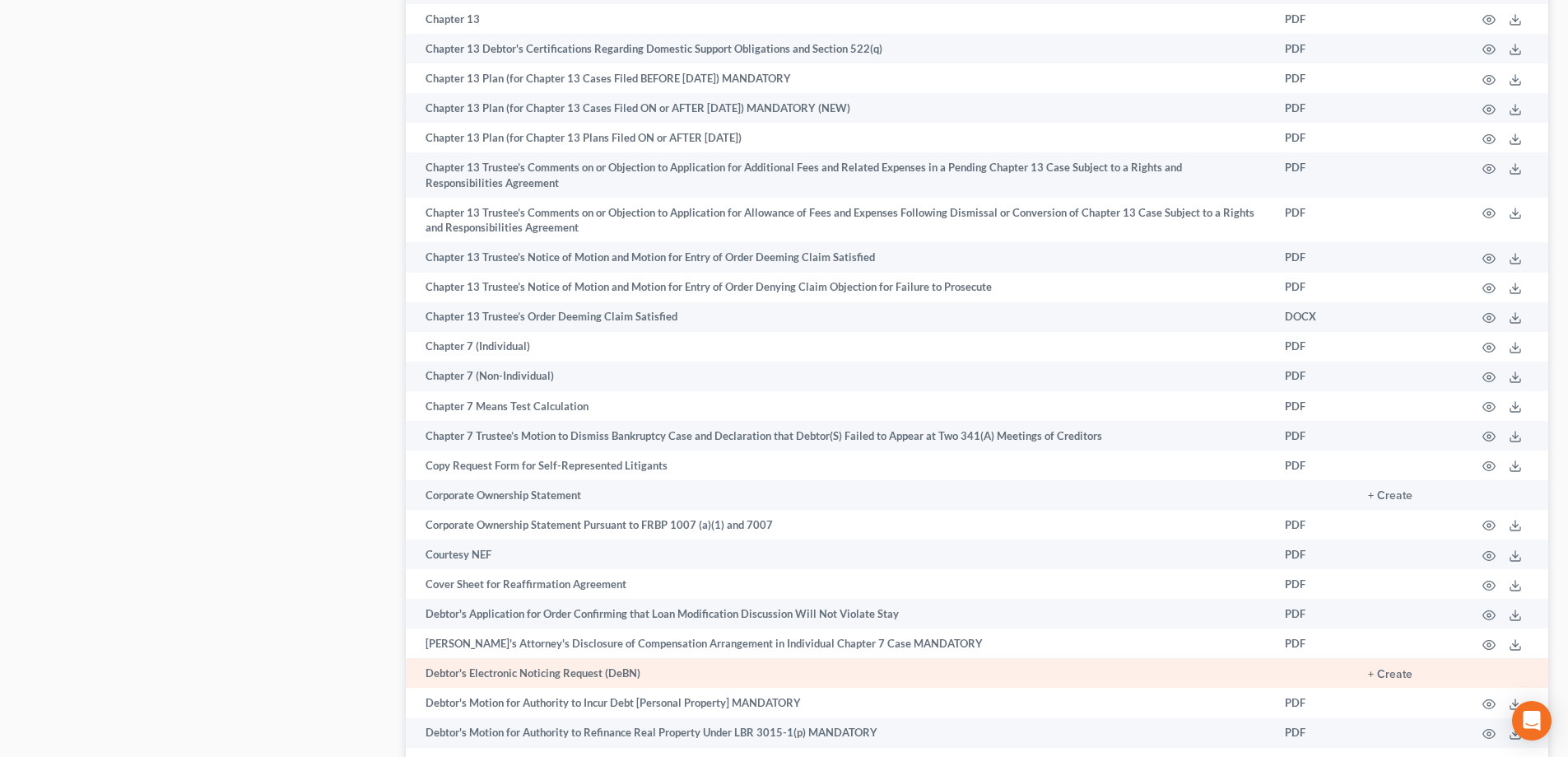
scroll to position [1811, 0]
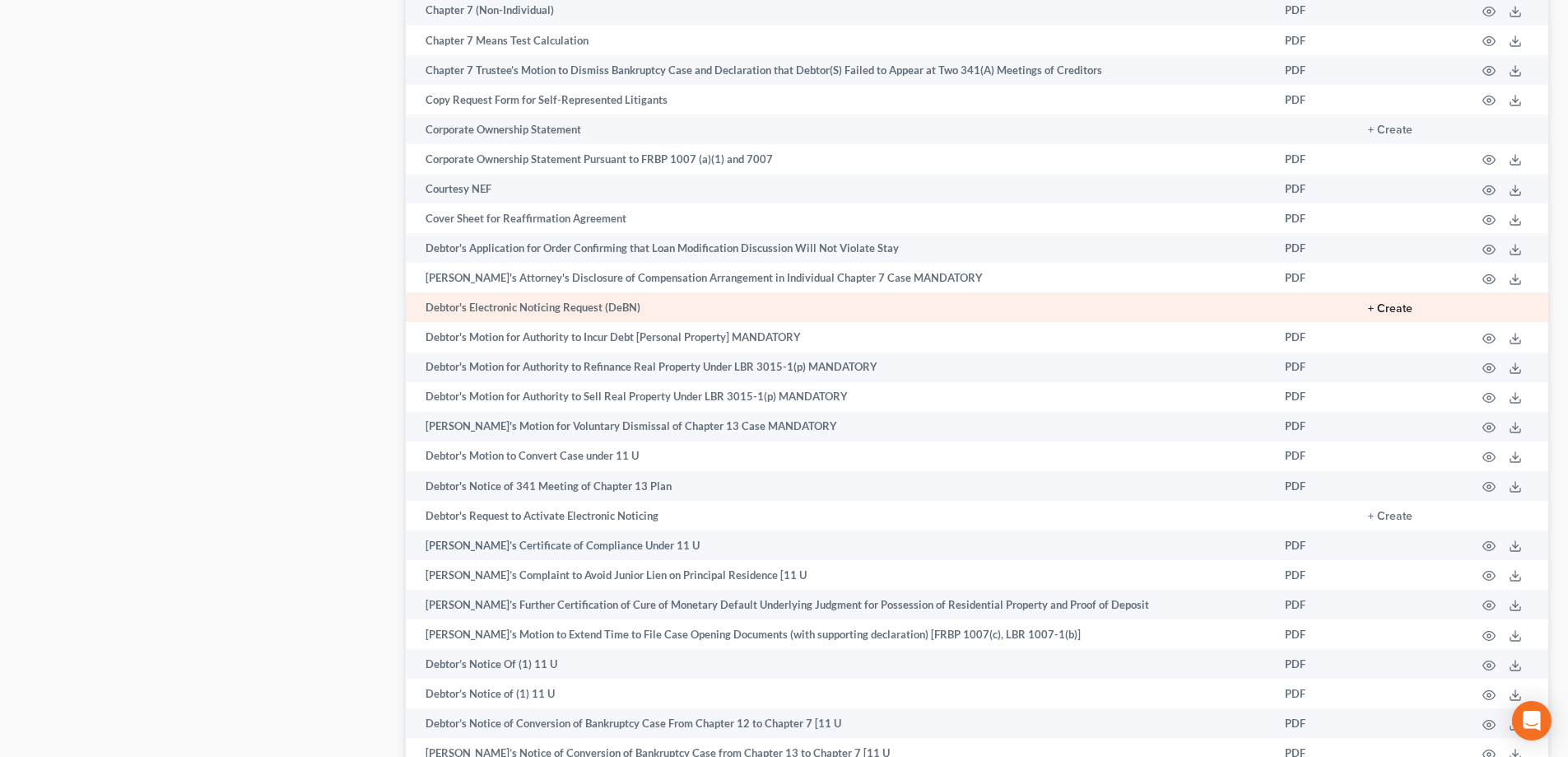
click at [1385, 310] on button "+ Create" at bounding box center [1390, 309] width 44 height 12
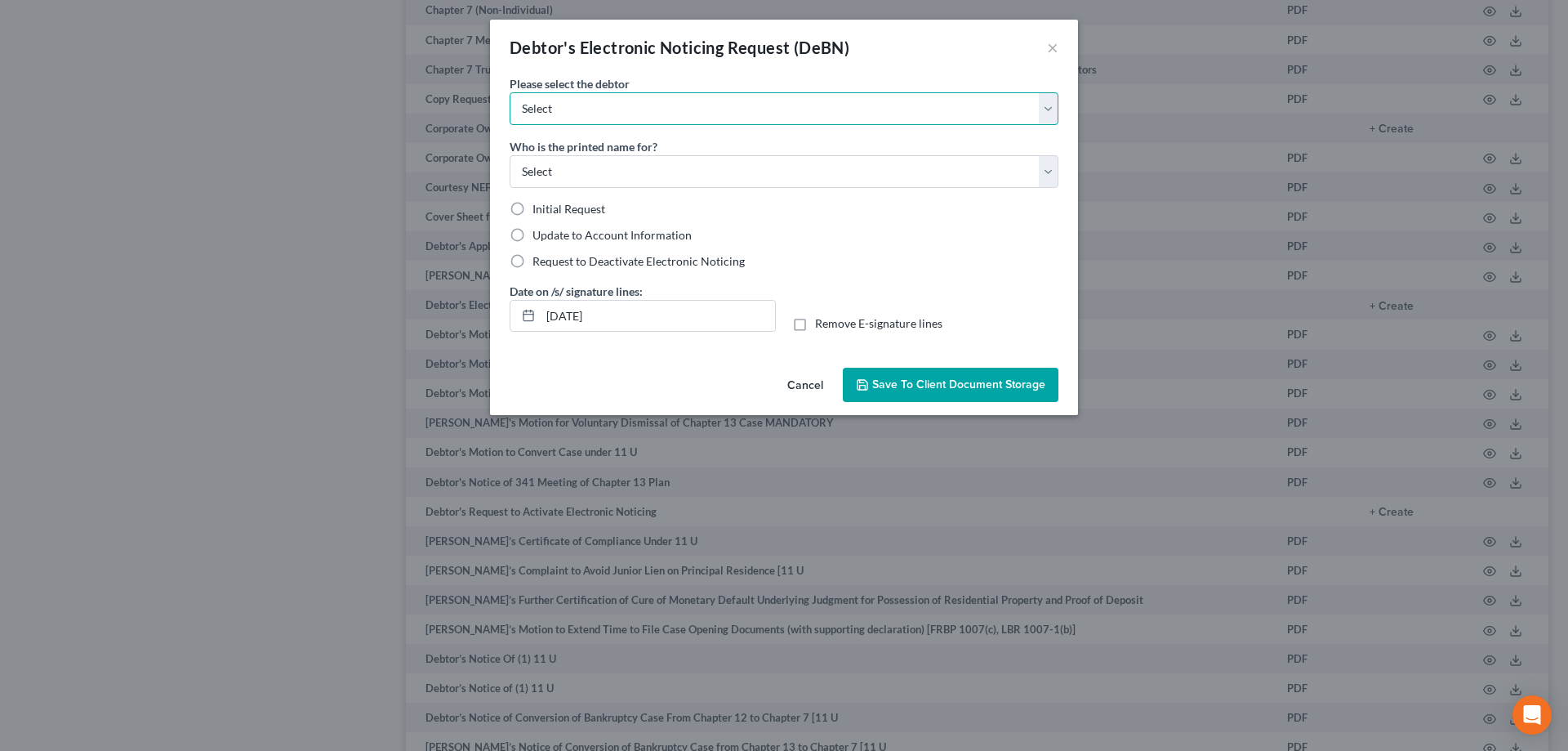
click at [670, 100] on select "Select Jacob Lee Sulki Cho" at bounding box center [784, 109] width 549 height 33
select select "0"
click at [510, 92] on select "Select Jacob Lee Sulki Cho" at bounding box center [784, 109] width 549 height 33
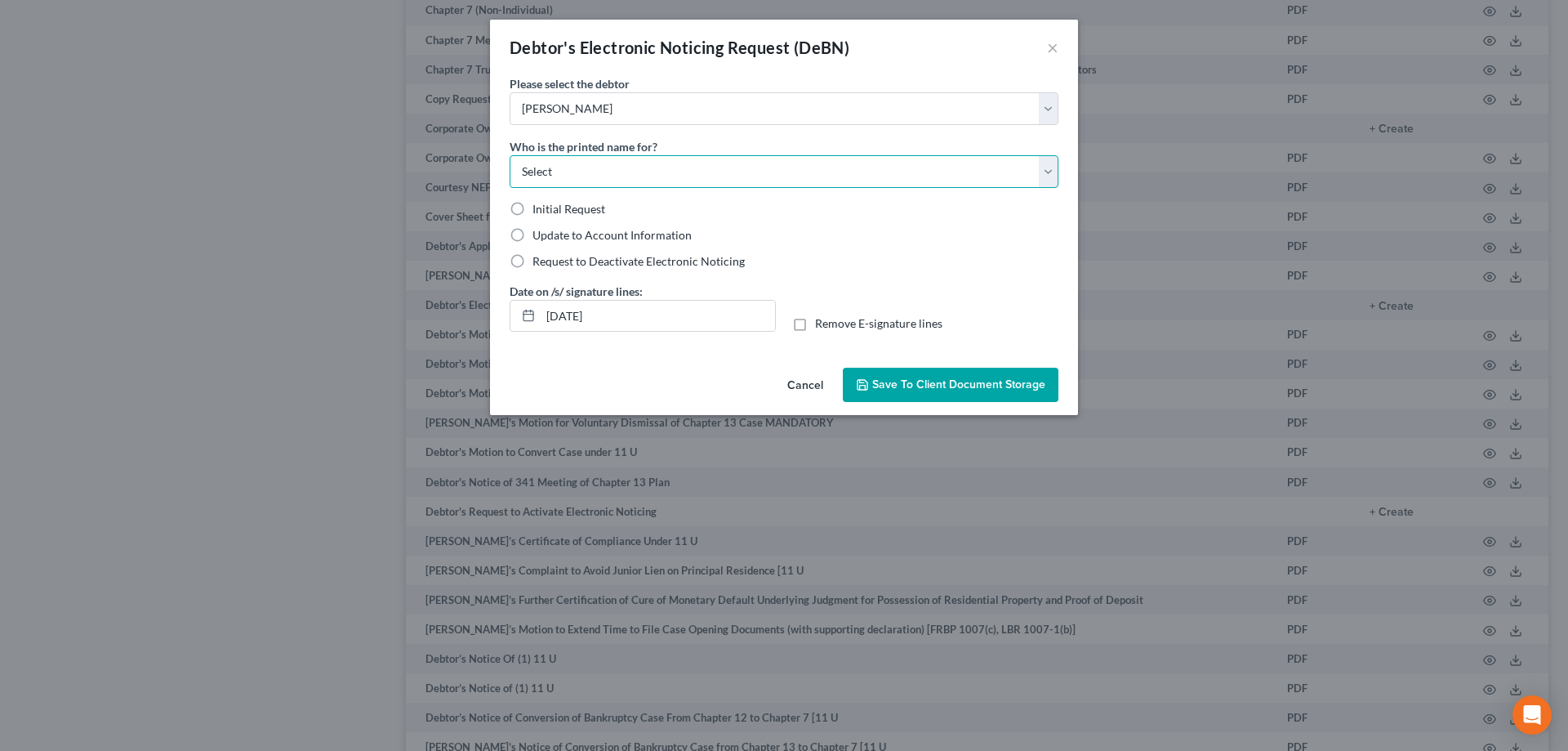
click at [643, 167] on select "Select Debtor Attorney" at bounding box center [784, 172] width 549 height 33
select select "0"
click at [510, 156] on select "Select Debtor Attorney" at bounding box center [784, 172] width 549 height 33
click at [588, 208] on span "Initial Request" at bounding box center [568, 209] width 72 height 14
click at [550, 208] on input "Initial Request" at bounding box center [544, 207] width 11 height 11
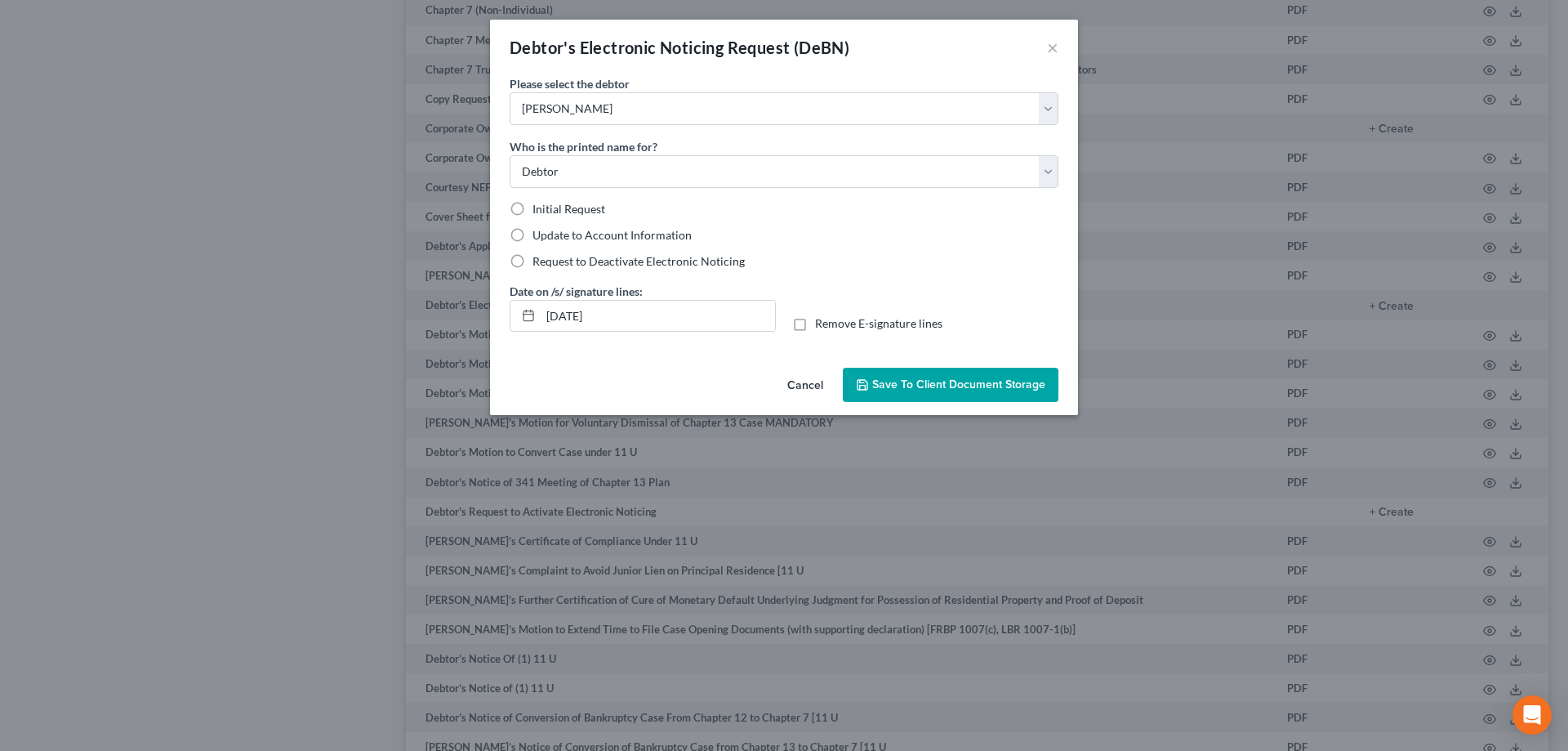
radio input "true"
drag, startPoint x: 639, startPoint y: 314, endPoint x: 436, endPoint y: 314, distance: 203.0
click at [436, 314] on div "Debtor's Electronic Noticing Request (DeBN) × Please select the debtor Select J…" at bounding box center [784, 375] width 1568 height 751
click at [815, 326] on label "Remove E-signature lines" at bounding box center [878, 324] width 127 height 16
click at [822, 326] on input "Remove E-signature lines" at bounding box center [827, 321] width 11 height 11
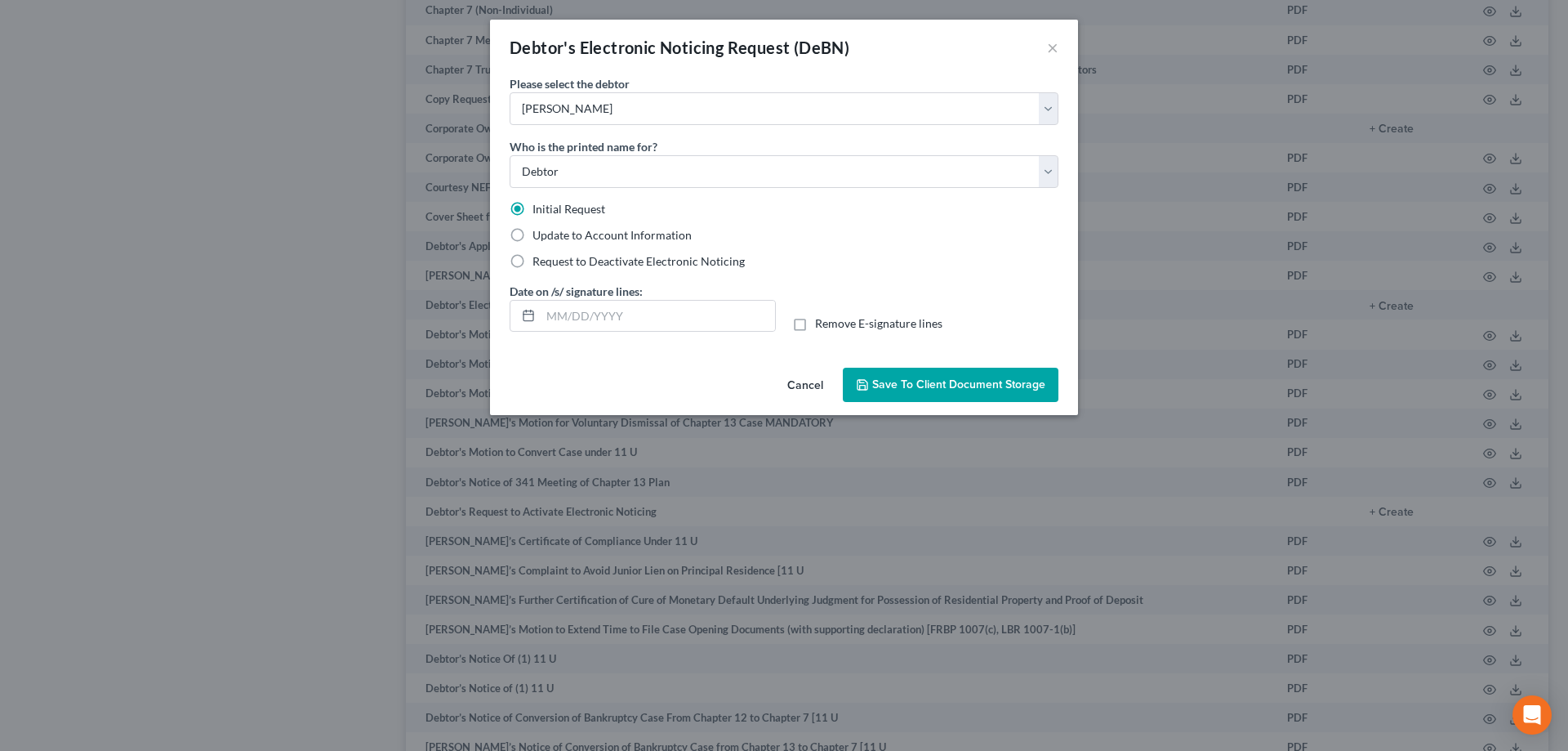
checkbox input "true"
click at [899, 388] on span "Save to Client Document Storage" at bounding box center [959, 384] width 173 height 14
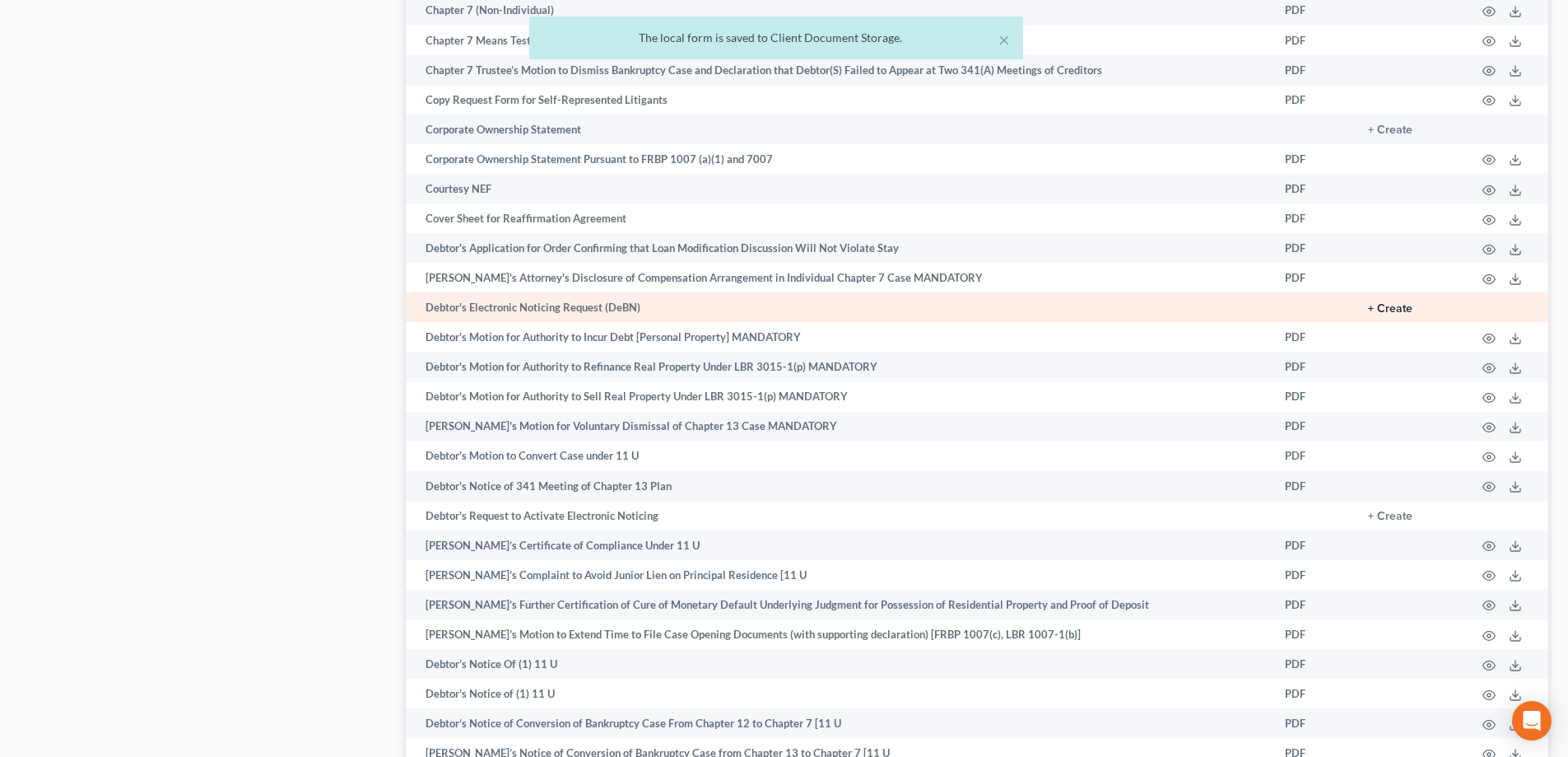
click at [1398, 308] on button "+ Create" at bounding box center [1390, 309] width 44 height 12
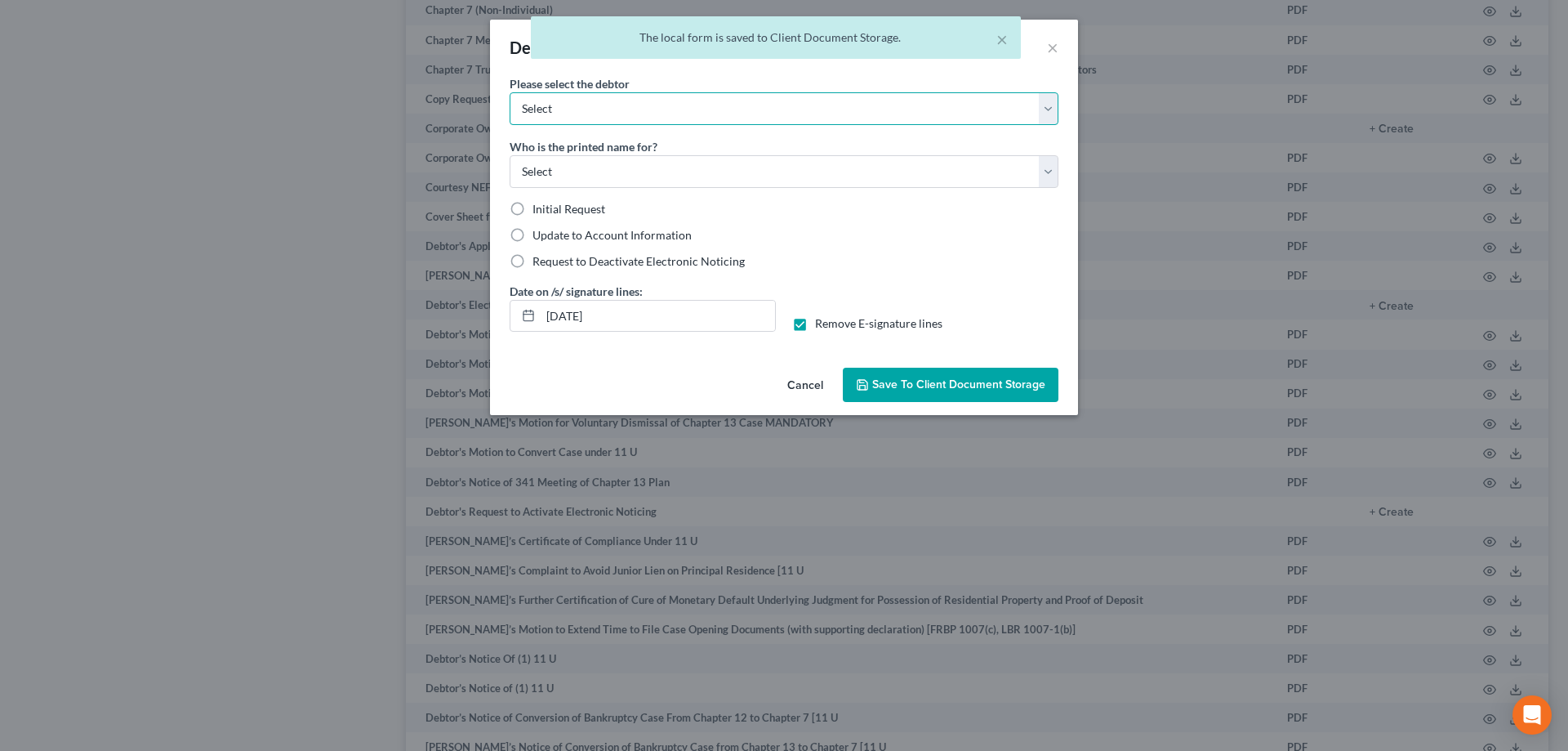
click at [675, 100] on select "Select Jacob Lee Sulki Cho" at bounding box center [784, 109] width 549 height 33
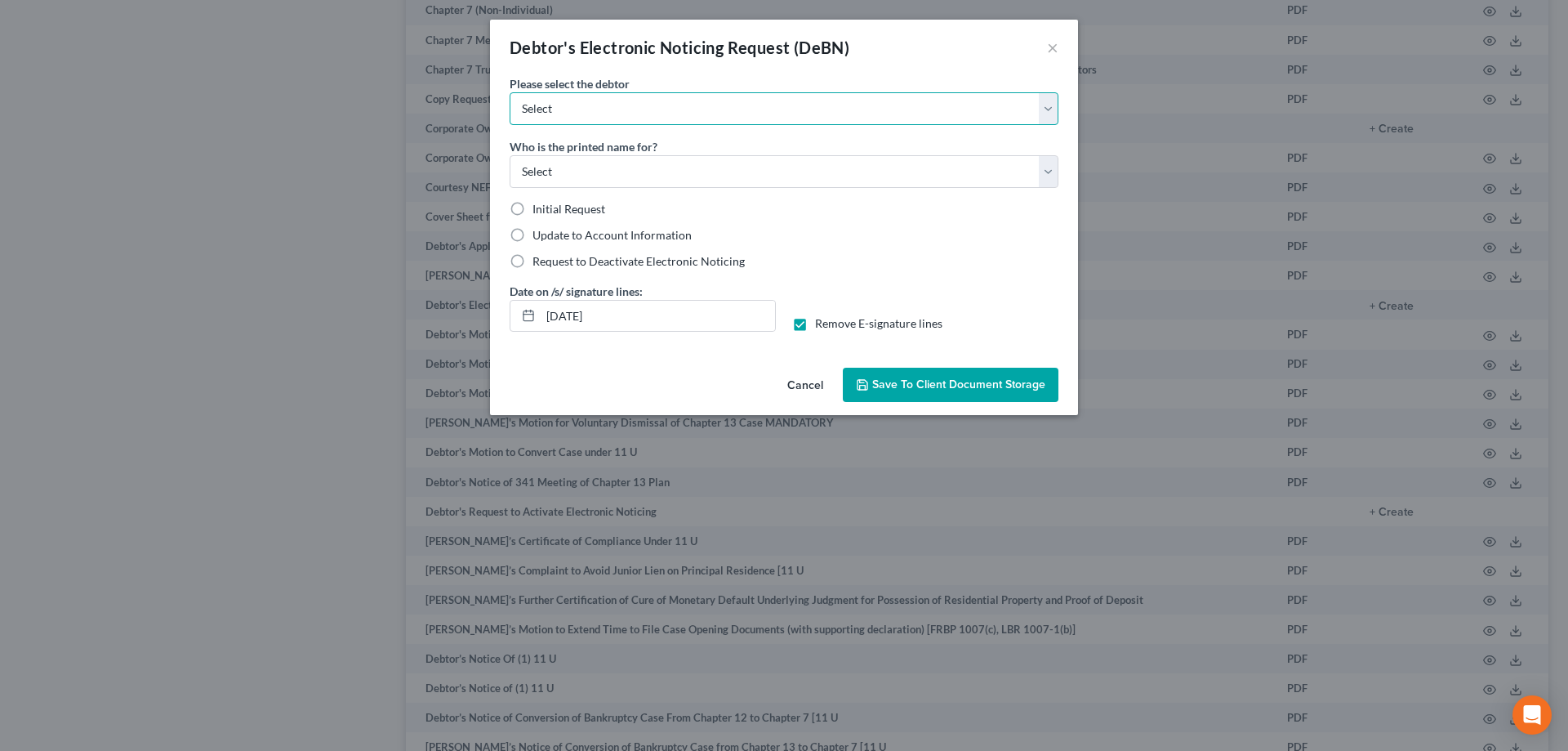
select select "1"
click at [510, 92] on select "Select Jacob Lee Sulki Cho" at bounding box center [784, 109] width 549 height 33
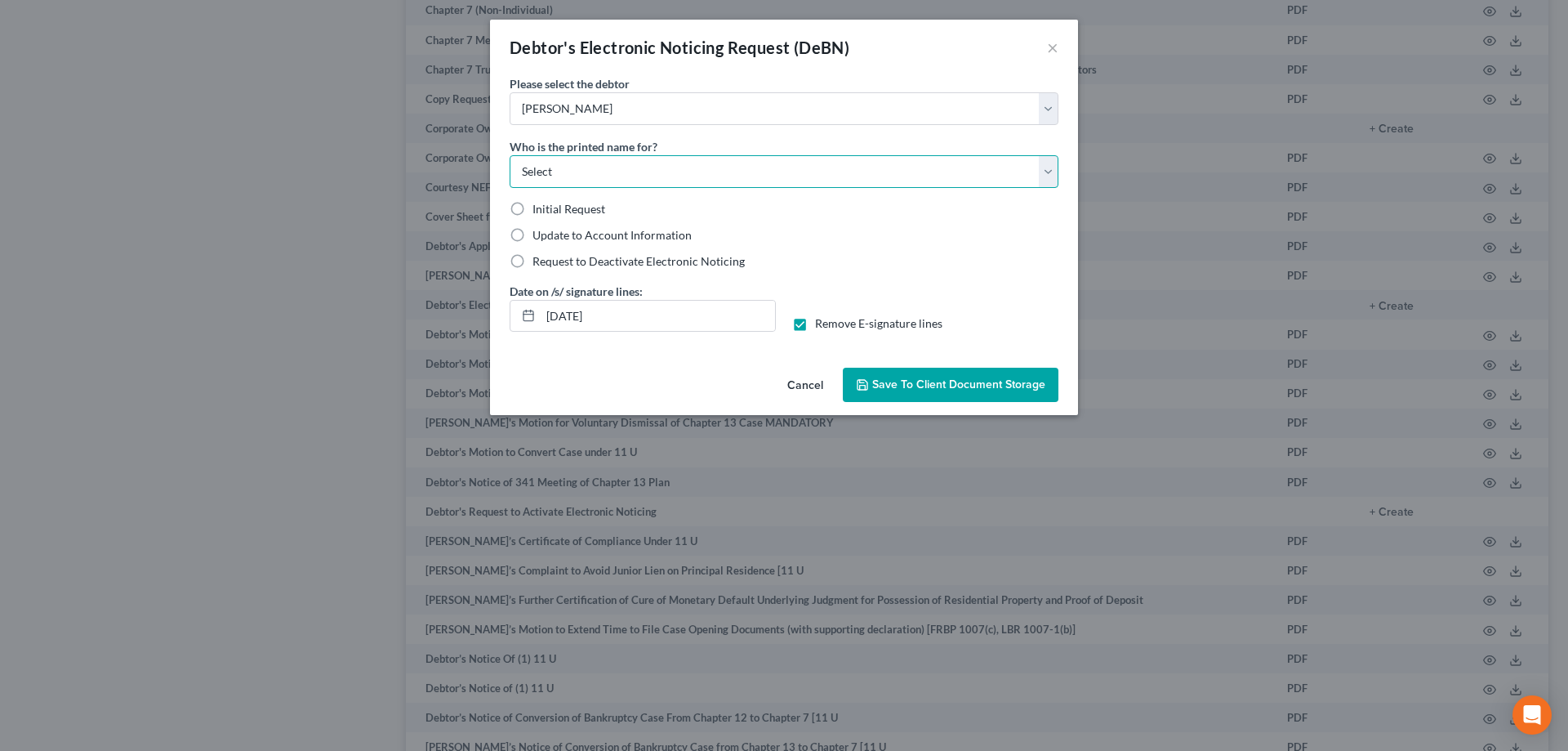
click at [637, 173] on select "Select Debtor Attorney" at bounding box center [784, 172] width 549 height 33
select select "0"
click at [510, 156] on select "Select Debtor Attorney" at bounding box center [784, 172] width 549 height 33
click at [585, 211] on span "Initial Request" at bounding box center [568, 209] width 72 height 14
click at [550, 211] on input "Initial Request" at bounding box center [544, 207] width 11 height 11
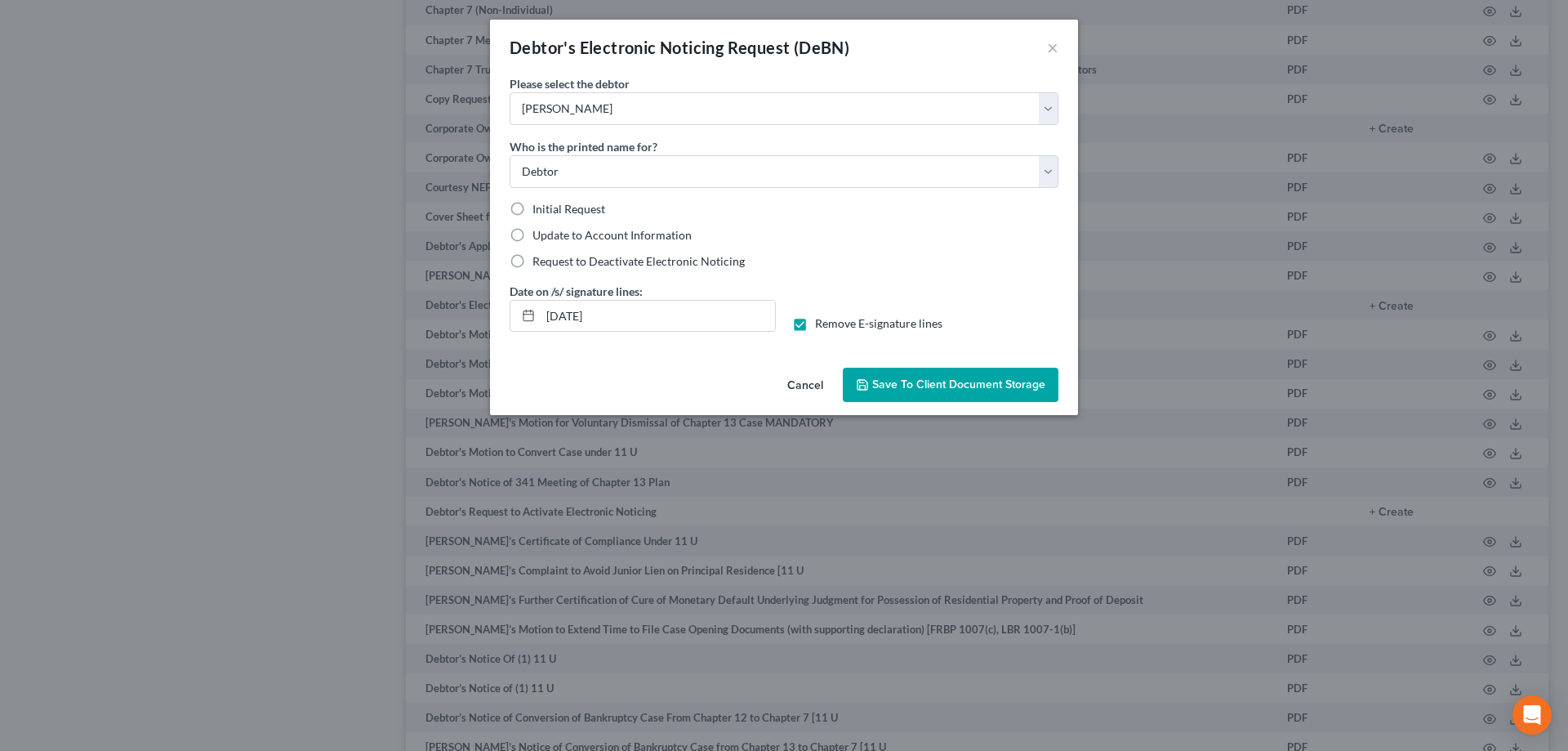
radio input "true"
drag, startPoint x: 629, startPoint y: 318, endPoint x: 507, endPoint y: 315, distance: 122.0
click at [507, 315] on div "Date on /s/ signature lines: 08/15/2025" at bounding box center [642, 307] width 283 height 49
click at [815, 323] on label "Remove E-signature lines" at bounding box center [878, 324] width 127 height 16
click at [822, 323] on input "Remove E-signature lines" at bounding box center [827, 321] width 11 height 11
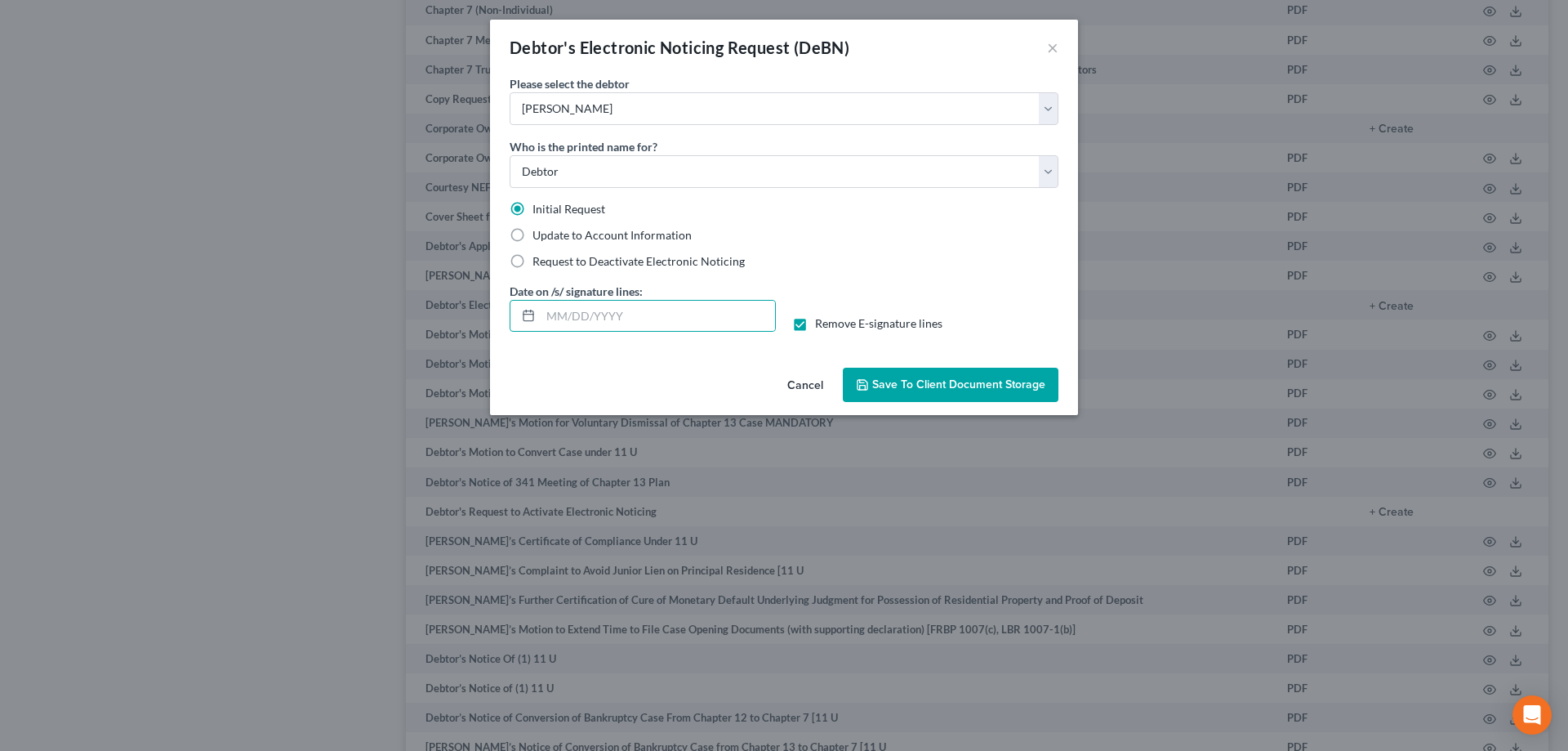
checkbox input "false"
click at [926, 388] on span "Save to Client Document Storage" at bounding box center [959, 384] width 173 height 14
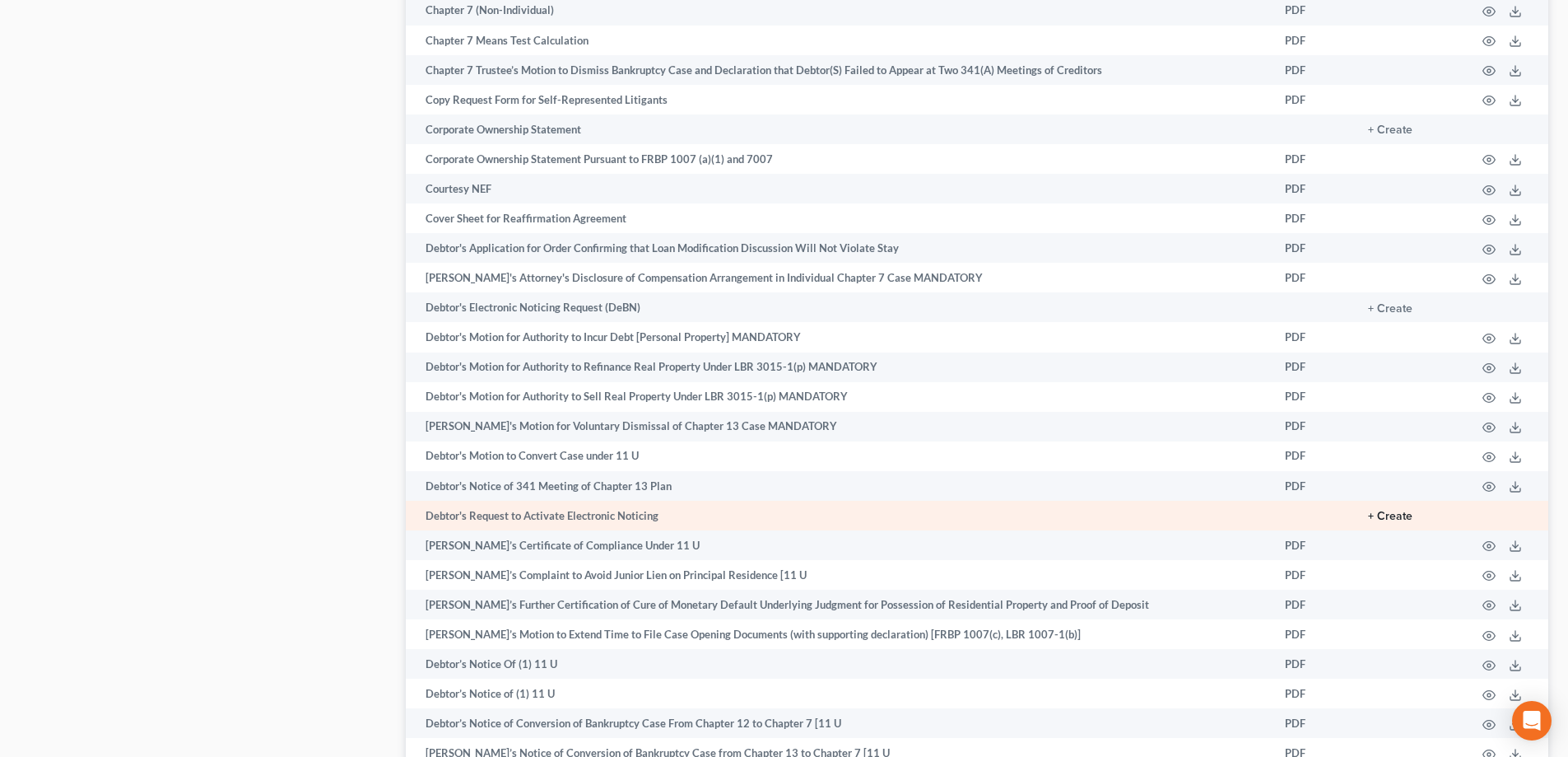
click at [1395, 516] on button "+ Create" at bounding box center [1390, 516] width 44 height 12
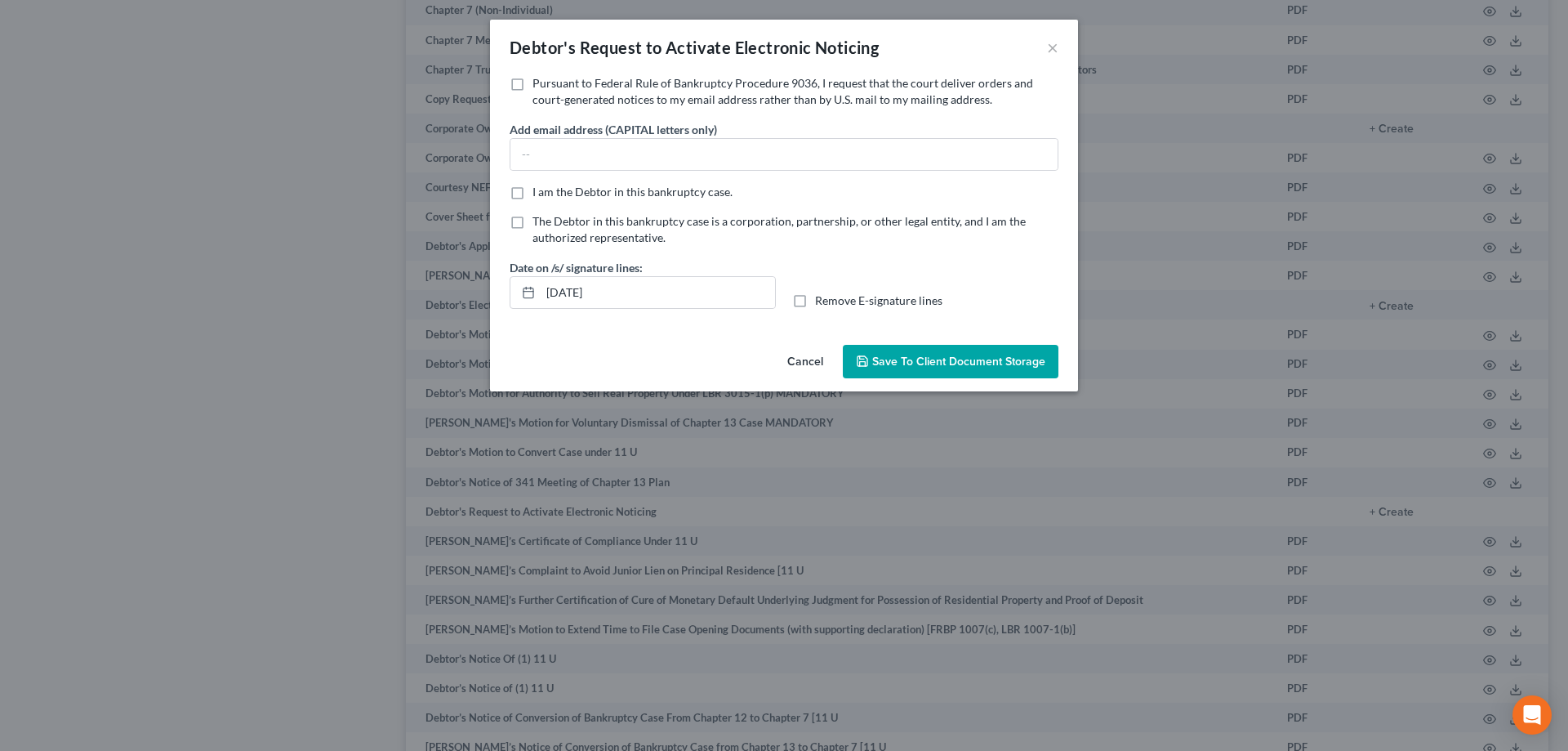
click at [532, 88] on label "Pursuant to Federal Rule of Bankruptcy Procedure 9036, I request that the court…" at bounding box center [795, 91] width 526 height 33
click at [539, 86] on input "Pursuant to Federal Rule of Bankruptcy Procedure 9036, I request that the court…" at bounding box center [544, 80] width 11 height 11
checkbox input "true"
click at [560, 156] on input "text" at bounding box center [784, 155] width 547 height 31
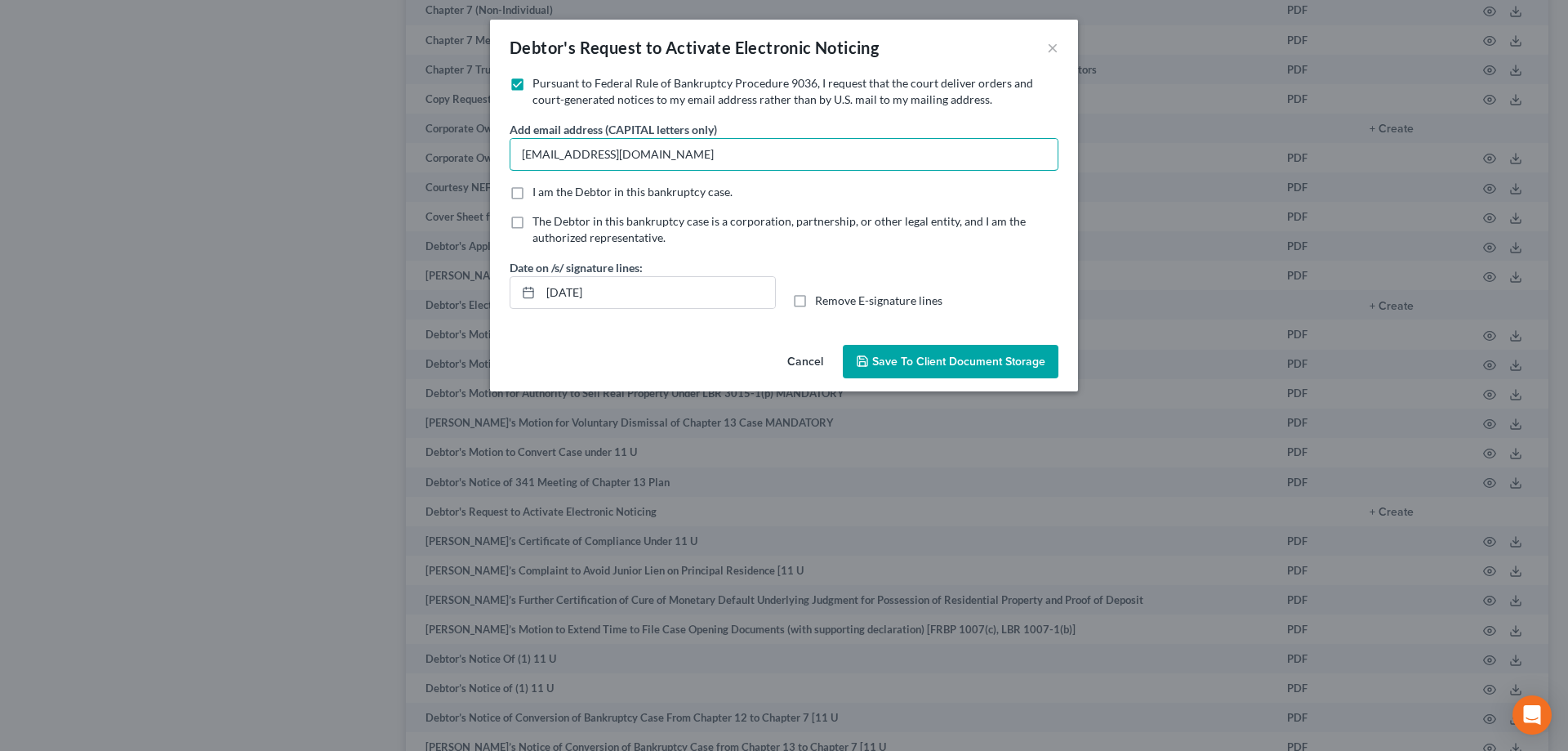
type input "CHOSULKI@GMAIL.COM"
click at [532, 193] on label "I am the Debtor in this bankruptcy case." at bounding box center [632, 192] width 200 height 16
click at [539, 193] on input "I am the Debtor in this bankruptcy case." at bounding box center [544, 189] width 11 height 11
checkbox input "true"
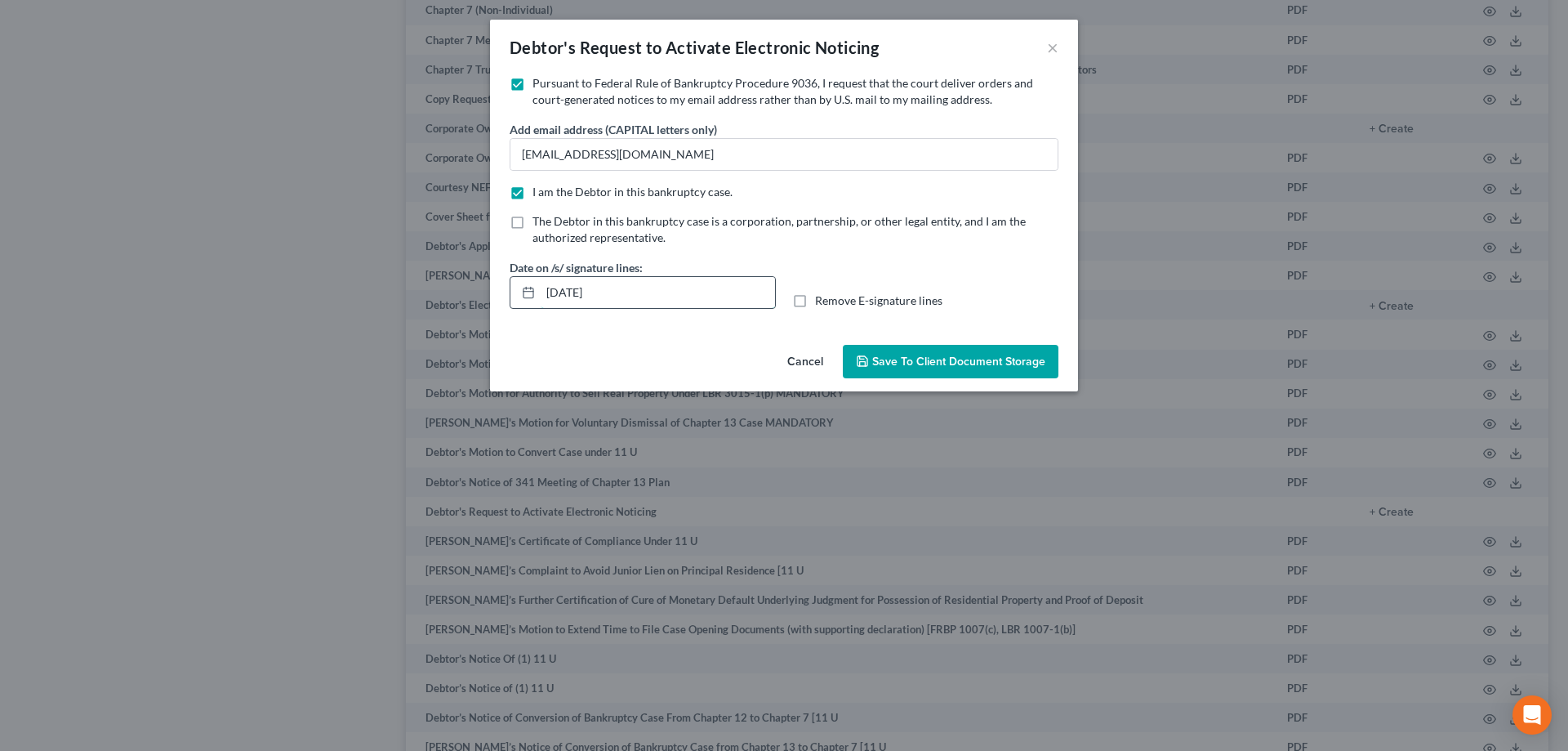
drag, startPoint x: 663, startPoint y: 297, endPoint x: 537, endPoint y: 281, distance: 127.0
click at [537, 281] on div "08/15/2025" at bounding box center [642, 293] width 266 height 33
click at [815, 298] on label "Remove E-signature lines" at bounding box center [878, 301] width 127 height 16
click at [822, 298] on input "Remove E-signature lines" at bounding box center [827, 298] width 11 height 11
checkbox input "true"
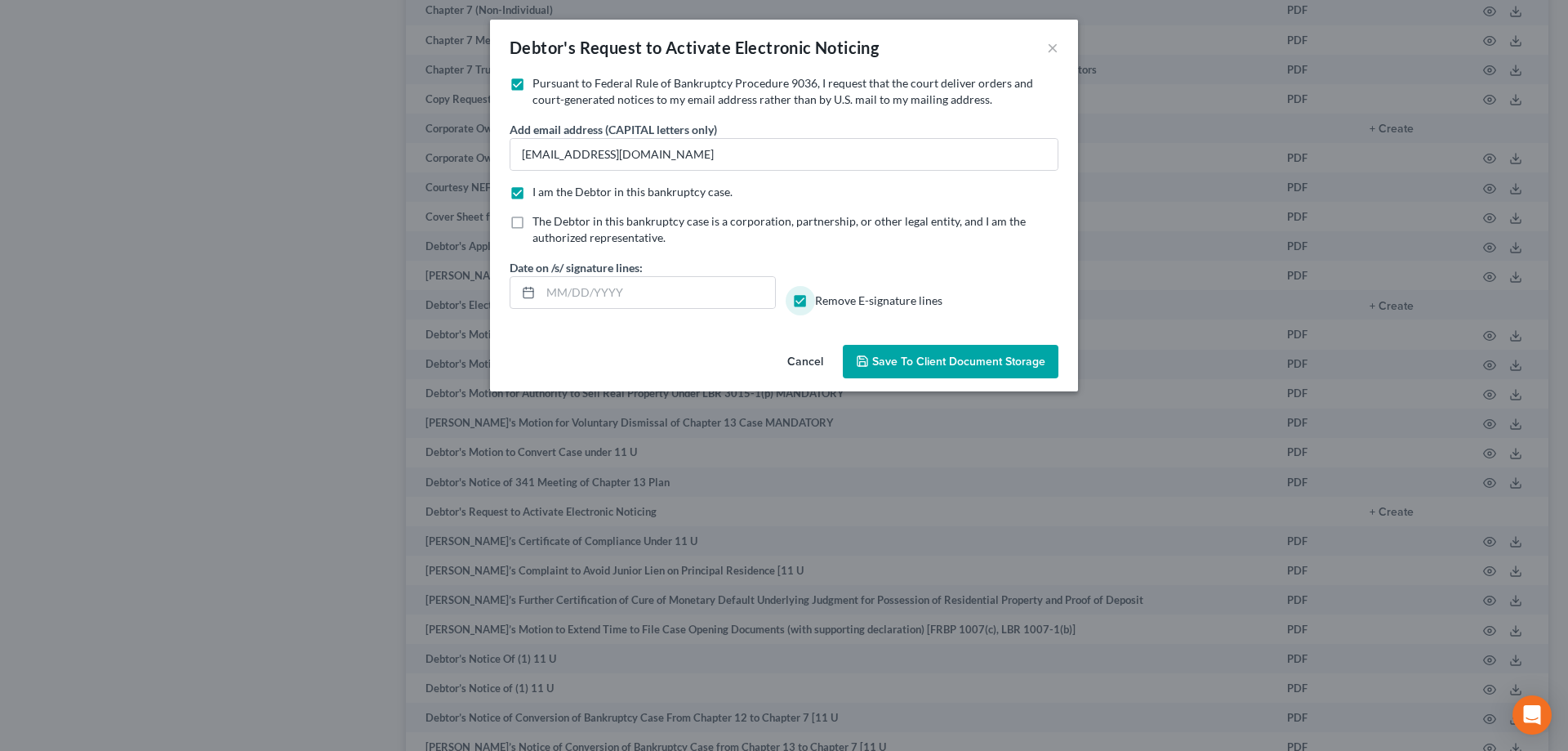
click at [929, 367] on span "Save to Client Document Storage" at bounding box center [959, 361] width 173 height 14
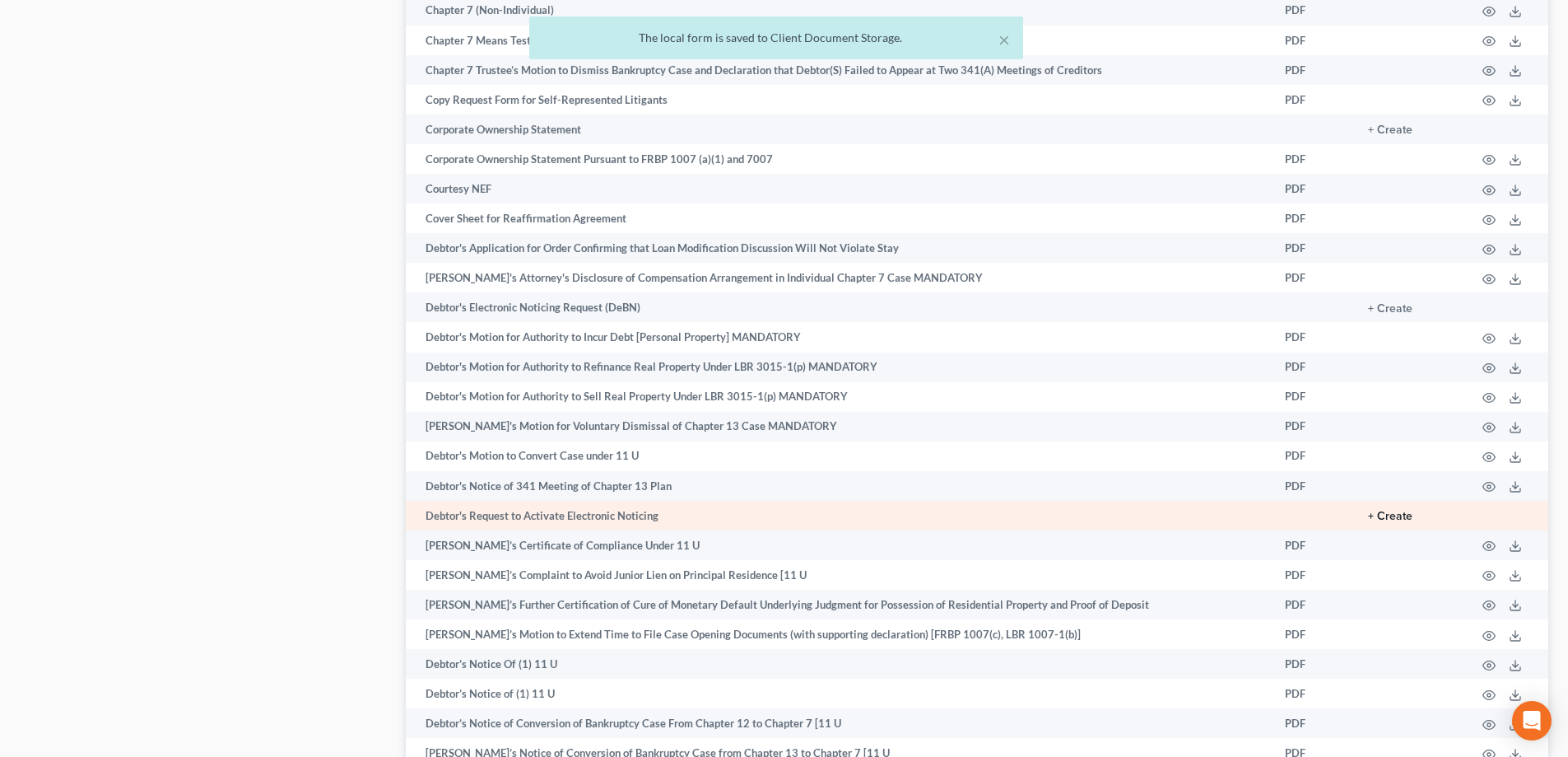
click at [1405, 518] on button "+ Create" at bounding box center [1390, 516] width 44 height 12
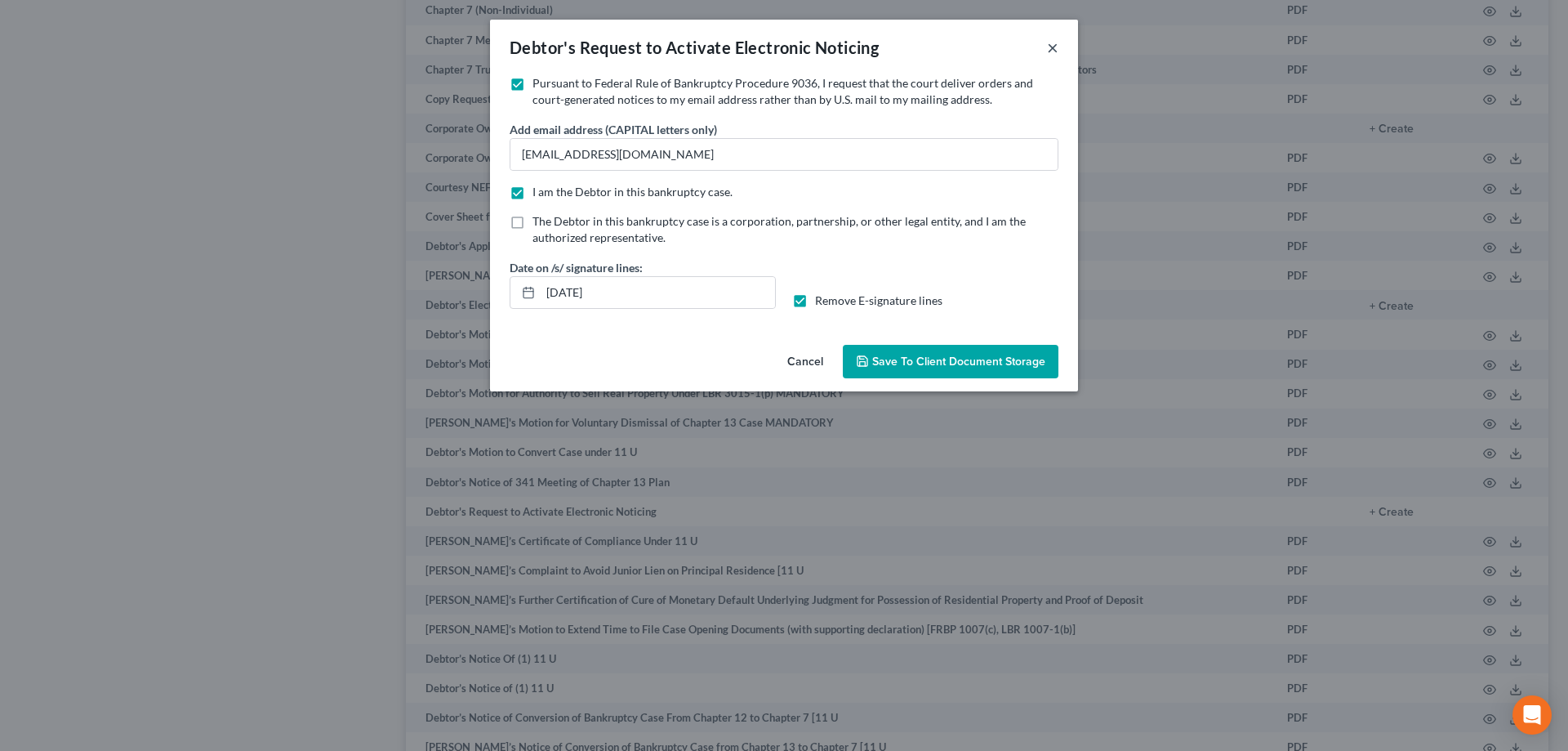
click at [1055, 48] on button "×" at bounding box center [1053, 47] width 12 height 19
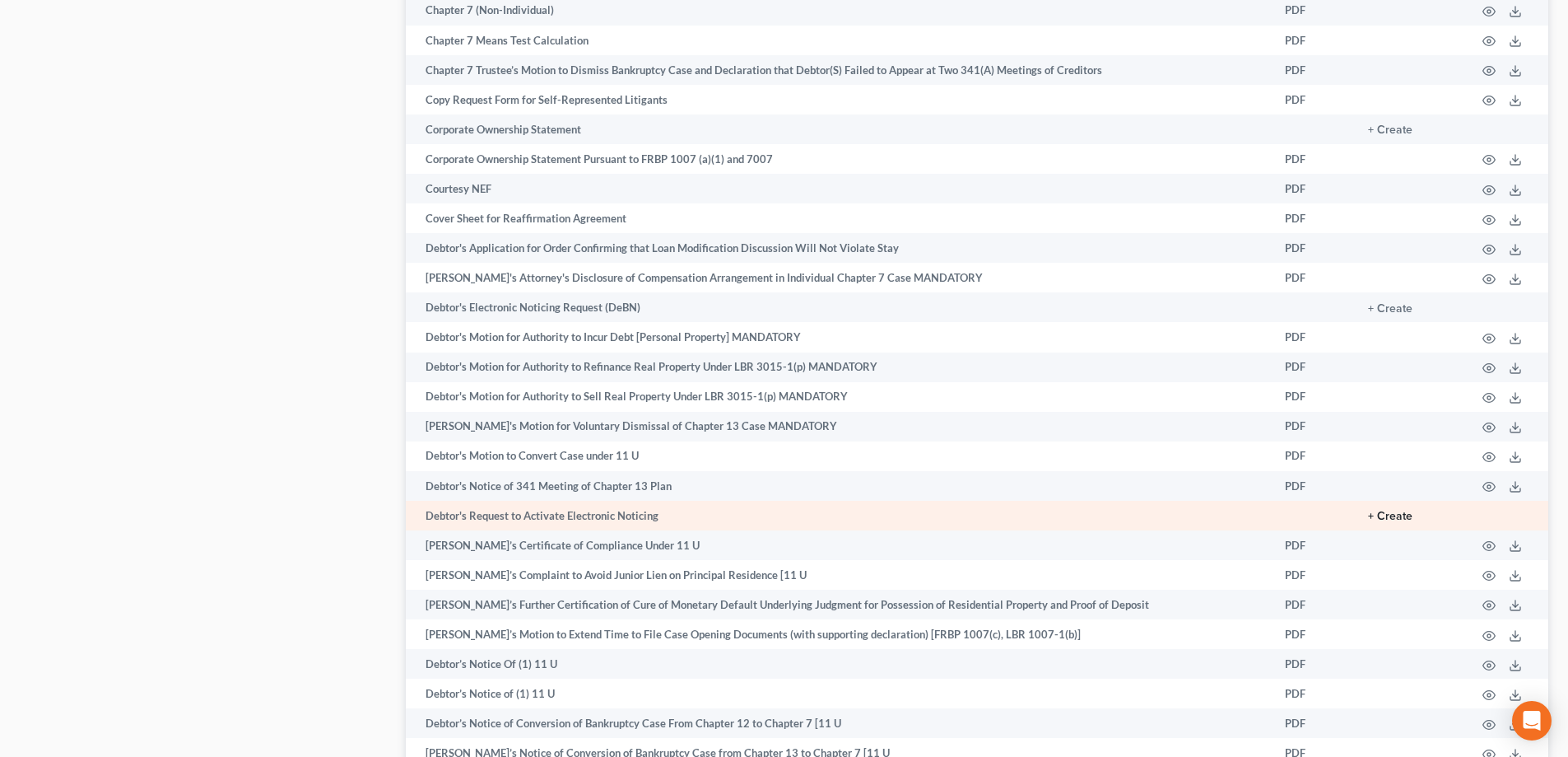
click at [1394, 517] on button "+ Create" at bounding box center [1390, 516] width 44 height 12
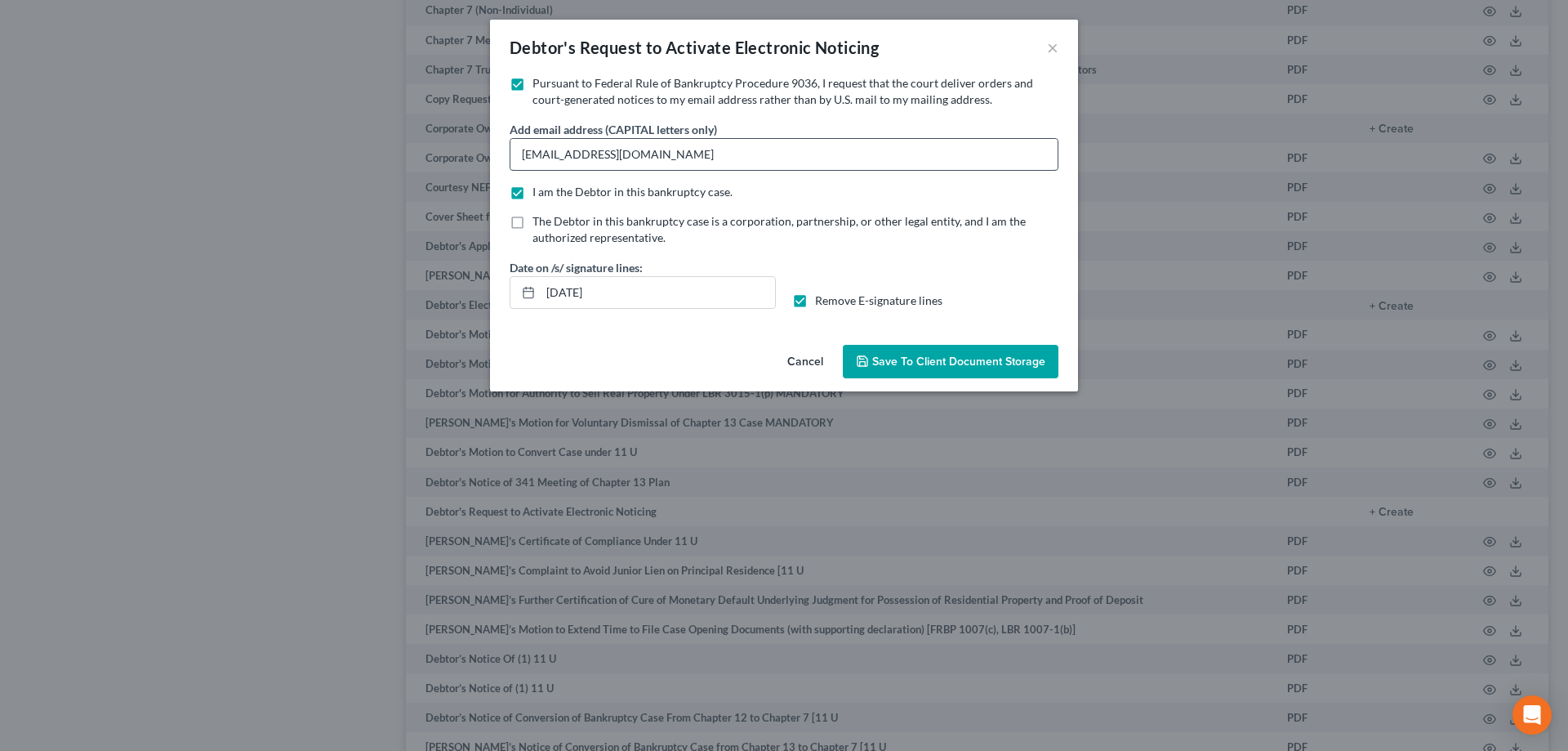
click at [522, 155] on input "CHOSULKI@GMAIL.COM" at bounding box center [784, 155] width 547 height 31
paste input "<jacobsmlee@gmail.com"
type input "JACOBSMLEE@GMAIL.COM"
click at [815, 301] on label "Remove E-signature lines" at bounding box center [878, 301] width 127 height 16
click at [822, 301] on input "Remove E-signature lines" at bounding box center [827, 298] width 11 height 11
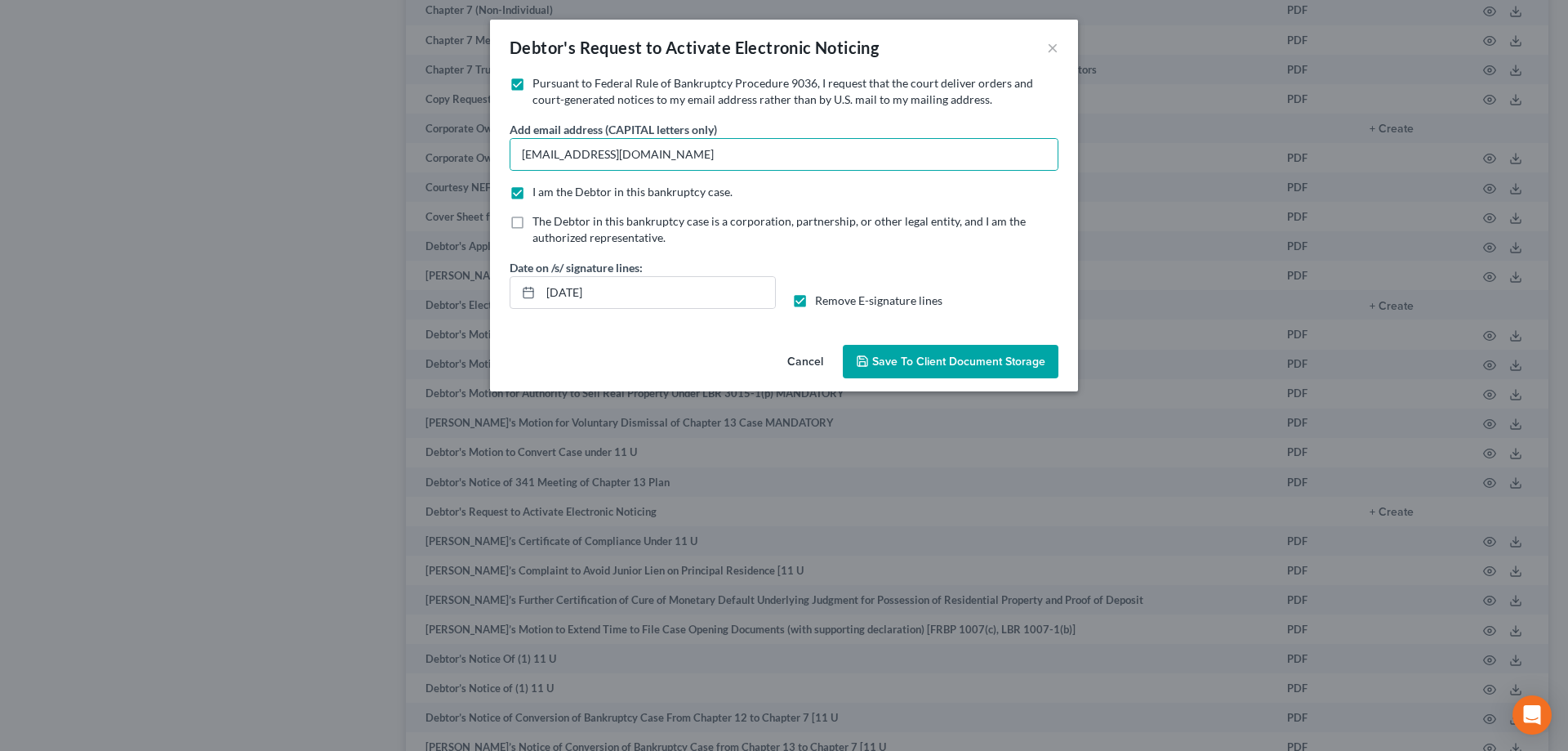
checkbox input "false"
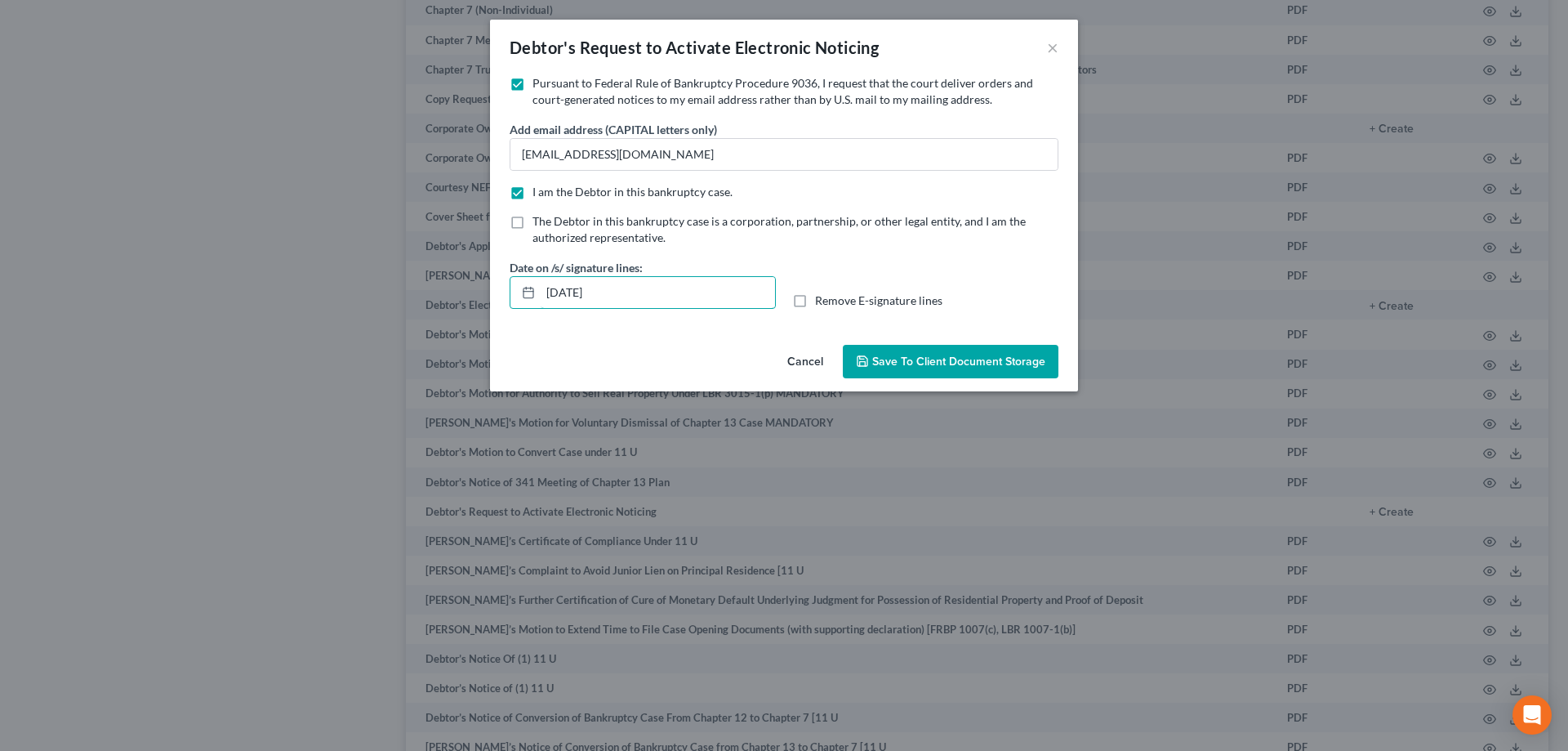
drag, startPoint x: 662, startPoint y: 293, endPoint x: 470, endPoint y: 286, distance: 192.1
click at [470, 286] on div "Debtor's Request to Activate Electronic Noticing × No additional information is…" at bounding box center [784, 375] width 1568 height 751
click at [957, 369] on button "Save to Client Document Storage" at bounding box center [950, 362] width 216 height 35
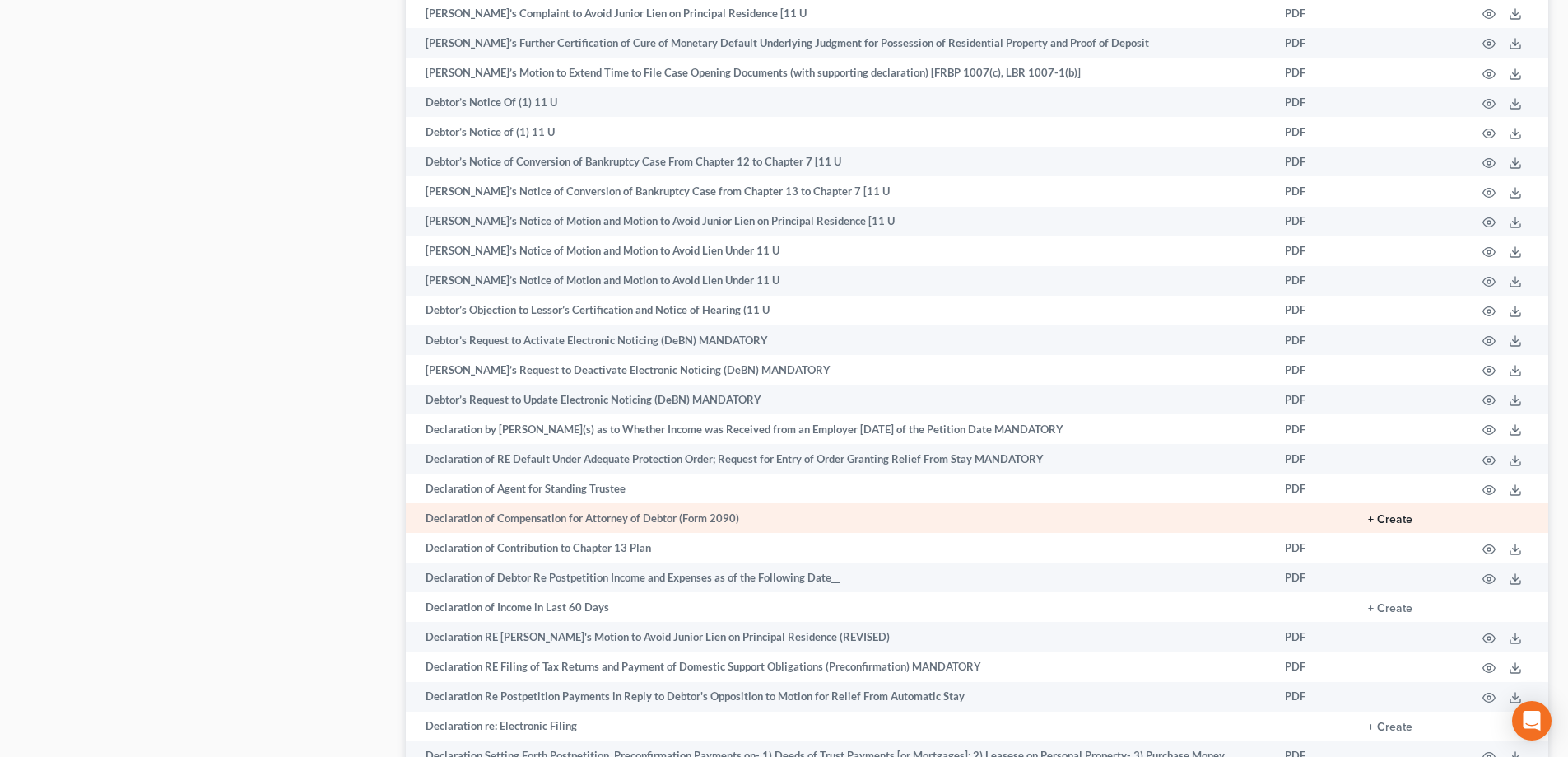
scroll to position [2552, 0]
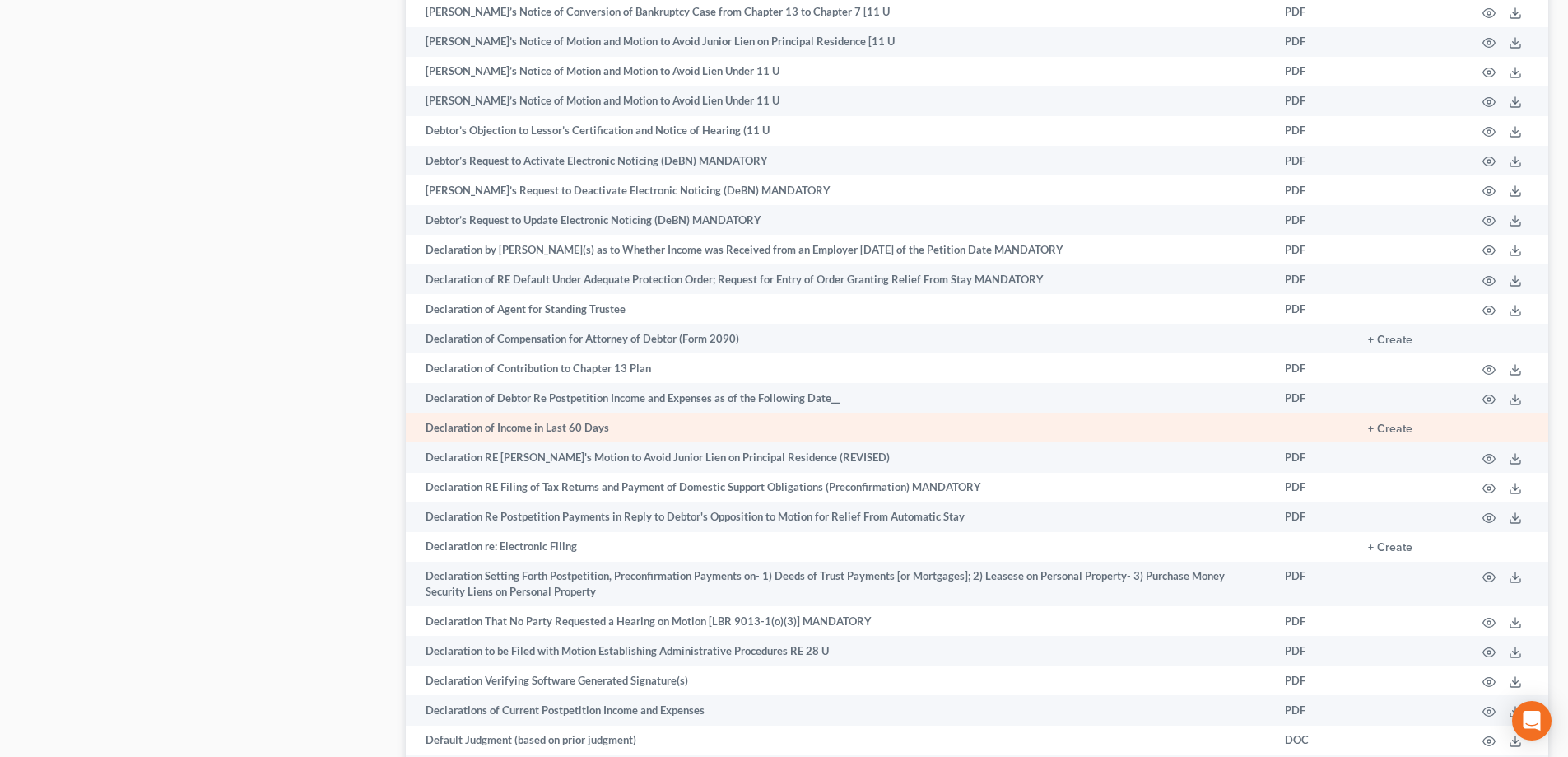
click at [1403, 420] on td "+ Create" at bounding box center [1409, 427] width 108 height 30
click at [1403, 429] on button "+ Create" at bounding box center [1390, 429] width 44 height 12
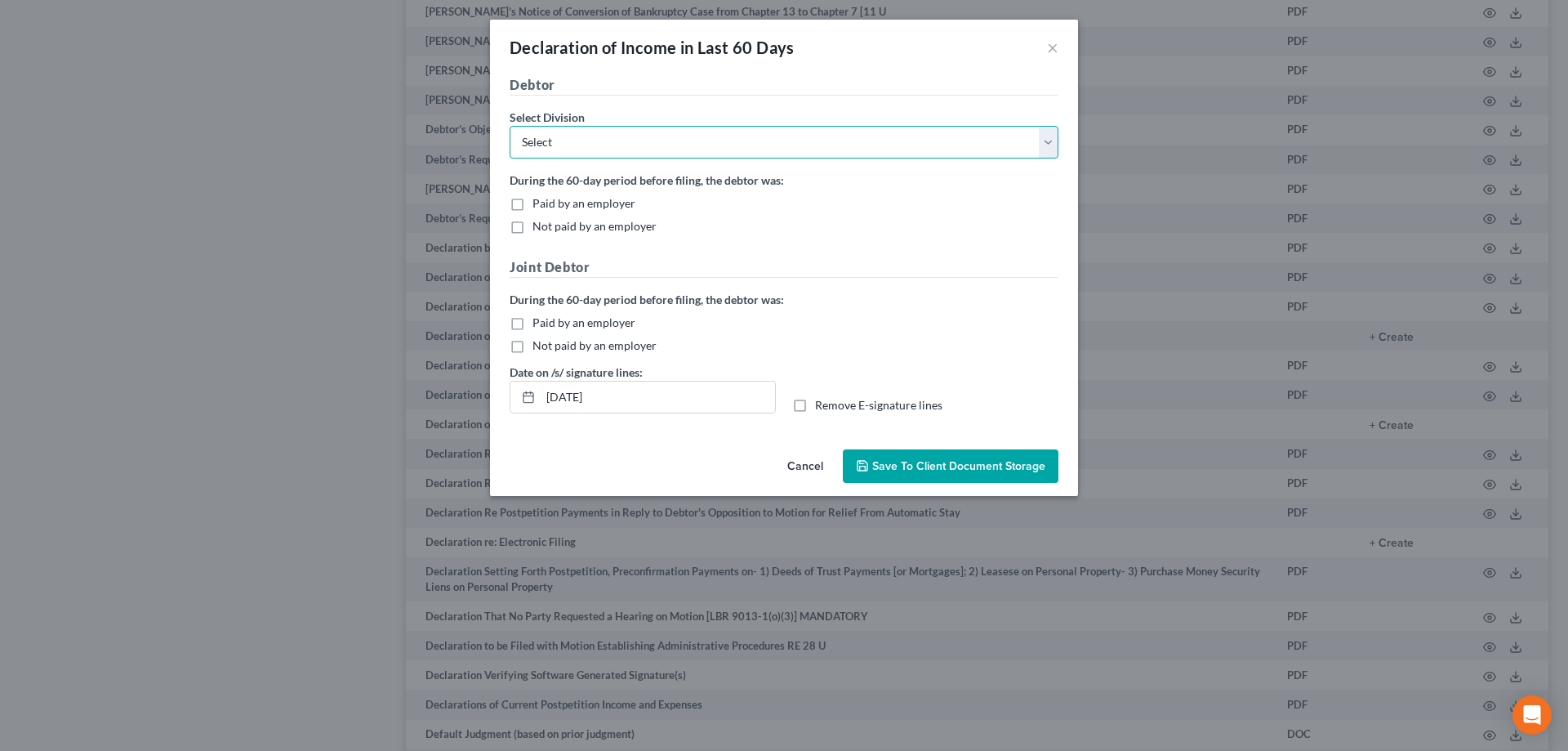
click at [726, 144] on select "Select Los Angeles Riverside Santa Ana Northern San Fernando Valley" at bounding box center [784, 143] width 549 height 33
select select "0"
click at [510, 126] on select "Select Los Angeles Riverside Santa Ana Northern San Fernando Valley" at bounding box center [784, 143] width 549 height 33
click at [586, 202] on span "Paid by an employer" at bounding box center [584, 202] width 103 height 14
click at [550, 202] on input "Paid by an employer" at bounding box center [544, 200] width 11 height 11
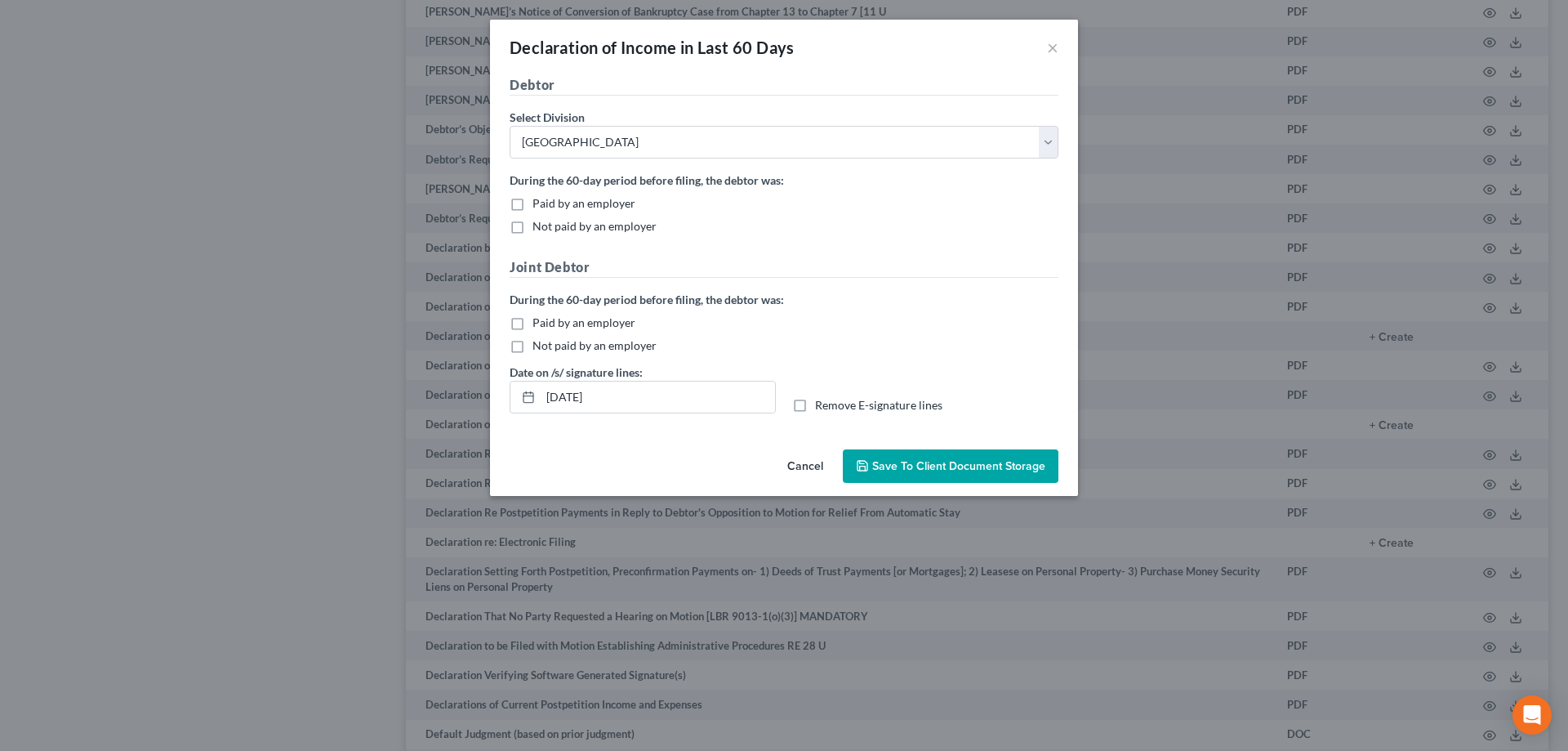
checkbox input "true"
click at [565, 346] on span "Not paid by an employer" at bounding box center [595, 345] width 124 height 14
click at [550, 346] on input "Not paid by an employer" at bounding box center [544, 343] width 11 height 11
checkbox input "true"
drag, startPoint x: 615, startPoint y: 401, endPoint x: 508, endPoint y: 399, distance: 107.0
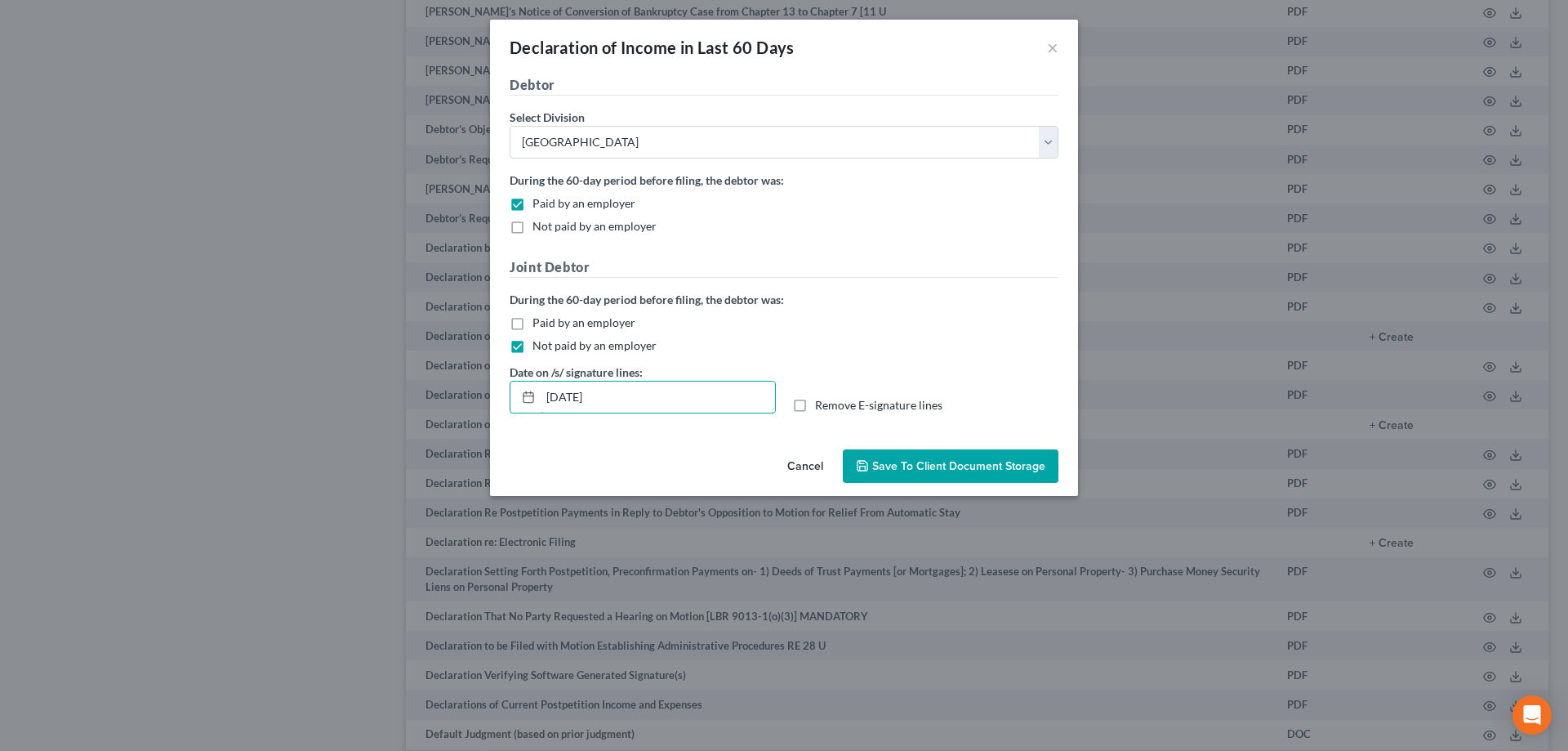
click at [508, 399] on div "Date on /s/ signature lines: 08/15/2025" at bounding box center [642, 388] width 283 height 49
click at [815, 403] on label "Remove E-signature lines" at bounding box center [878, 405] width 127 height 16
click at [822, 403] on input "Remove E-signature lines" at bounding box center [827, 402] width 11 height 11
checkbox input "true"
click at [971, 468] on span "Save to Client Document Storage" at bounding box center [959, 466] width 173 height 14
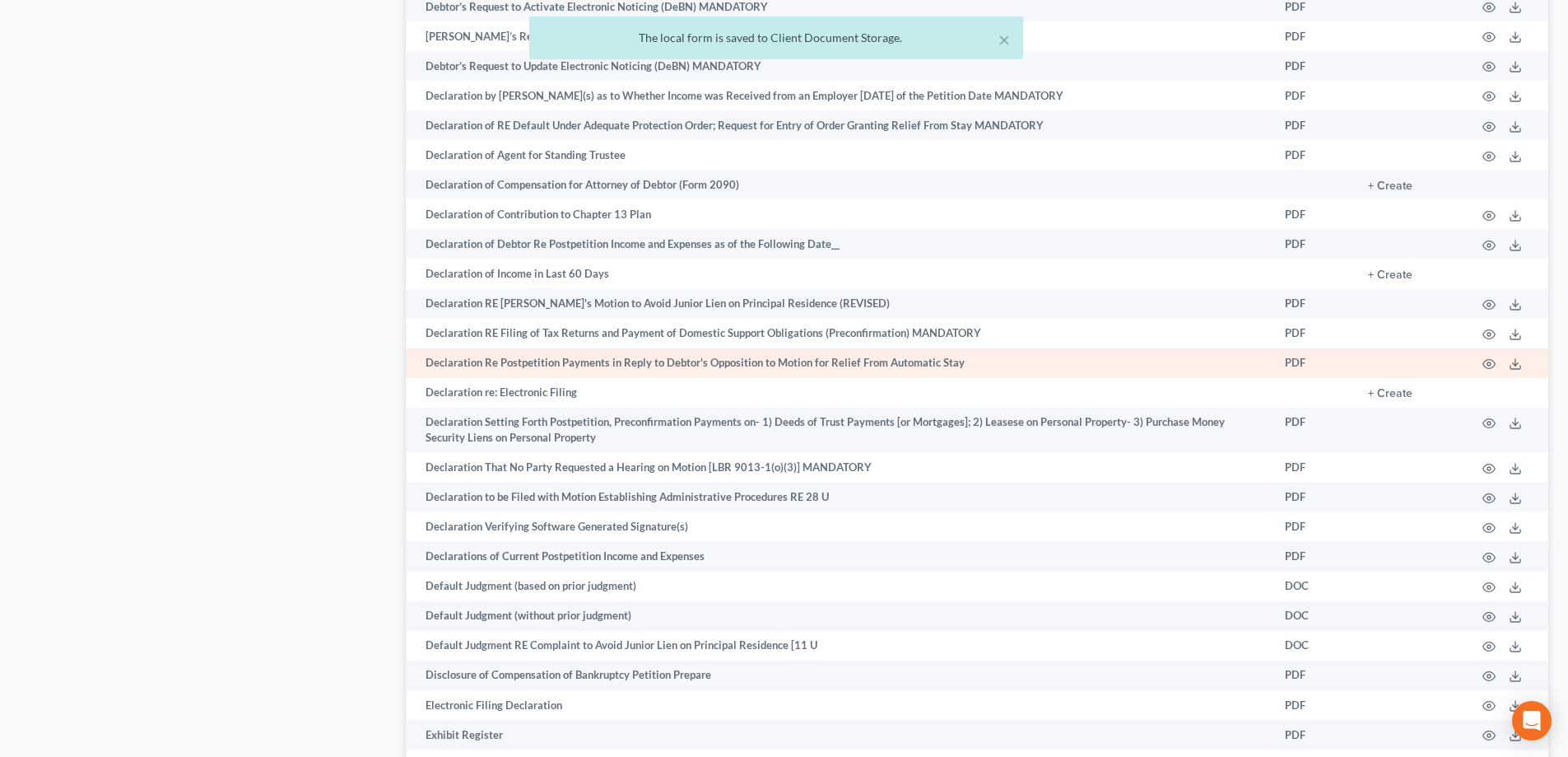
scroll to position [2717, 0]
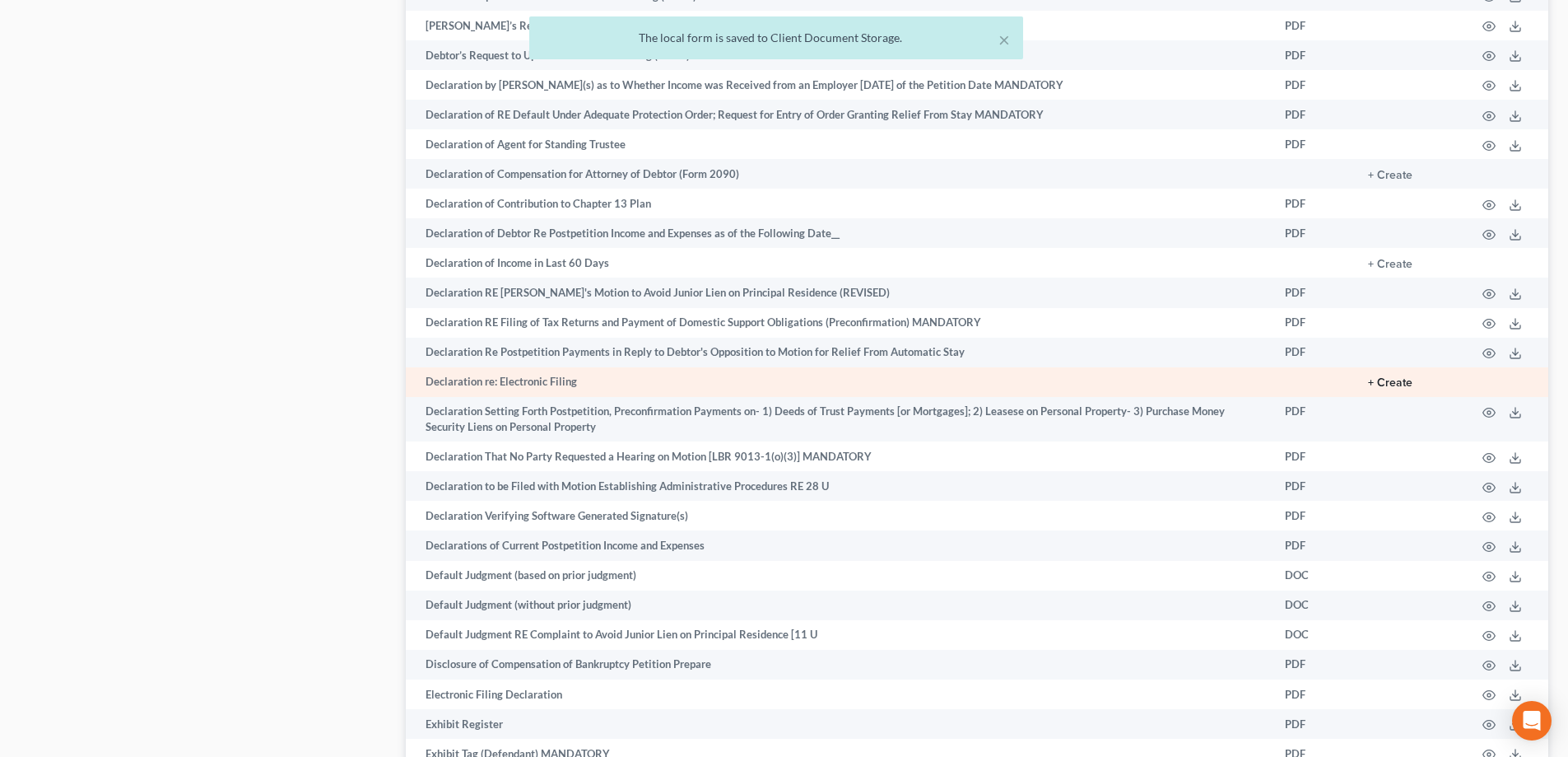
click at [1395, 377] on button "+ Create" at bounding box center [1390, 383] width 44 height 12
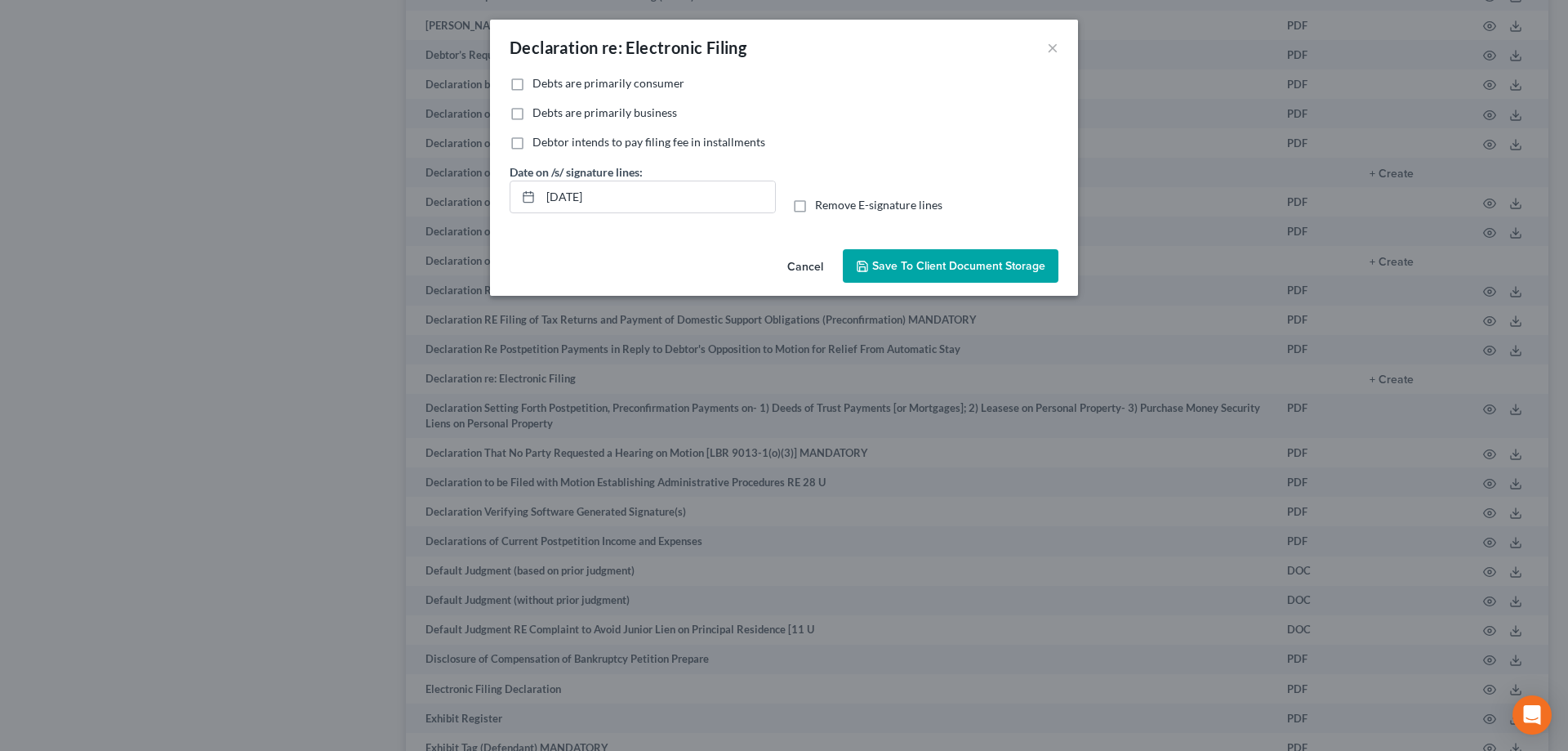
click at [532, 113] on label "Debts are primarily business" at bounding box center [605, 113] width 145 height 16
click at [539, 113] on input "Debts are primarily business" at bounding box center [544, 110] width 11 height 11
checkbox input "true"
drag, startPoint x: 624, startPoint y: 195, endPoint x: 516, endPoint y: 195, distance: 108.0
click at [516, 195] on div "08/15/2025" at bounding box center [642, 197] width 266 height 33
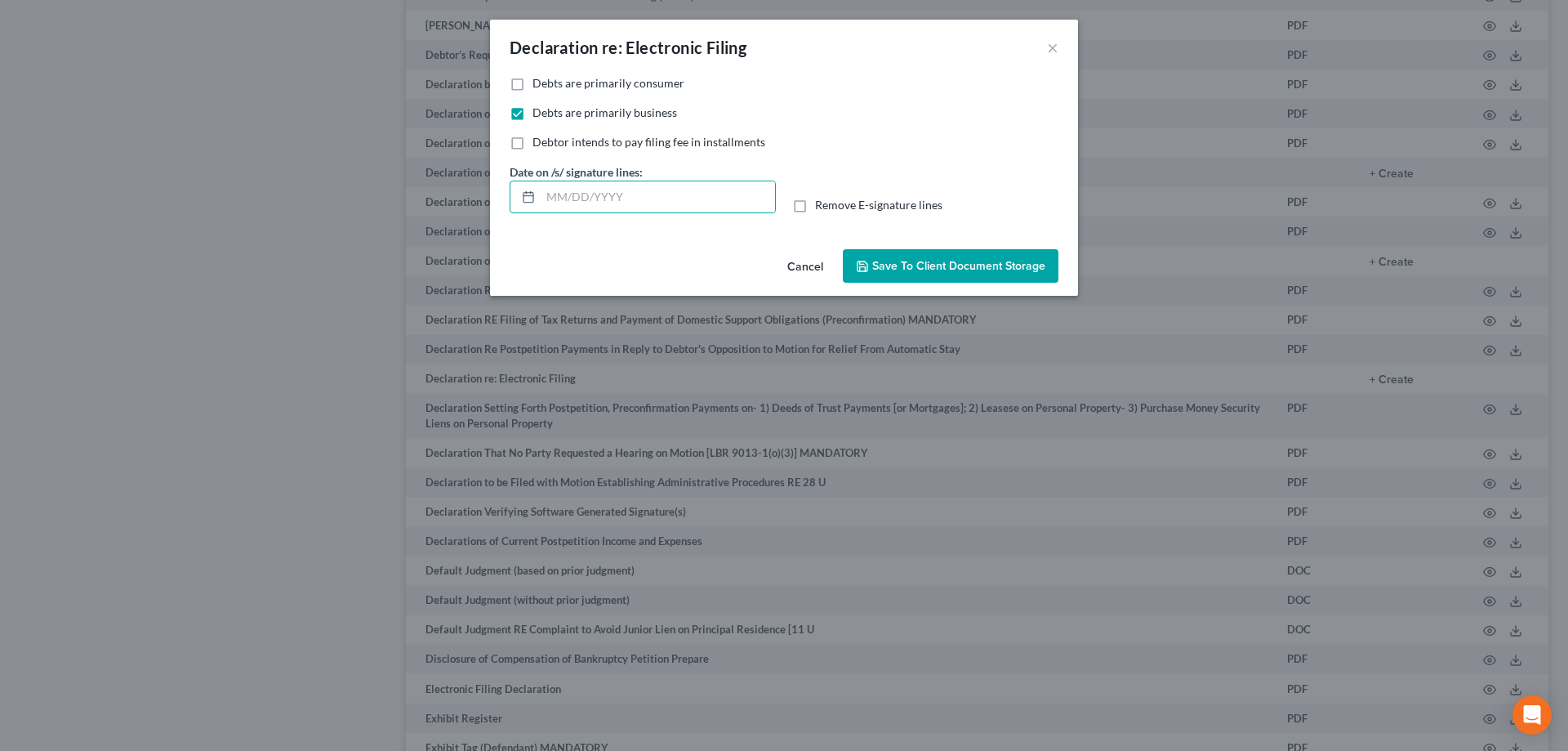
click at [815, 206] on label "Remove E-signature lines" at bounding box center [878, 205] width 127 height 16
click at [822, 206] on input "Remove E-signature lines" at bounding box center [827, 202] width 11 height 11
checkbox input "true"
click at [897, 266] on span "Save to Client Document Storage" at bounding box center [959, 265] width 173 height 14
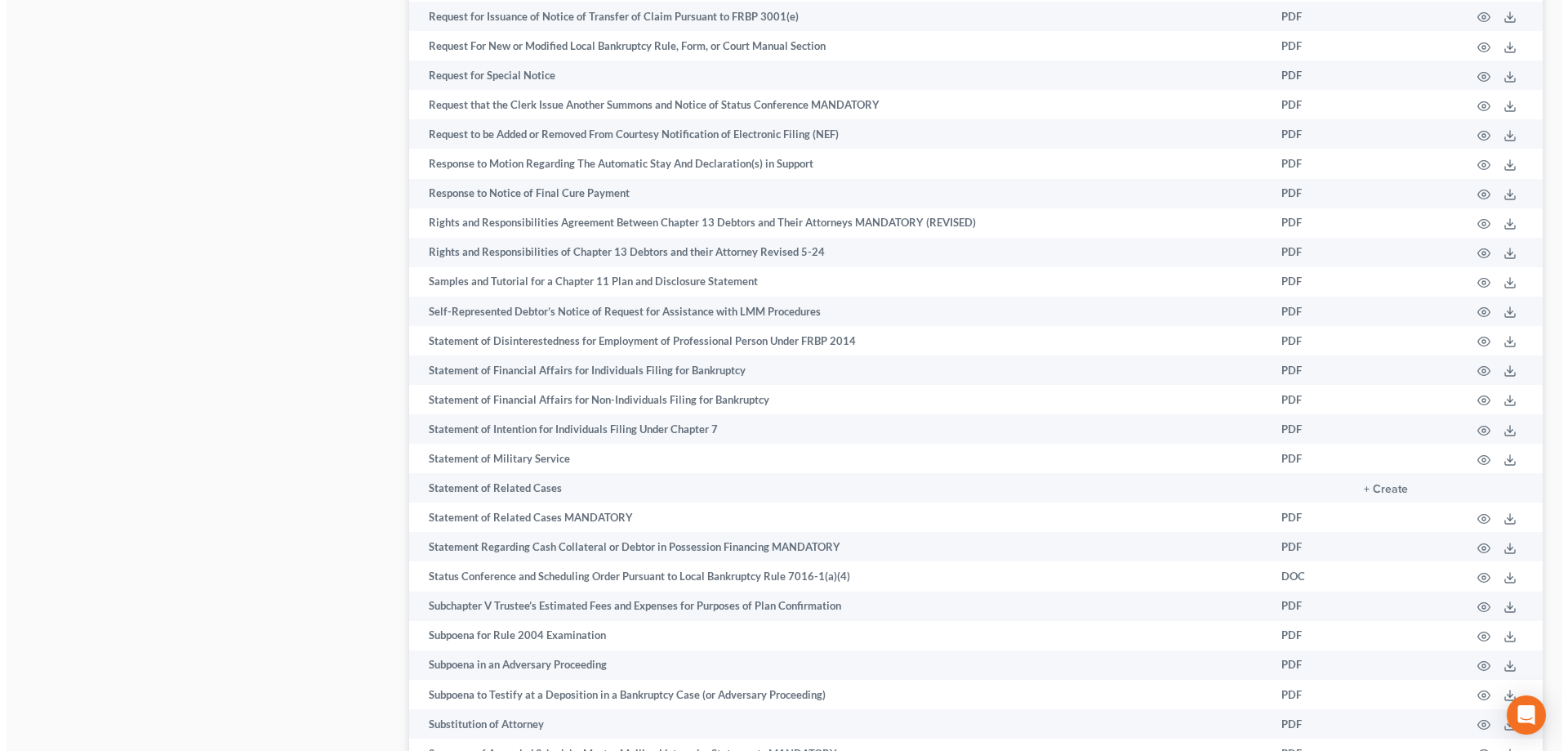
scroll to position [8005, 0]
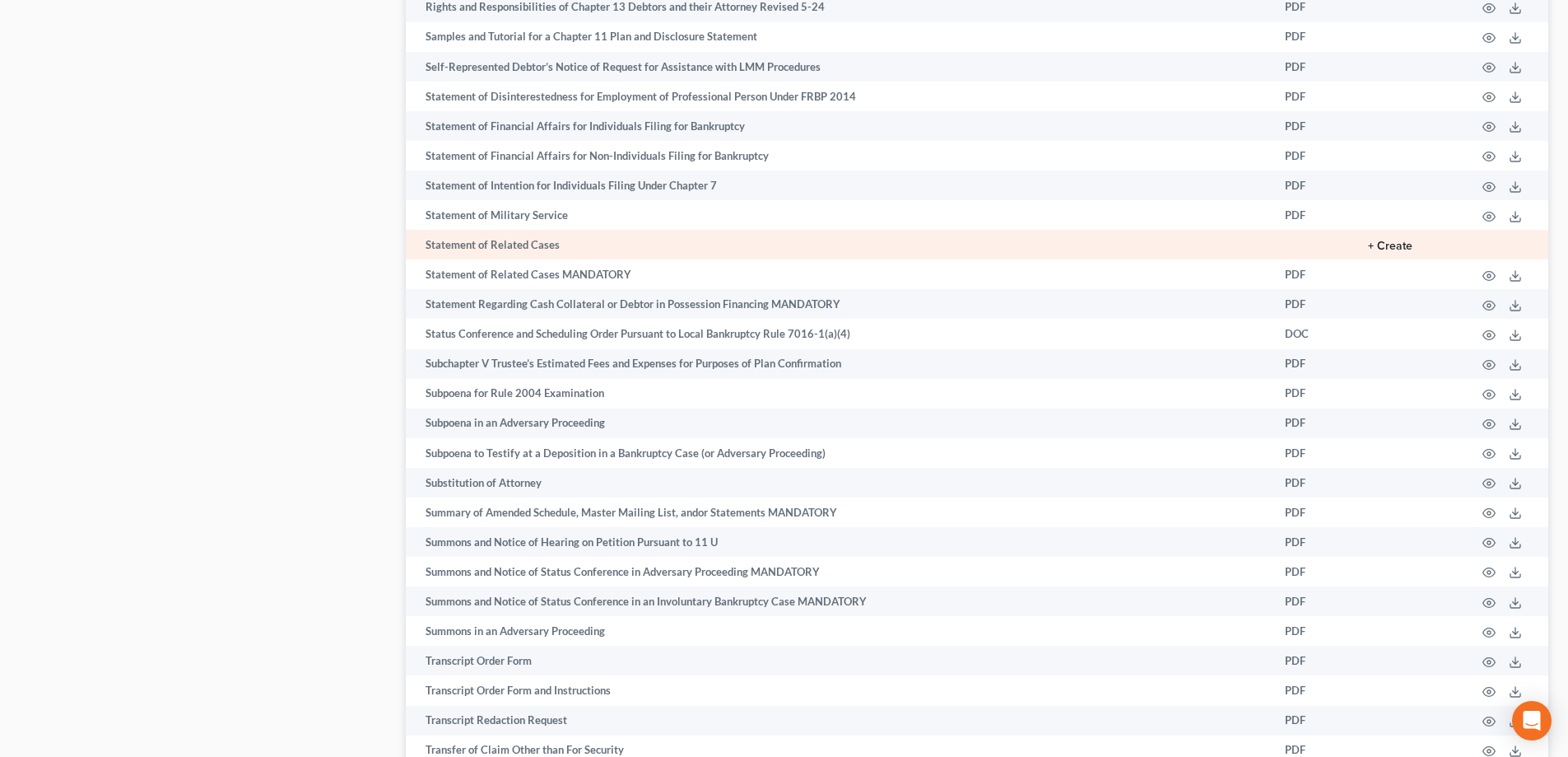
click at [1392, 247] on button "+ Create" at bounding box center [1390, 246] width 44 height 12
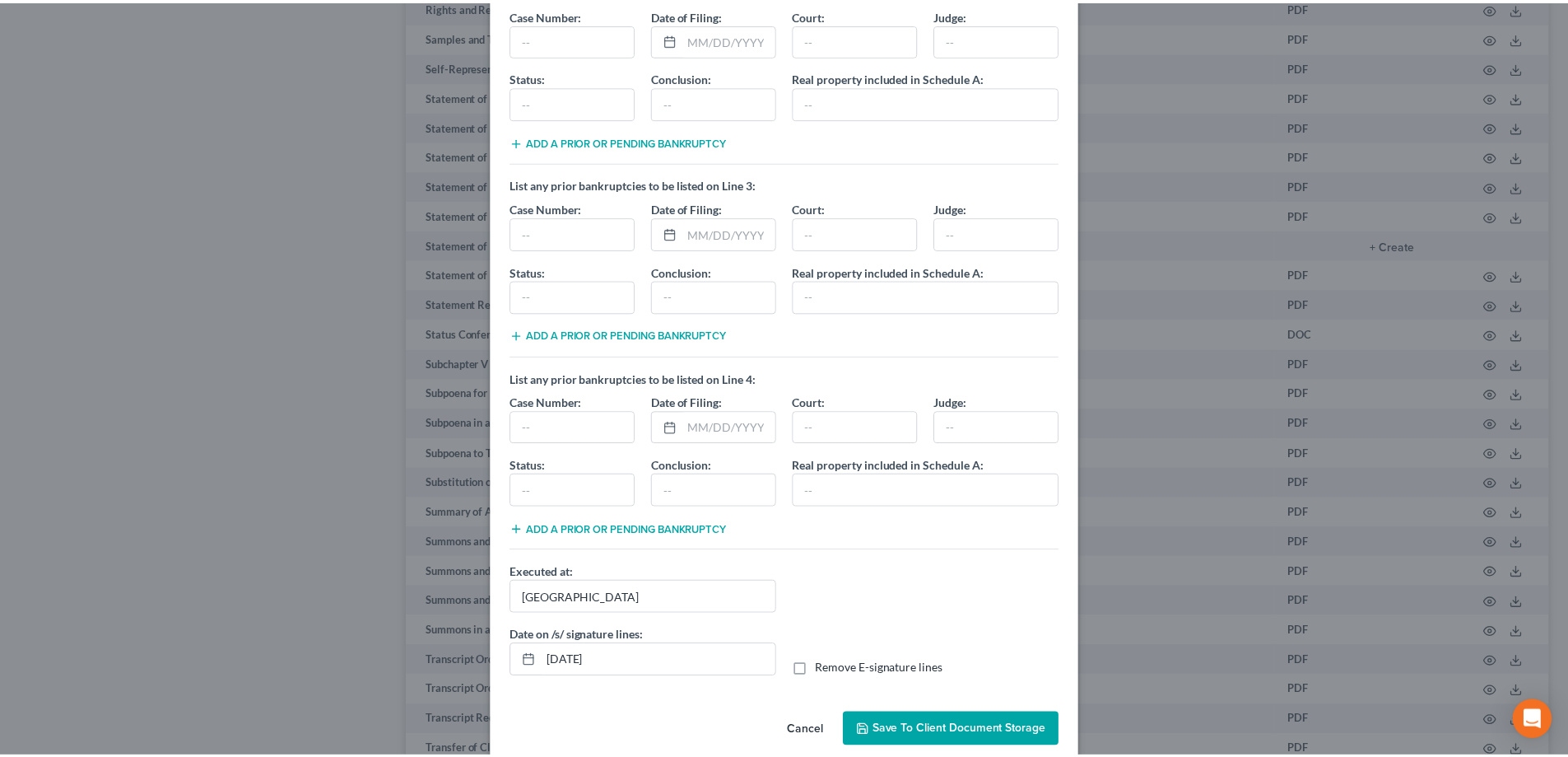
scroll to position [312, 0]
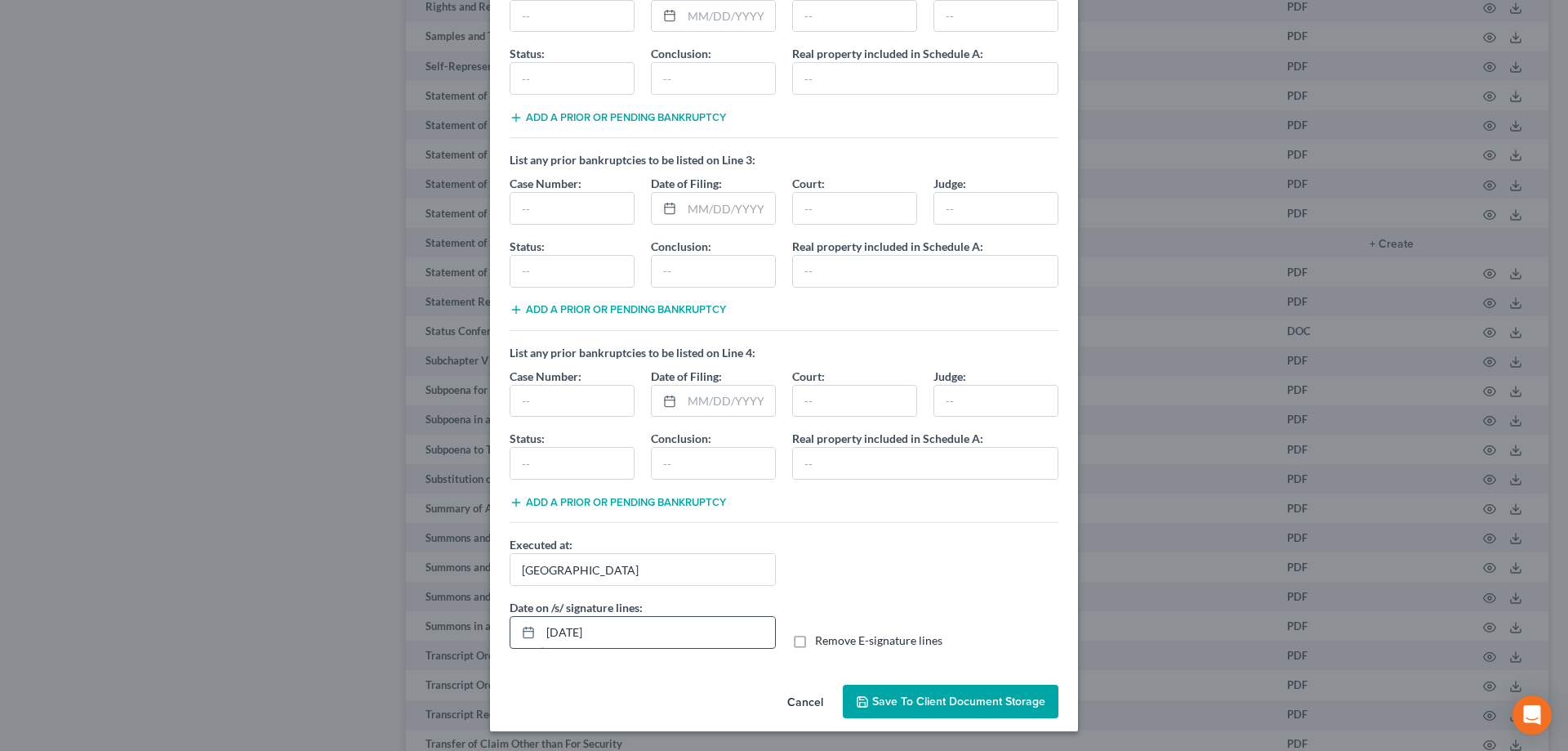
drag, startPoint x: 671, startPoint y: 638, endPoint x: 539, endPoint y: 637, distance: 132.0
click at [541, 637] on input "08/15/2025" at bounding box center [658, 632] width 234 height 31
drag, startPoint x: 656, startPoint y: 564, endPoint x: 422, endPoint y: 566, distance: 234.0
click at [422, 566] on div "Statement of Related Cases × List any prior bankruptcies to be listed on Line 1…" at bounding box center [784, 375] width 1568 height 751
click at [815, 640] on label "Remove E-signature lines" at bounding box center [878, 640] width 127 height 16
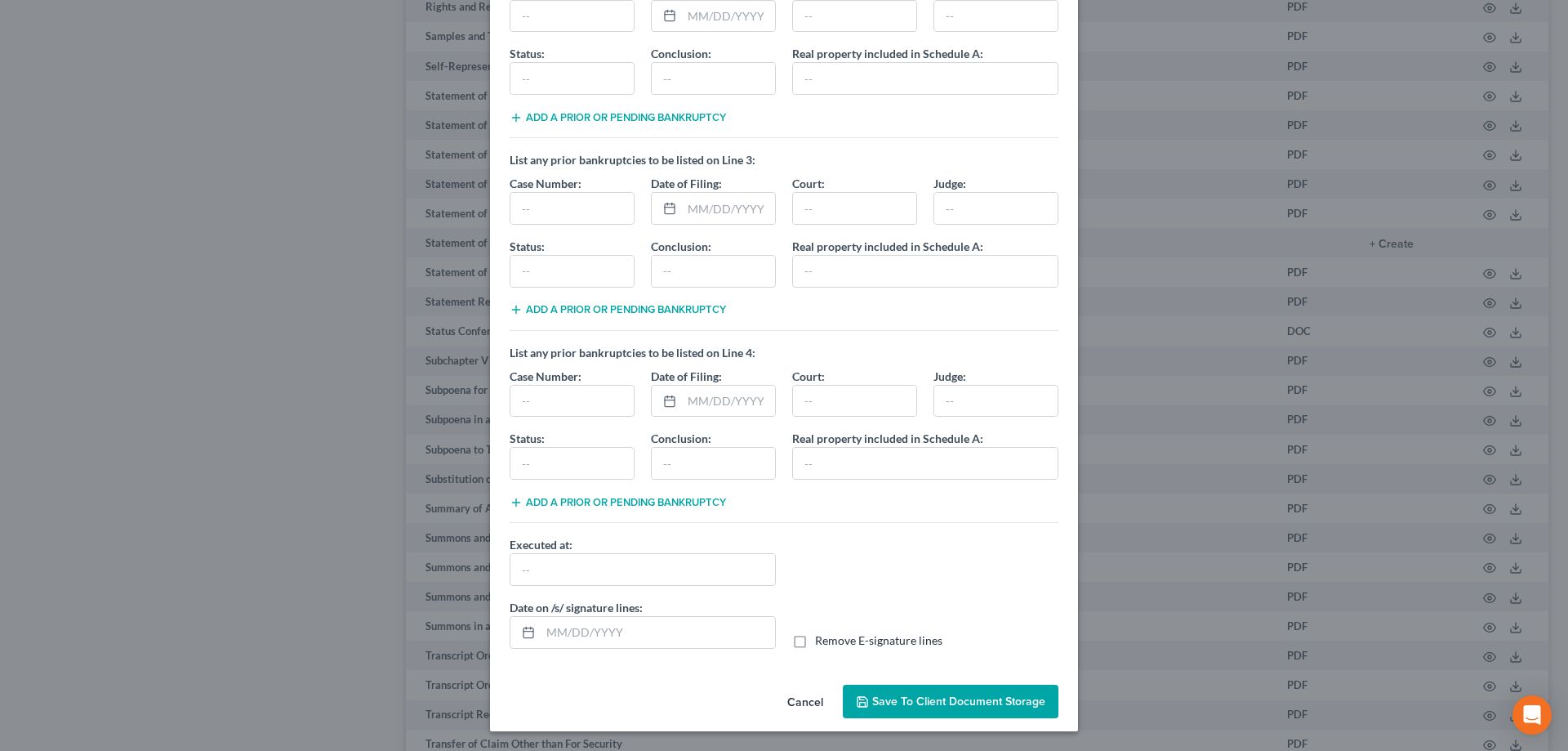
click at [822, 640] on input "Remove E-signature lines" at bounding box center [827, 638] width 11 height 11
checkbox input "true"
click at [897, 703] on span "Save to Client Document Storage" at bounding box center [959, 701] width 173 height 14
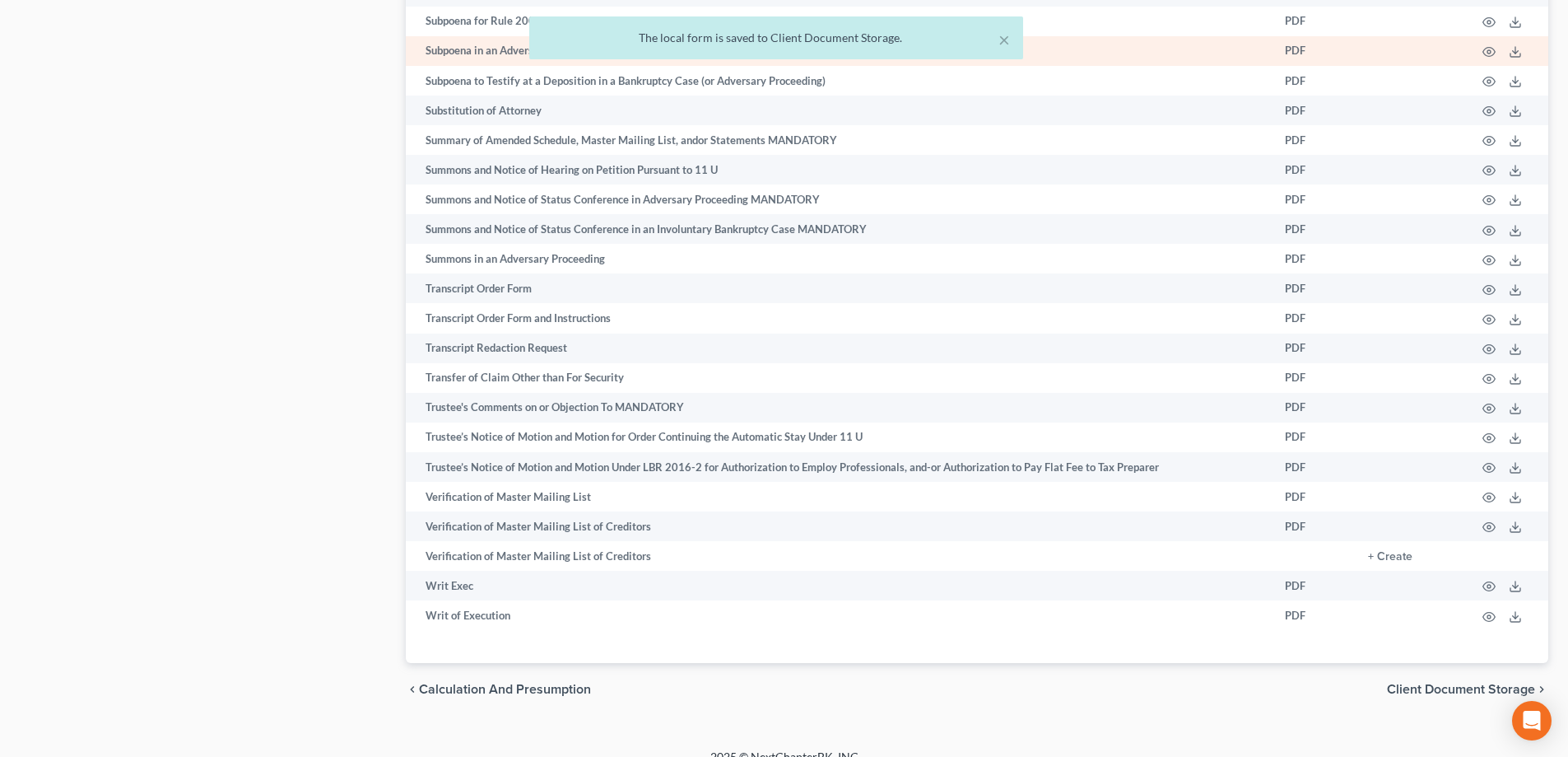
scroll to position [8462, 0]
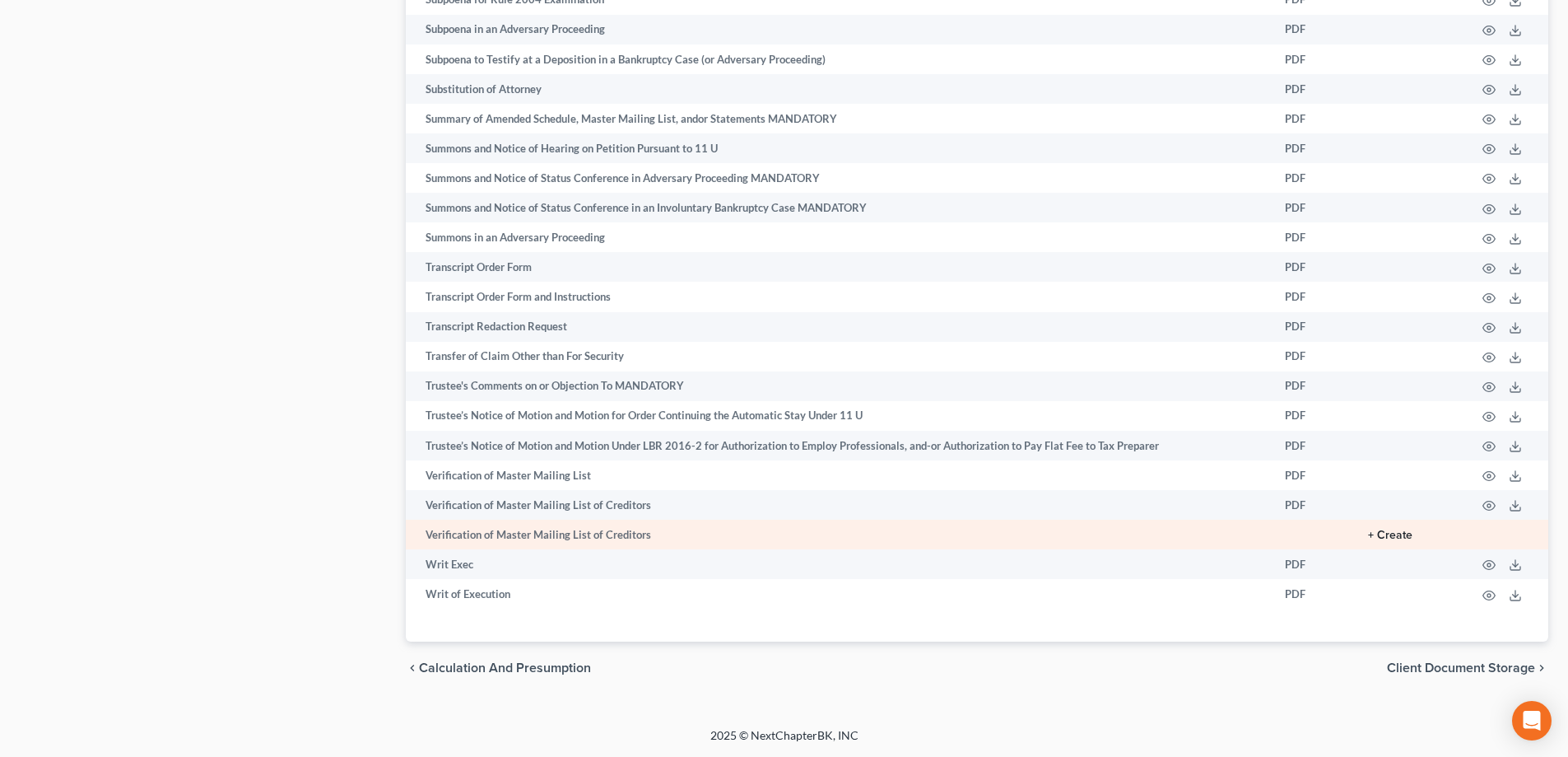
click at [1404, 536] on button "+ Create" at bounding box center [1390, 535] width 44 height 12
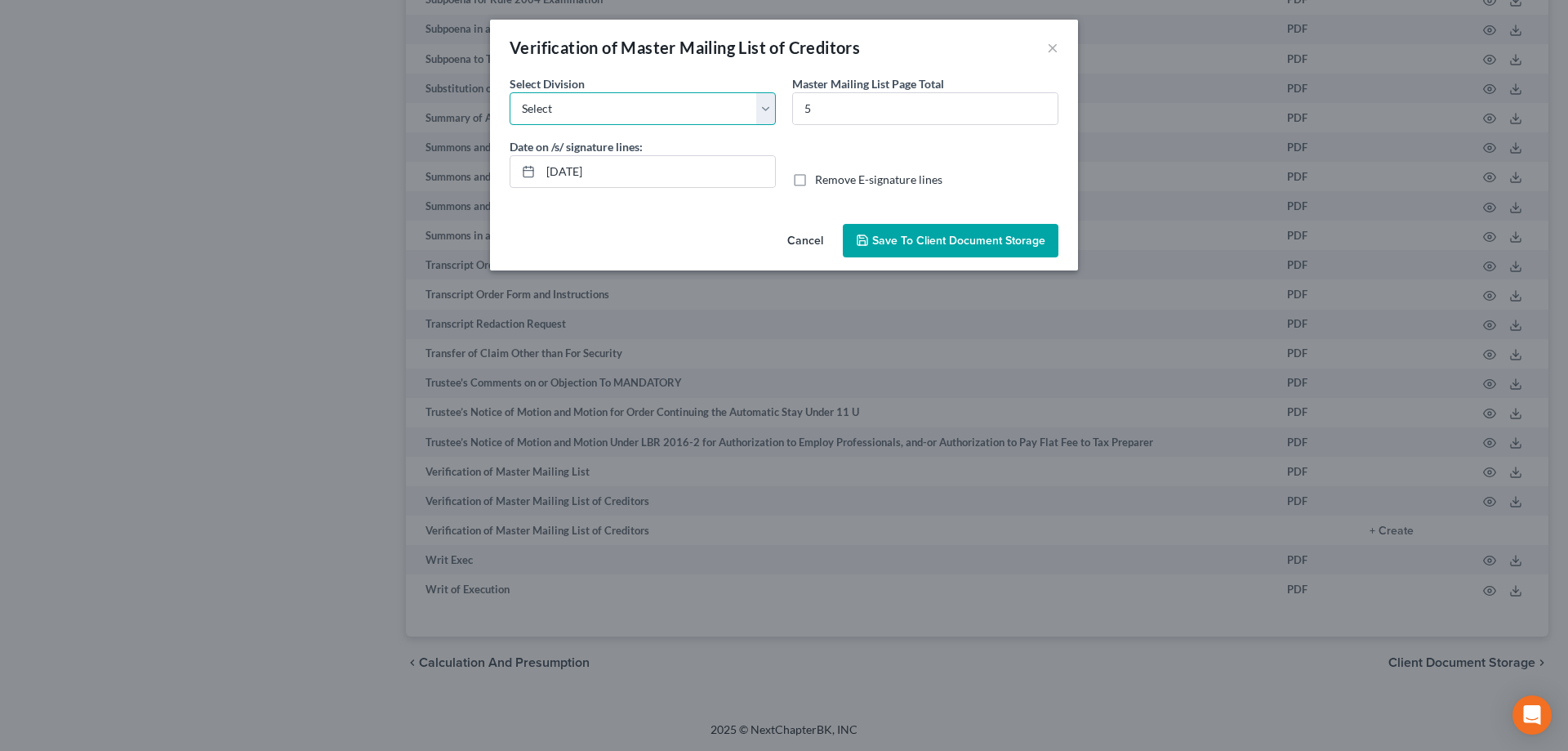
click at [630, 106] on select "Select Los Angeles Riverside Santa Ana Northern San Fernando Valley" at bounding box center [642, 109] width 266 height 33
select select "0"
click at [510, 92] on select "Select Los Angeles Riverside Santa Ana Northern San Fernando Valley" at bounding box center [642, 109] width 266 height 33
drag, startPoint x: 636, startPoint y: 175, endPoint x: 530, endPoint y: 175, distance: 106.0
click at [530, 175] on div "08/15/2025" at bounding box center [642, 172] width 266 height 33
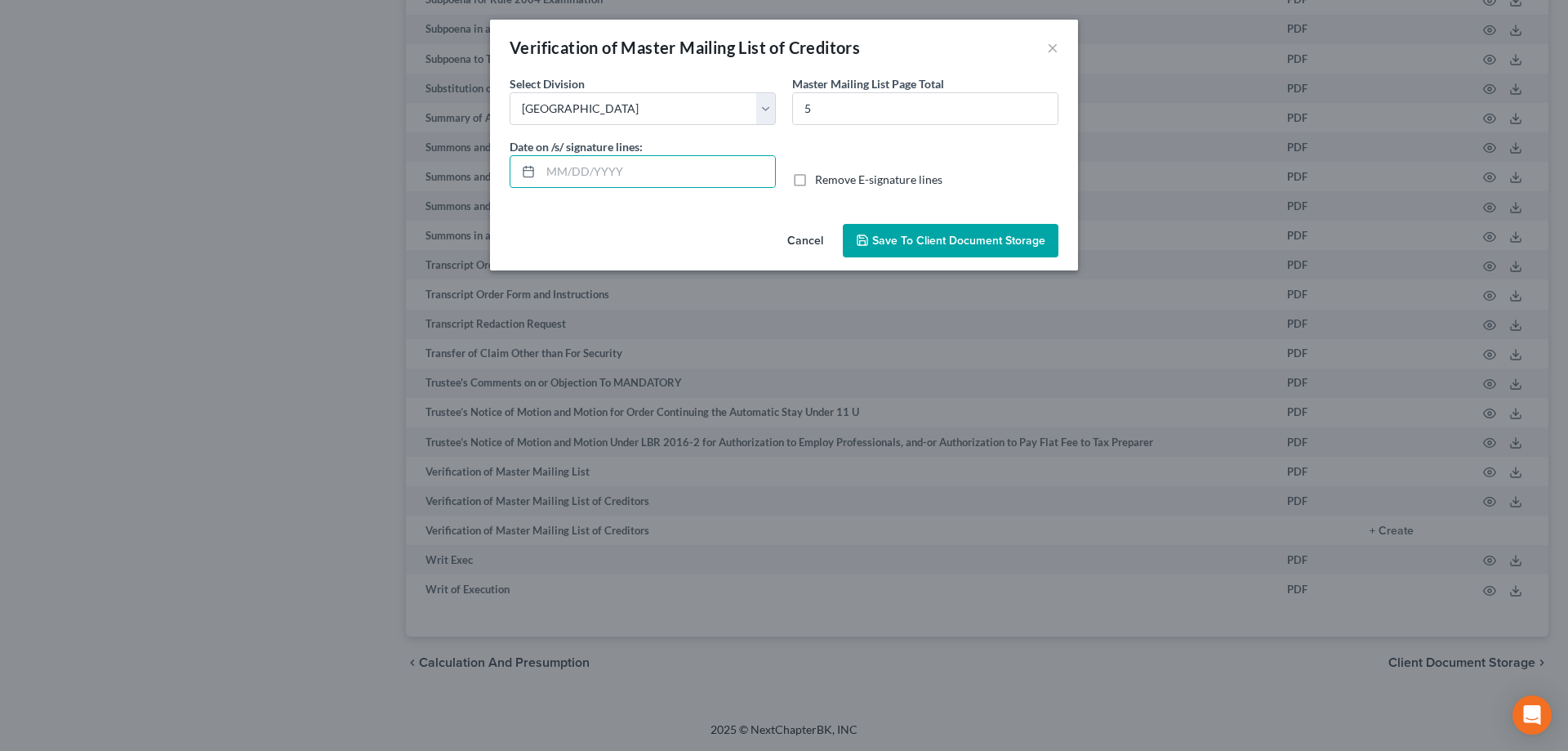
click at [815, 185] on label "Remove E-signature lines" at bounding box center [878, 180] width 127 height 16
click at [822, 182] on input "Remove E-signature lines" at bounding box center [827, 177] width 11 height 11
checkbox input "true"
click at [929, 243] on span "Save to Client Document Storage" at bounding box center [959, 240] width 173 height 14
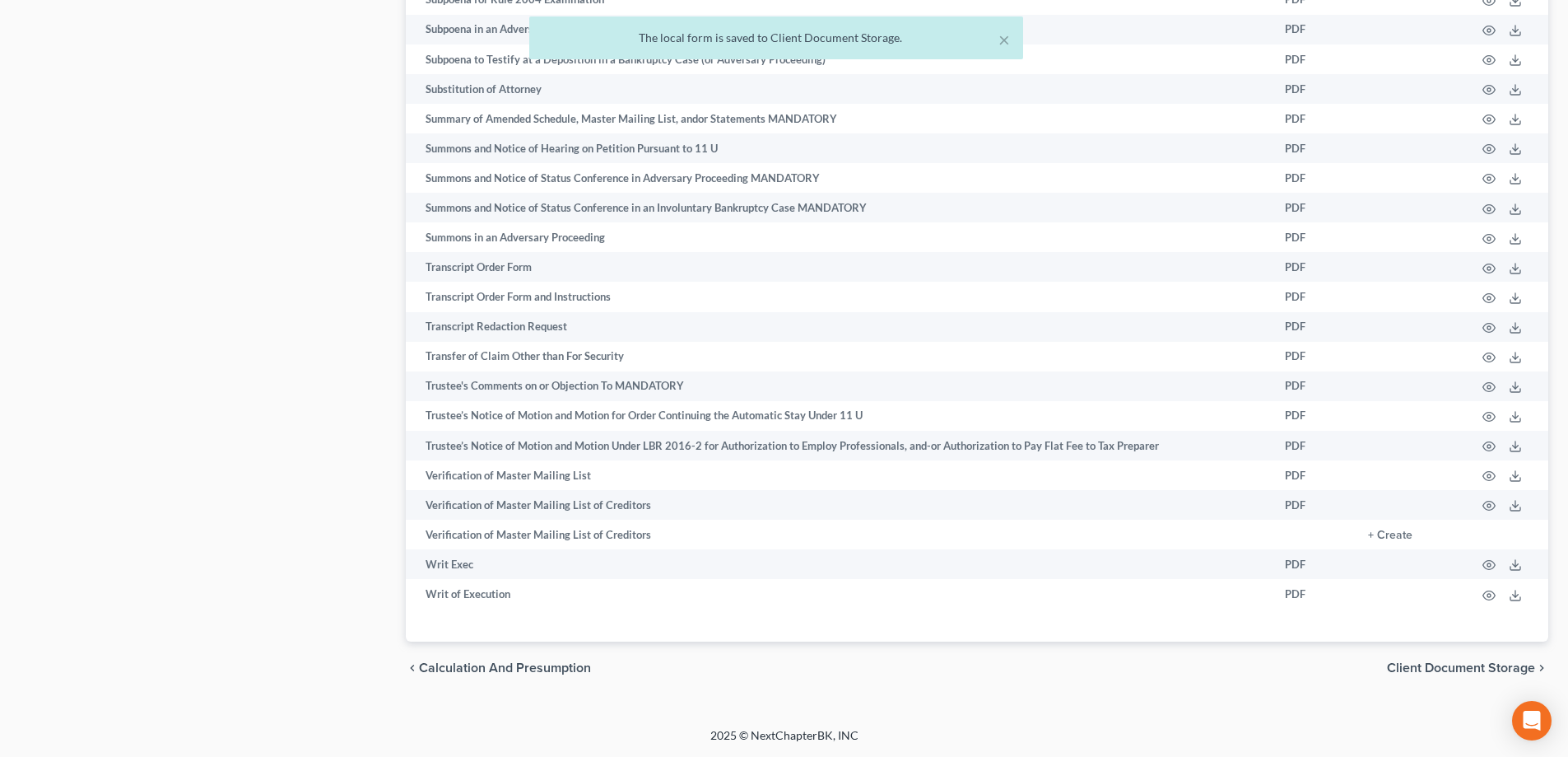
click at [1421, 673] on span "Client Document Storage" at bounding box center [1461, 668] width 148 height 13
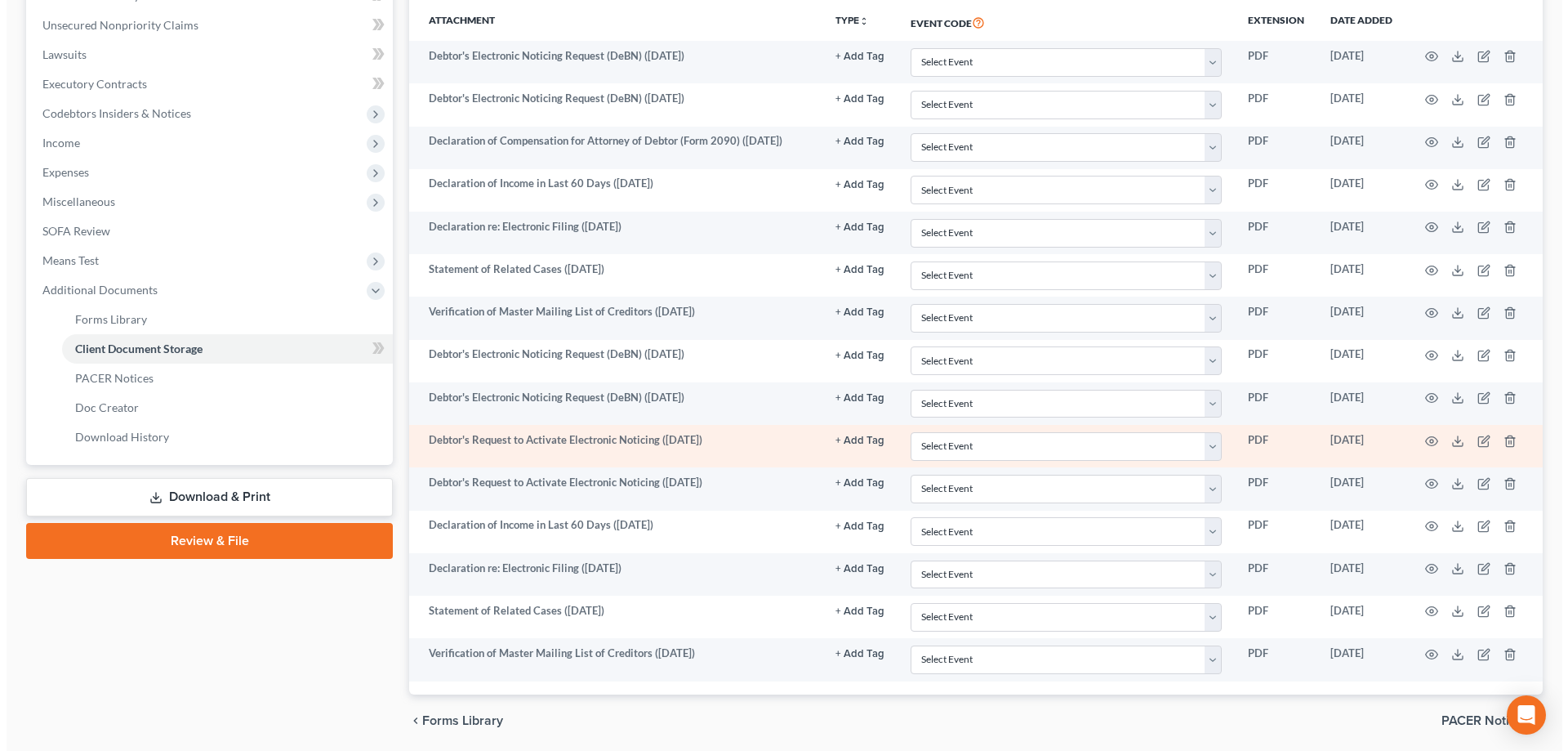
scroll to position [408, 0]
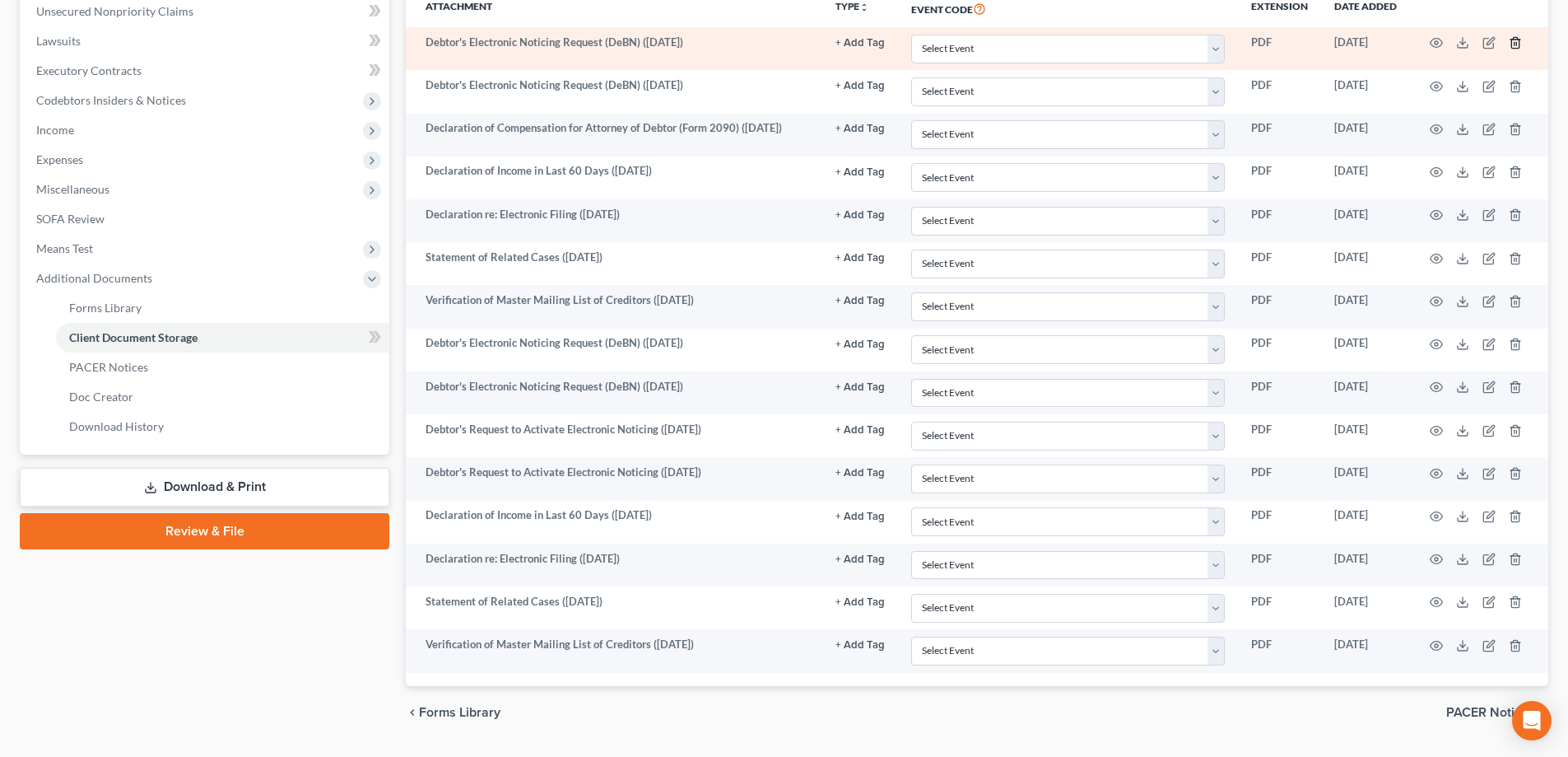
click at [1518, 41] on icon "button" at bounding box center [1515, 43] width 7 height 11
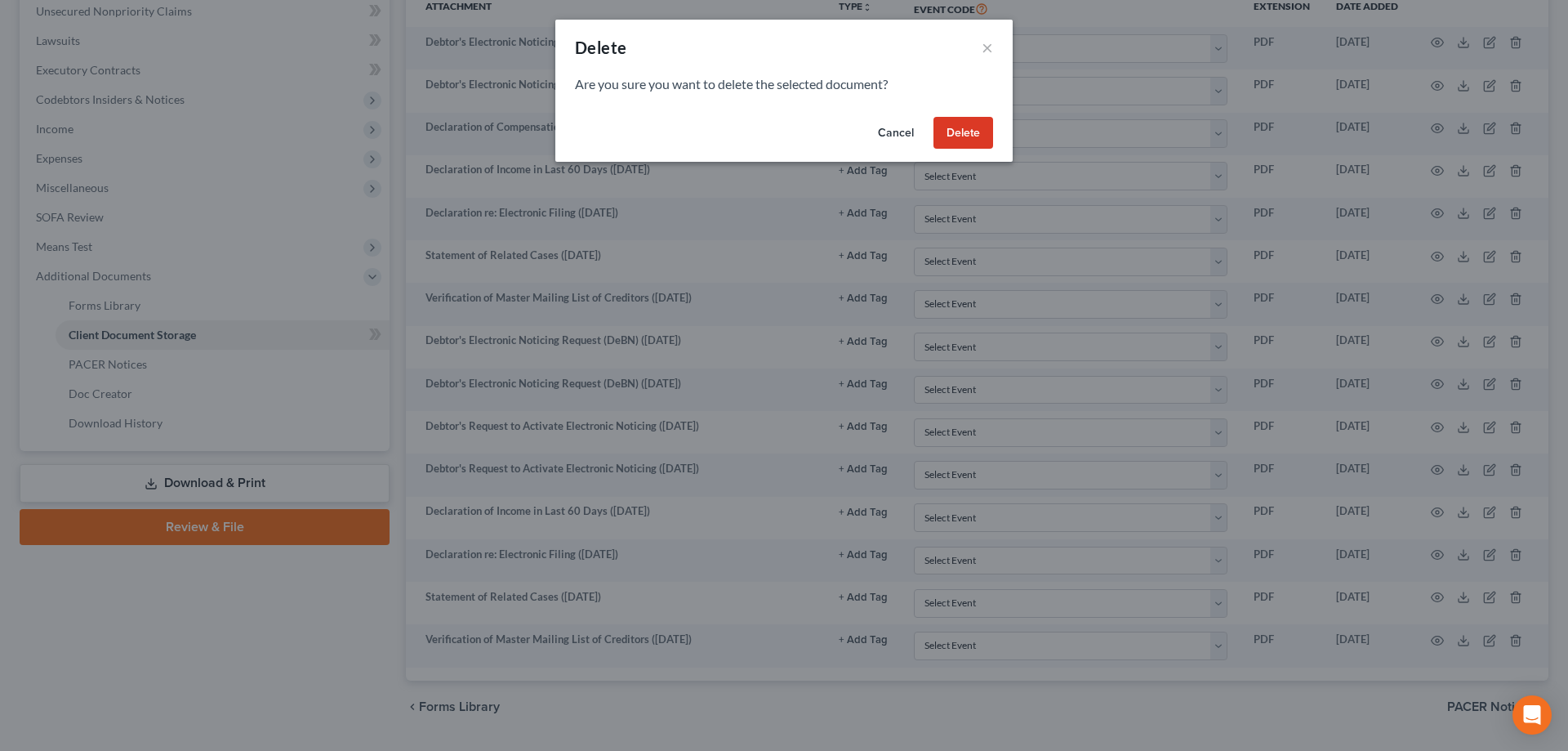
click at [981, 136] on button "Delete" at bounding box center [963, 134] width 59 height 33
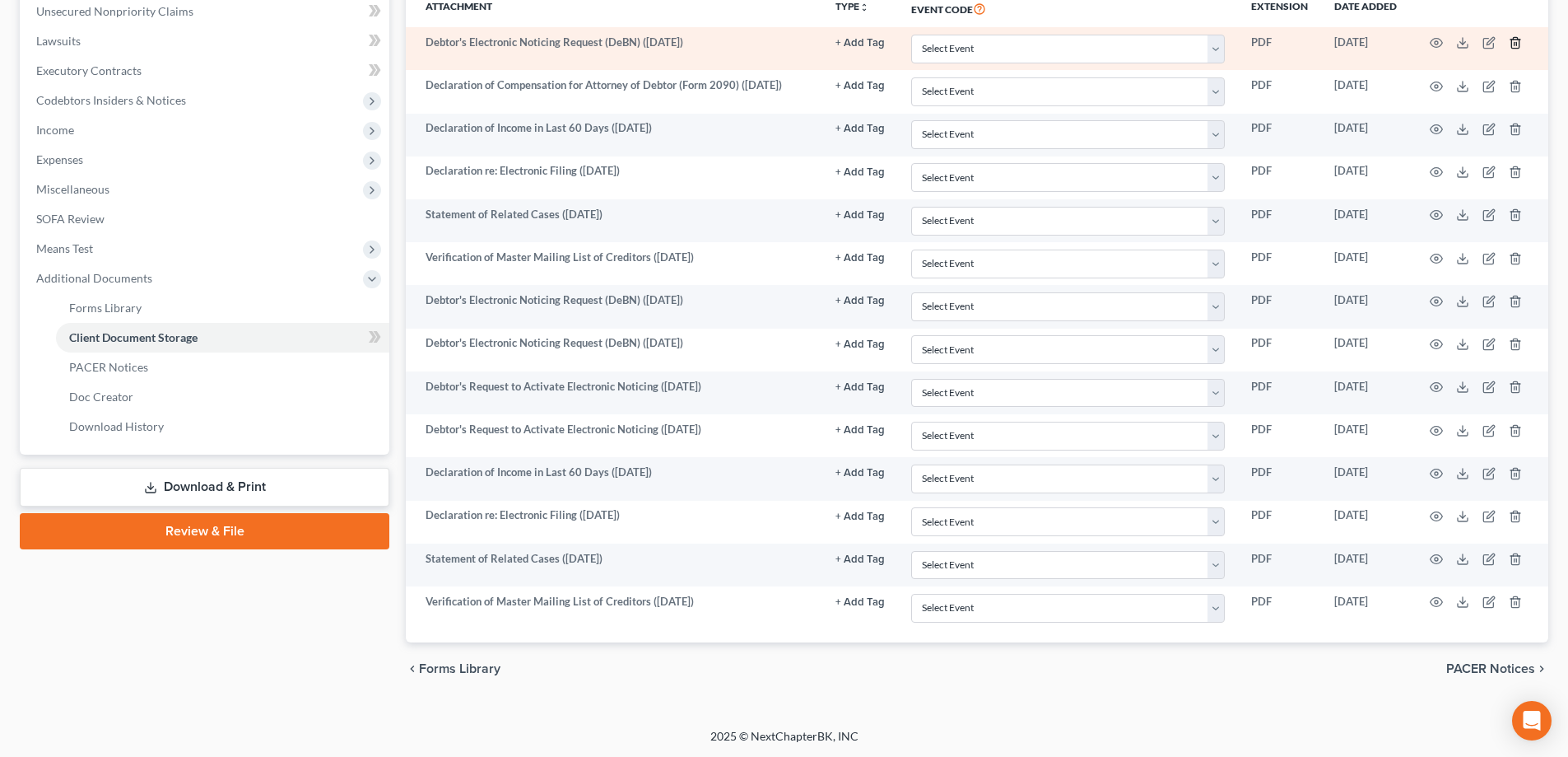
click at [1519, 39] on icon "button" at bounding box center [1515, 42] width 13 height 13
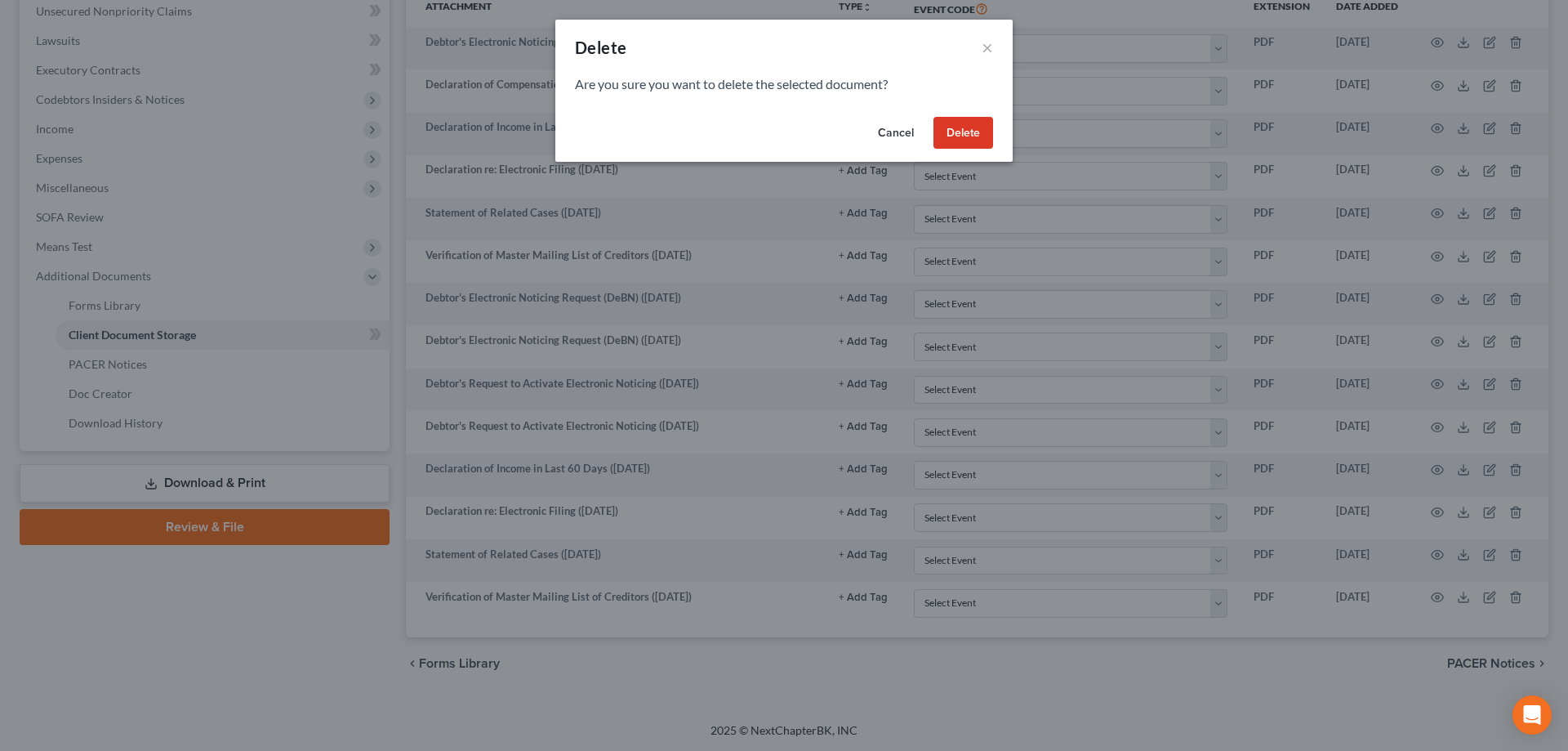
click at [953, 136] on button "Delete" at bounding box center [963, 134] width 59 height 33
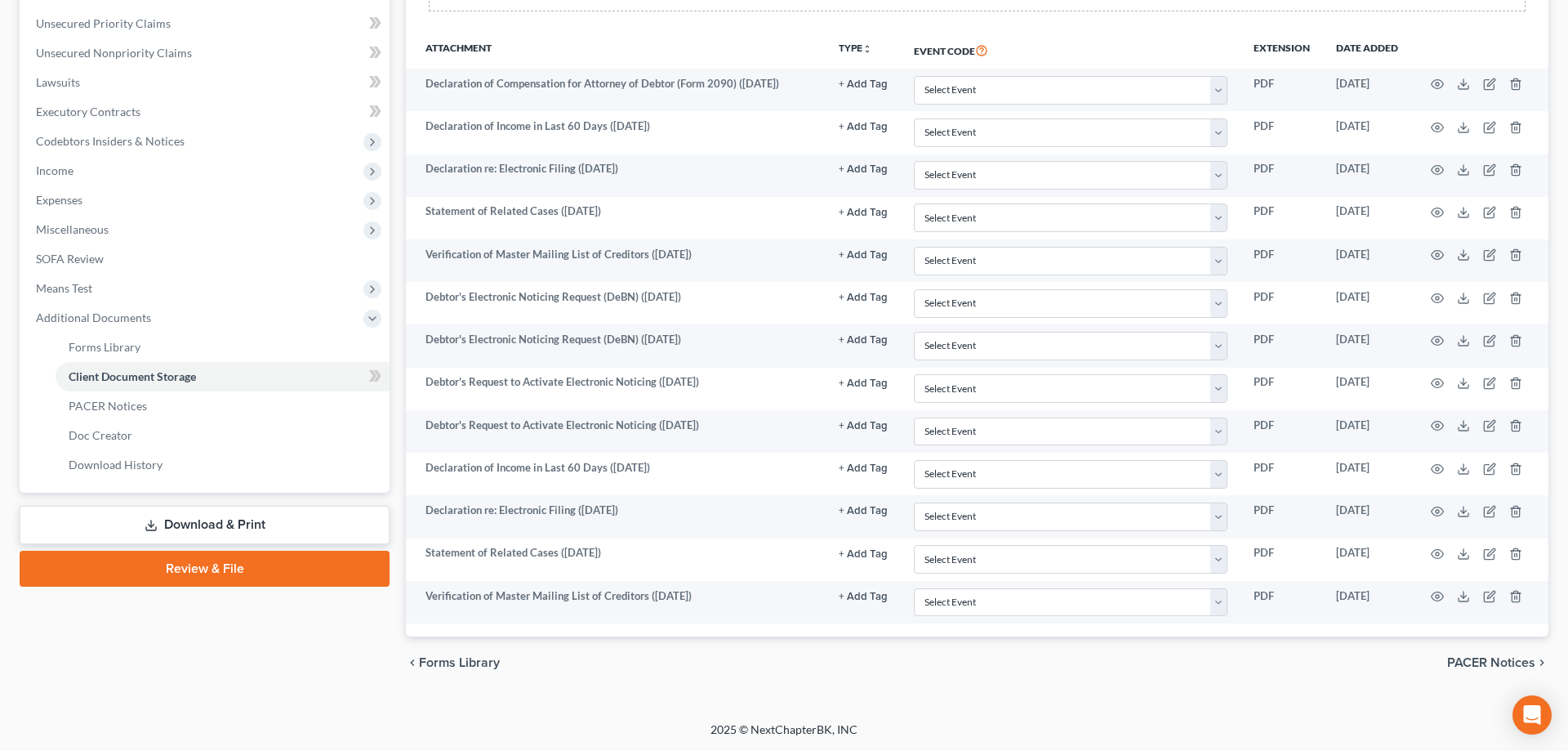
scroll to position [367, 0]
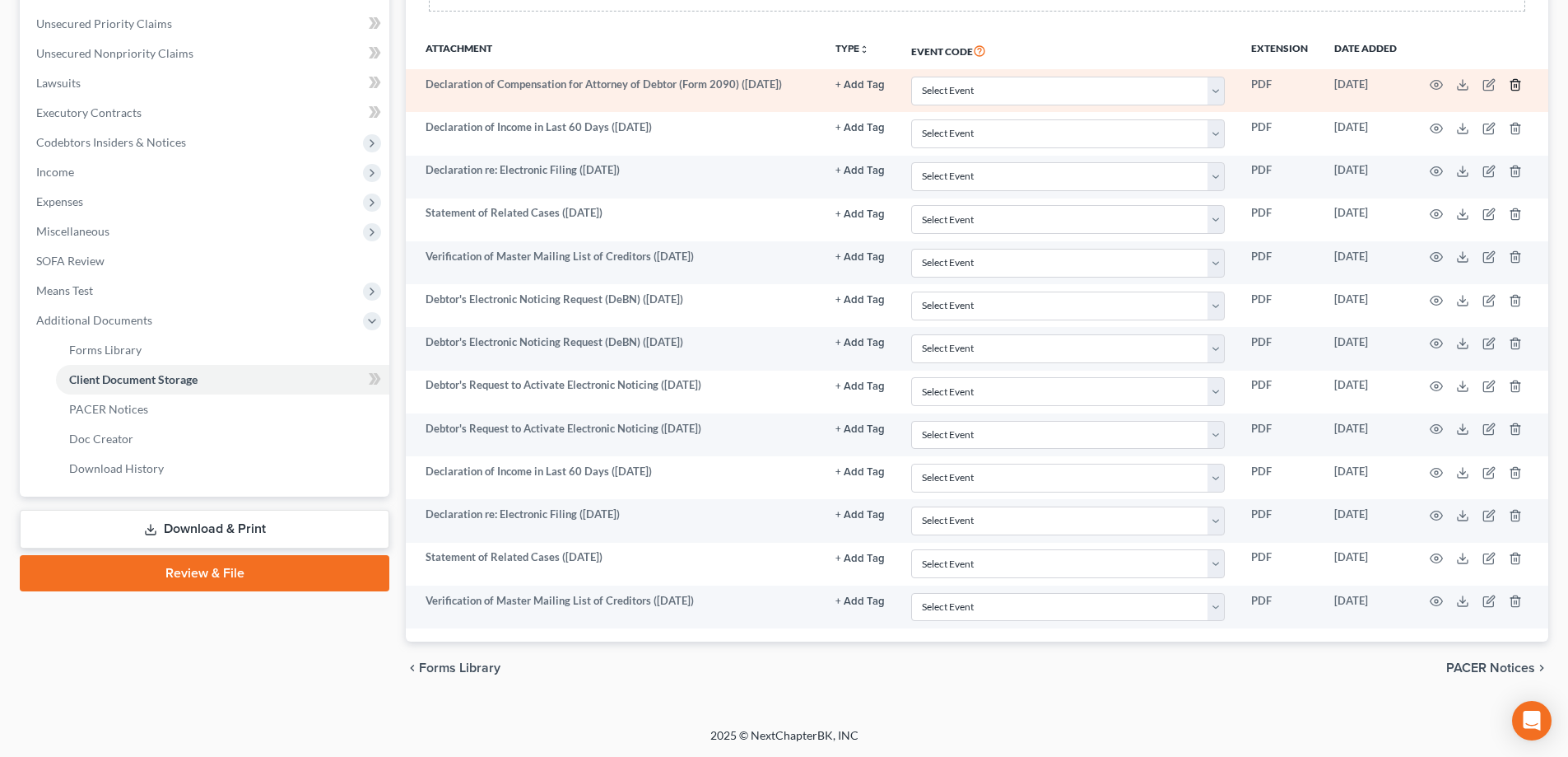
click at [1516, 84] on icon "button" at bounding box center [1515, 85] width 13 height 13
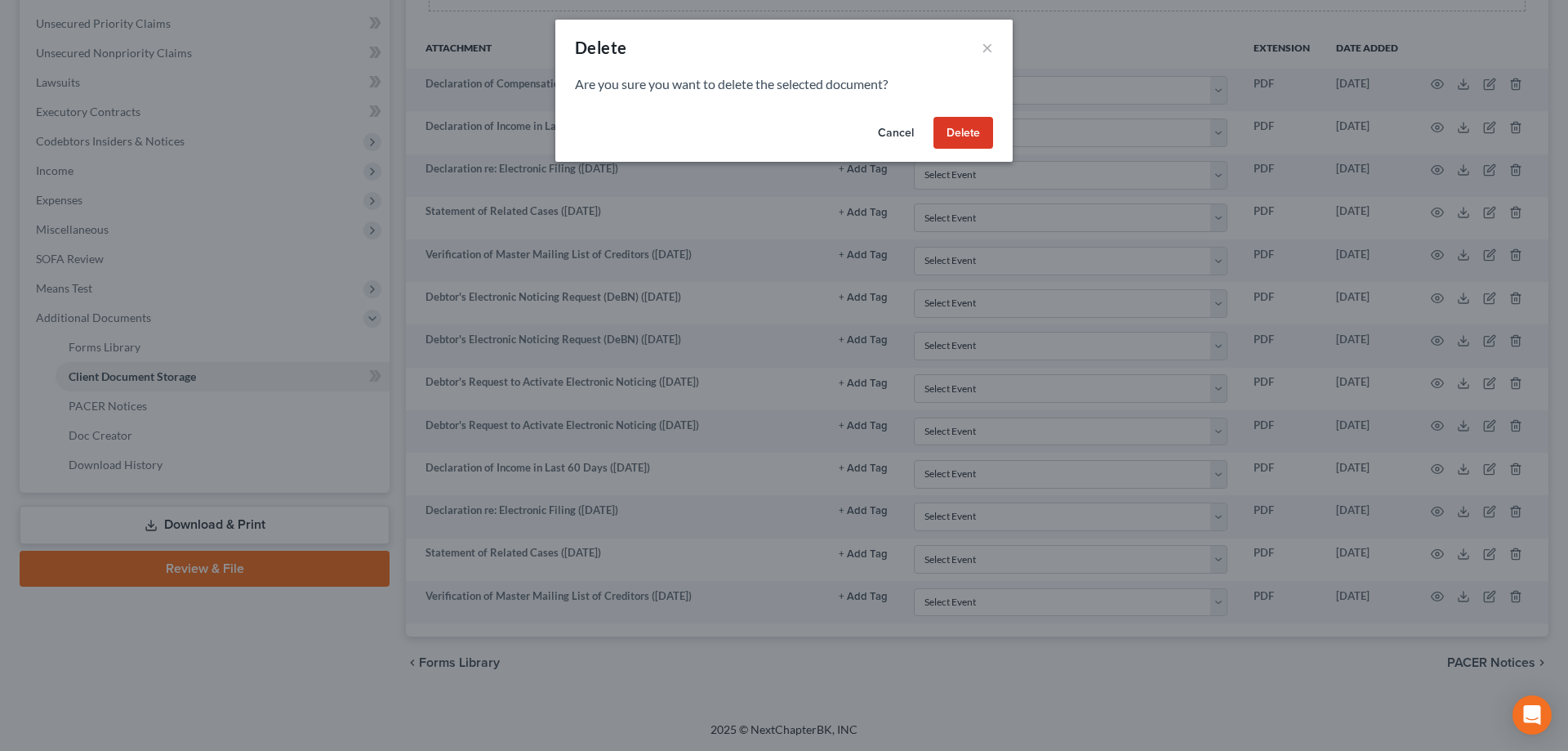
click at [971, 132] on button "Delete" at bounding box center [963, 134] width 59 height 33
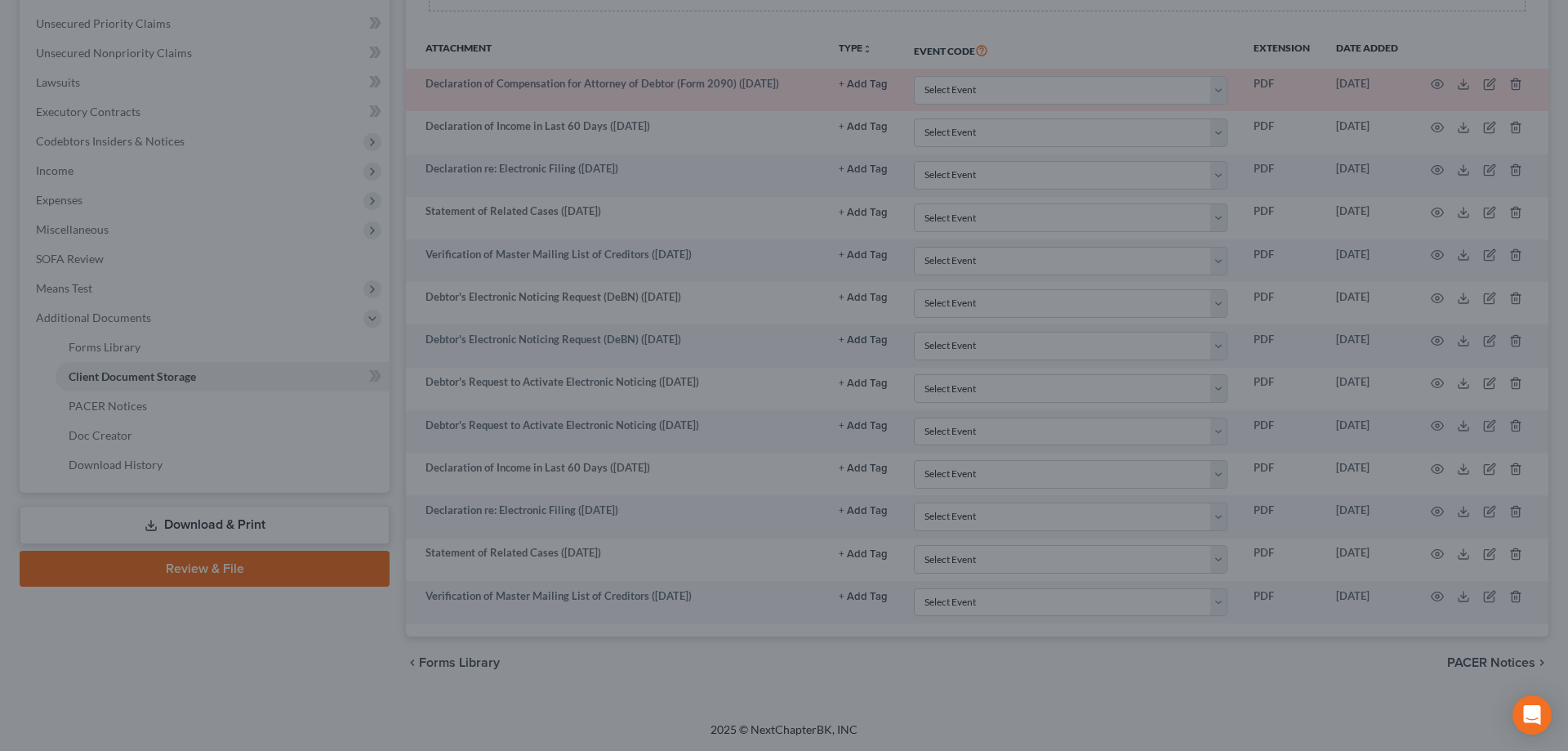
scroll to position [324, 0]
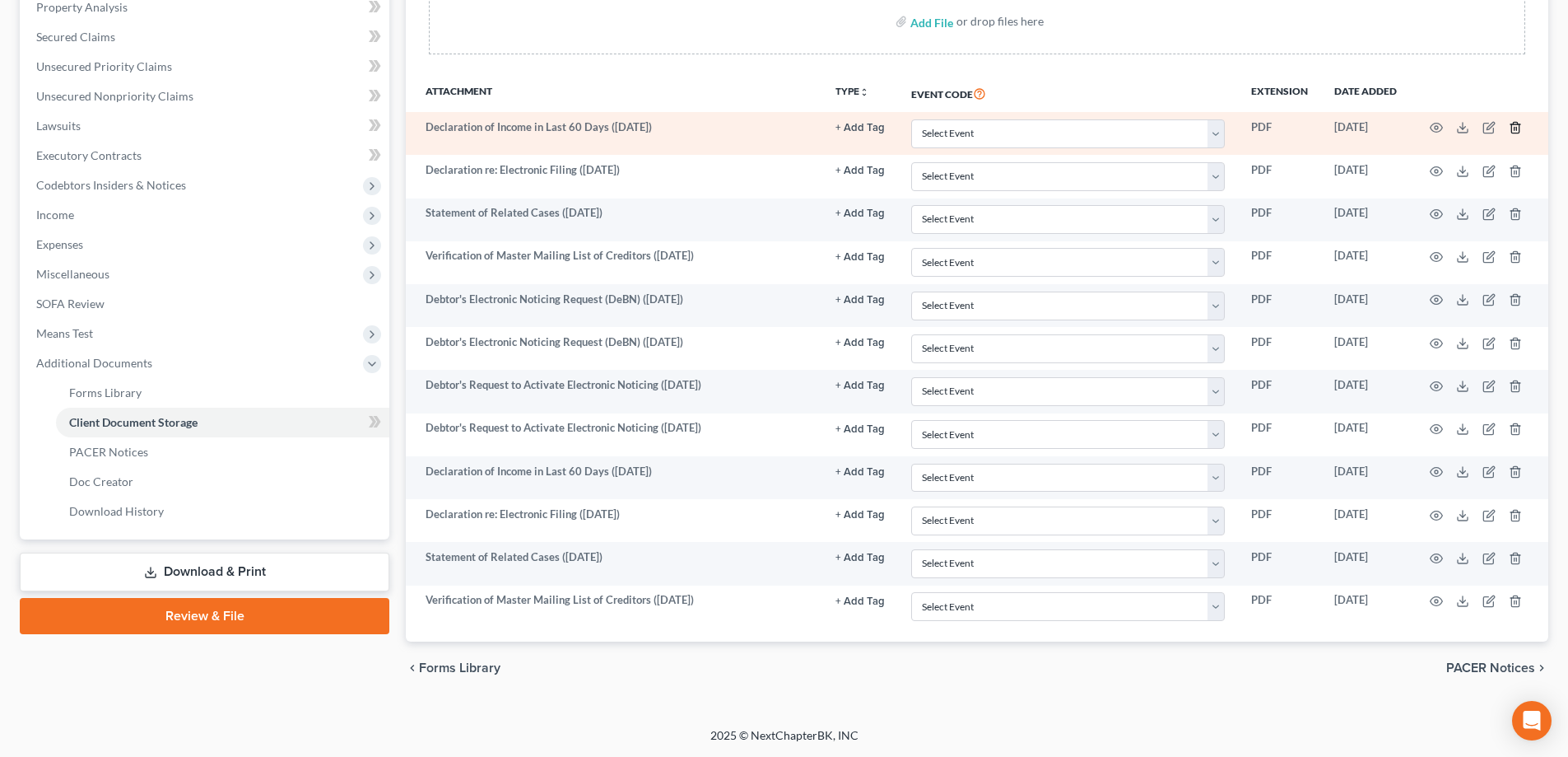
click at [1518, 127] on icon "button" at bounding box center [1515, 128] width 7 height 11
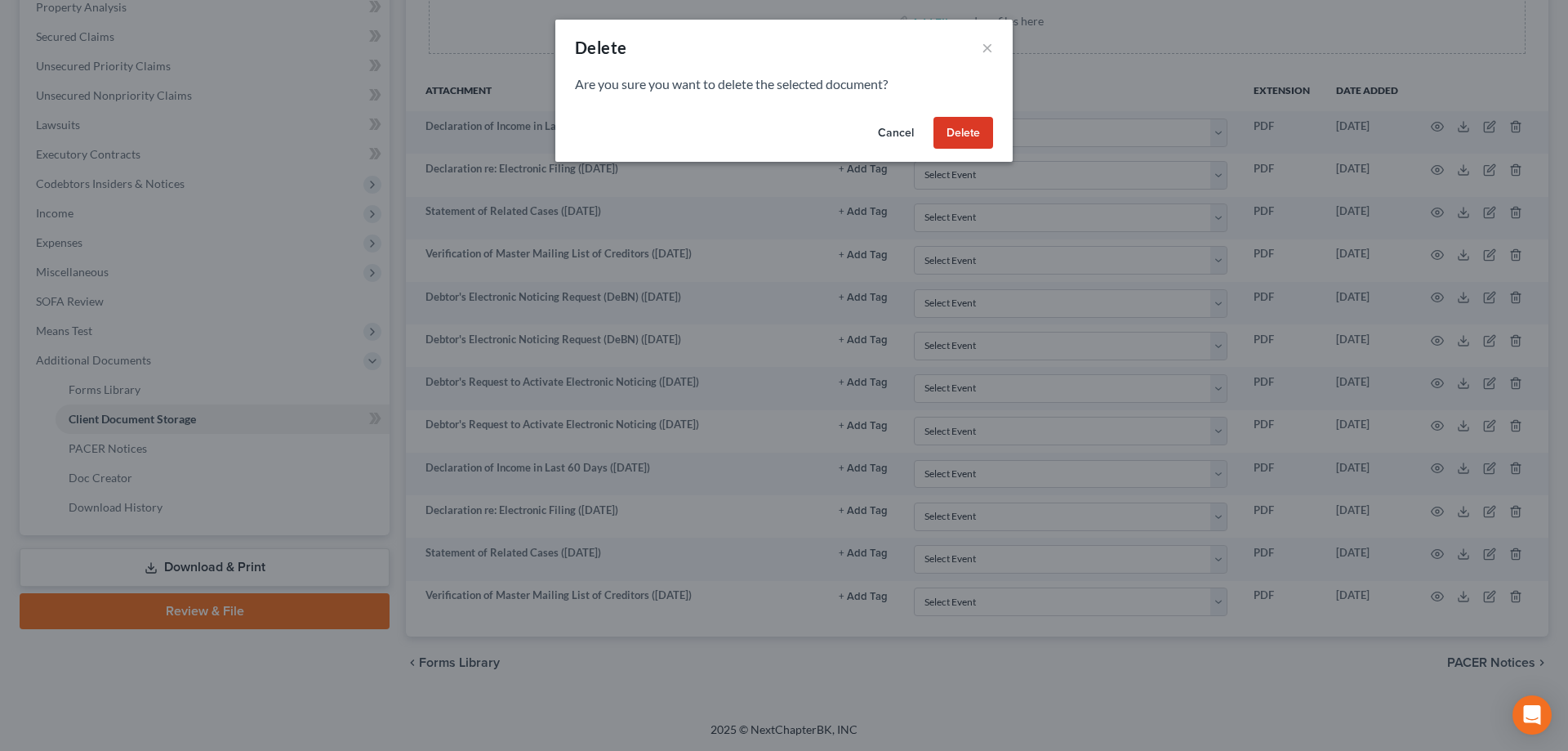
click at [979, 134] on button "Delete" at bounding box center [963, 134] width 59 height 33
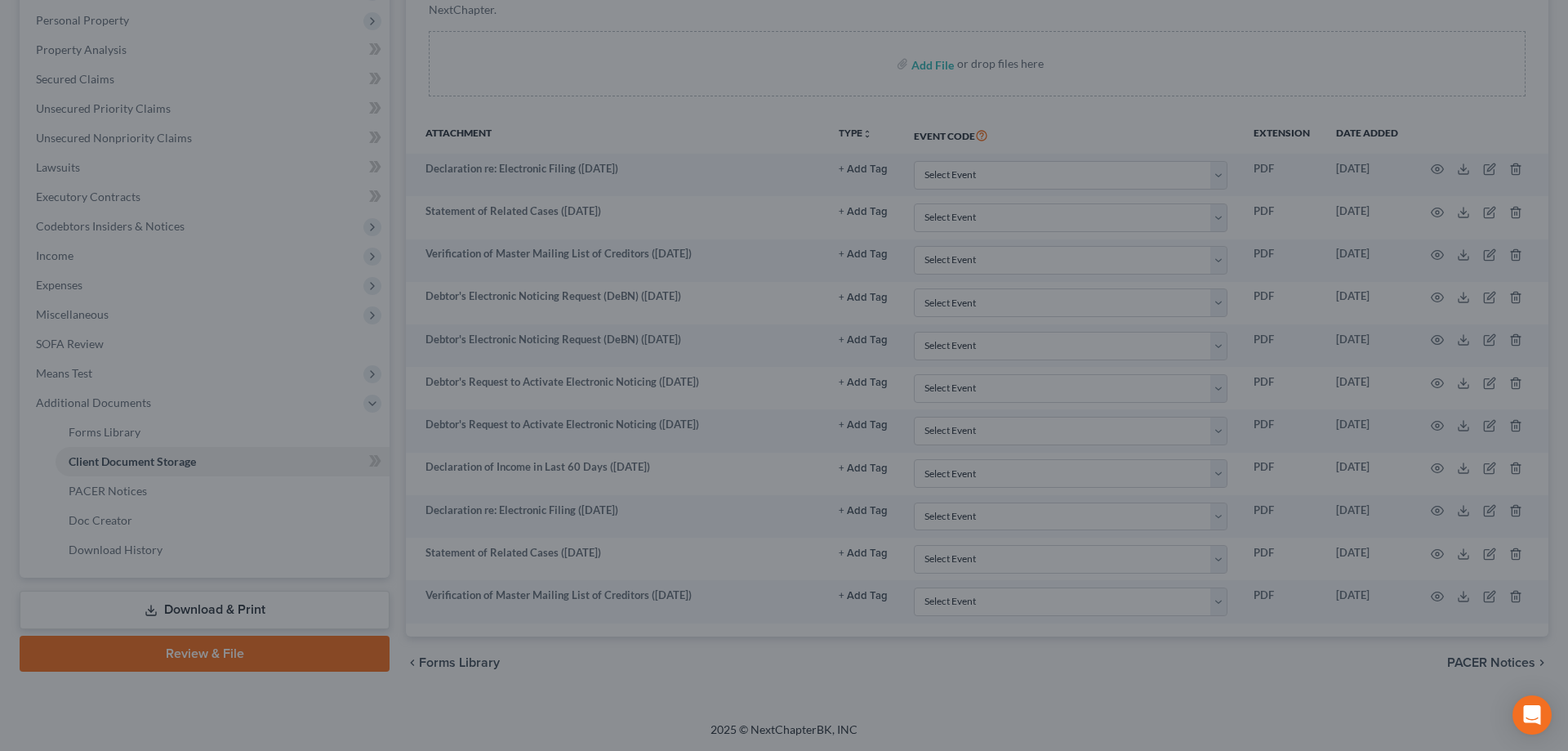
scroll to position [282, 0]
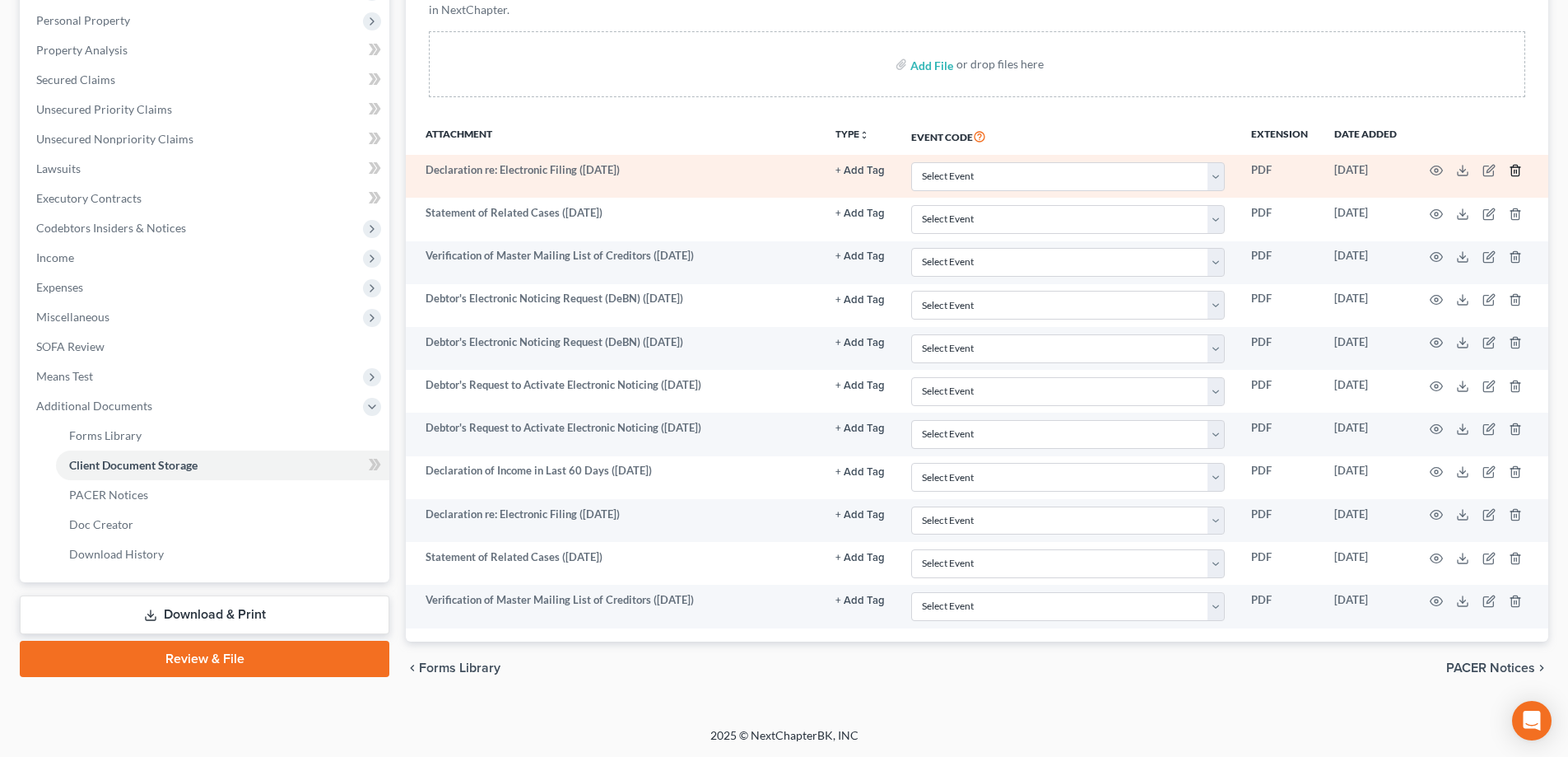
click at [1515, 174] on icon "button" at bounding box center [1515, 171] width 13 height 13
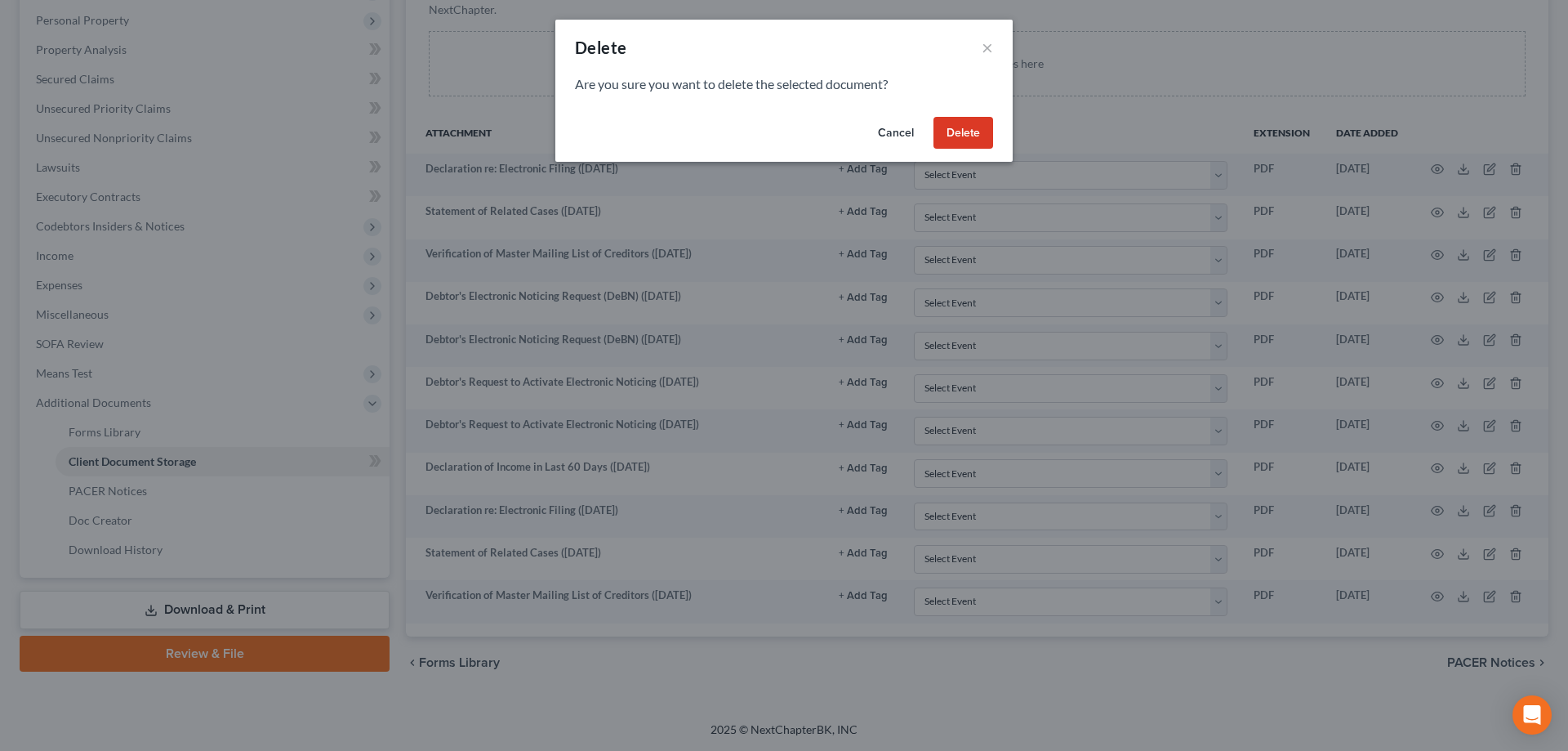
click at [956, 132] on button "Delete" at bounding box center [963, 134] width 59 height 33
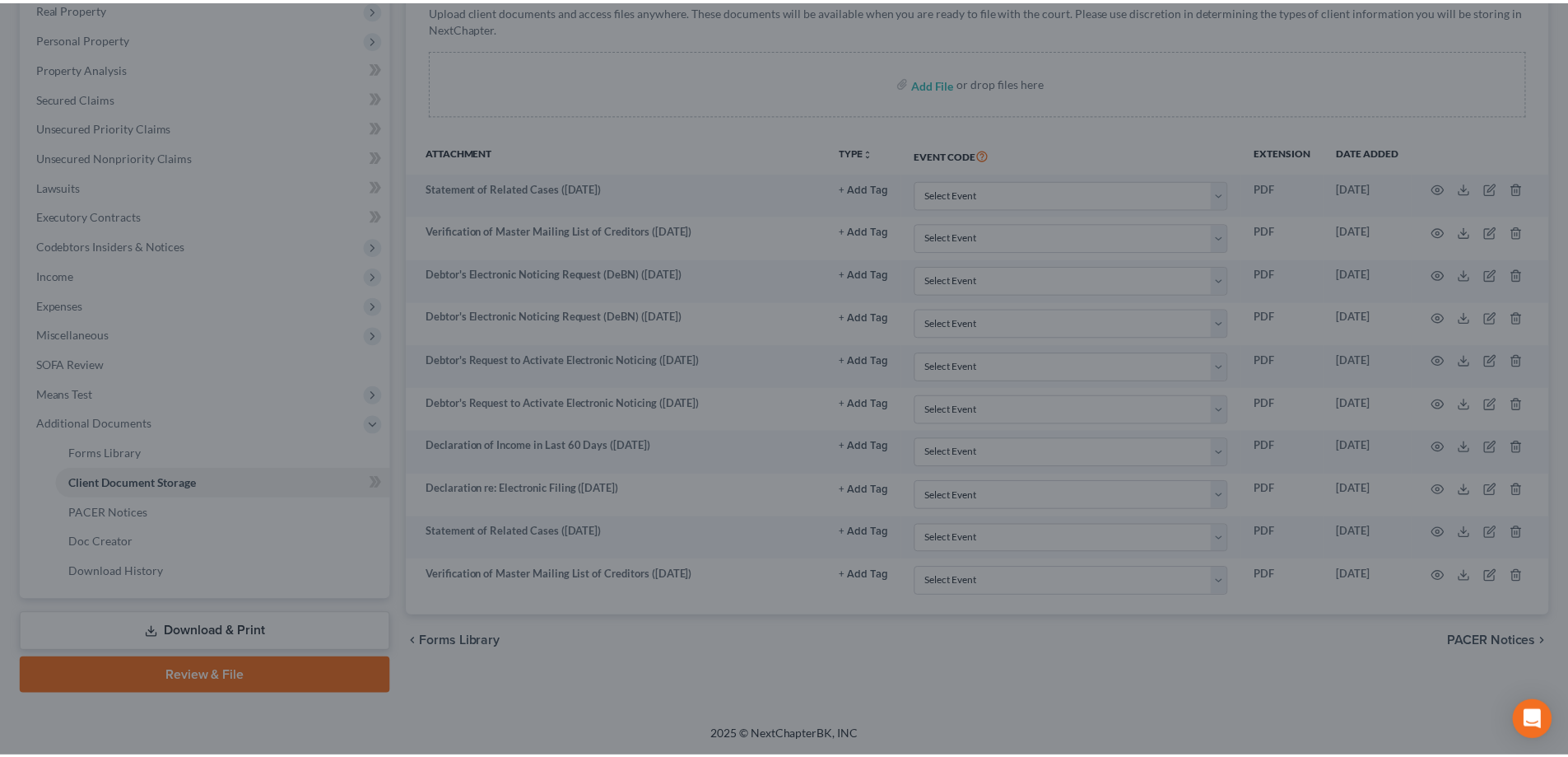
scroll to position [266, 0]
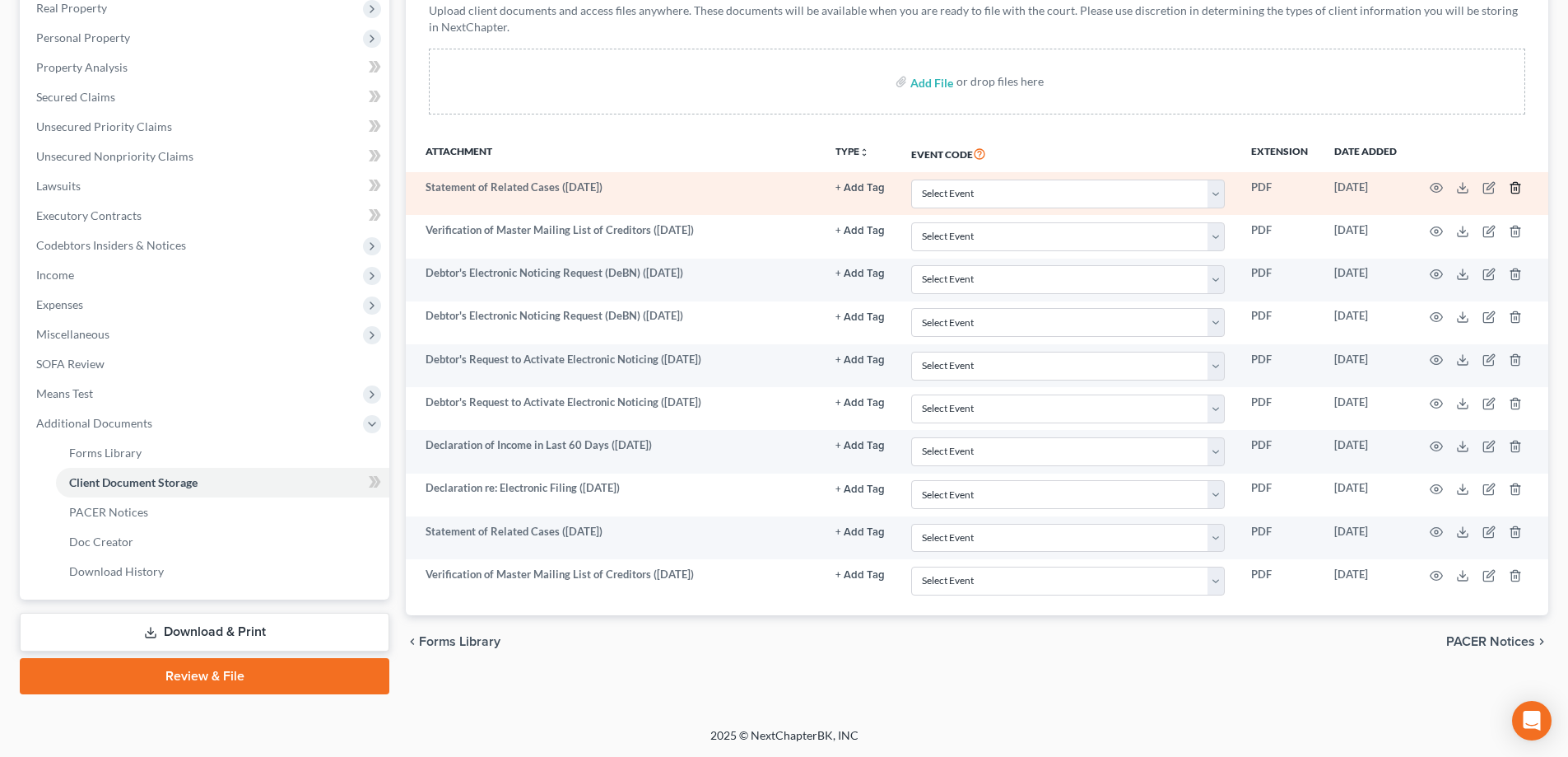
click at [1518, 183] on icon "button" at bounding box center [1515, 188] width 7 height 11
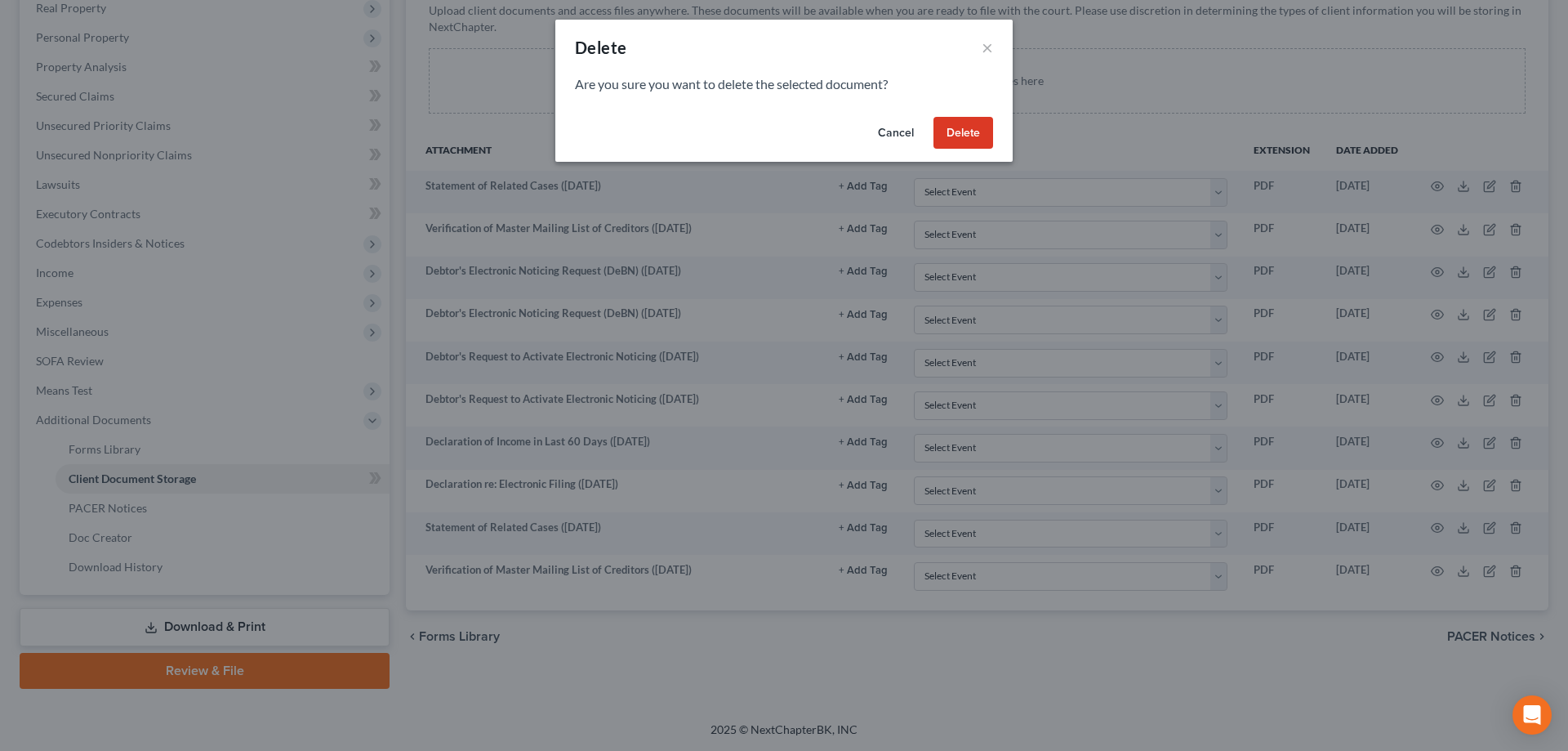
click at [959, 136] on button "Delete" at bounding box center [963, 134] width 59 height 33
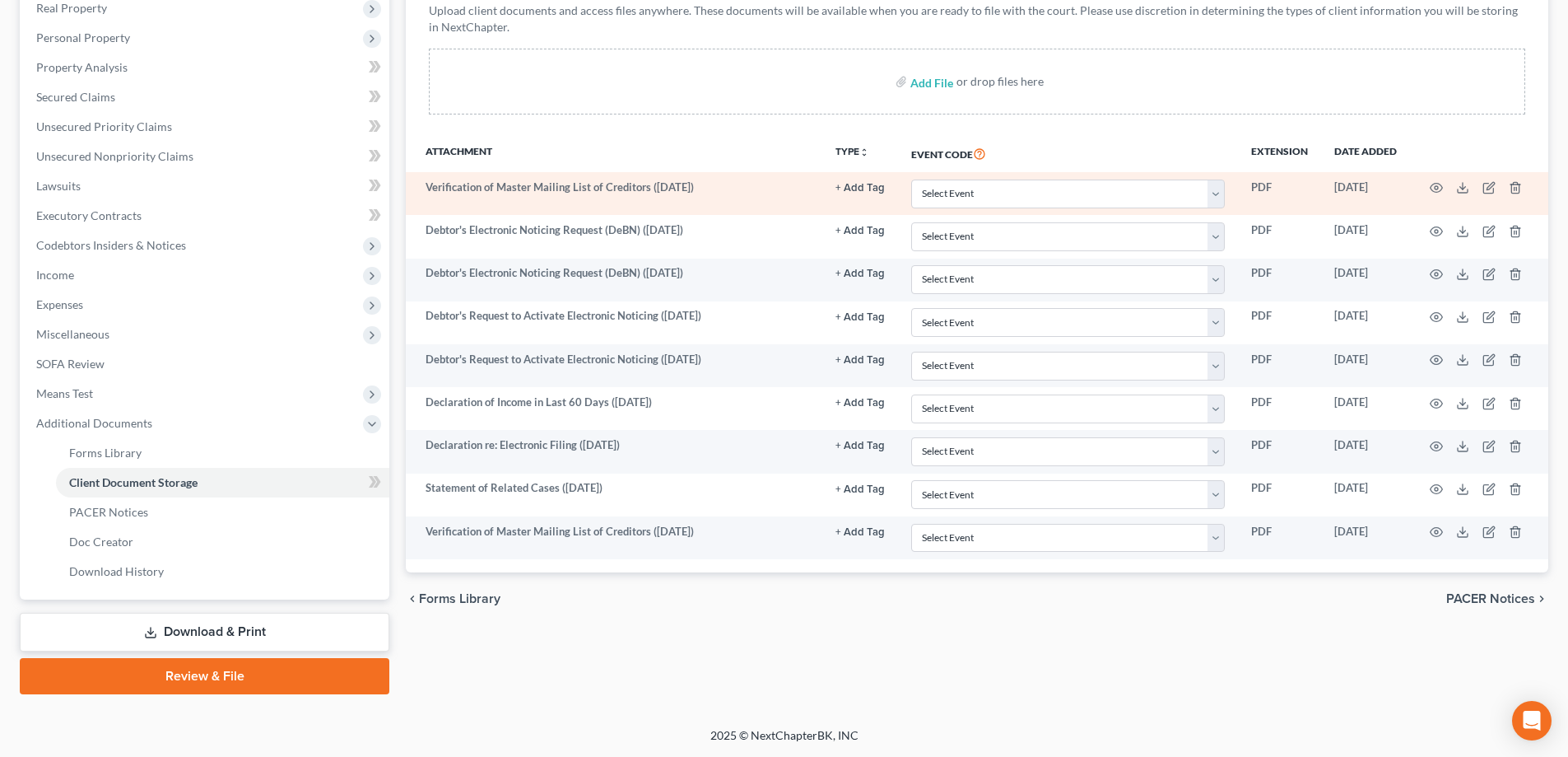
click at [1512, 181] on td at bounding box center [1480, 194] width 138 height 42
click at [1511, 188] on icon "button" at bounding box center [1515, 188] width 7 height 11
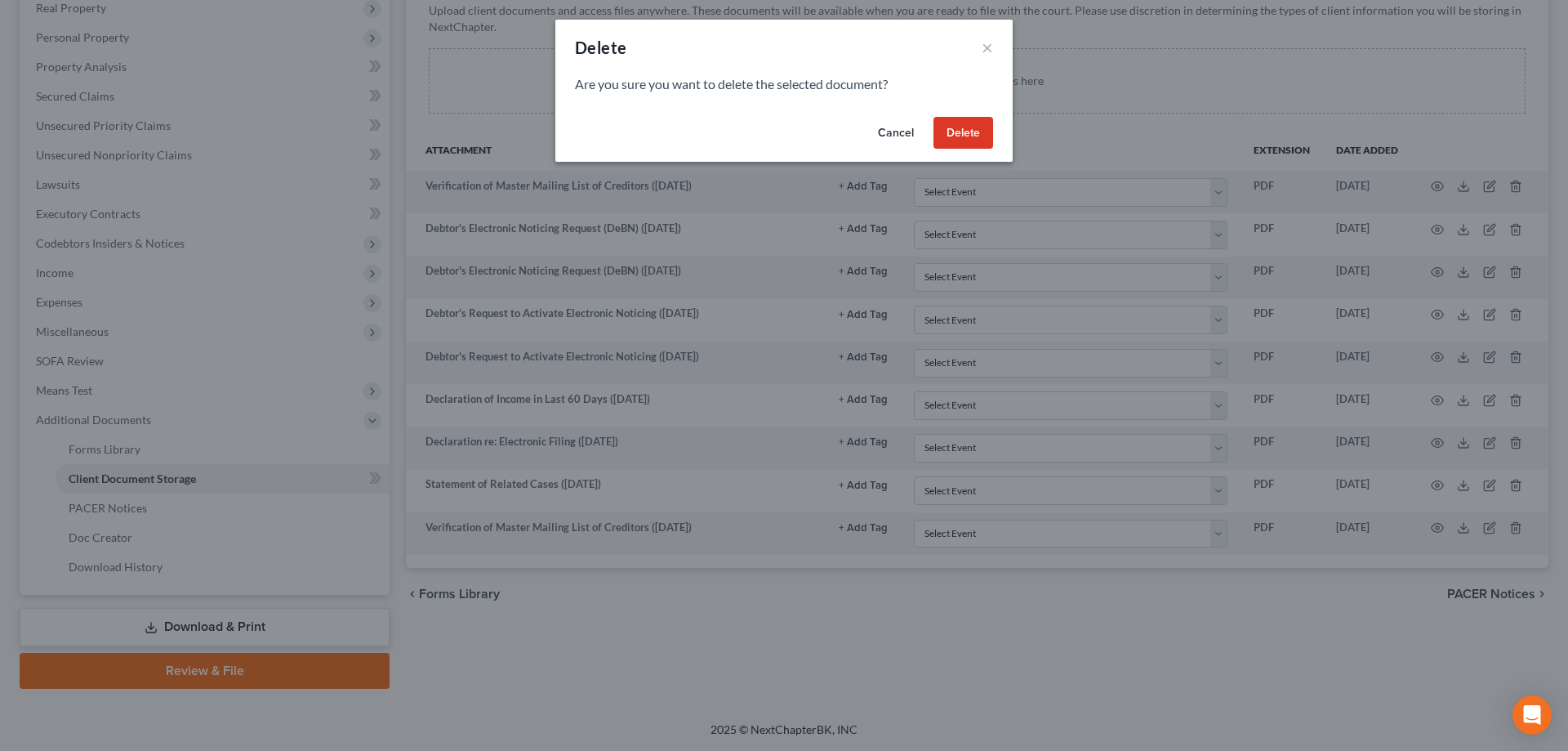
click at [991, 132] on button "Delete" at bounding box center [963, 134] width 59 height 33
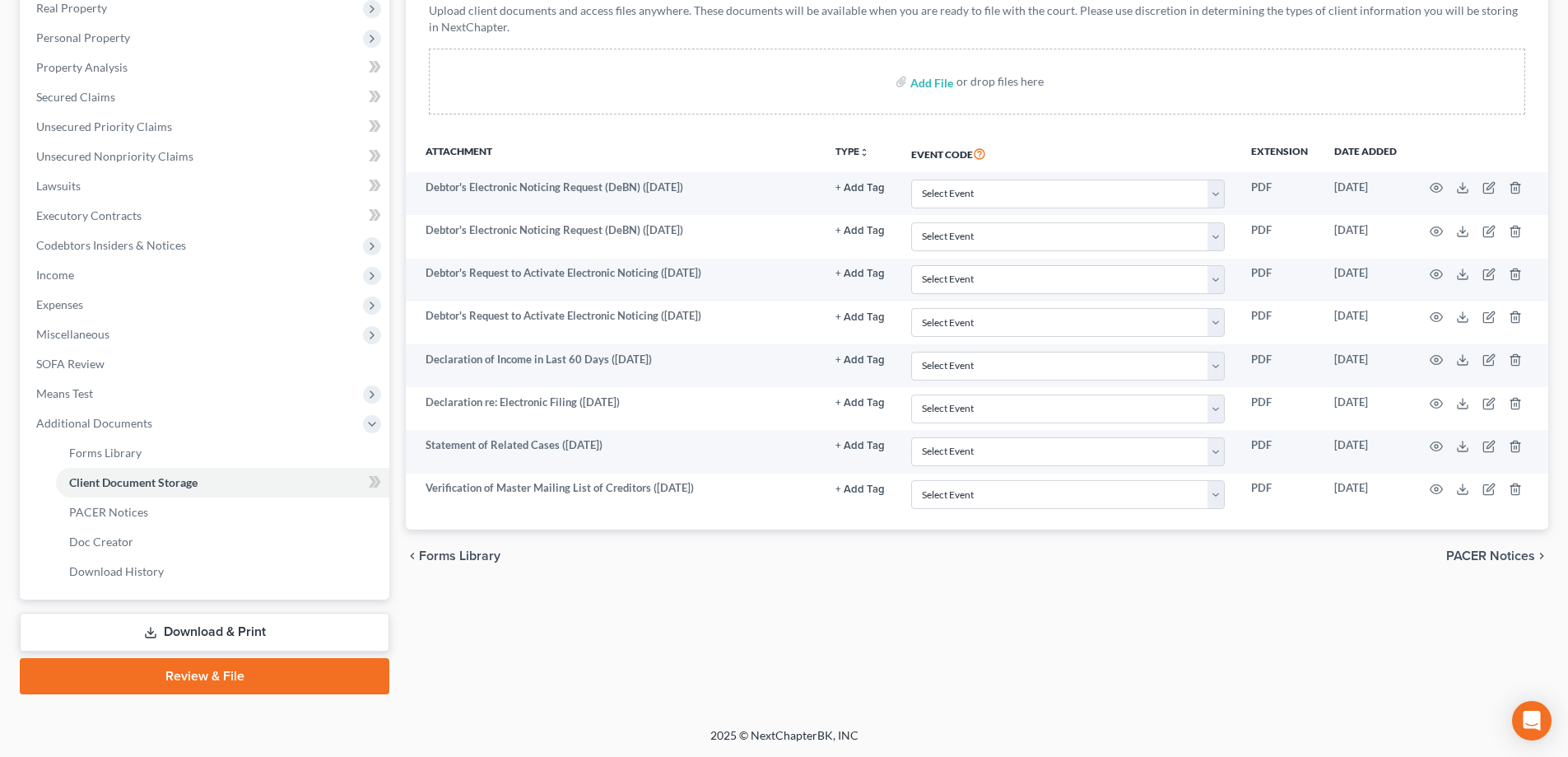
click at [1514, 559] on span "PACER Notices" at bounding box center [1491, 556] width 88 height 13
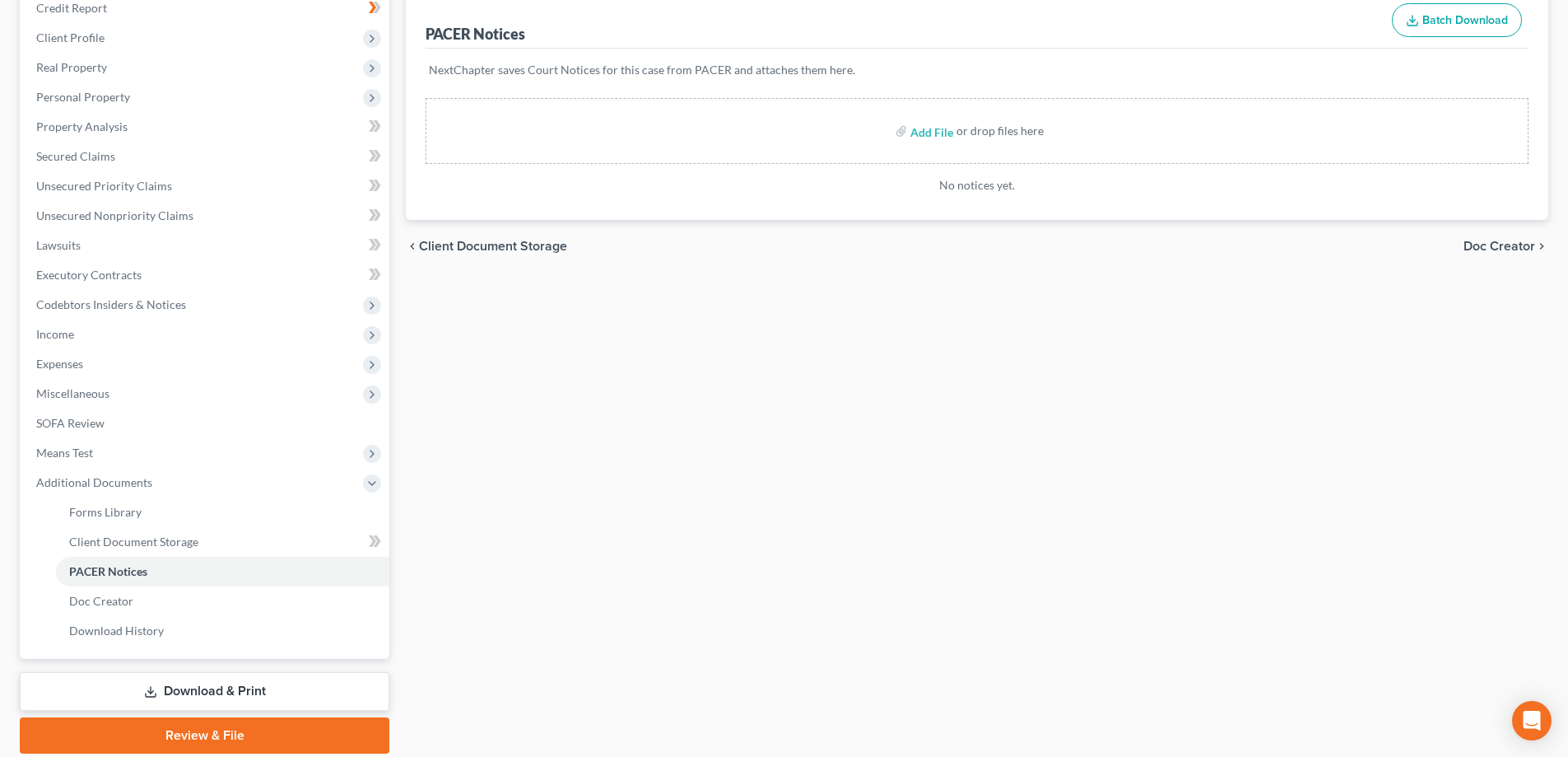
scroll to position [266, 0]
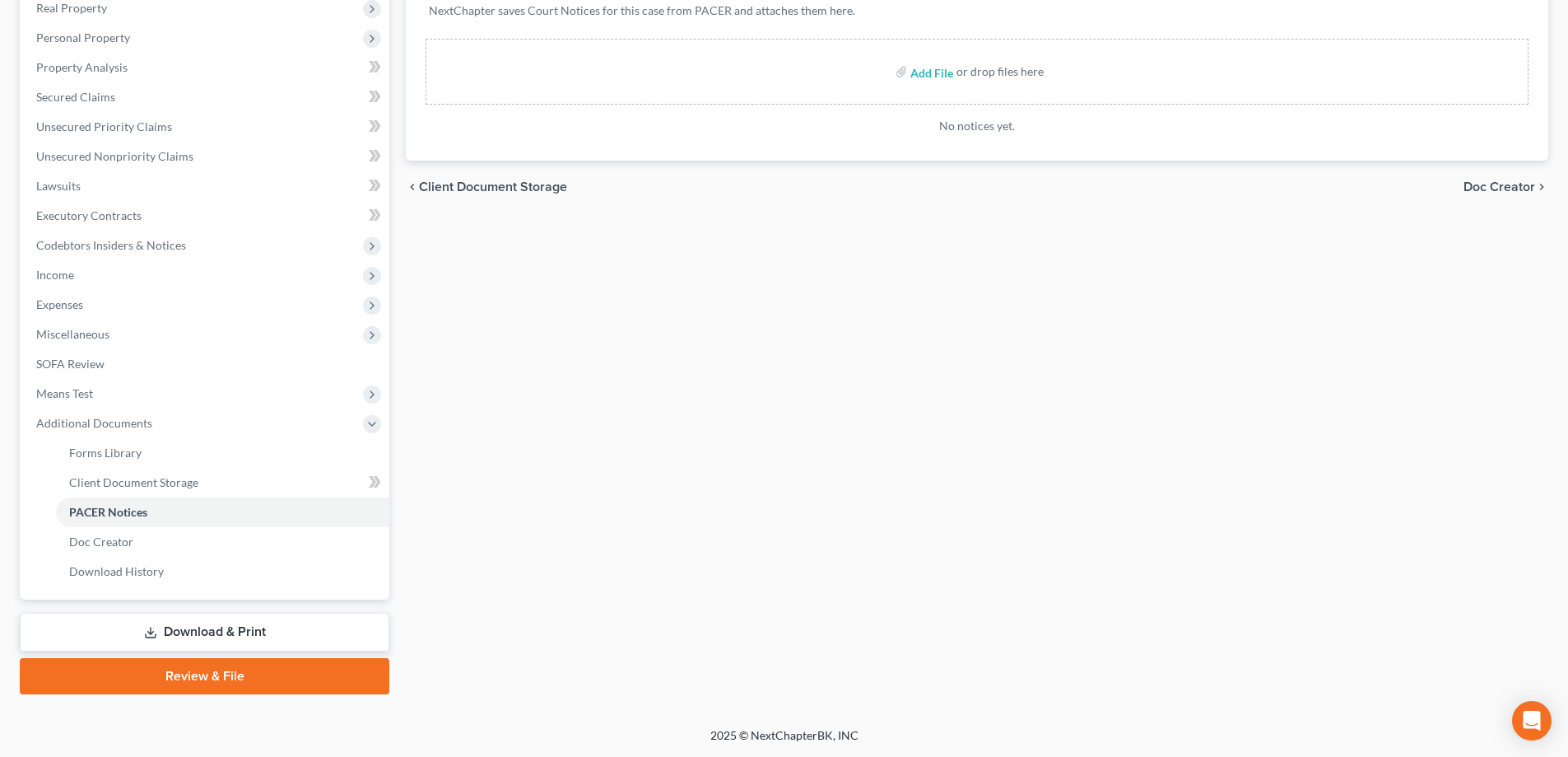
click at [210, 633] on link "Download & Print" at bounding box center [204, 632] width 370 height 39
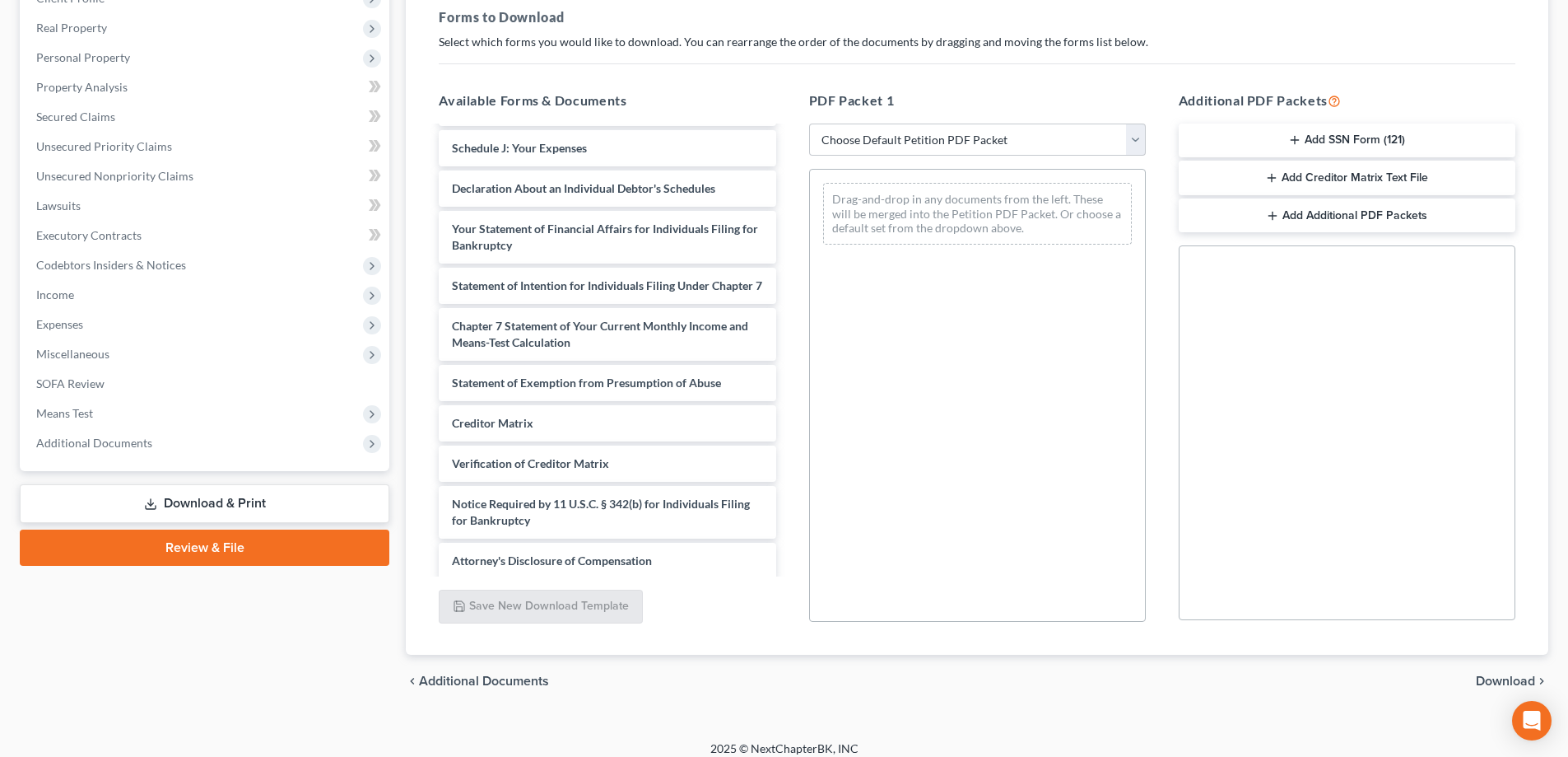
scroll to position [805, 0]
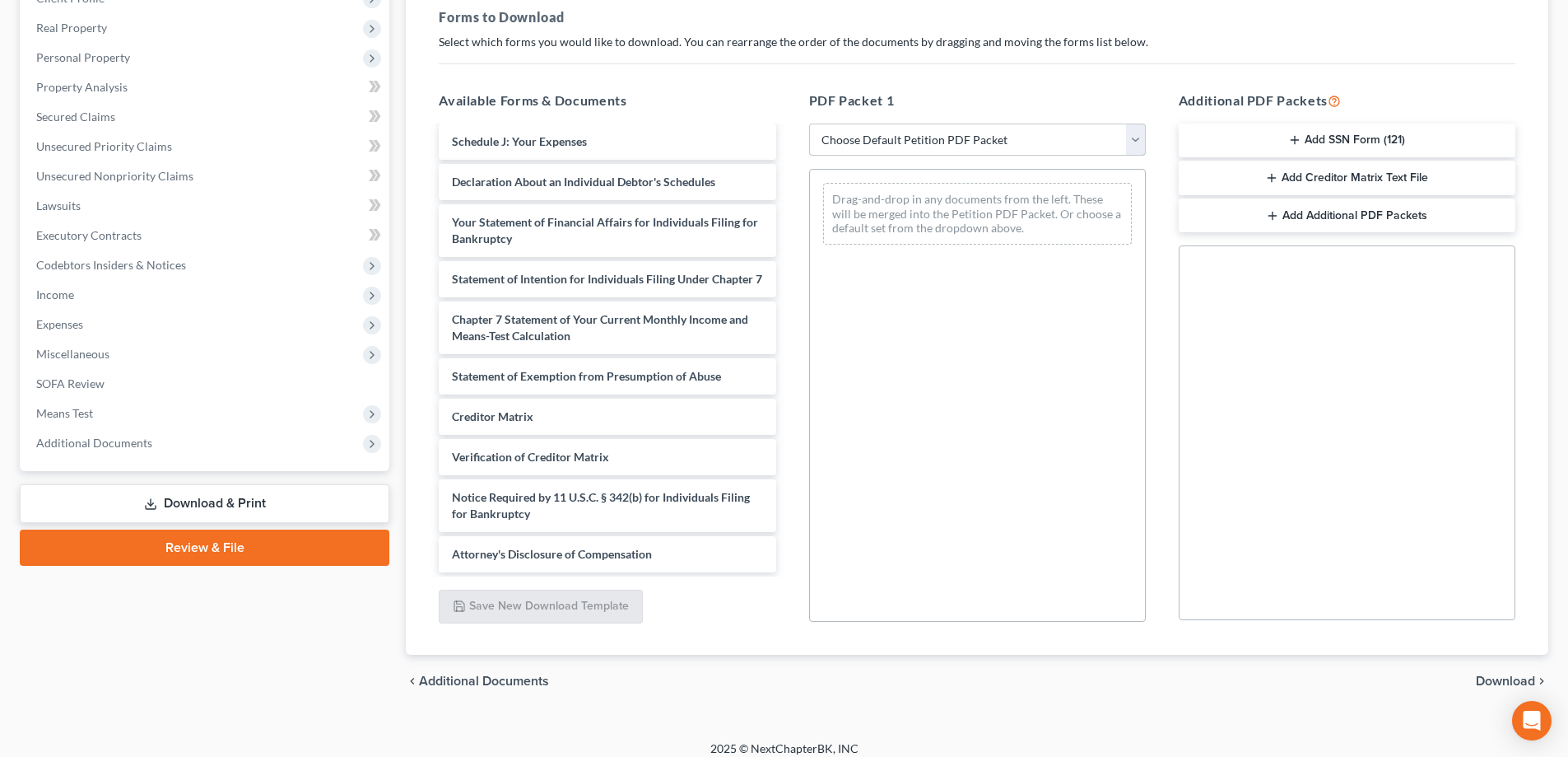
click at [1134, 138] on select "Choose Default Petition PDF Packet Complete Bankruptcy Petition (all forms and …" at bounding box center [977, 140] width 336 height 33
select select "0"
click at [809, 124] on select "Choose Default Petition PDF Packet Complete Bankruptcy Petition (all forms and …" at bounding box center [977, 140] width 336 height 33
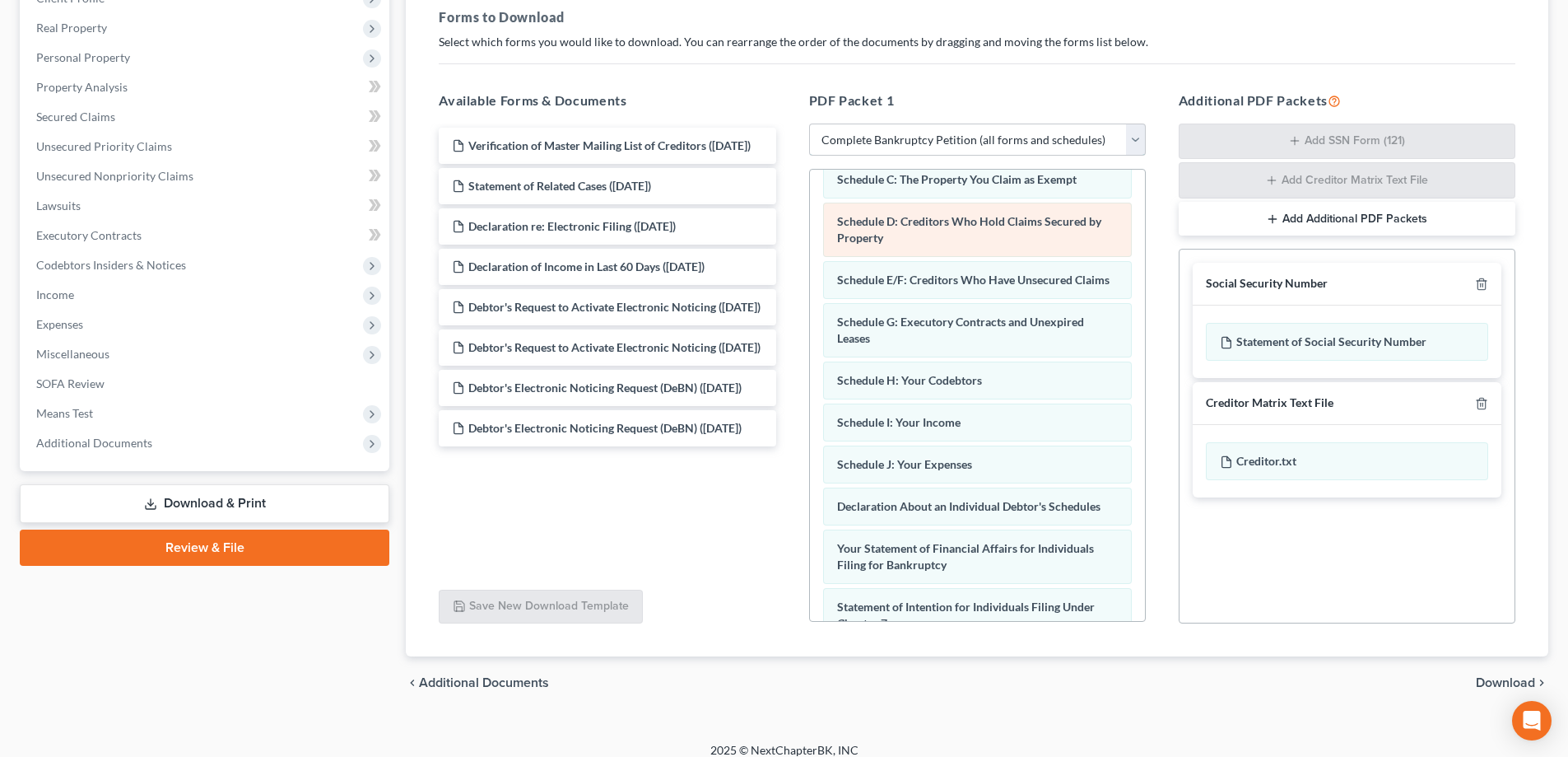
scroll to position [247, 0]
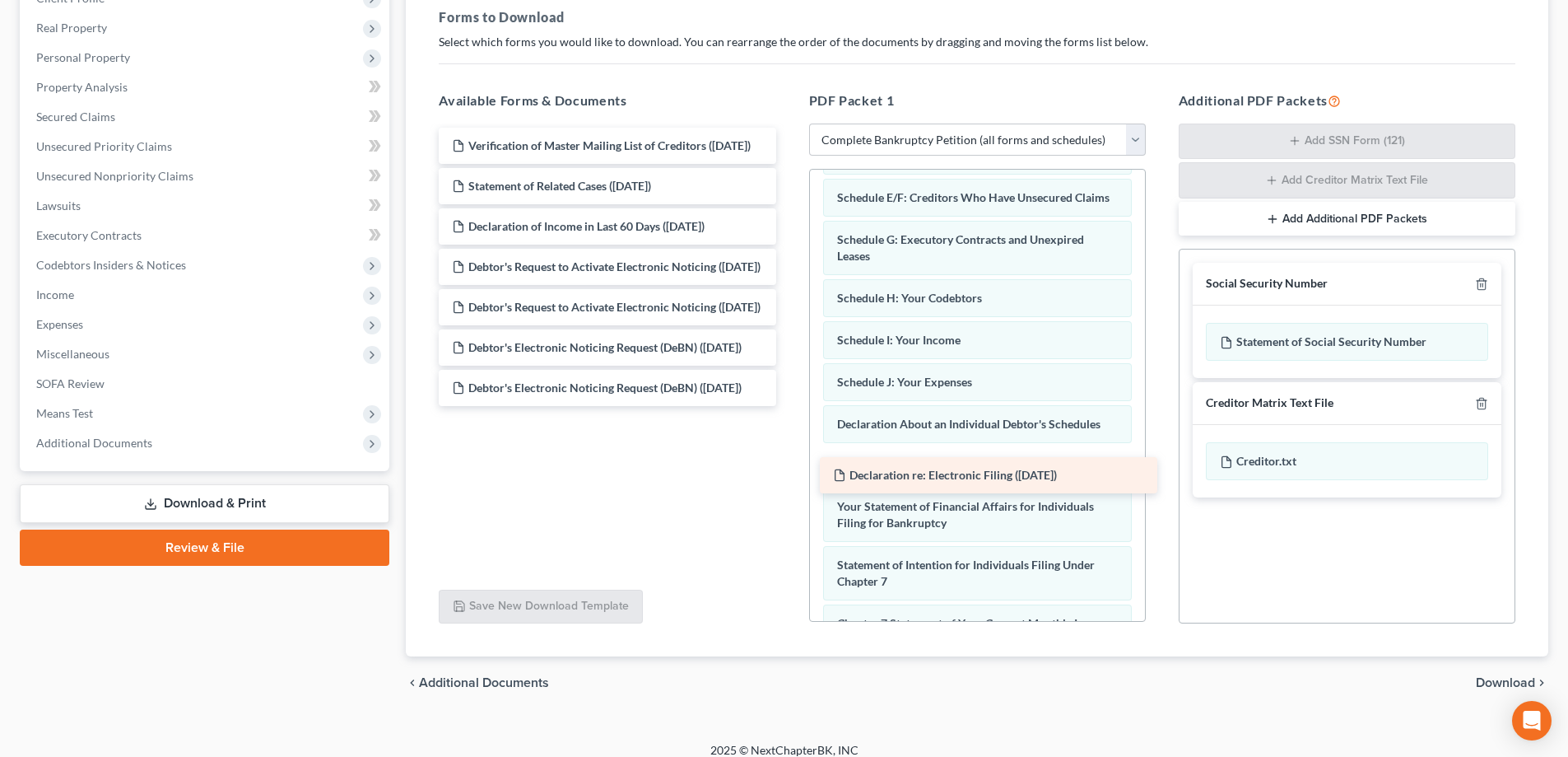
drag, startPoint x: 630, startPoint y: 233, endPoint x: 1010, endPoint y: 465, distance: 445.2
click at [788, 406] on div "Declaration re: Electronic Filing (08/15/2025) Verification of Master Mailing L…" at bounding box center [607, 266] width 363 height 278
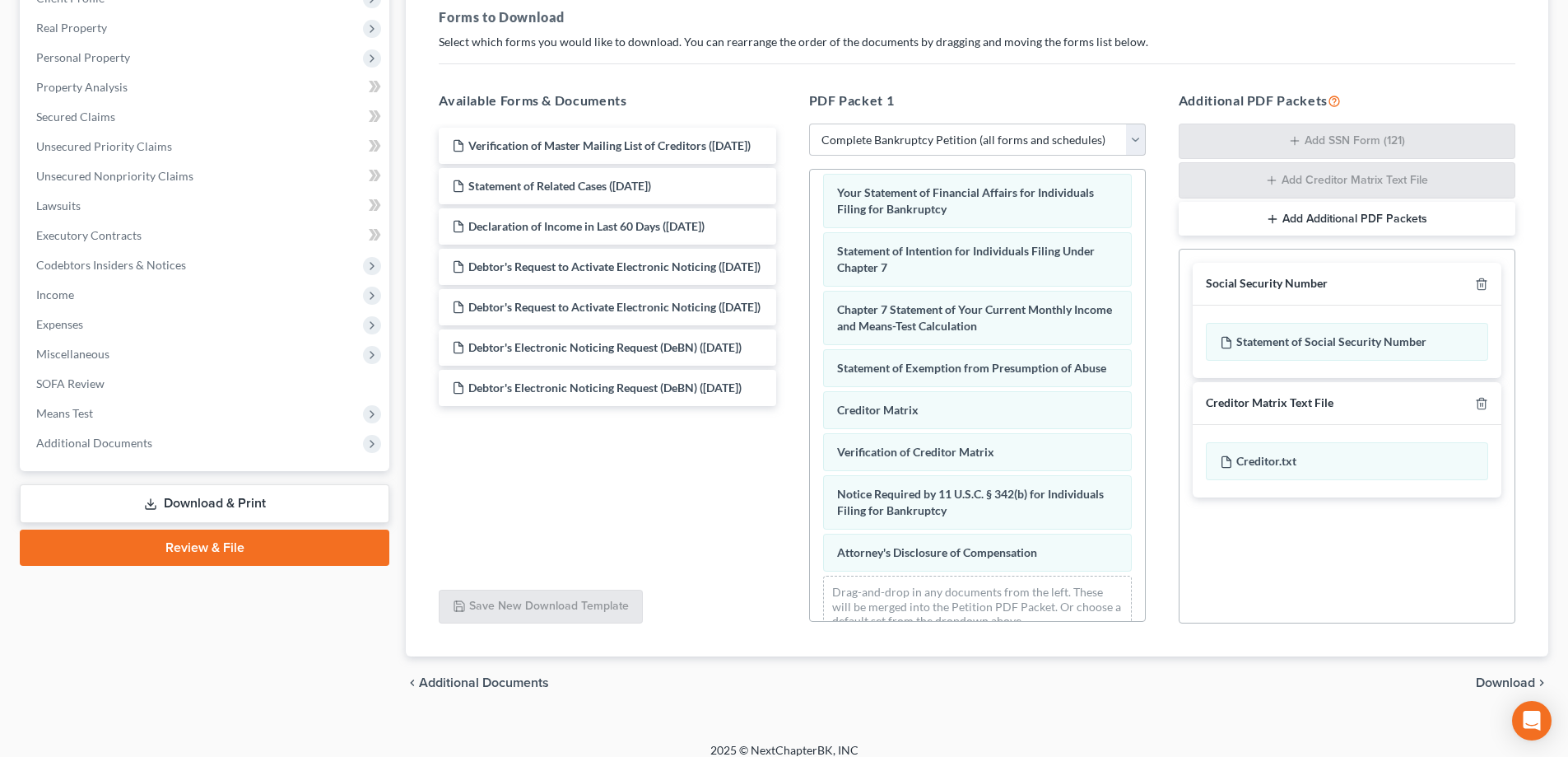
scroll to position [609, 0]
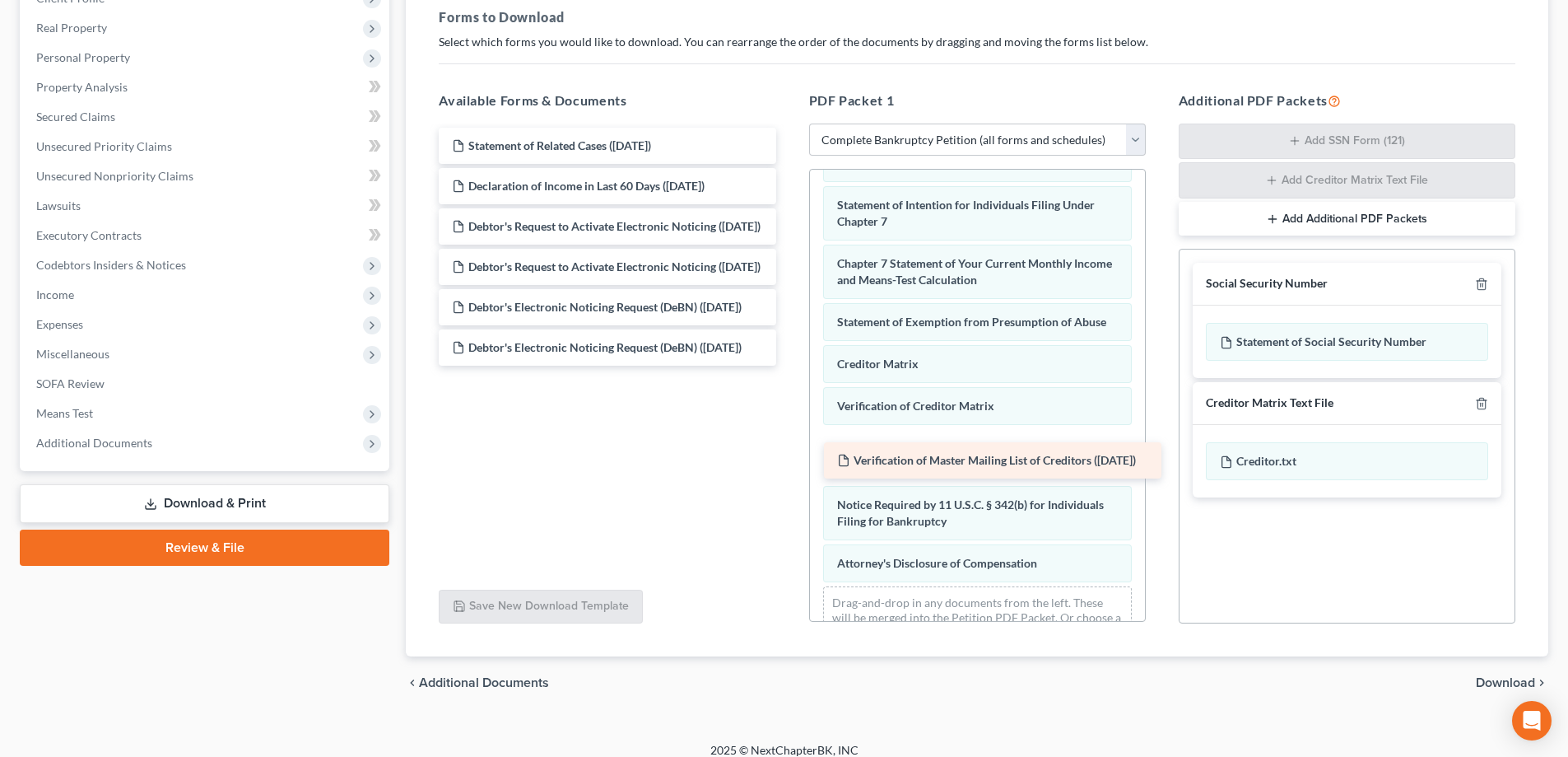
drag, startPoint x: 628, startPoint y: 159, endPoint x: 1013, endPoint y: 473, distance: 496.8
click at [788, 365] on div "Verification of Master Mailing List of Creditors (08/15/2025) Verification of M…" at bounding box center [607, 246] width 363 height 238
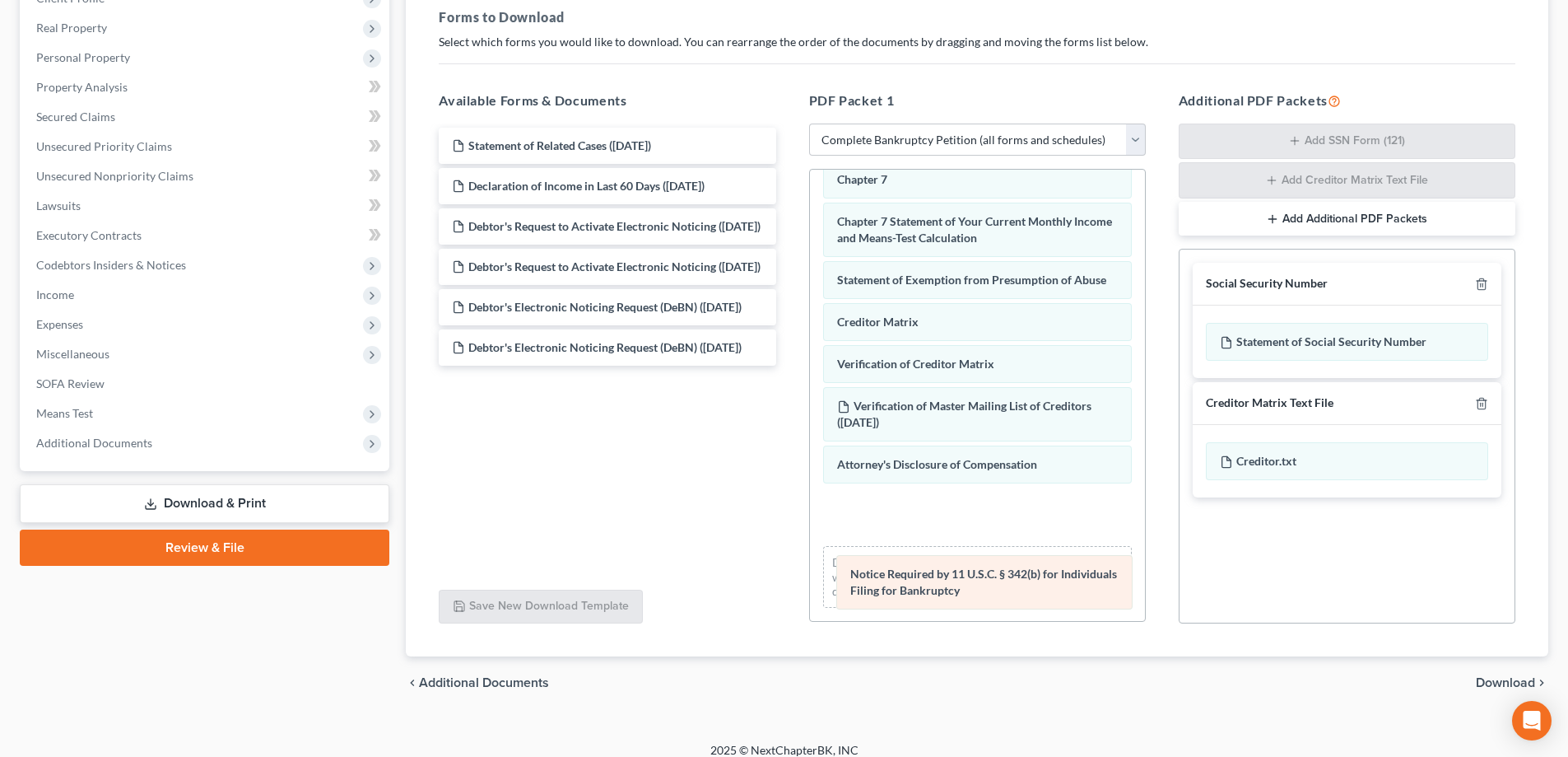
drag, startPoint x: 980, startPoint y: 480, endPoint x: 993, endPoint y: 589, distance: 109.8
click at [993, 589] on div "Notice Required by 11 U.S.C. § 342(b) for Individuals Filing for Bankruptcy Vol…" at bounding box center [977, 70] width 335 height 1102
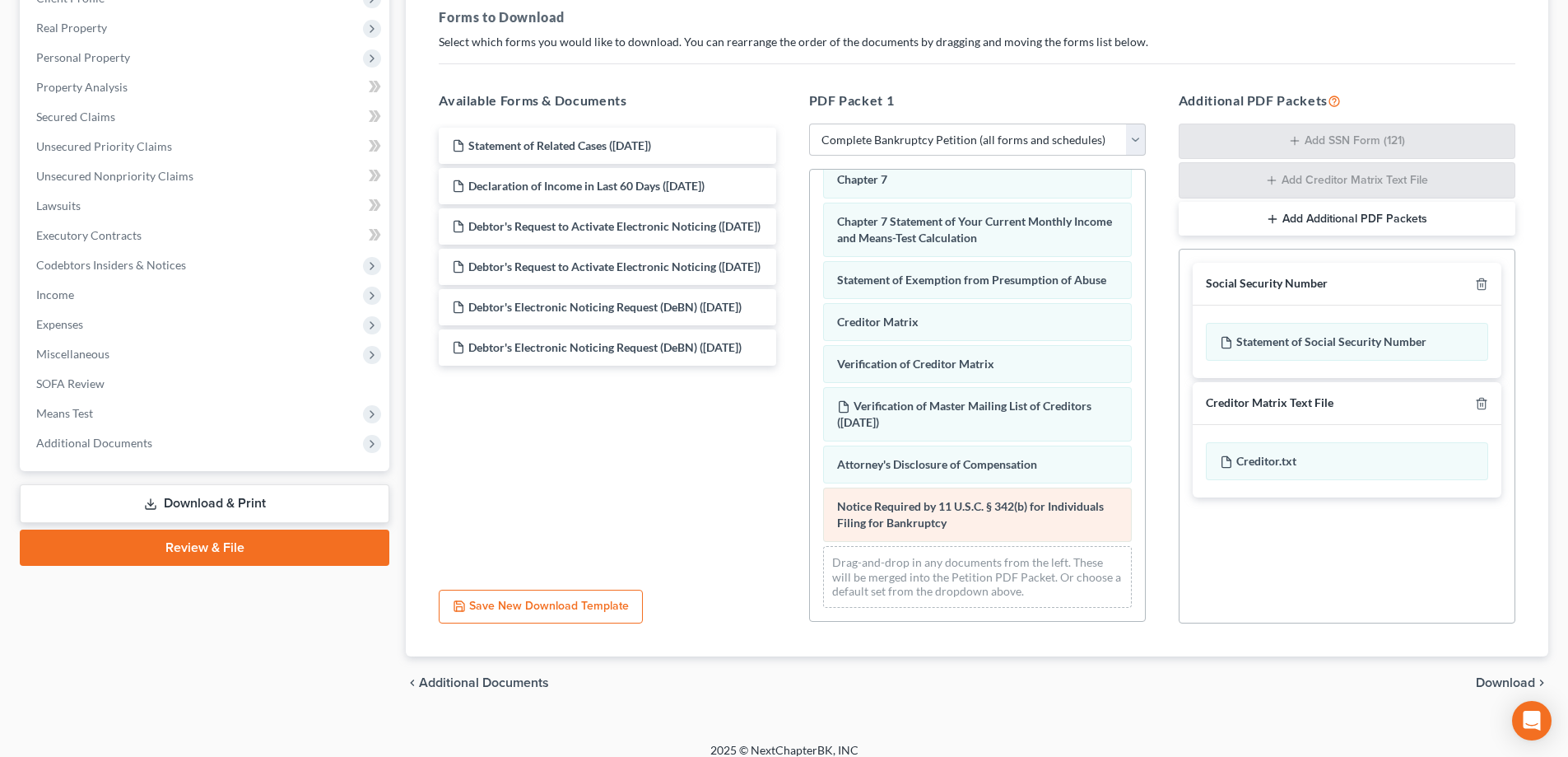
click at [983, 523] on div "Voluntary Petition for Individuals Filing for Bankruptcy Summary of Your Assets…" at bounding box center [977, 70] width 335 height 1102
click at [603, 166] on div "Statement of Related Cases (08/15/2025) Declaration of Income in Last 60 Days (…" at bounding box center [607, 246] width 363 height 238
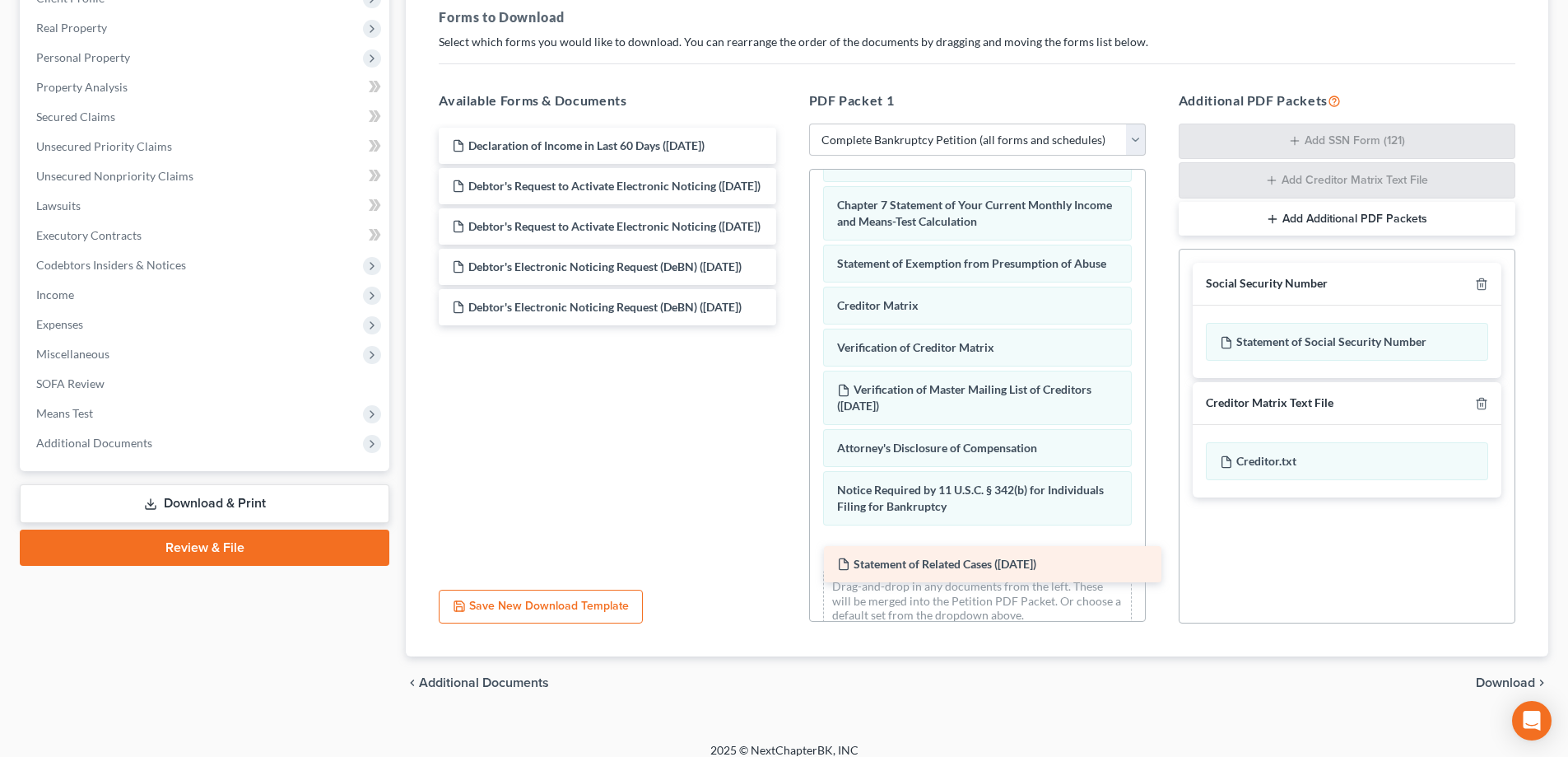
drag, startPoint x: 603, startPoint y: 148, endPoint x: 987, endPoint y: 565, distance: 566.9
click at [788, 325] on div "Statement of Related Cases (08/15/2025) Statement of Related Cases (08/15/2025)…" at bounding box center [607, 226] width 363 height 197
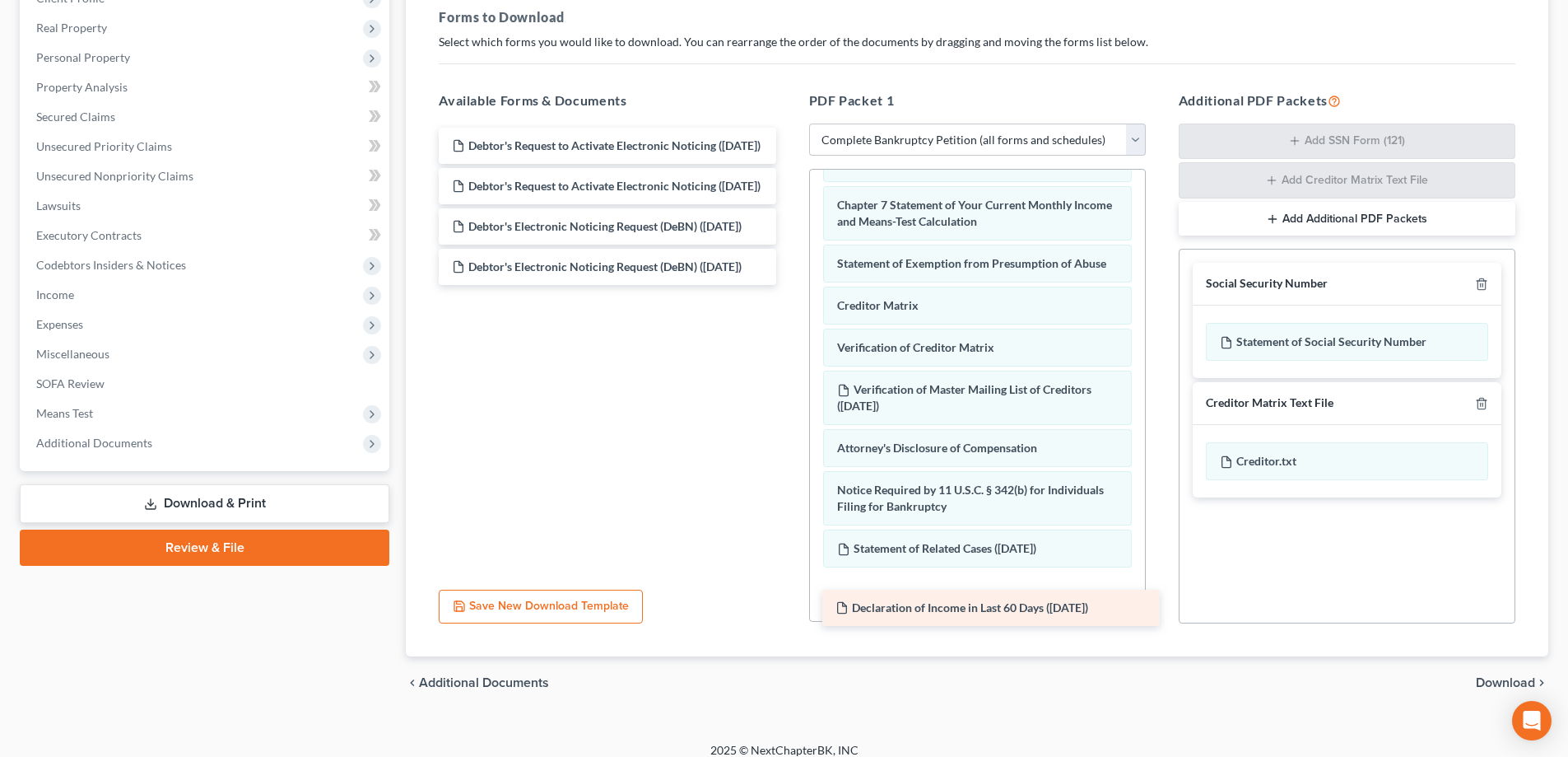
drag, startPoint x: 535, startPoint y: 148, endPoint x: 918, endPoint y: 609, distance: 599.3
click at [788, 285] on div "Declaration of Income in Last 60 Days (08/15/2025) Declaration of Income in Las…" at bounding box center [607, 206] width 363 height 158
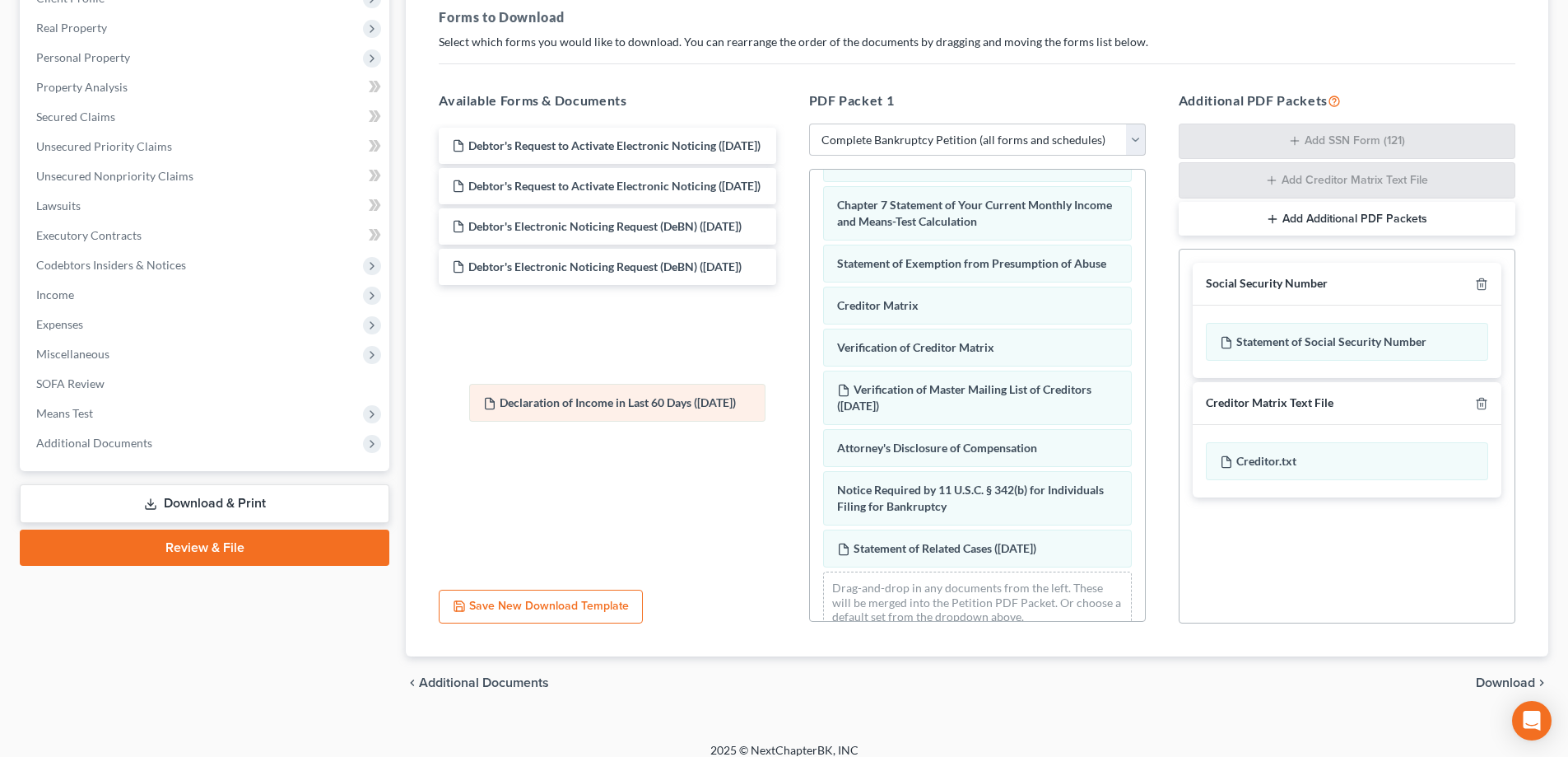
drag, startPoint x: 918, startPoint y: 609, endPoint x: 565, endPoint y: 405, distance: 407.7
click at [810, 405] on div "Declaration of Income in Last 60 Days (08/15/2025) Voluntary Petition for Indiv…" at bounding box center [977, 75] width 335 height 1143
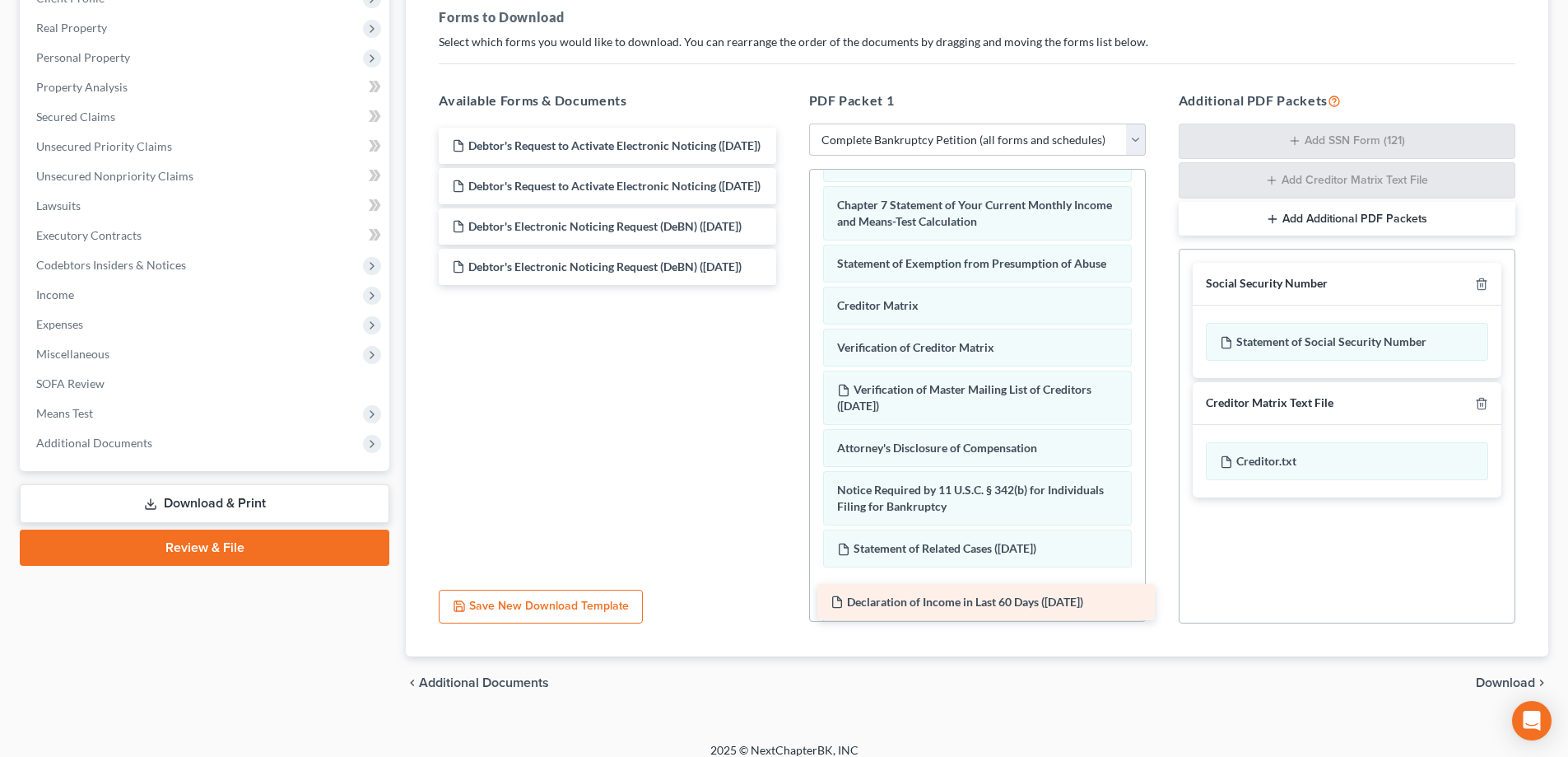
drag, startPoint x: 575, startPoint y: 378, endPoint x: 954, endPoint y: 607, distance: 442.8
click at [788, 285] on div "Declaration of Income in Last 60 Days (08/15/2025) Debtor's Request to Activate…" at bounding box center [607, 206] width 363 height 158
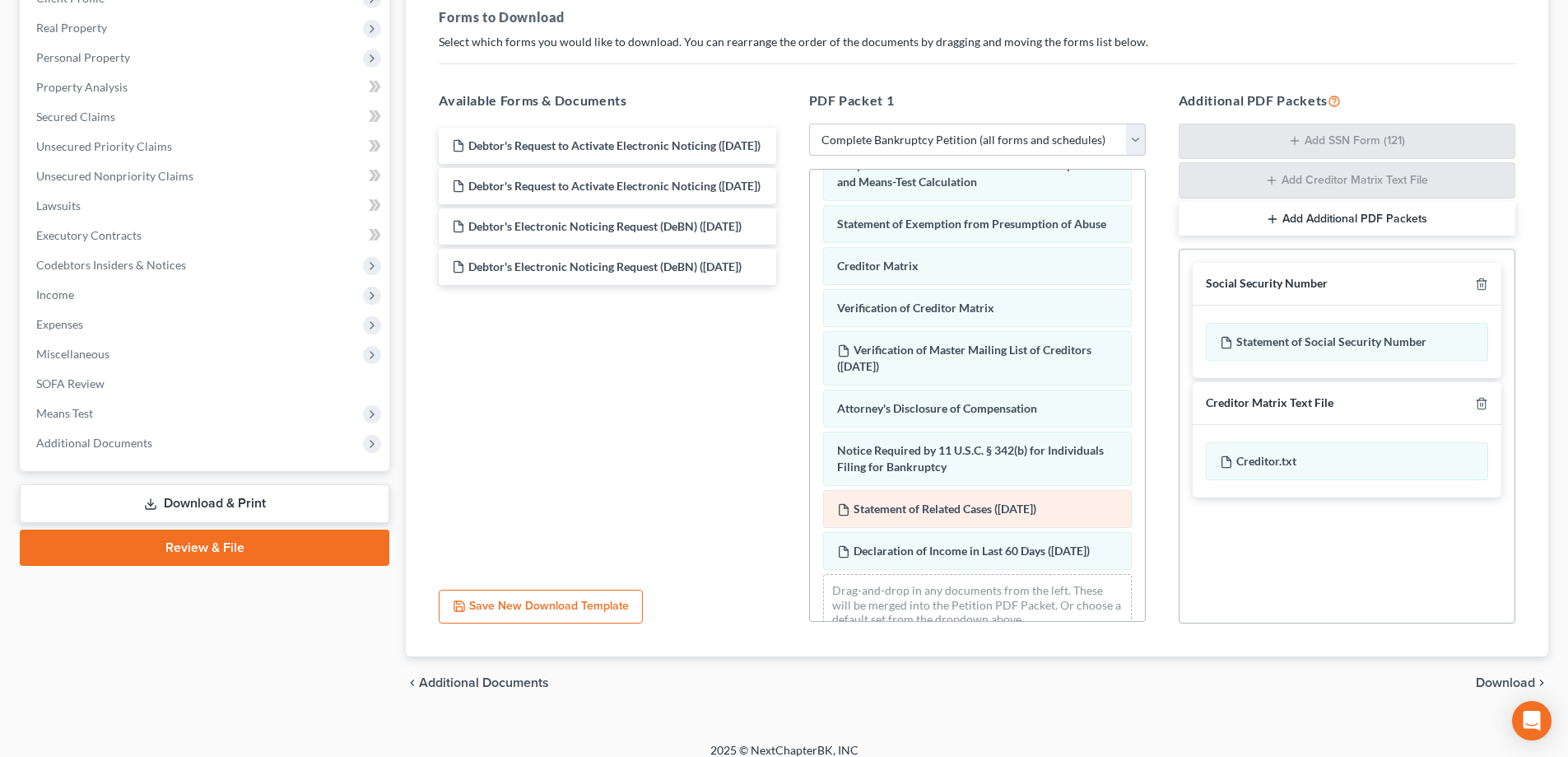
scroll to position [767, 0]
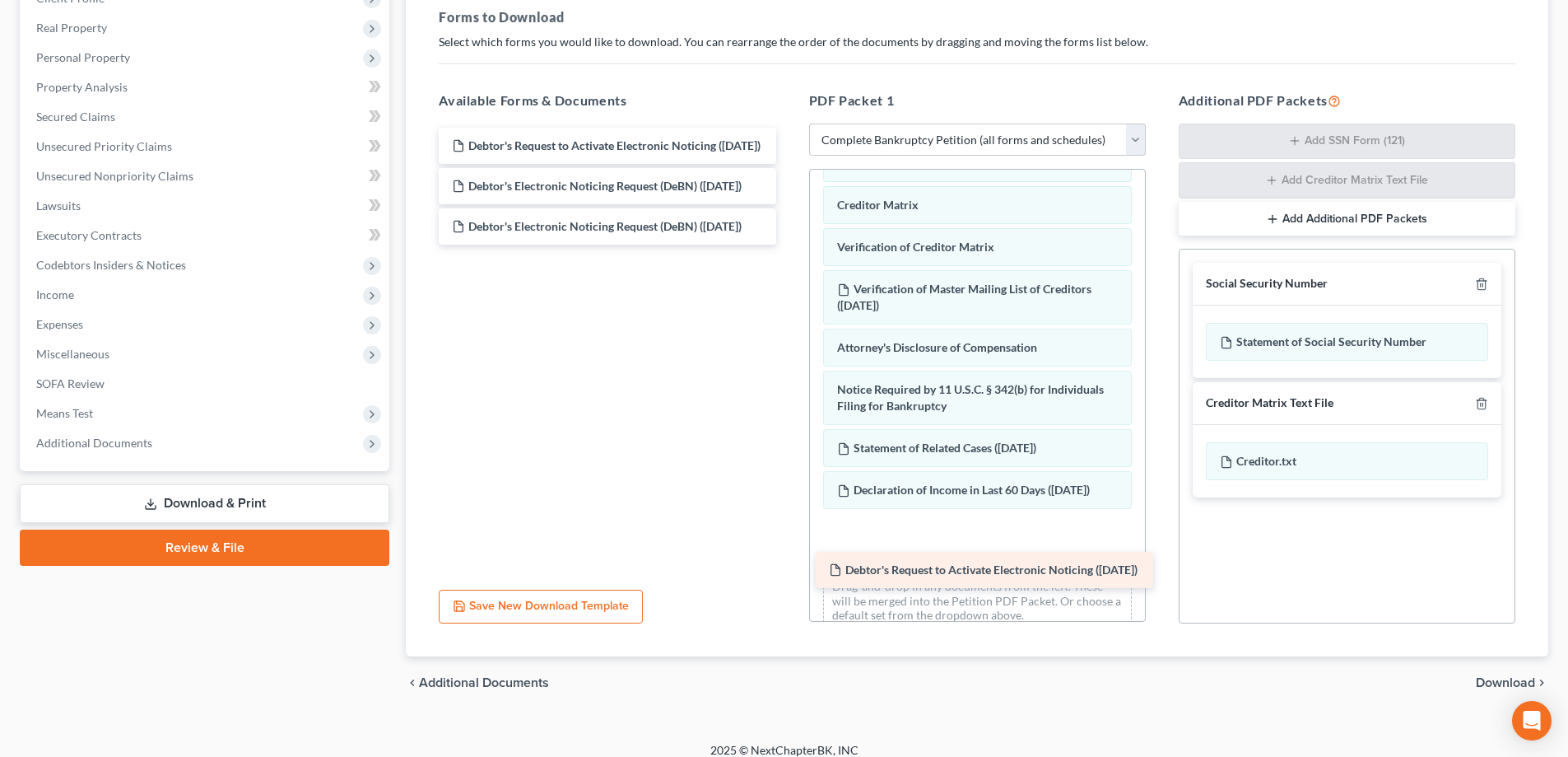
drag, startPoint x: 618, startPoint y: 152, endPoint x: 995, endPoint y: 575, distance: 566.6
click at [788, 244] on div "Debtor's Request to Activate Electronic Noticing (08/15/2025) Debtor's Request …" at bounding box center [607, 185] width 363 height 117
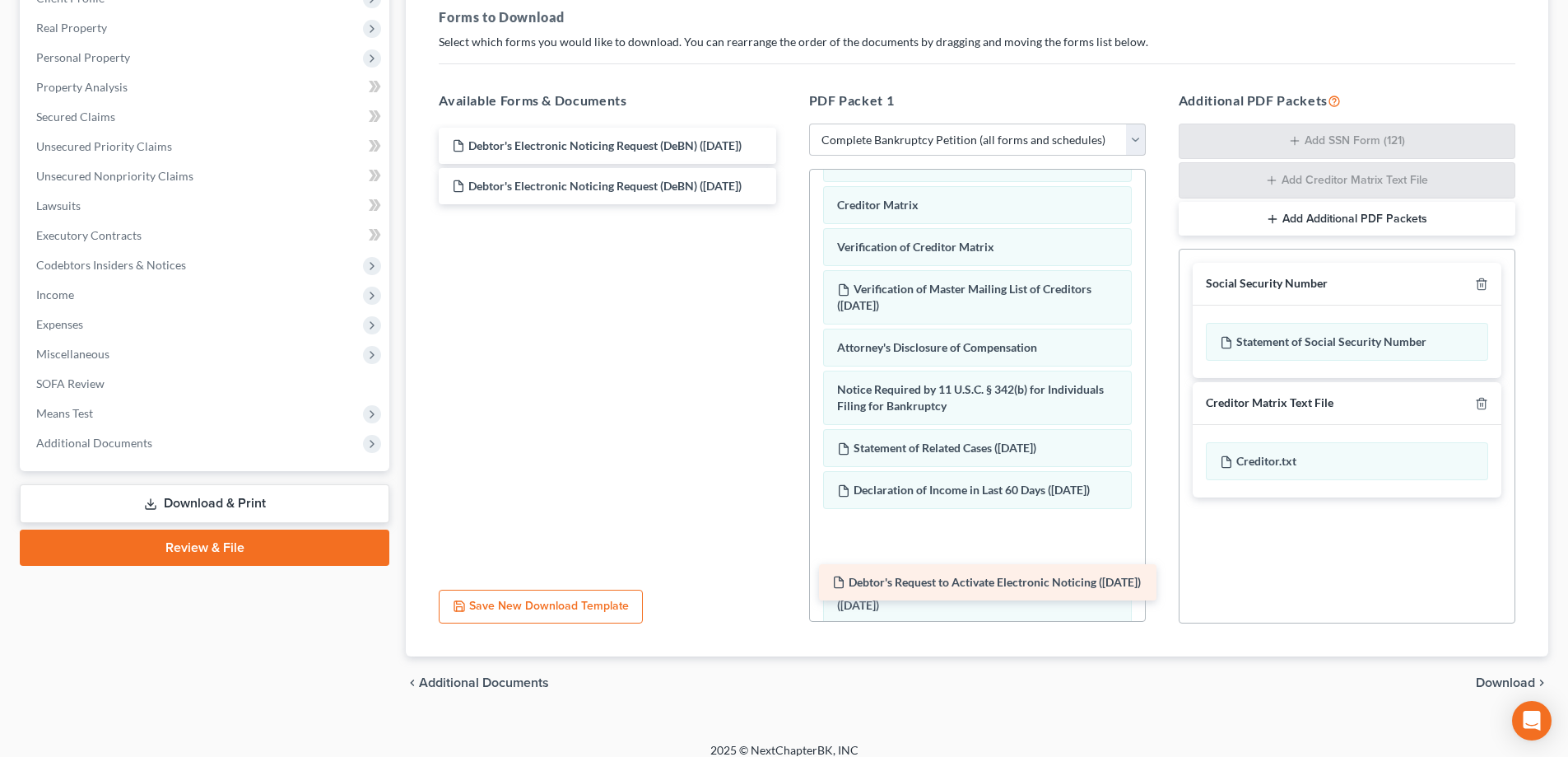
drag, startPoint x: 637, startPoint y: 130, endPoint x: 1018, endPoint y: 566, distance: 579.0
click at [788, 204] on div "Debtor's Request to Activate Electronic Noticing (08/15/2025) Debtor's Request …" at bounding box center [607, 165] width 363 height 77
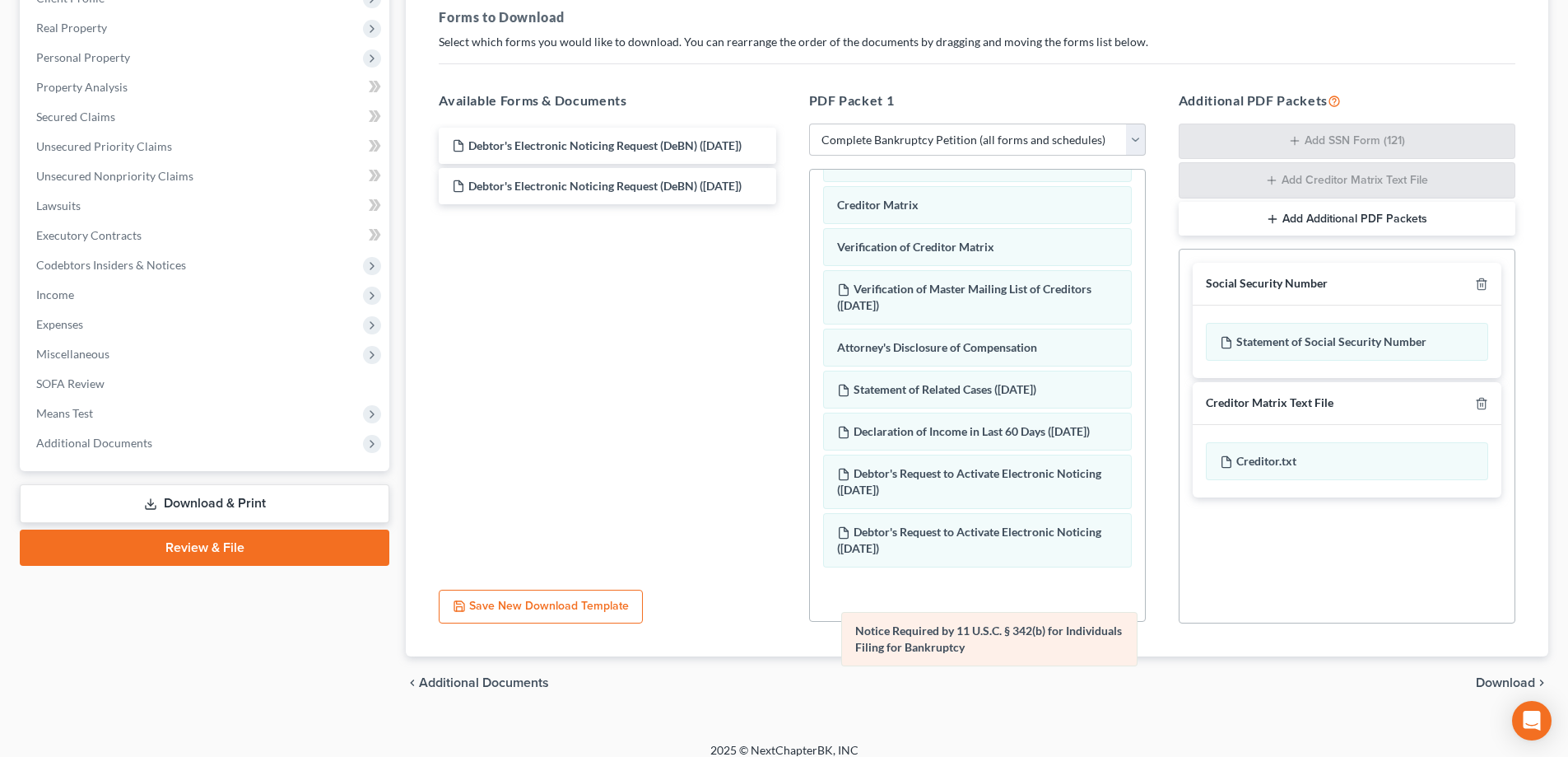
drag, startPoint x: 967, startPoint y: 412, endPoint x: 985, endPoint y: 637, distance: 225.7
click at [985, 637] on div "Notice Required by 11 U.S.C. § 342(b) for Individuals Filing for Bankruptcy Vol…" at bounding box center [977, 53] width 335 height 1303
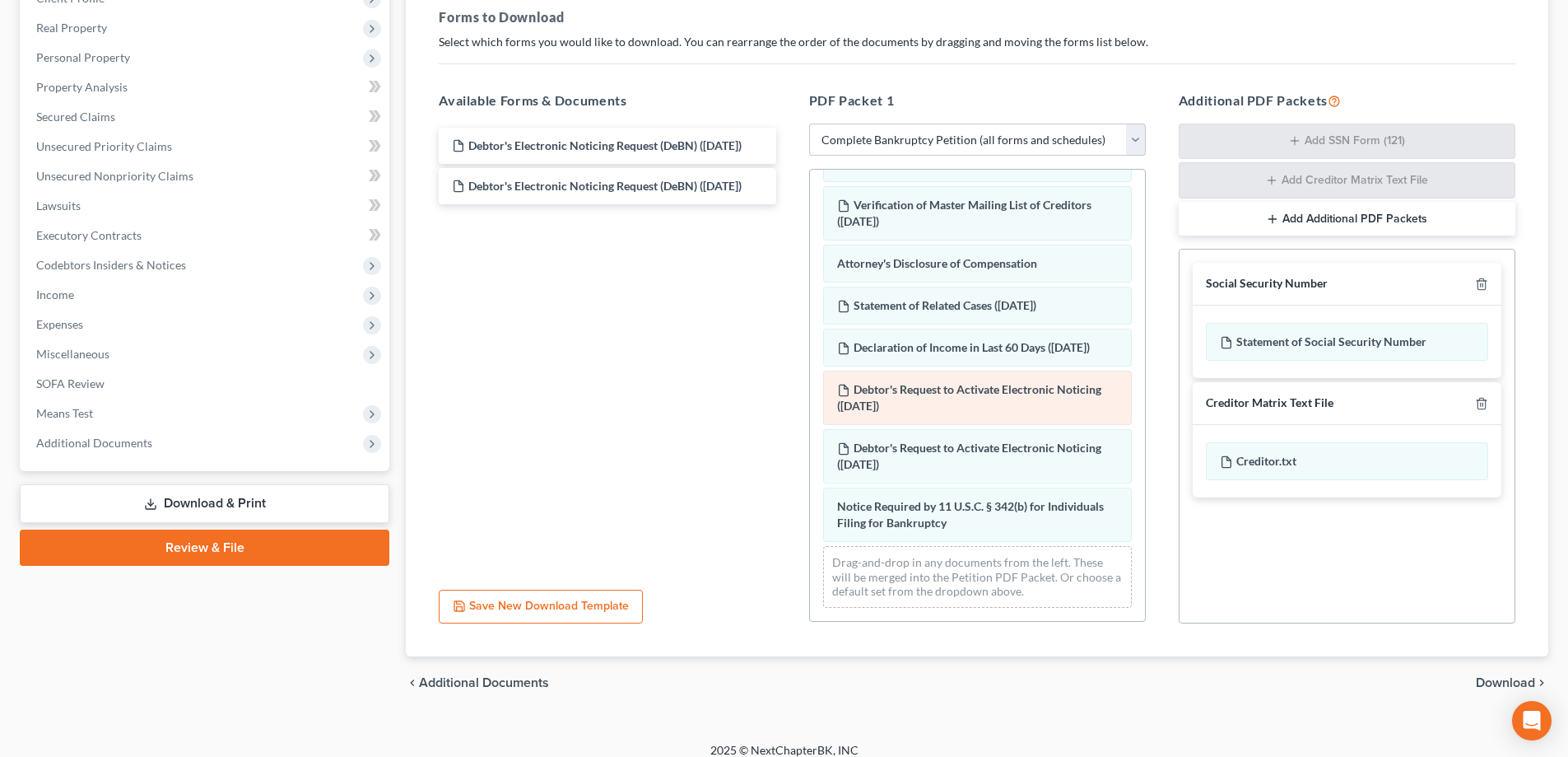
scroll to position [884, 0]
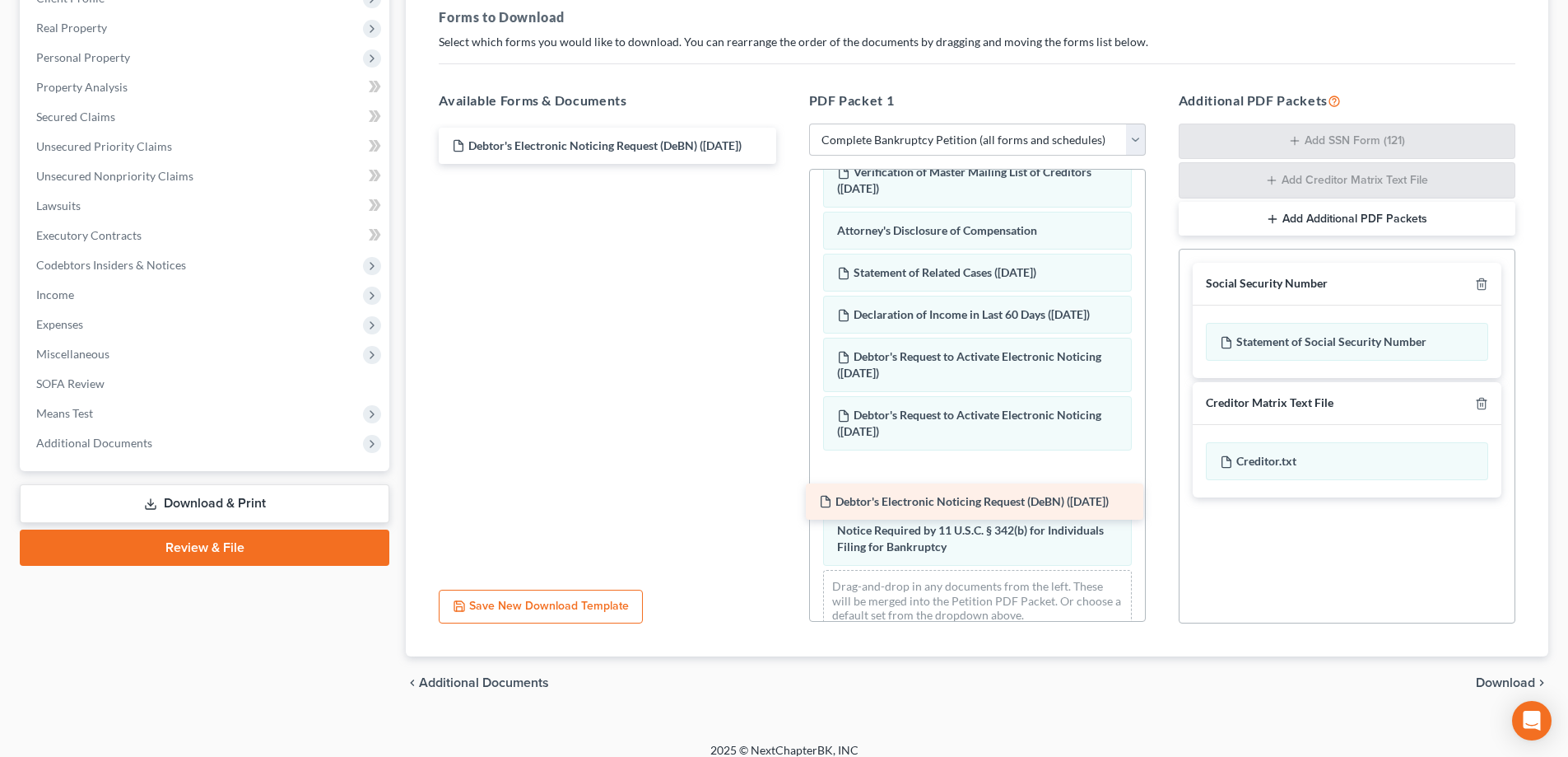
drag, startPoint x: 649, startPoint y: 154, endPoint x: 1016, endPoint y: 510, distance: 511.3
click at [788, 164] on div "Debtor's Electronic Noticing Request (DeBN) (08/15/2025) Debtor's Electronic No…" at bounding box center [607, 145] width 363 height 36
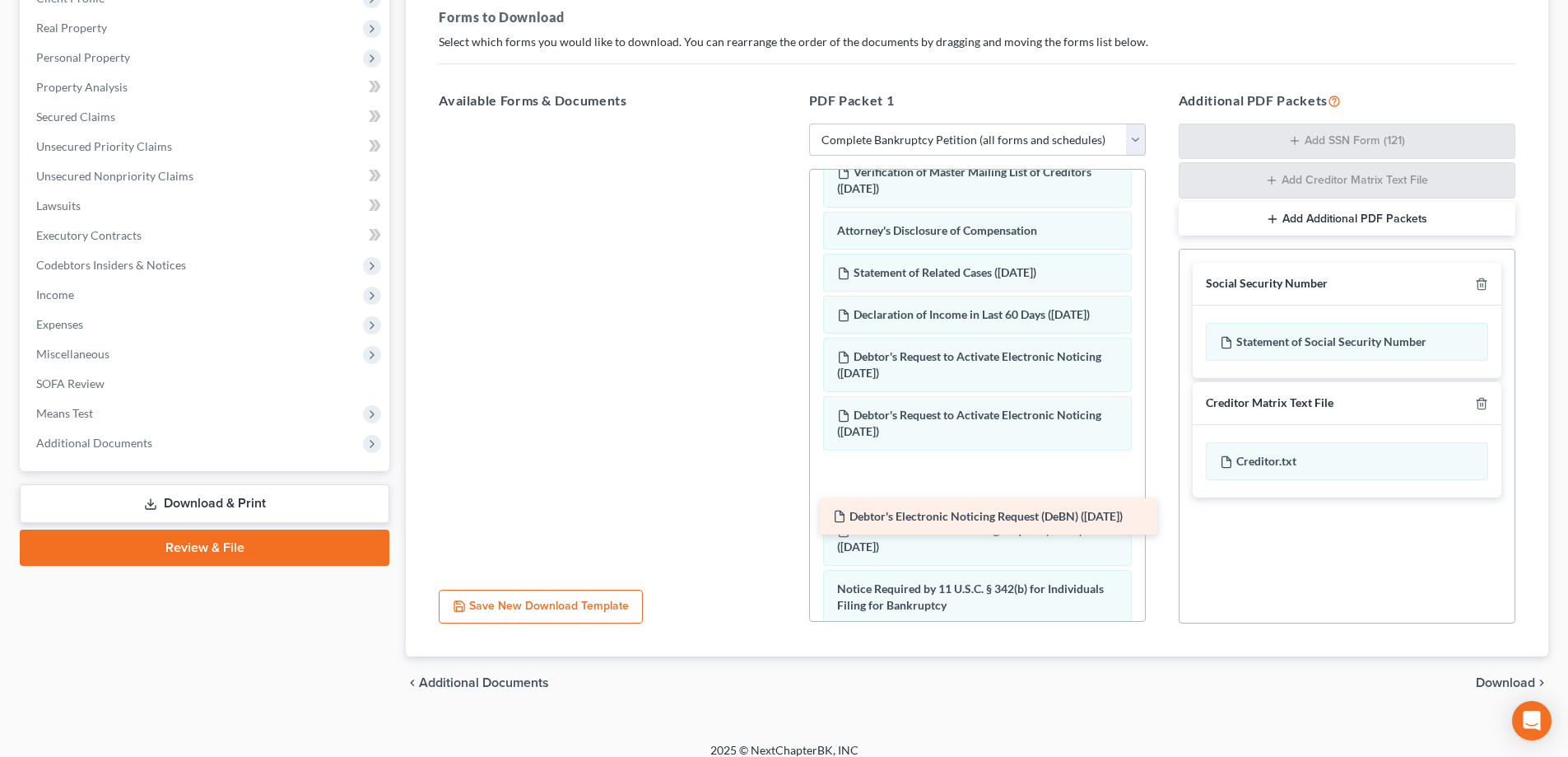
drag, startPoint x: 646, startPoint y: 138, endPoint x: 1027, endPoint y: 509, distance: 531.8
click at [788, 124] on div "Debtor's Electronic Noticing Request (DeBN) (08/15/2025) Debtor's Electronic No…" at bounding box center [607, 124] width 363 height 0
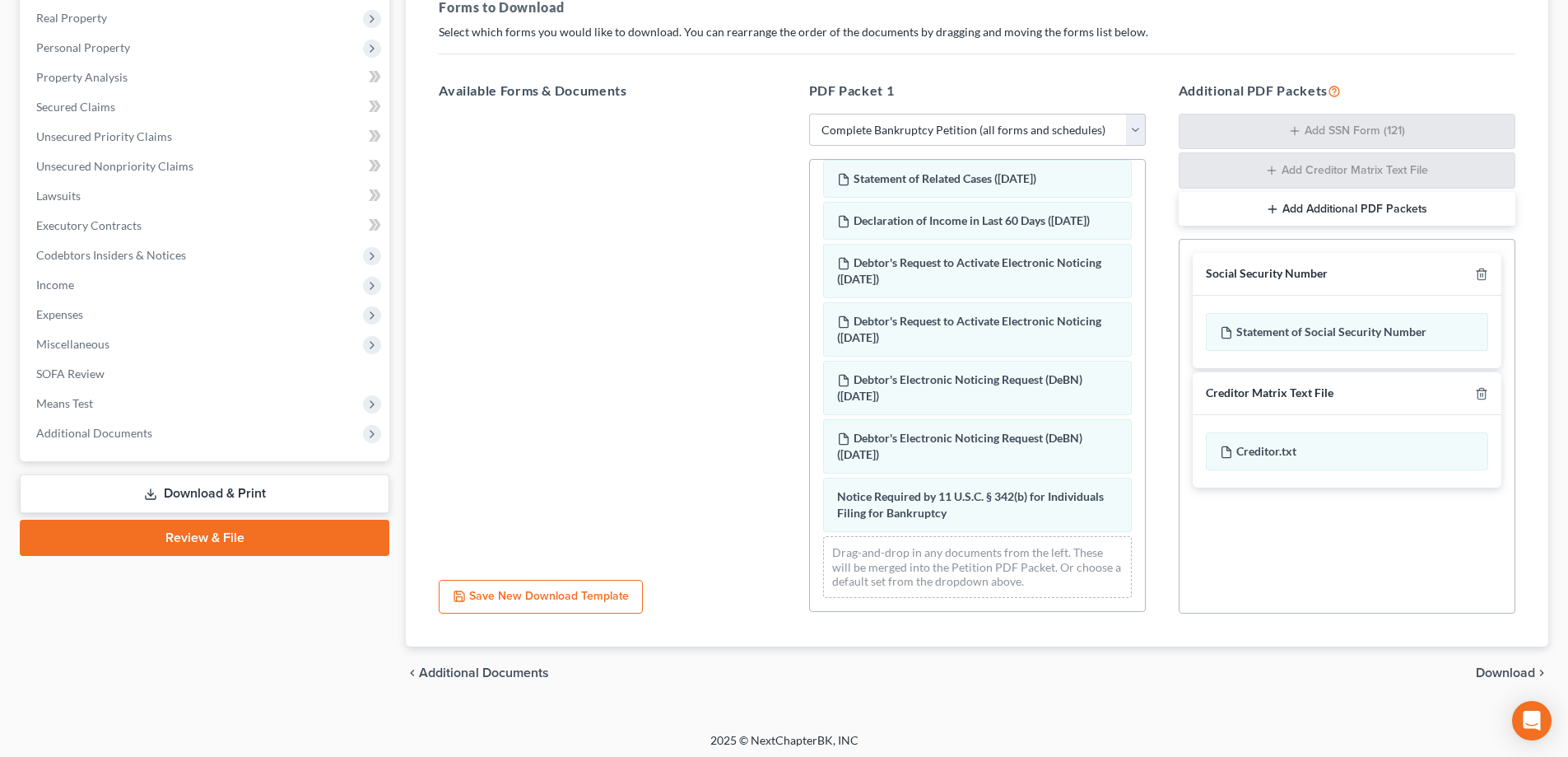
scroll to position [262, 0]
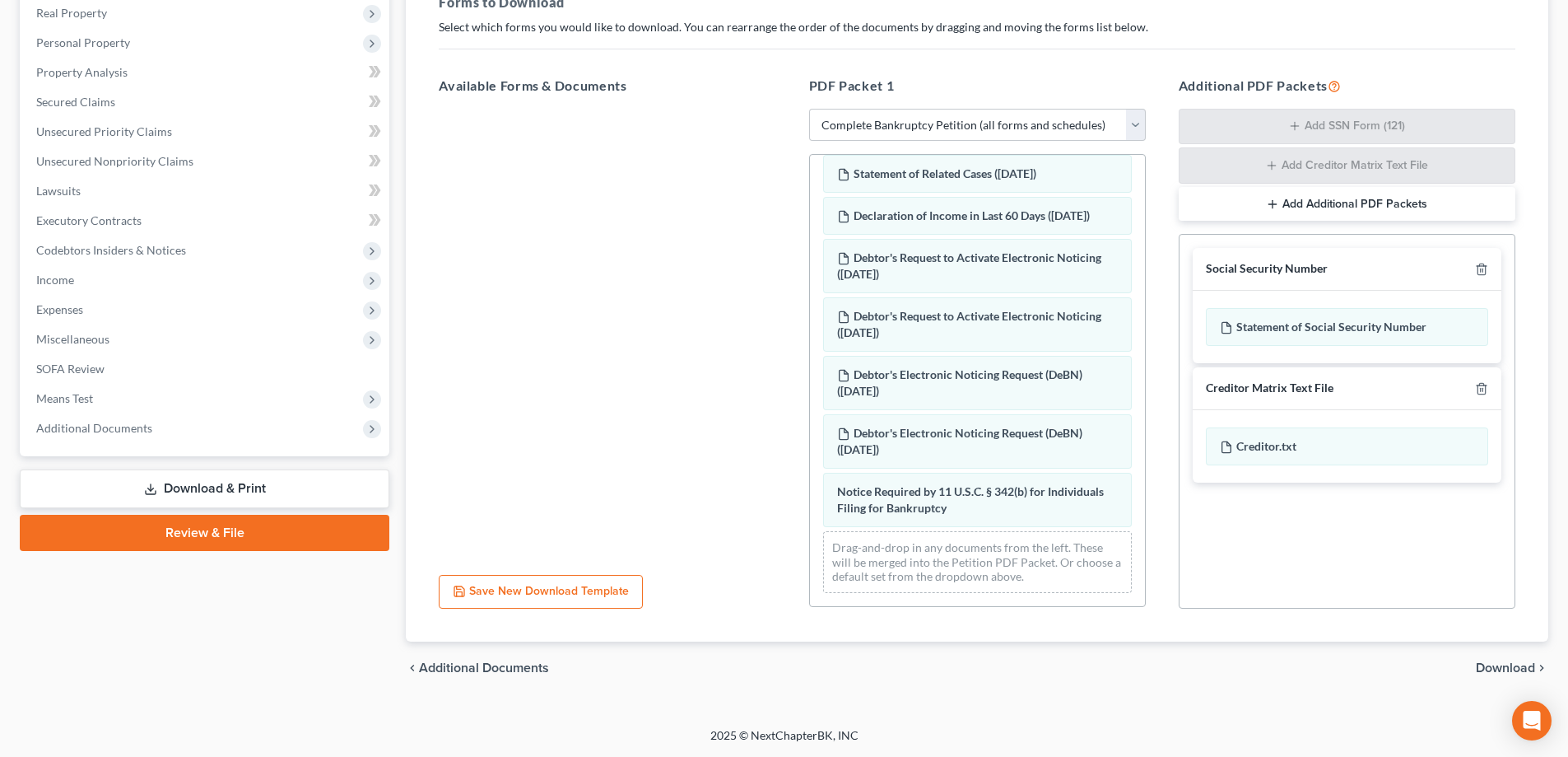
click at [1522, 668] on span "Download" at bounding box center [1505, 668] width 59 height 13
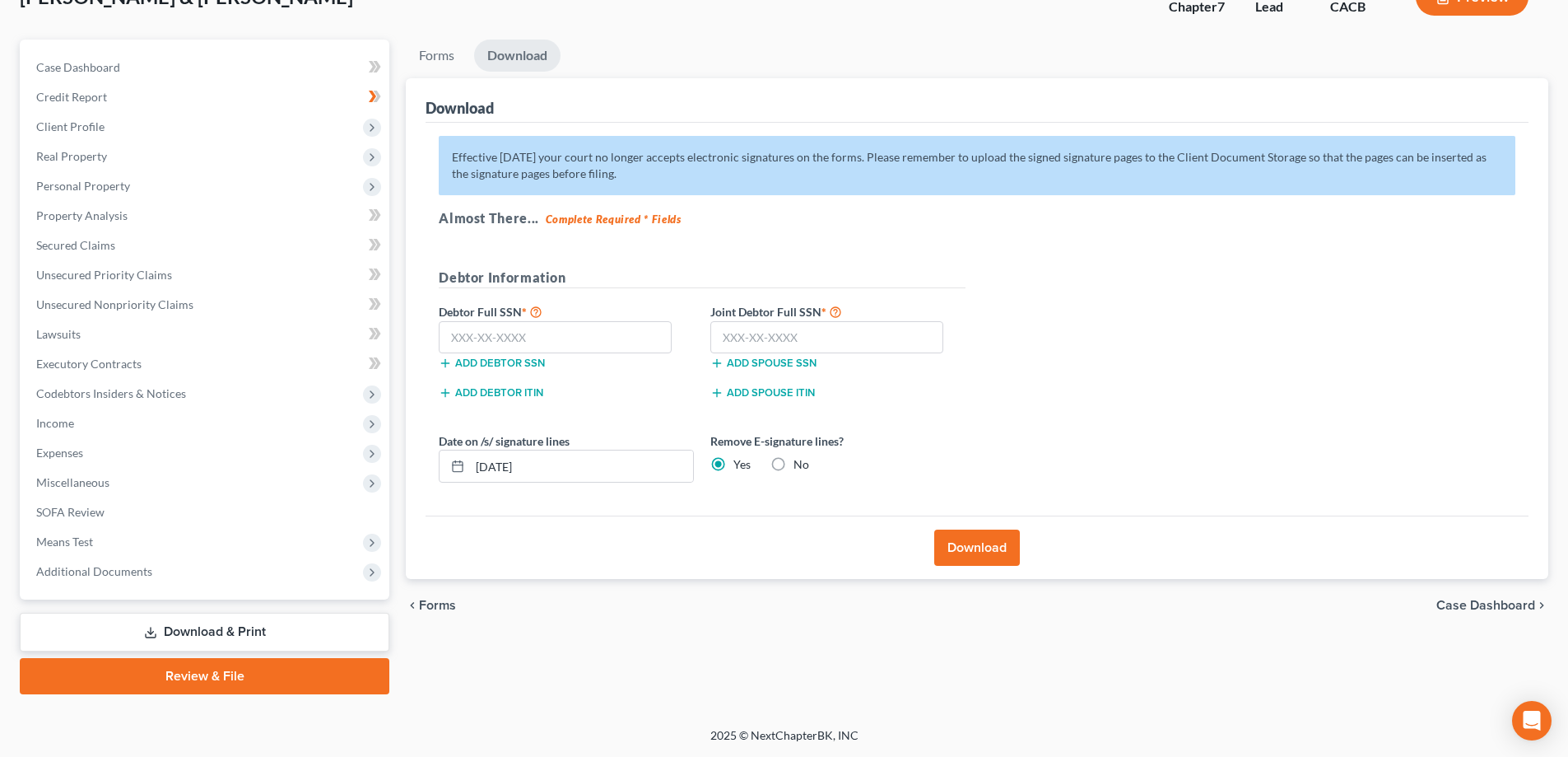
scroll to position [119, 0]
click at [460, 326] on input "text" at bounding box center [555, 337] width 233 height 33
type input "624-79-4216"
click at [749, 326] on input "text" at bounding box center [827, 337] width 233 height 33
type input "420-67-8008"
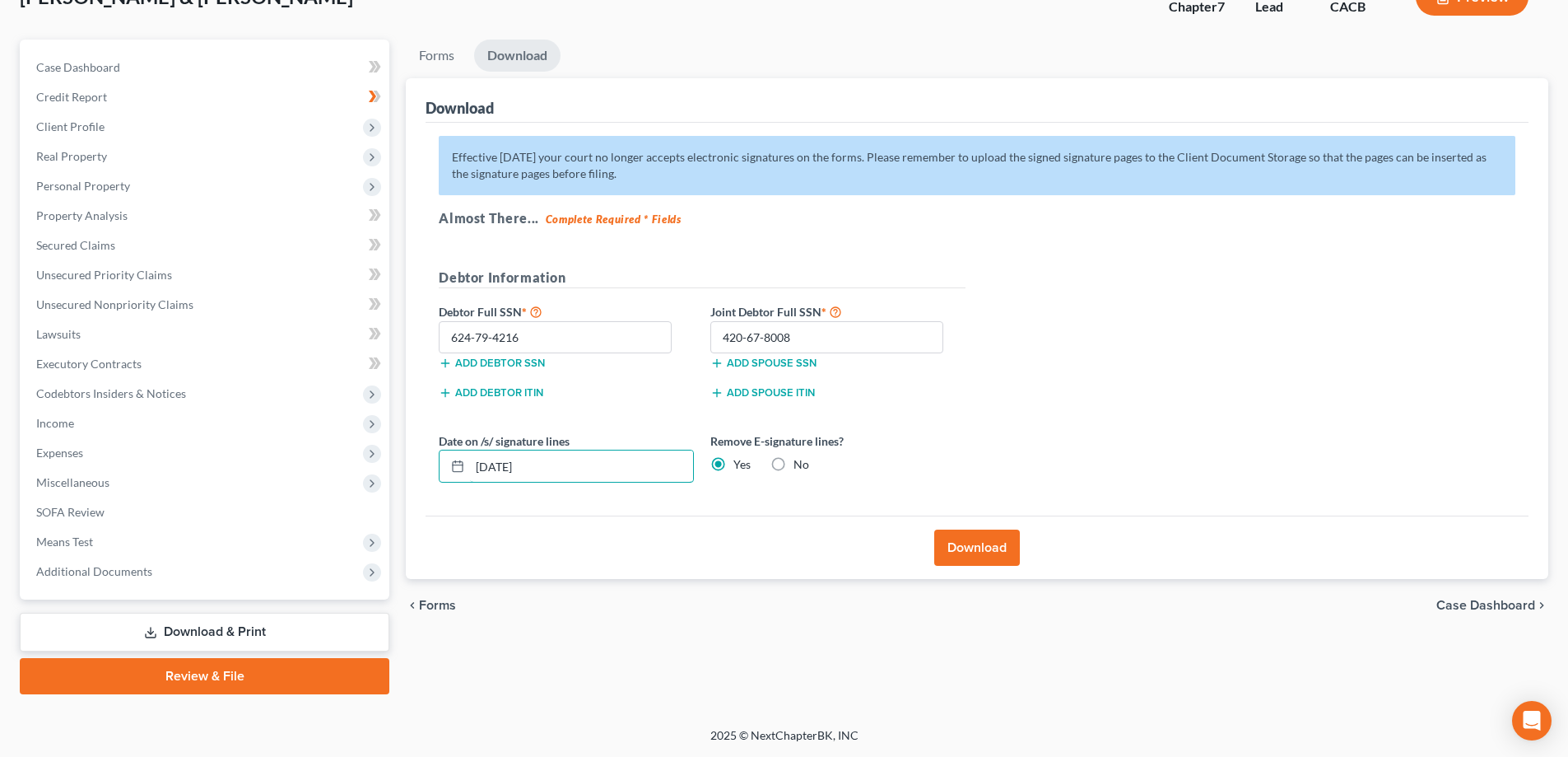
drag, startPoint x: 554, startPoint y: 460, endPoint x: 366, endPoint y: 356, distance: 214.8
click at [435, 461] on div "Date on /s/ signature lines 08/15/2025" at bounding box center [566, 457] width 272 height 50
click at [1008, 550] on button "Download" at bounding box center [976, 547] width 86 height 36
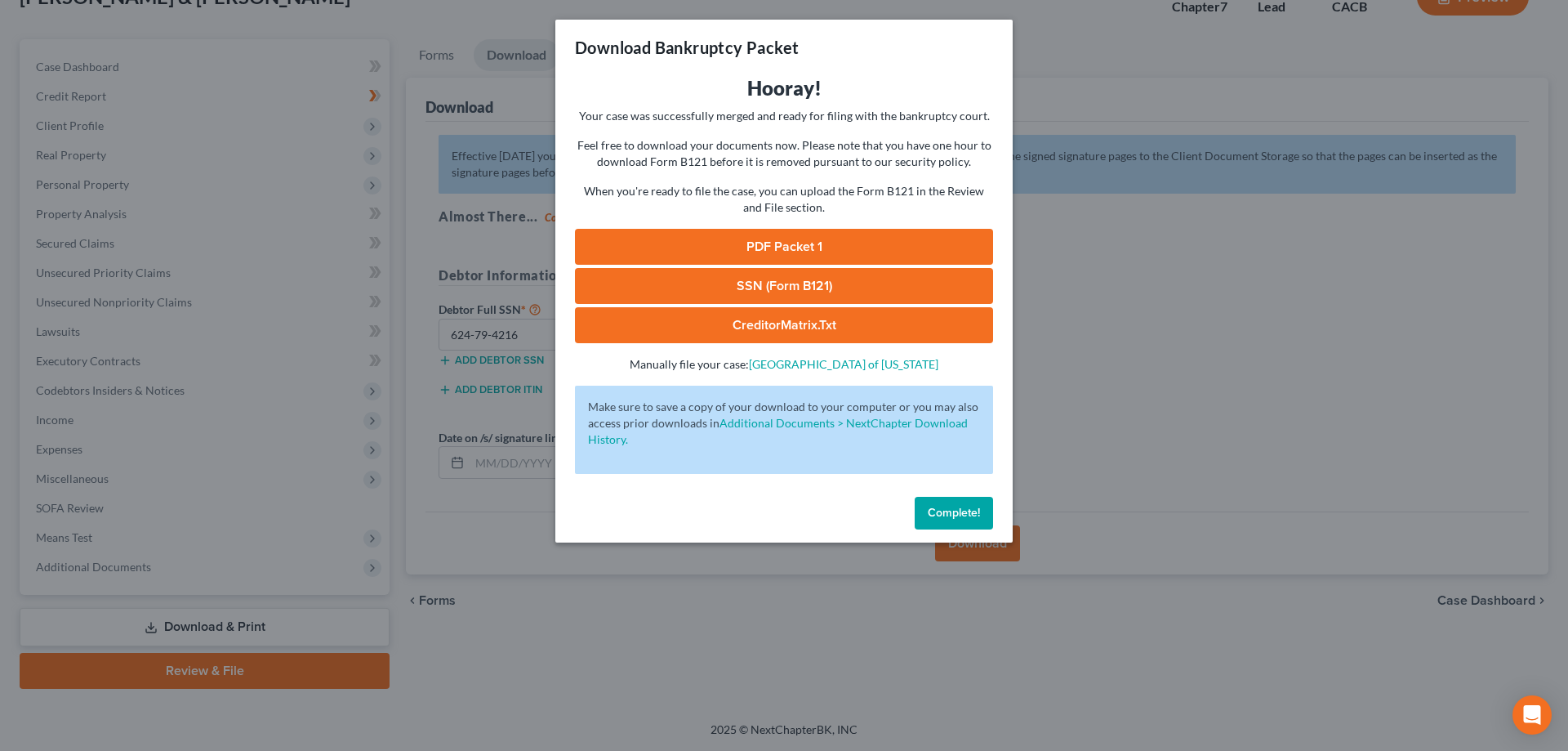
click at [793, 241] on link "PDF Packet 1" at bounding box center [784, 246] width 418 height 36
click at [813, 284] on link "SSN (Form B121)" at bounding box center [784, 285] width 418 height 36
click at [792, 316] on link "CreditorMatrix.txt" at bounding box center [784, 325] width 418 height 36
click at [965, 517] on span "Complete!" at bounding box center [953, 512] width 52 height 14
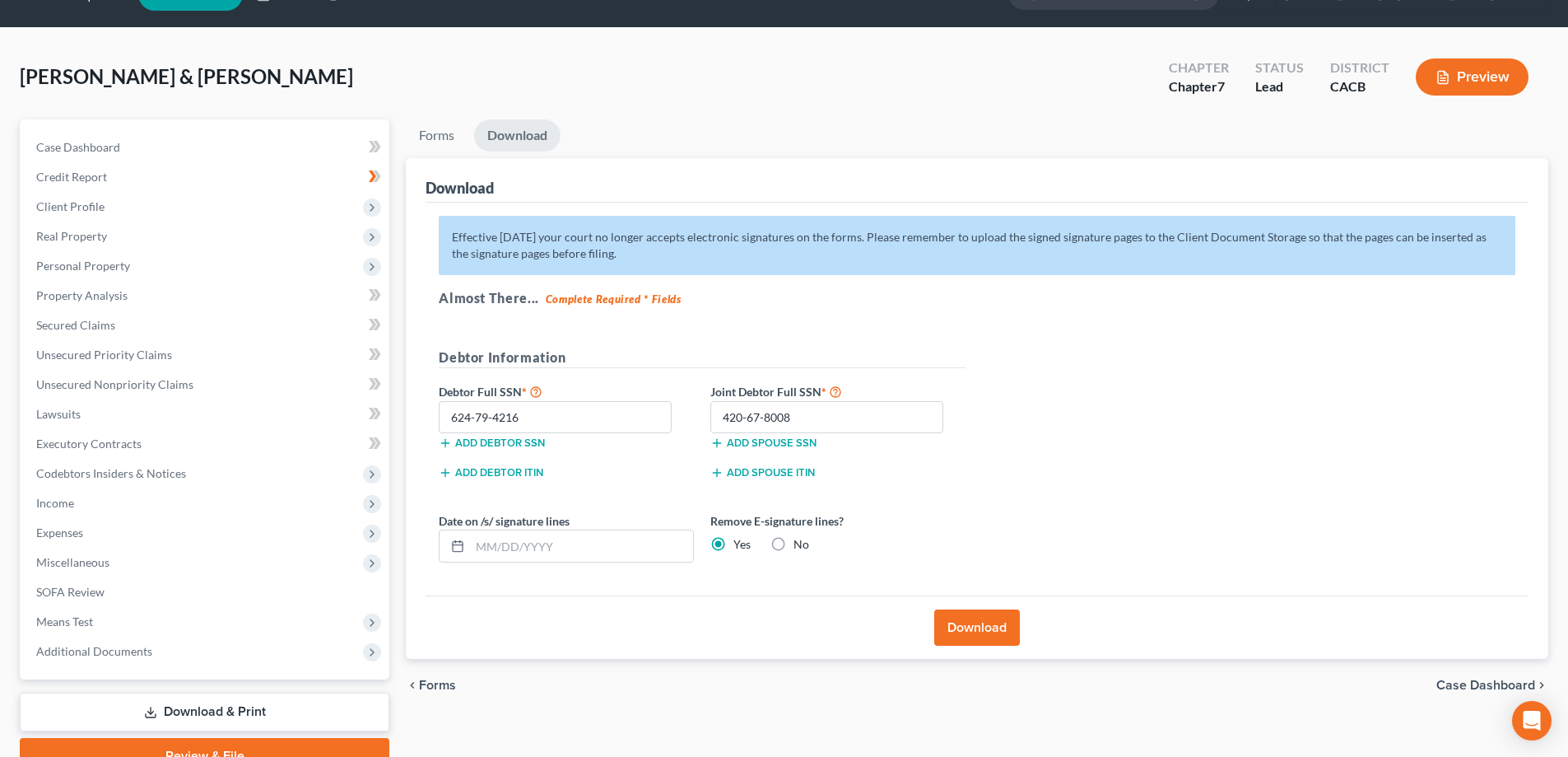
scroll to position [0, 0]
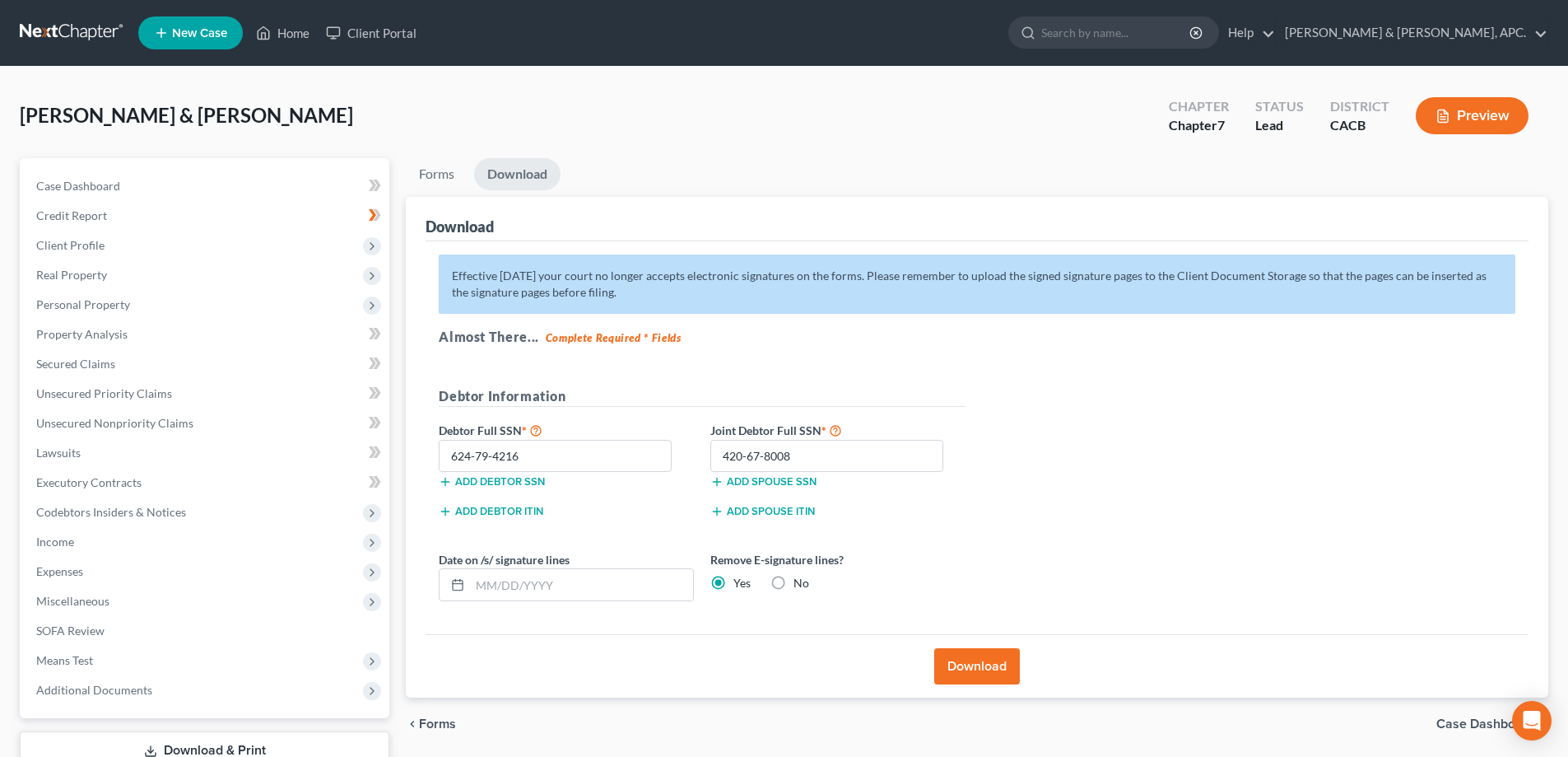
click at [46, 18] on link at bounding box center [72, 33] width 105 height 30
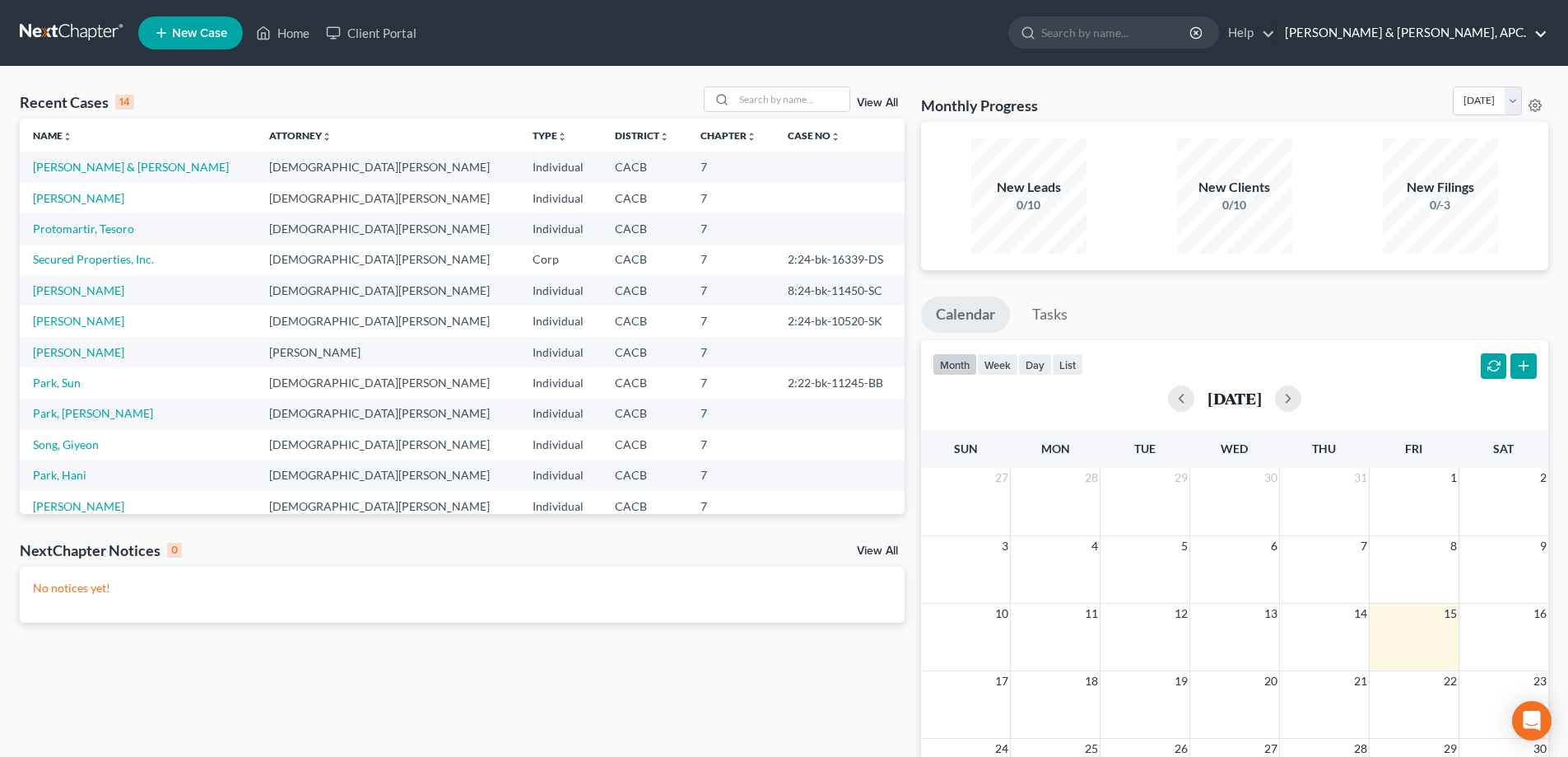
click at [1546, 31] on link "[PERSON_NAME] & [PERSON_NAME], APC." at bounding box center [1412, 33] width 271 height 30
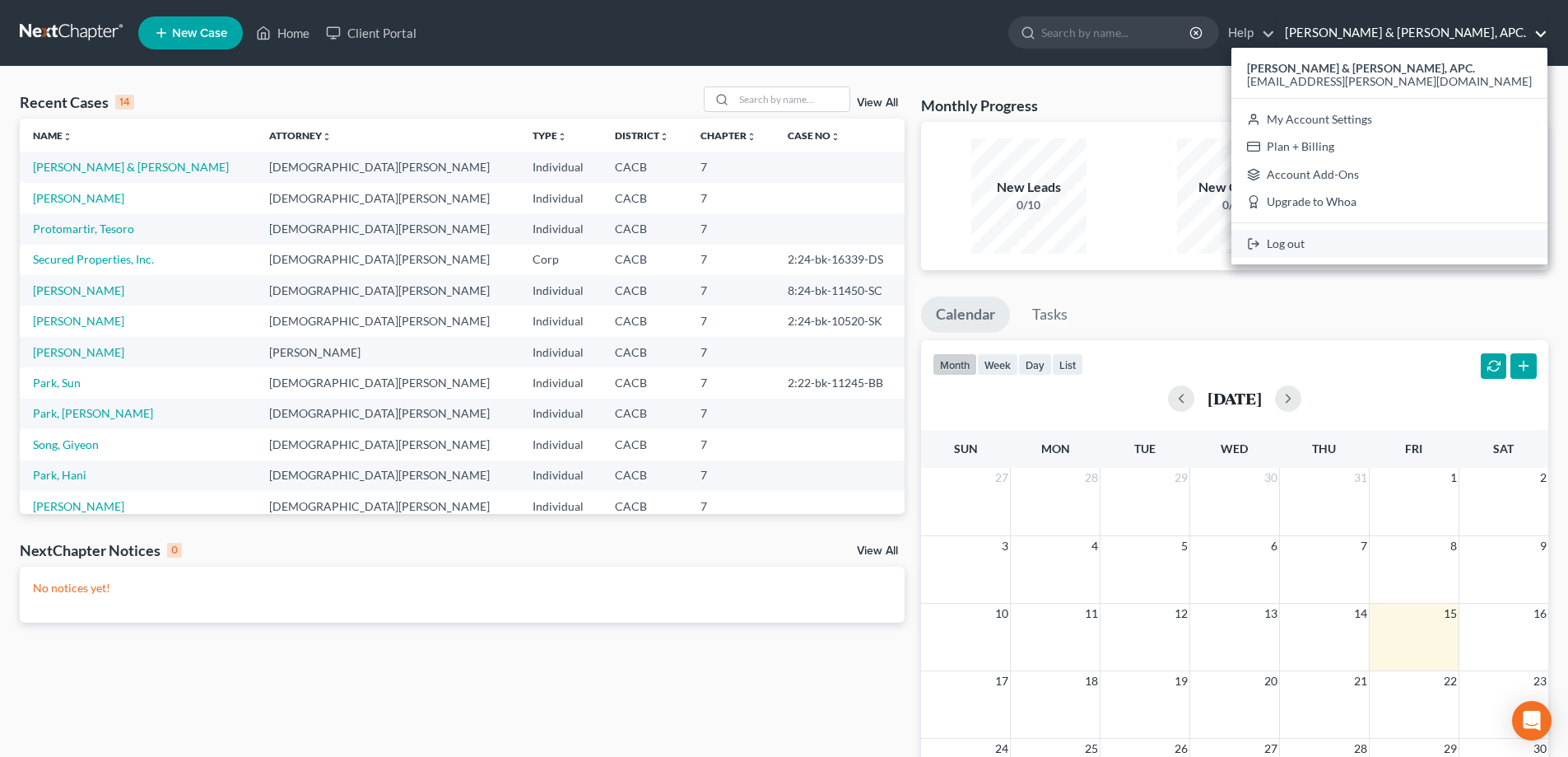
click at [1421, 242] on link "Log out" at bounding box center [1389, 243] width 316 height 28
